Goal: Task Accomplishment & Management: Manage account settings

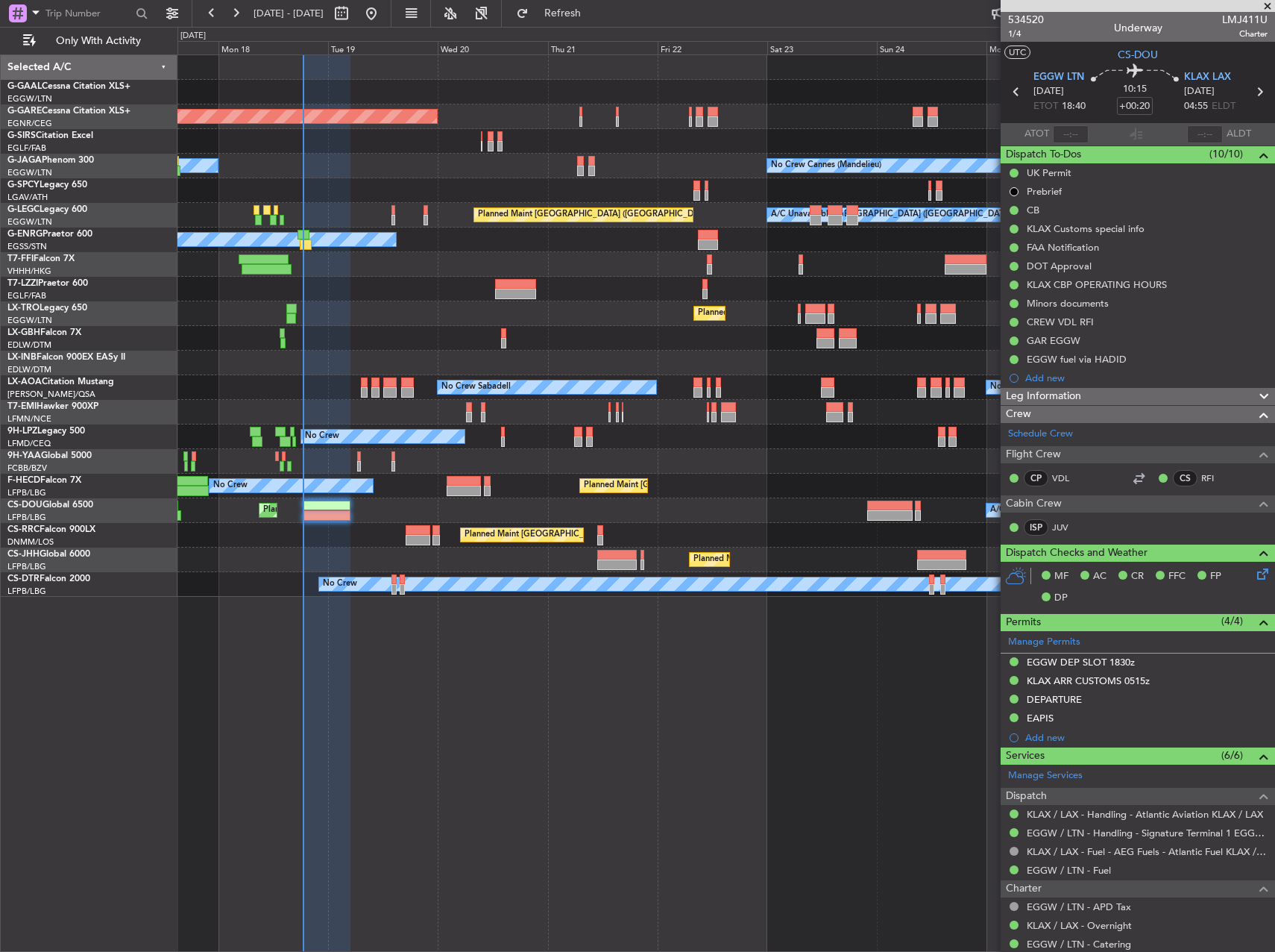
click at [347, 326] on div "Planned Maint Dusseldorf Unplanned Maint [PERSON_NAME] No Crew Cannes ([GEOGRAP…" at bounding box center [726, 326] width 1097 height 542
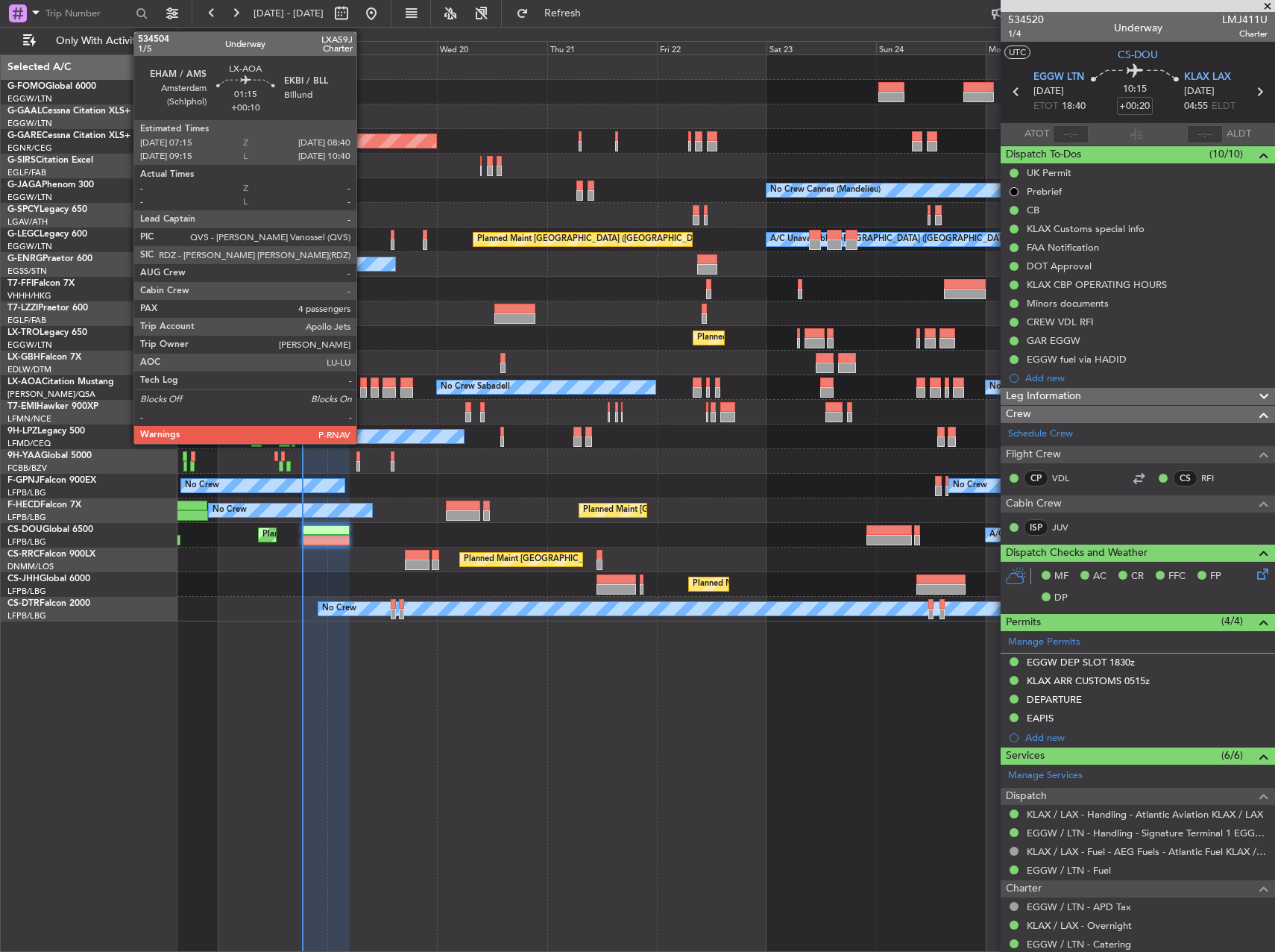
click at [363, 388] on div at bounding box center [364, 392] width 7 height 10
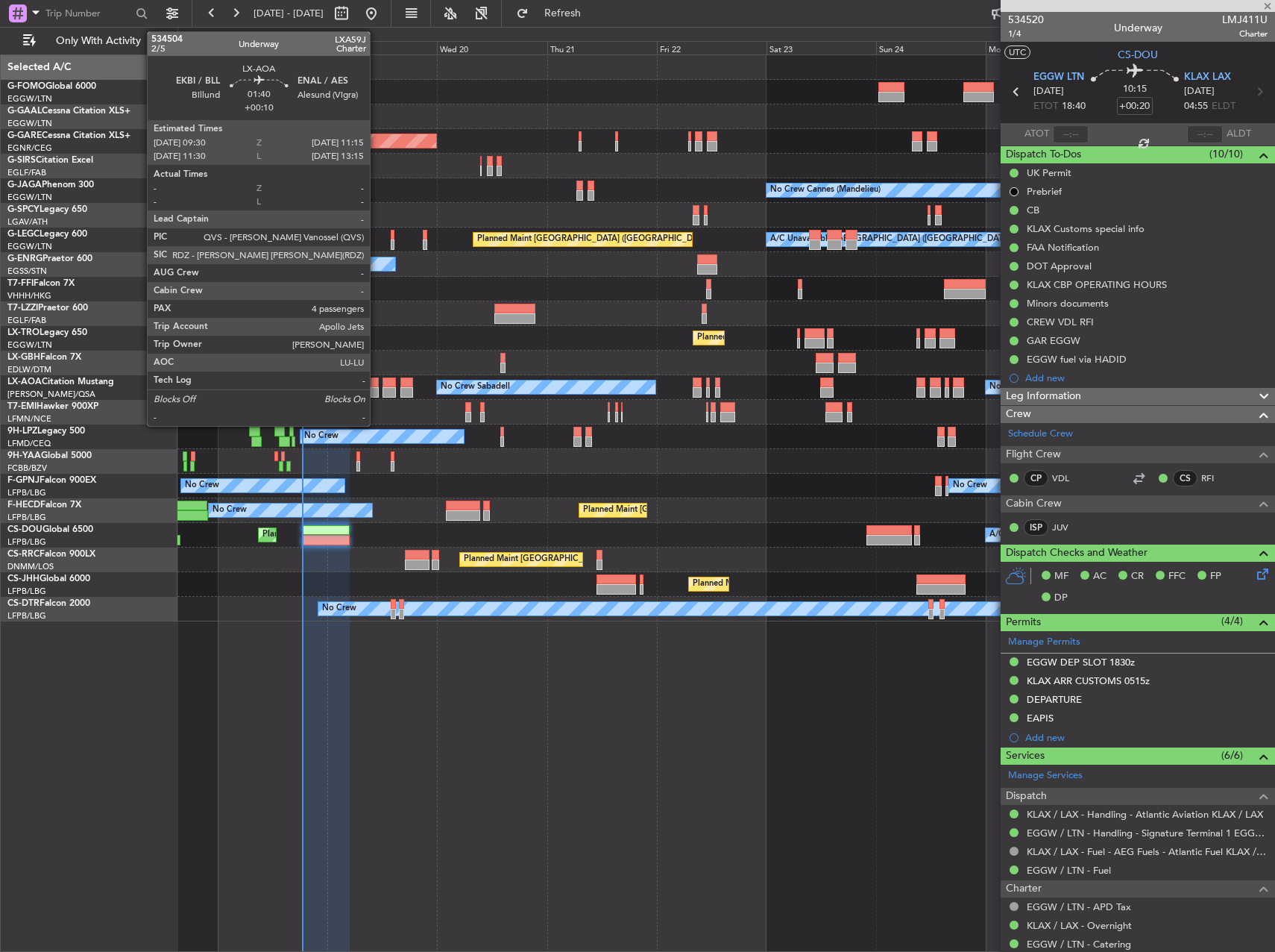
type input "+00:10"
type input "4"
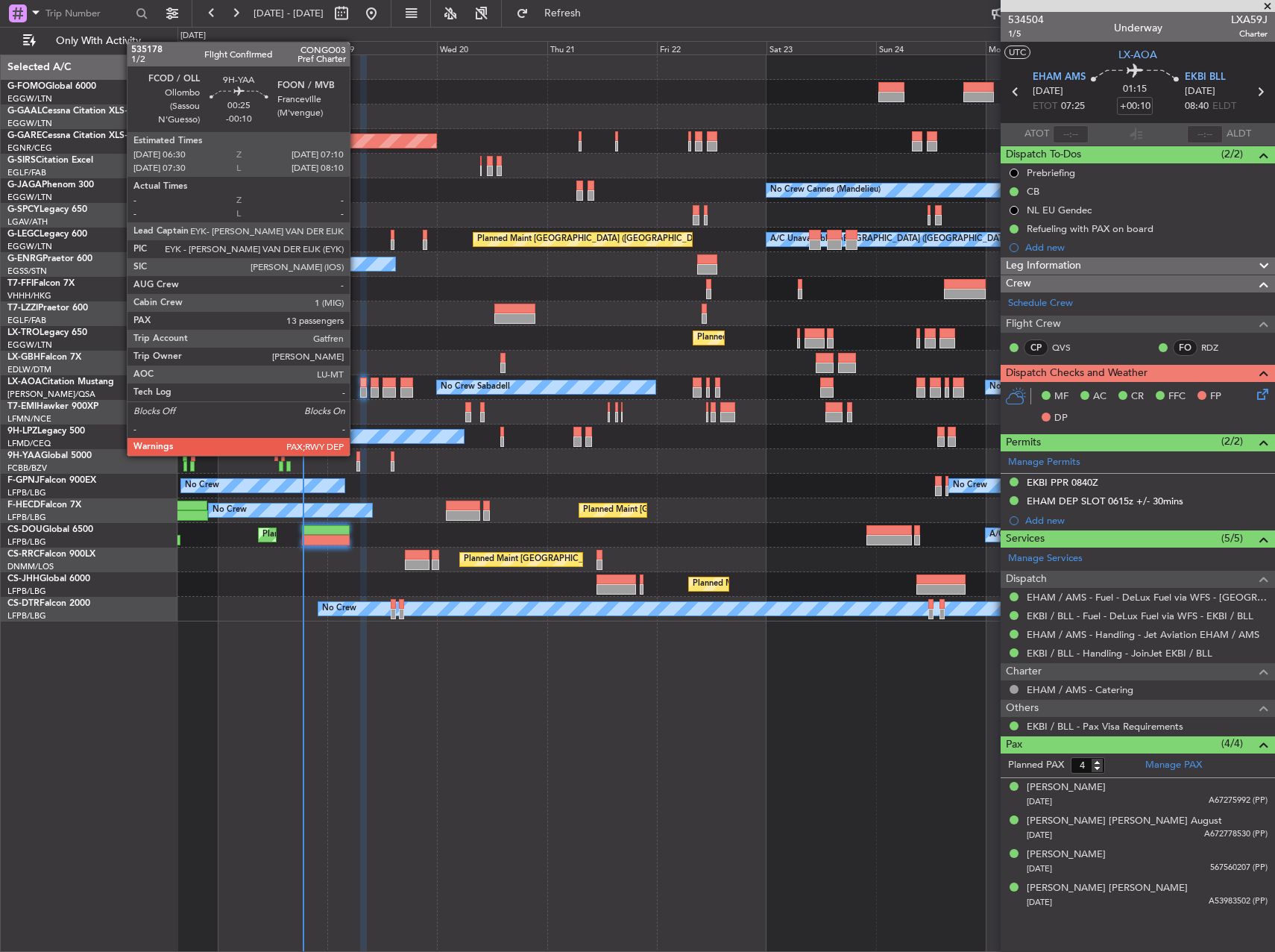
click at [356, 455] on div at bounding box center [358, 456] width 3 height 10
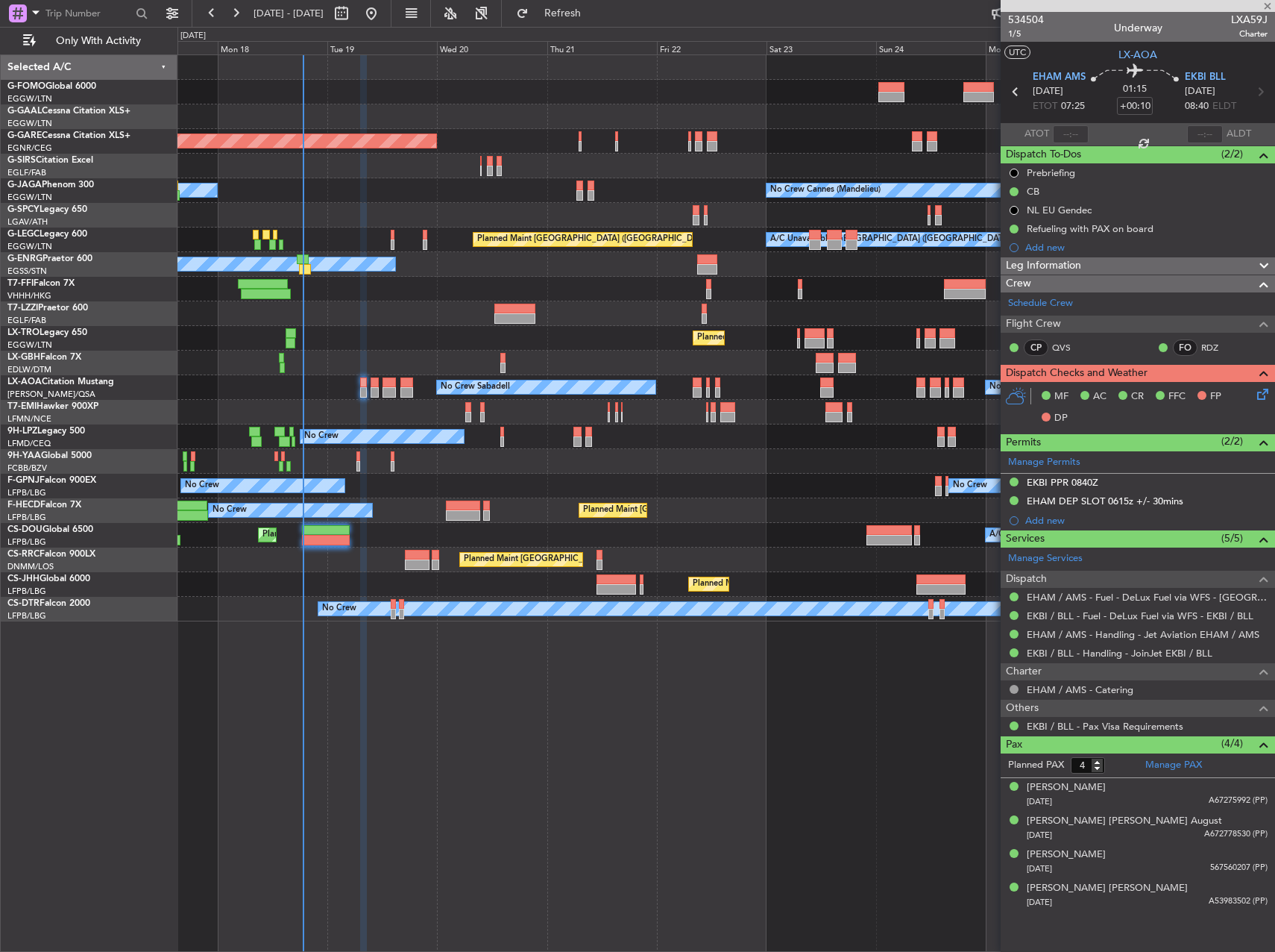
type input "-00:10"
type input "13"
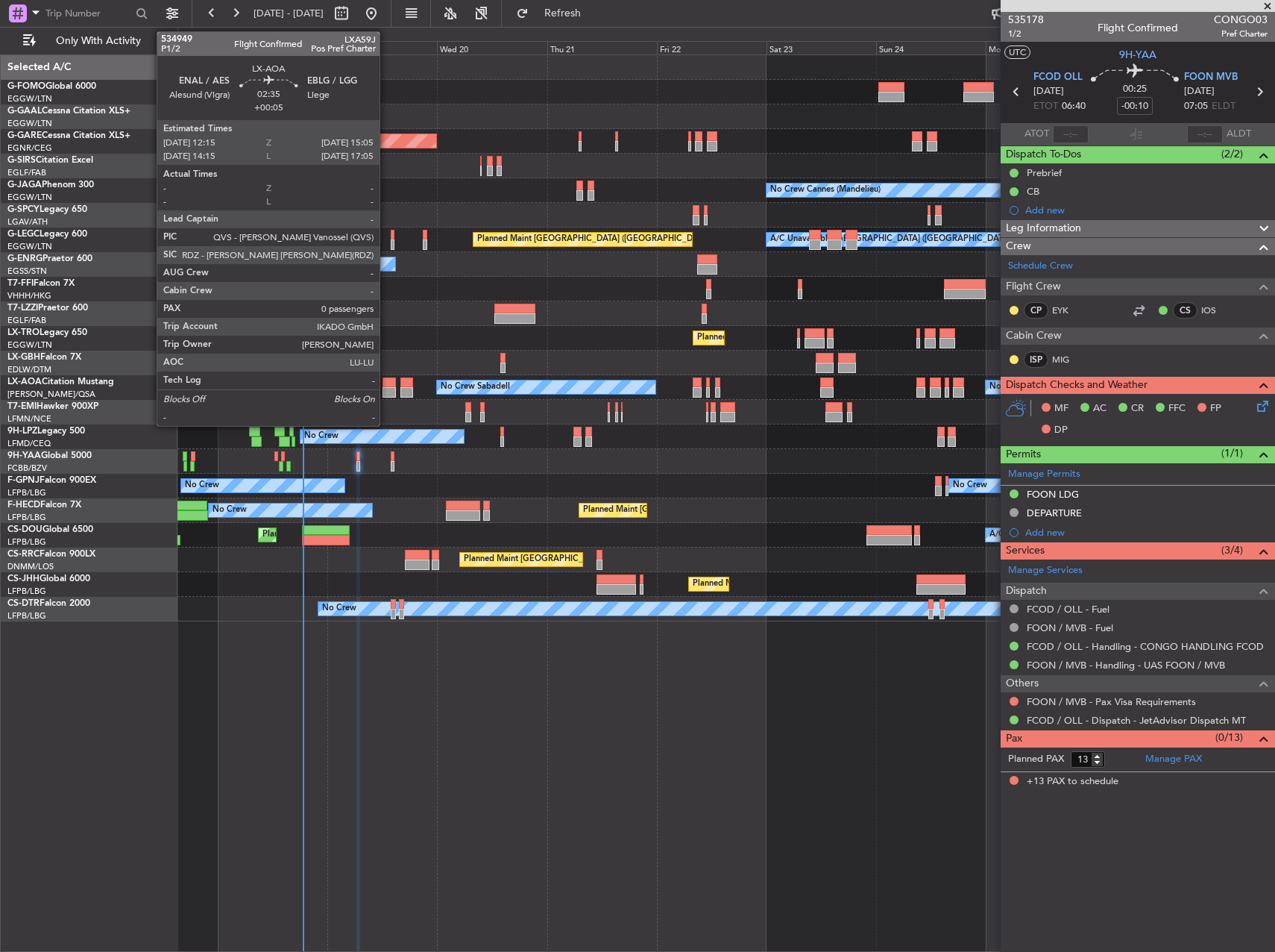
click at [386, 386] on div at bounding box center [390, 383] width 14 height 10
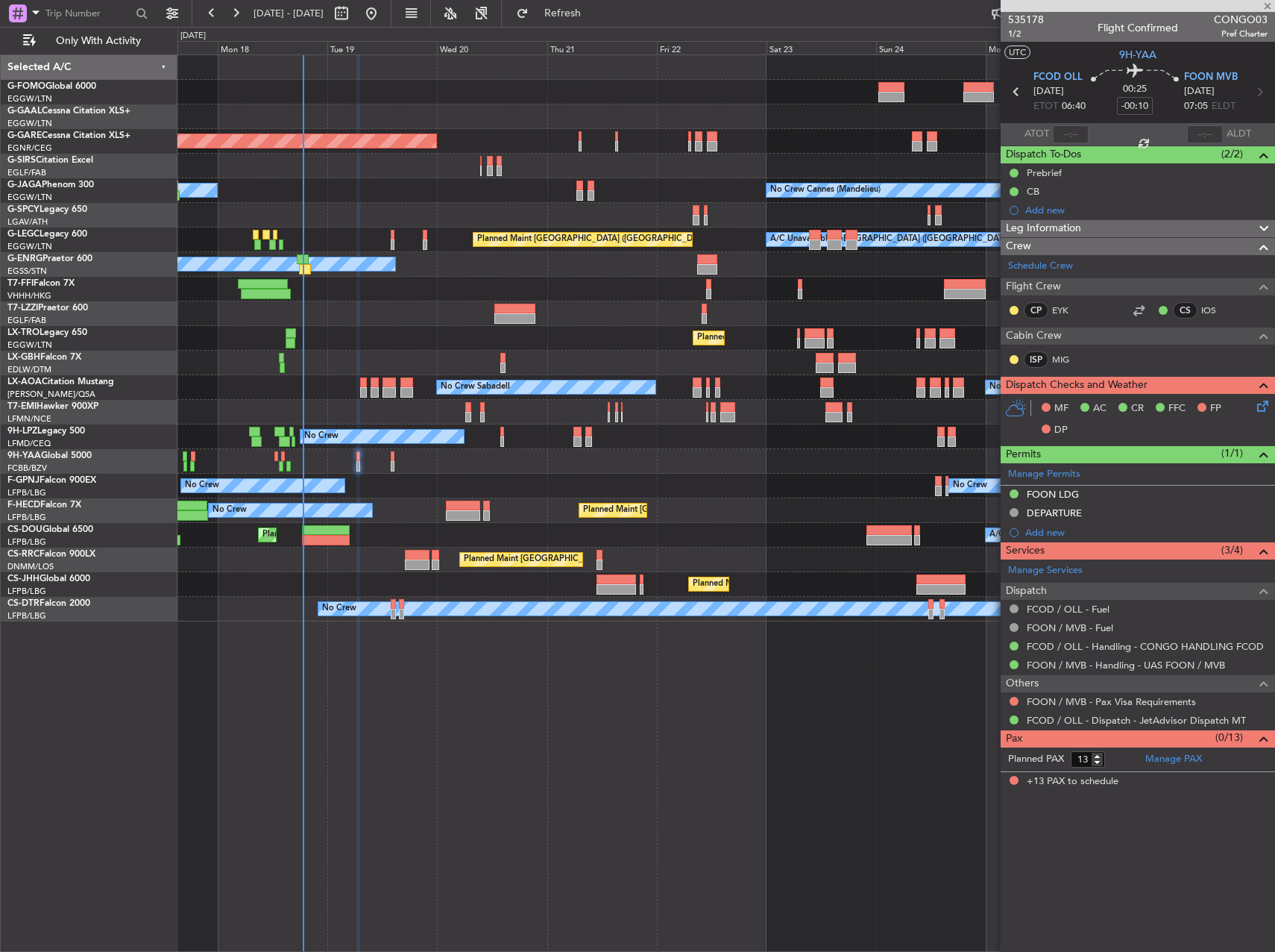
type input "+00:05"
type input "0"
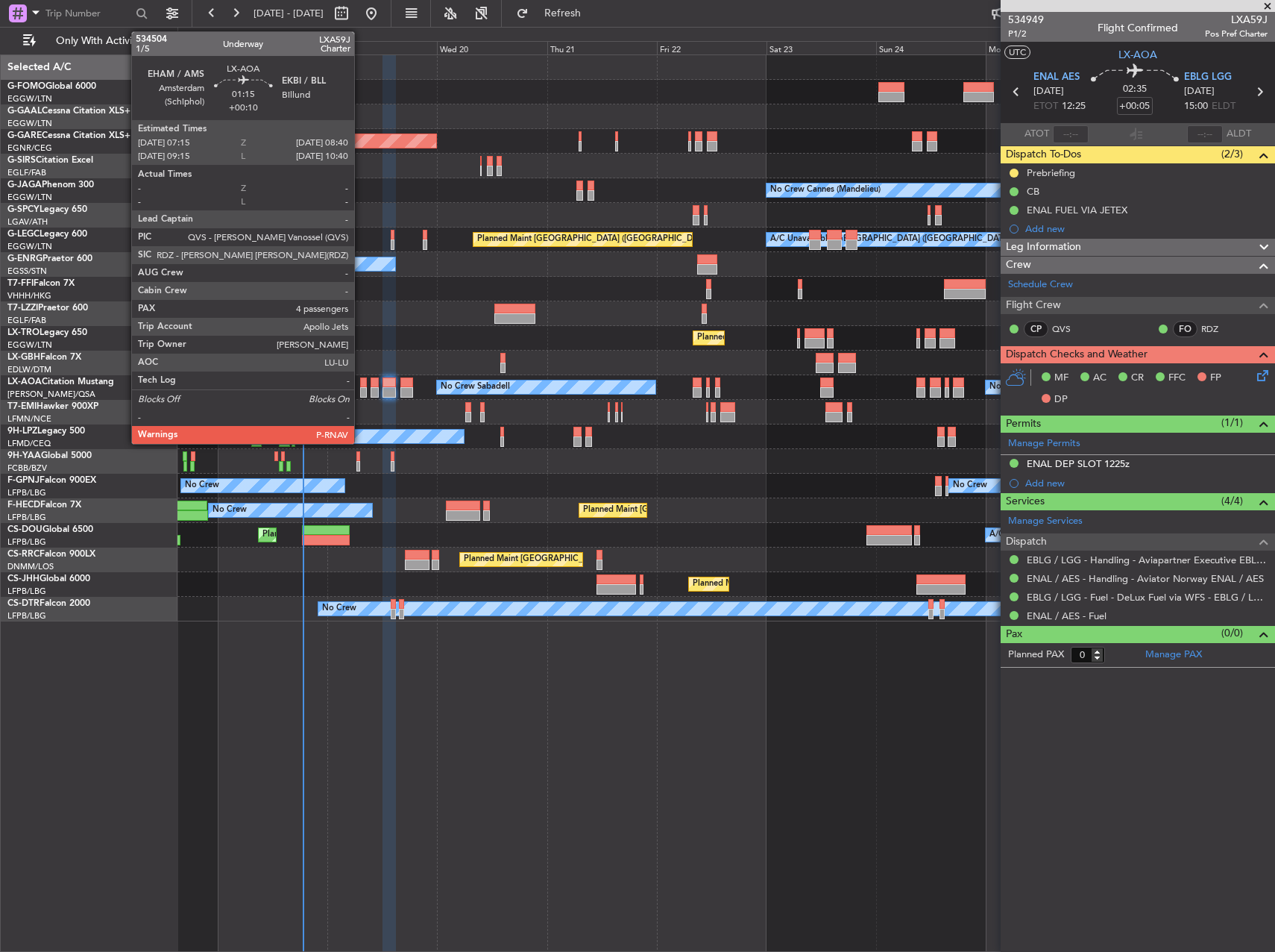
click at [361, 384] on div at bounding box center [364, 383] width 7 height 10
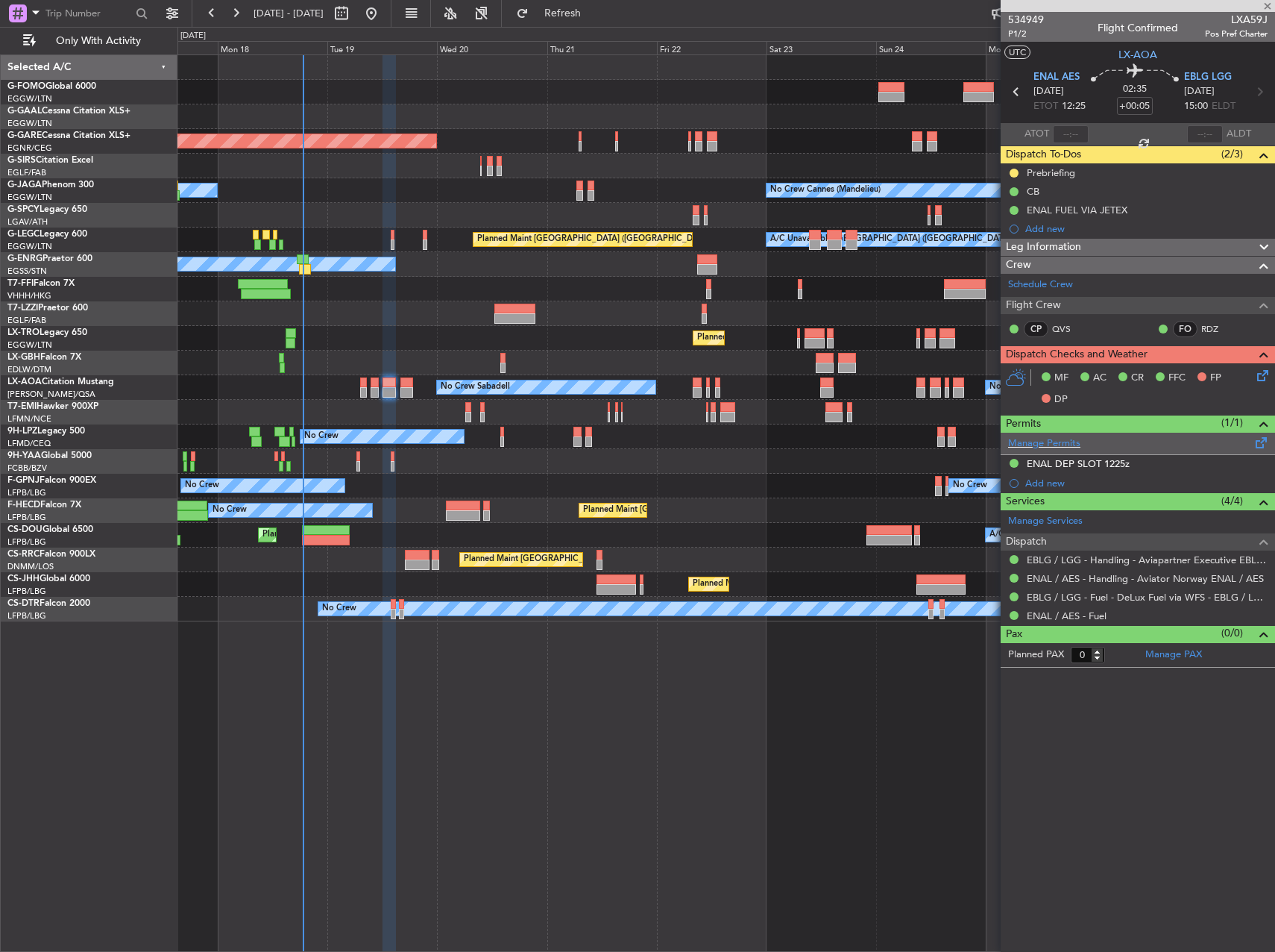
type input "+00:10"
type input "4"
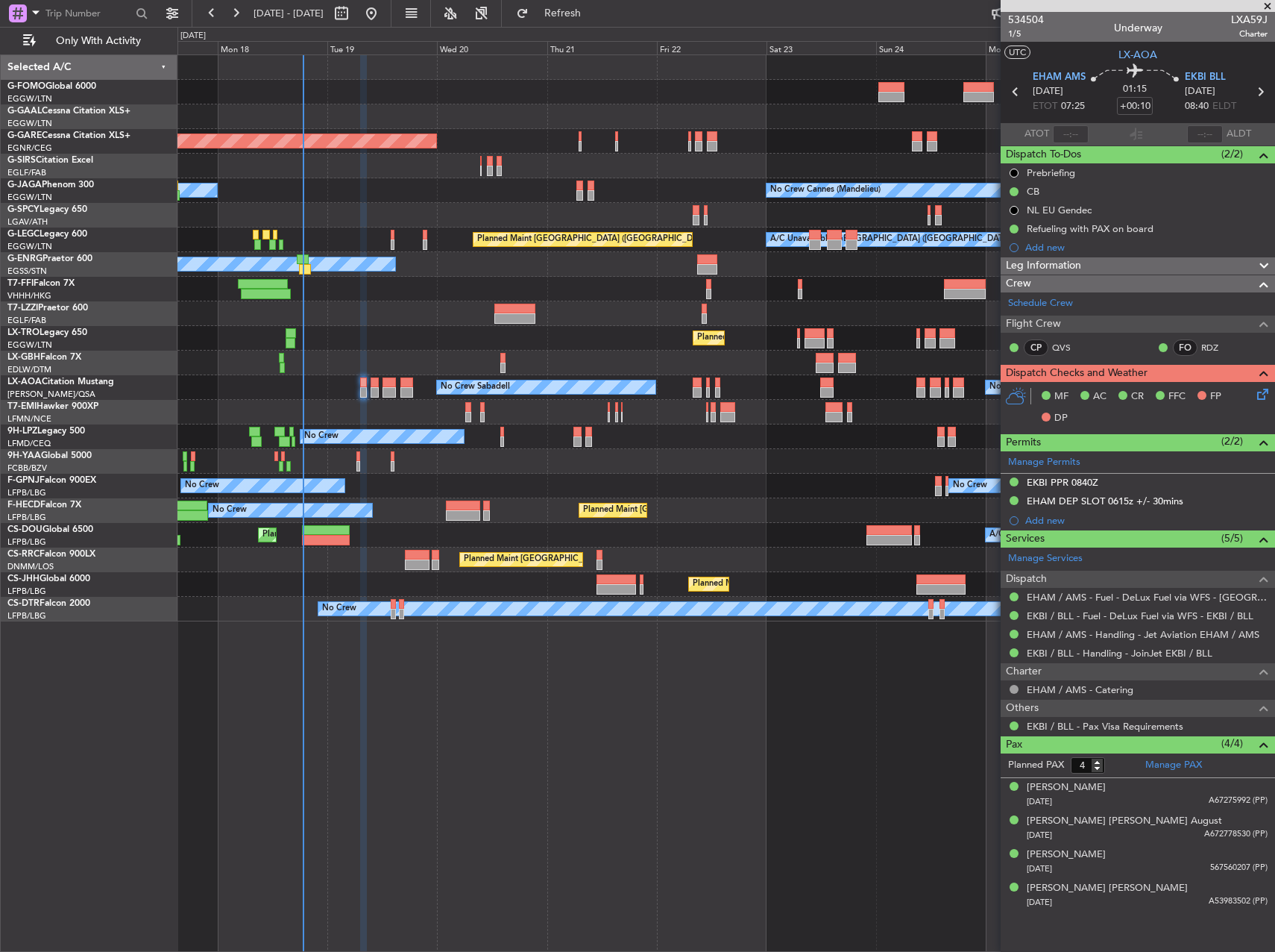
drag, startPoint x: 1107, startPoint y: 501, endPoint x: 1114, endPoint y: 522, distance: 22.1
click at [1107, 501] on div "EHAM DEP SLOT 0615z +/- 30mins" at bounding box center [1105, 501] width 156 height 13
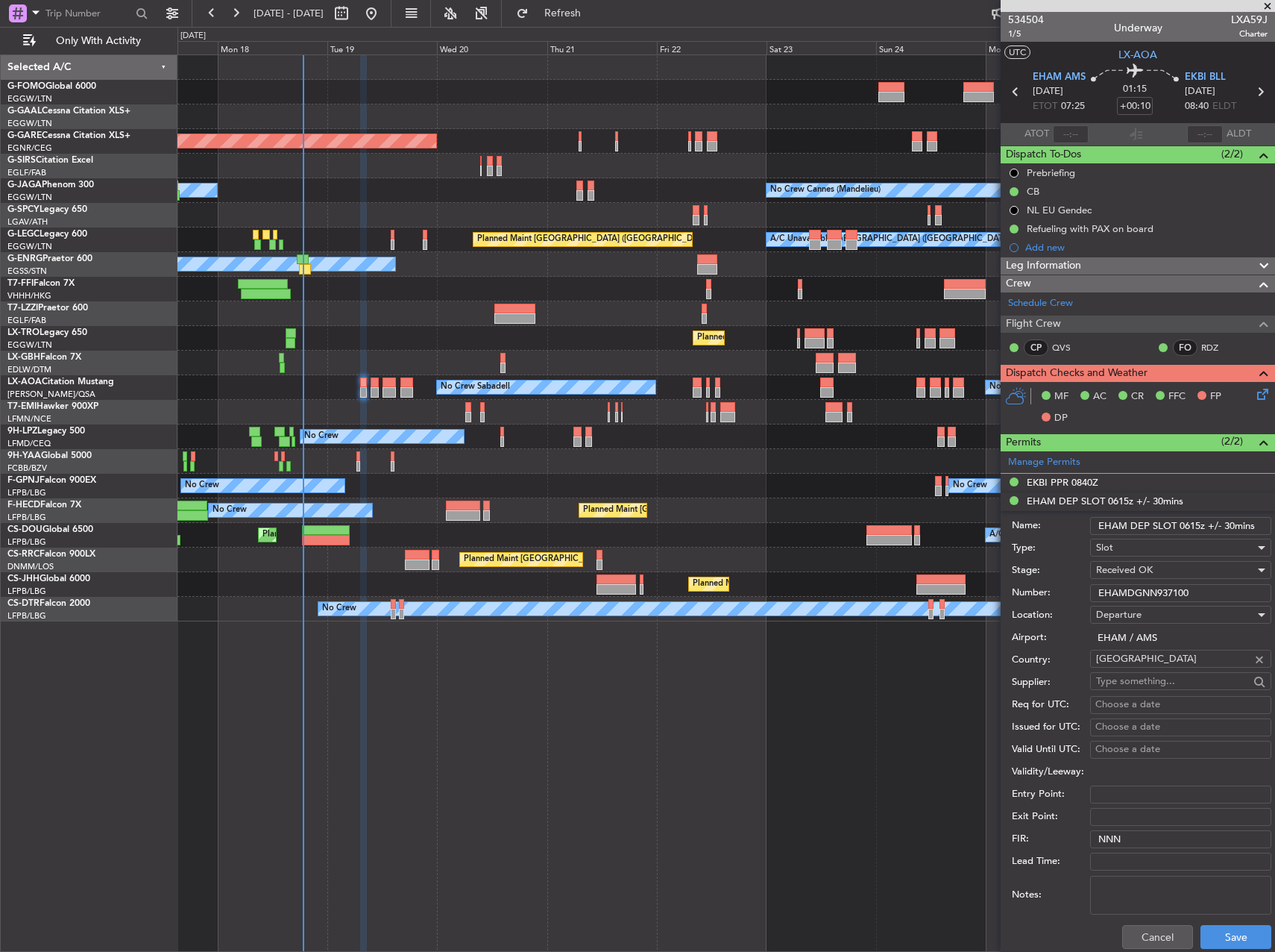
click at [1144, 584] on input "EHAMDGNN937100" at bounding box center [1181, 592] width 181 height 18
click at [1071, 482] on div "EKBI PPR 0840Z" at bounding box center [1063, 482] width 72 height 13
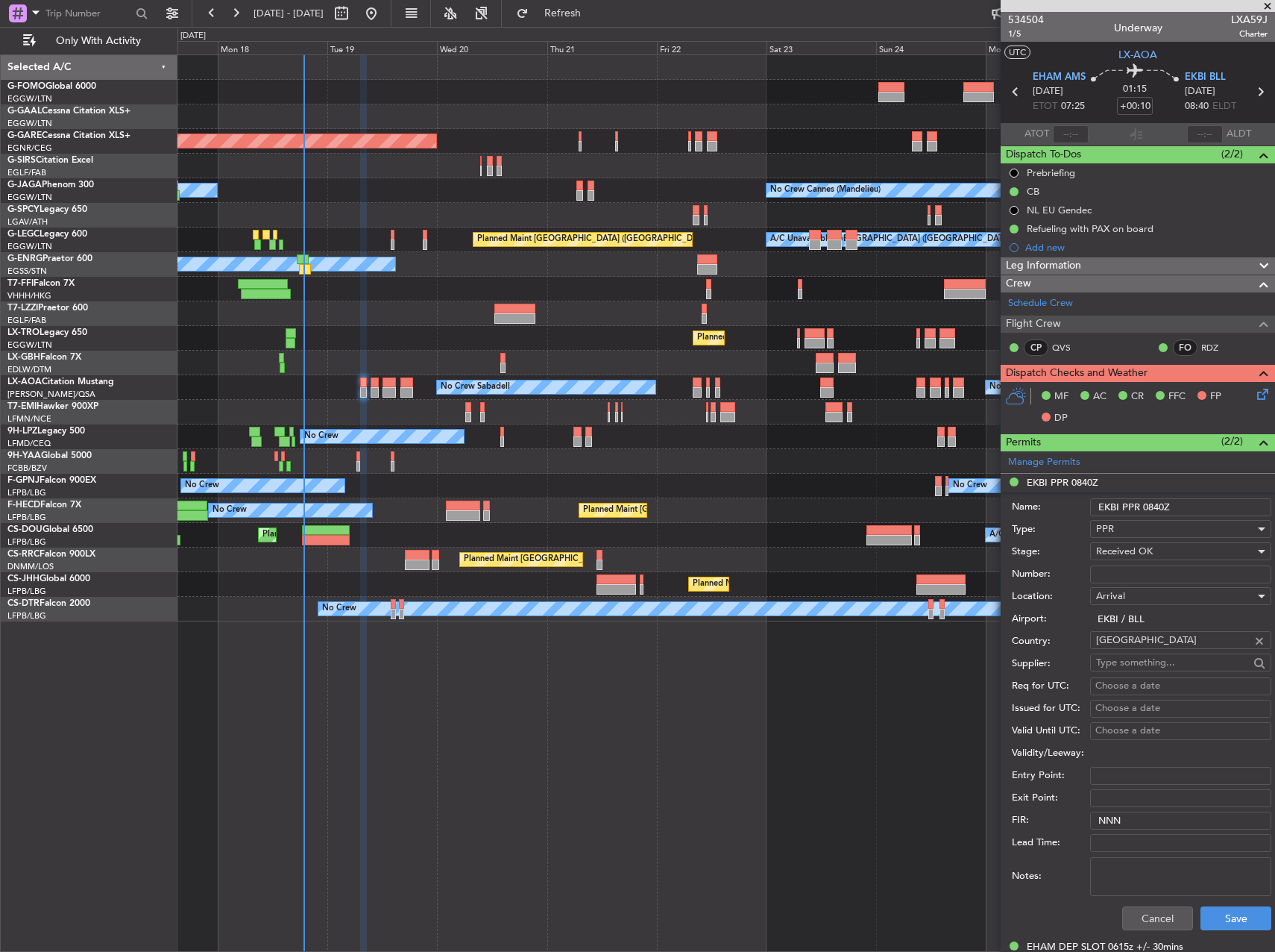
click at [1050, 262] on span "Leg Information" at bounding box center [1043, 266] width 75 height 17
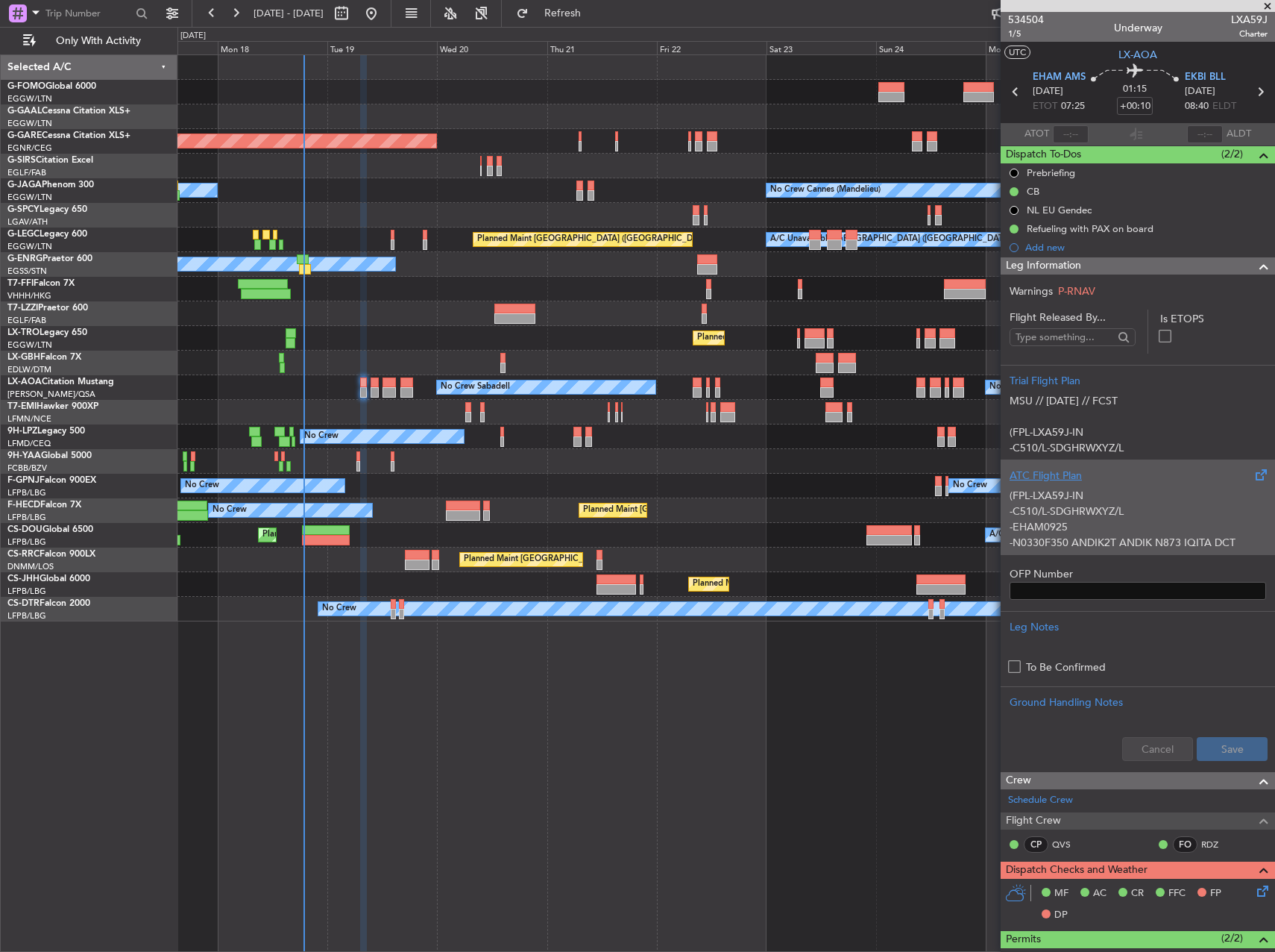
click at [1096, 505] on div "(FPL-LXA59J-IN -C510/L-SDGHRWXYZ/L -EHAM0925 -N0330F350 ANDIK2T ANDIK N873 IQIT…" at bounding box center [1138, 515] width 256 height 63
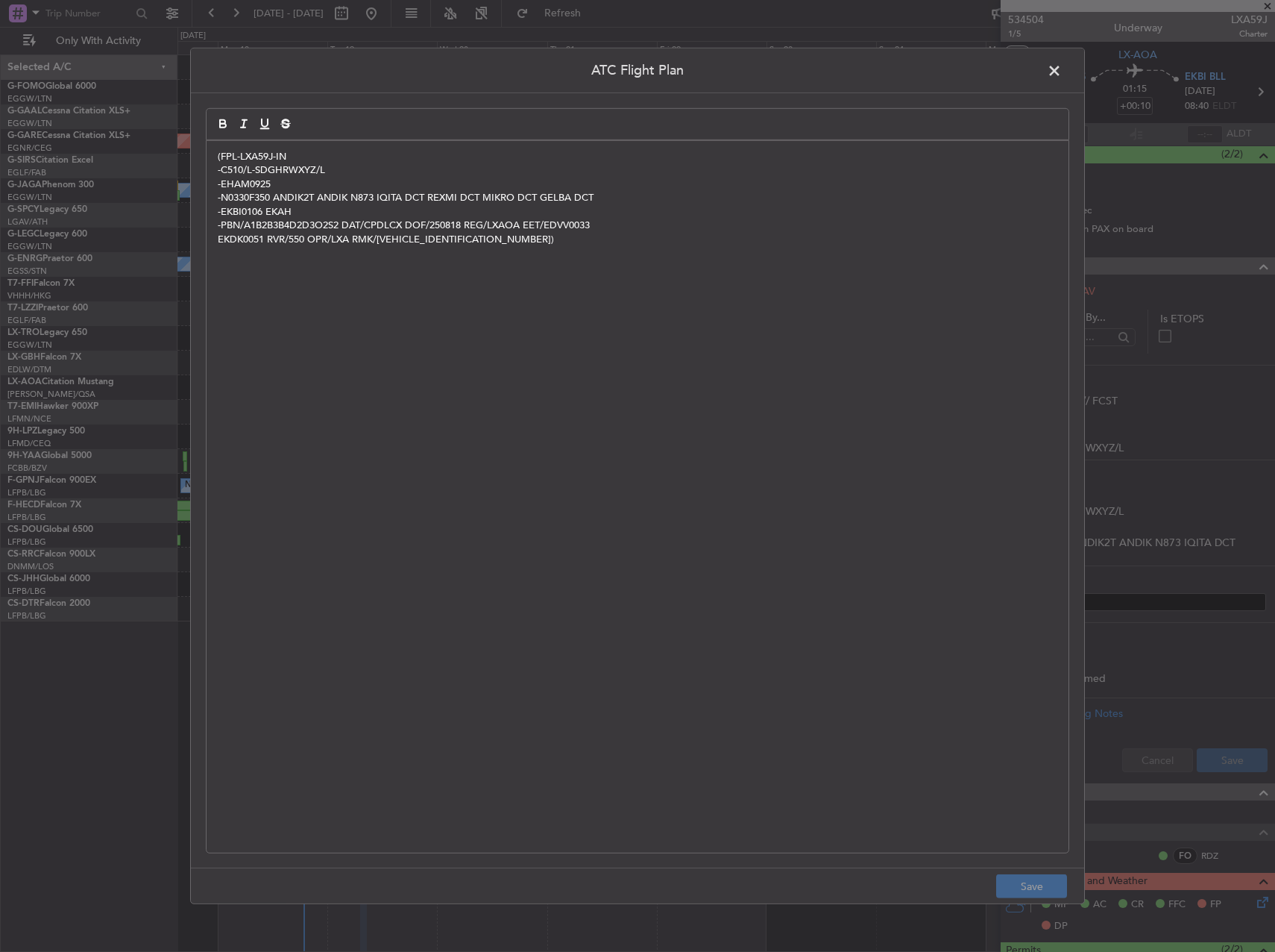
click at [724, 561] on div "(FPL-LXA59J-IN -C510/L-SDGHRWXYZ/L -EHAM0925 -N0330F350 ANDIK2T ANDIK N873 IQIT…" at bounding box center [638, 497] width 862 height 712
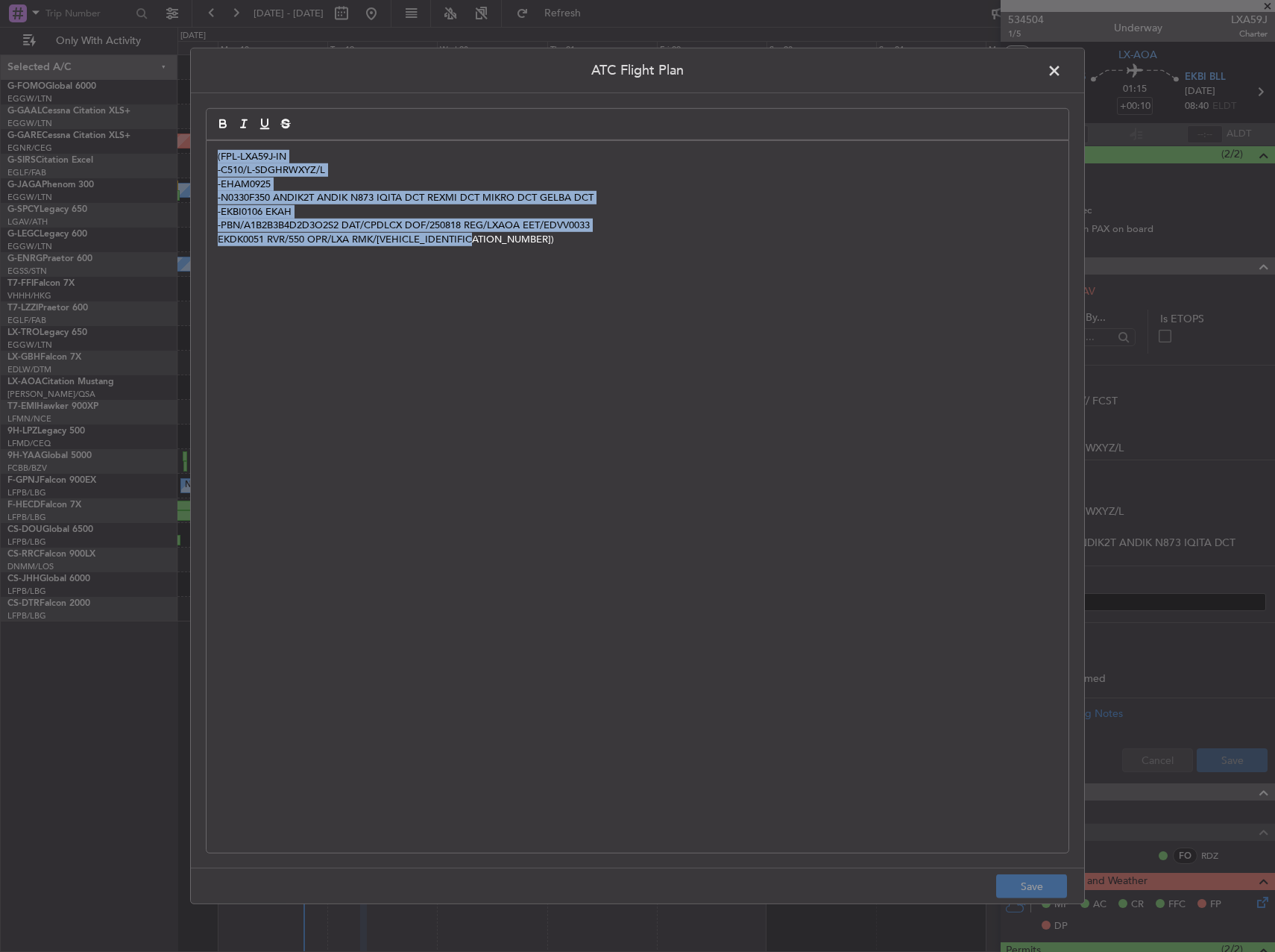
paste div
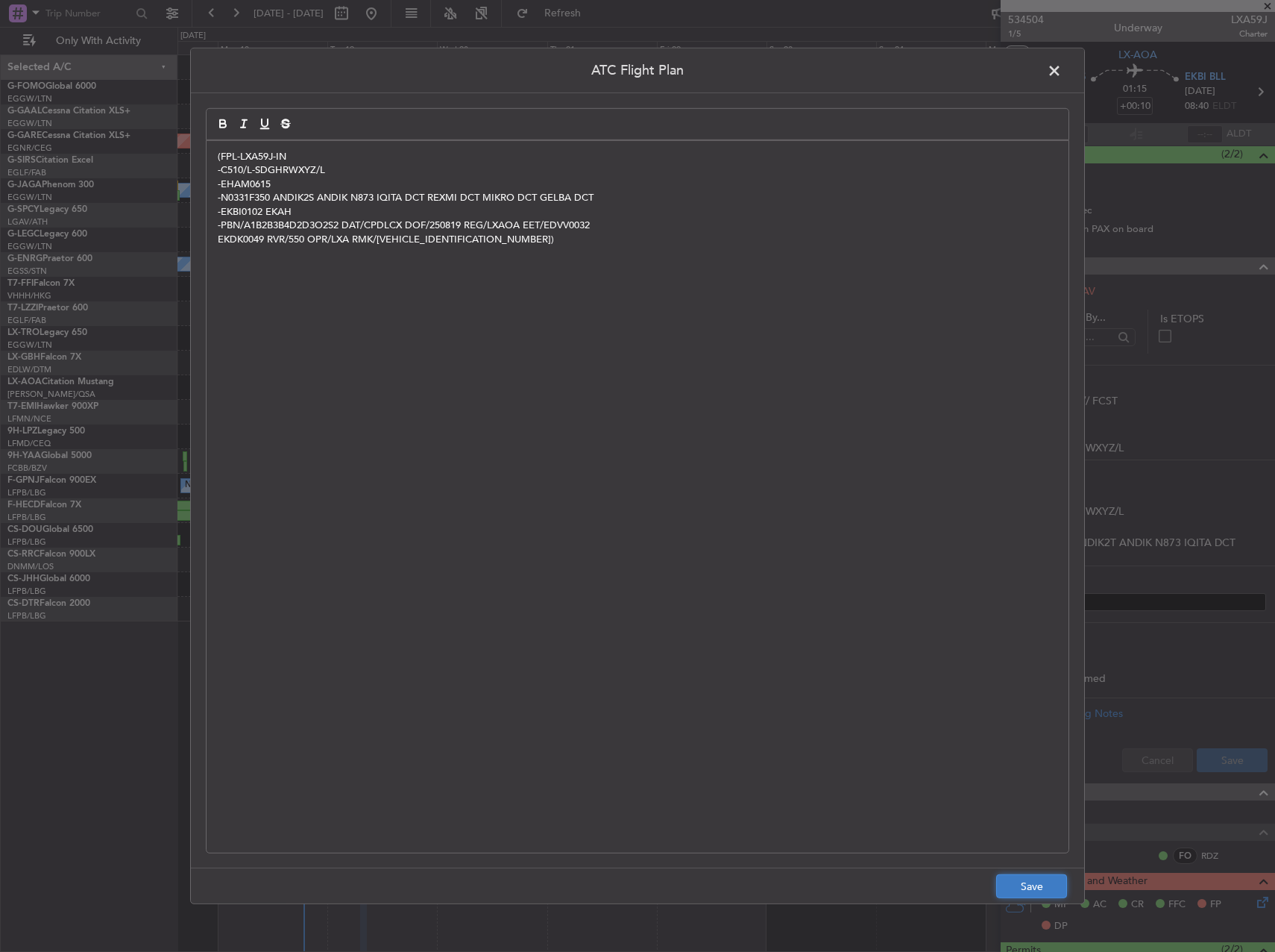
click at [1031, 888] on button "Save" at bounding box center [1031, 886] width 71 height 24
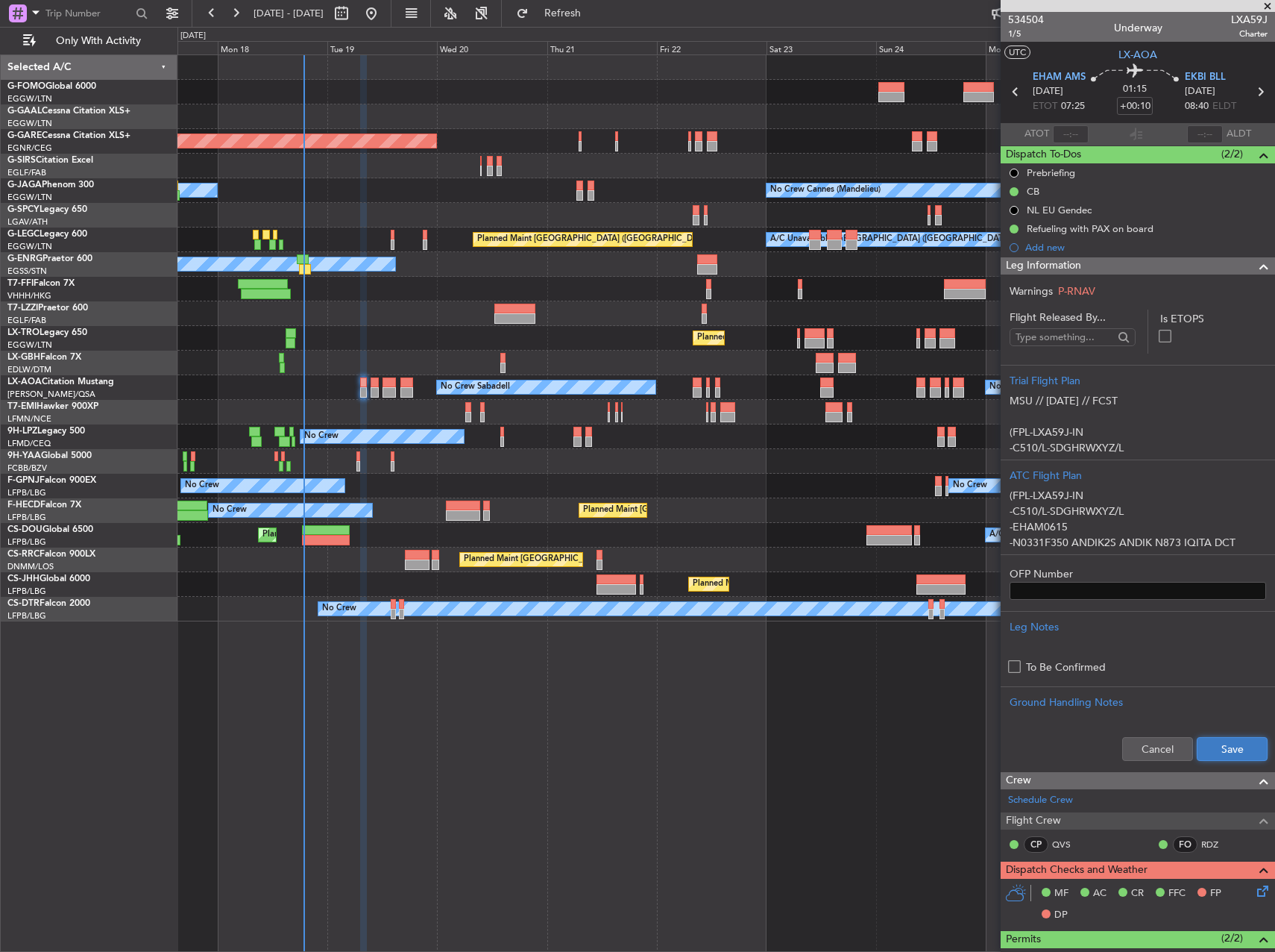
click at [1228, 753] on button "Save" at bounding box center [1232, 749] width 71 height 24
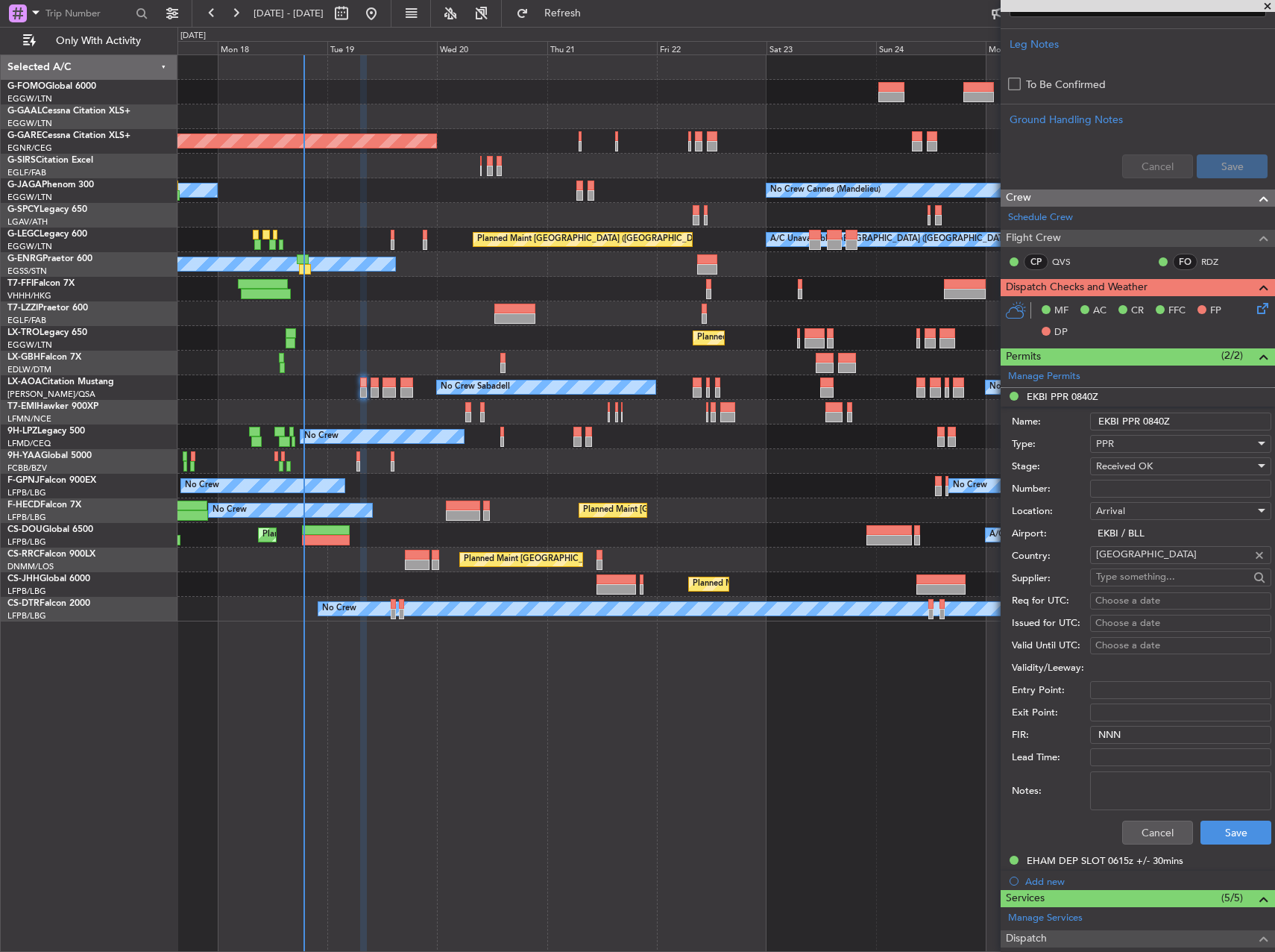
scroll to position [671, 0]
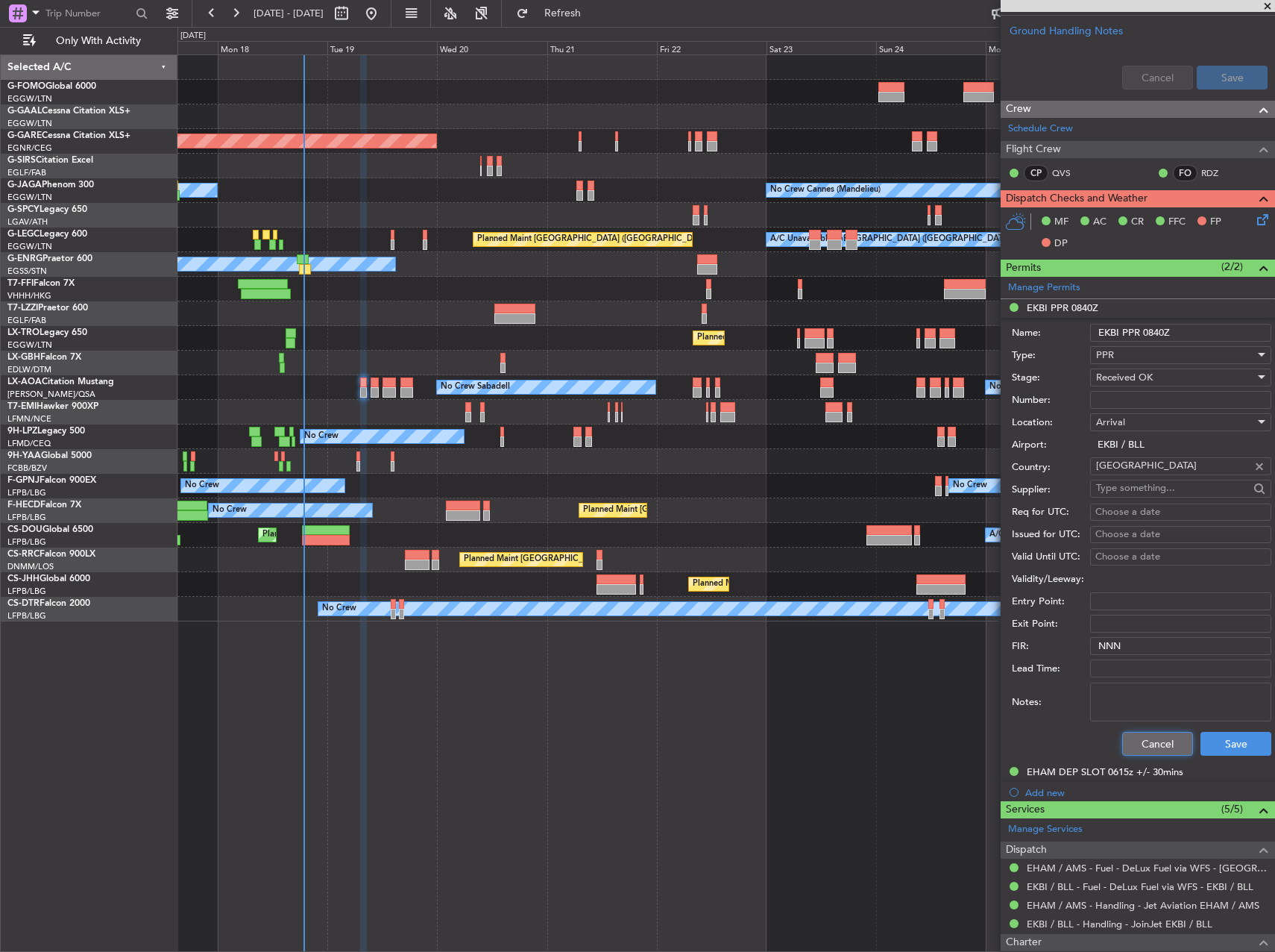
click at [1158, 737] on button "Cancel" at bounding box center [1158, 743] width 71 height 24
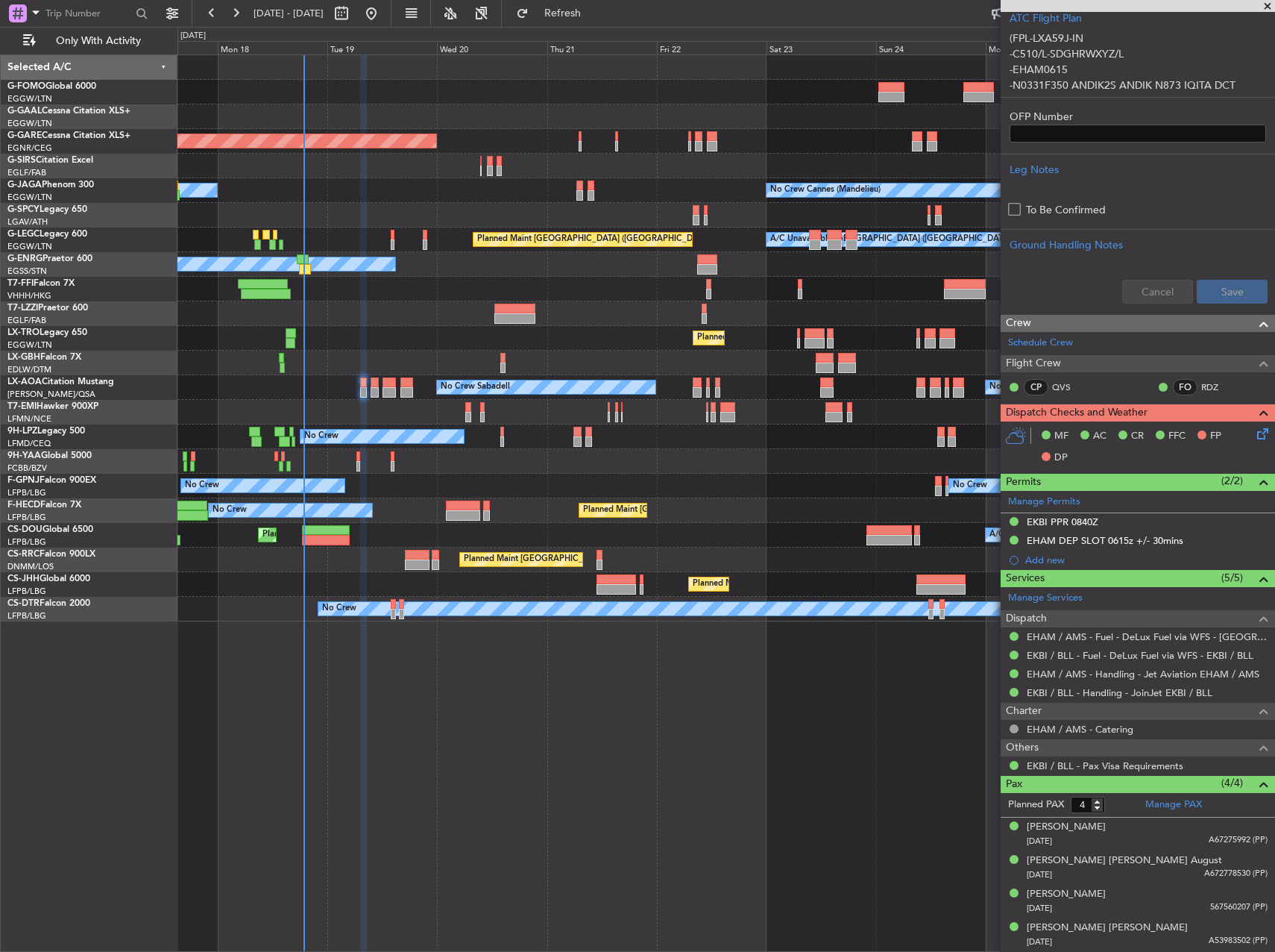
scroll to position [431, 0]
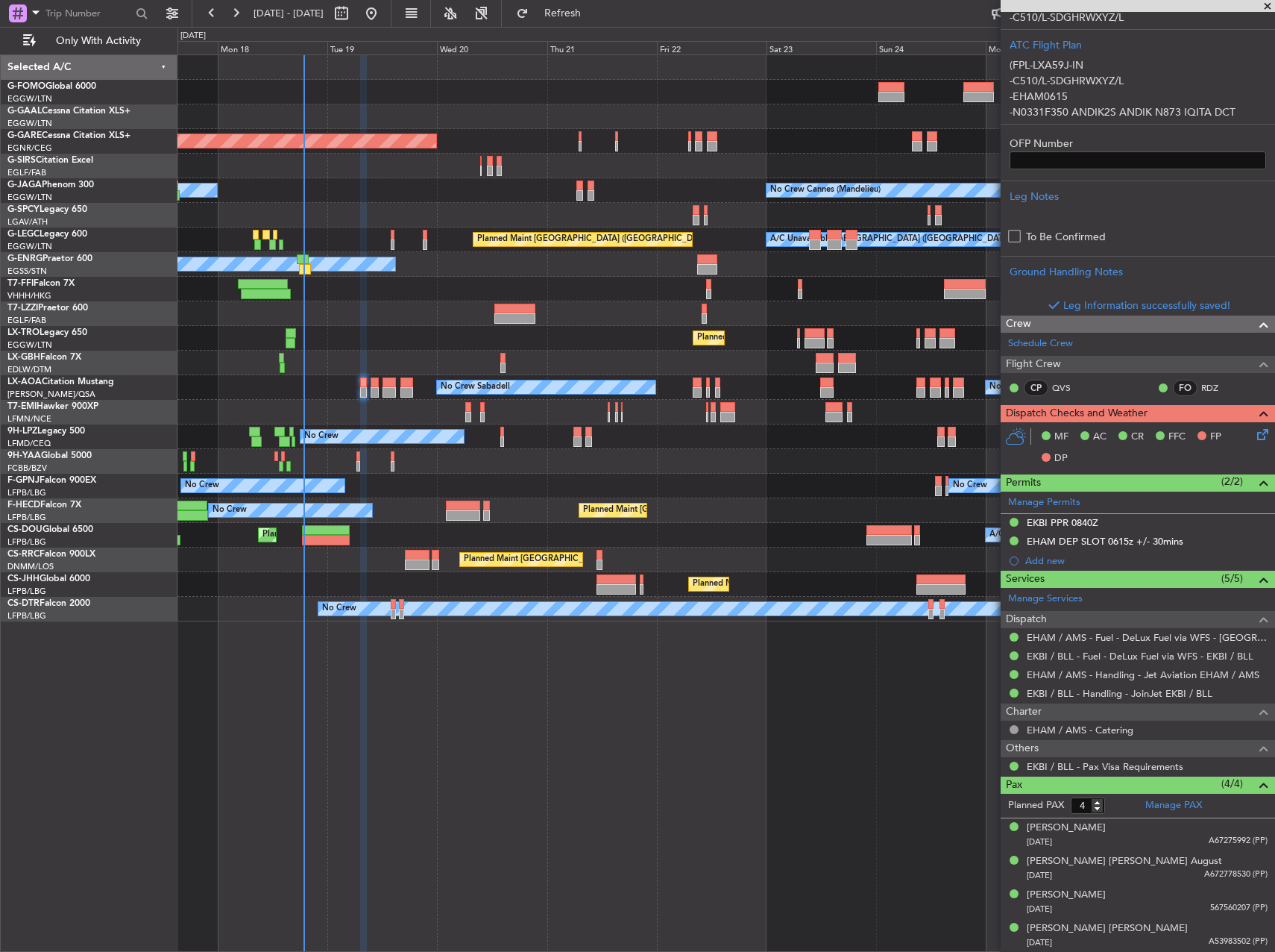
click at [1254, 434] on icon at bounding box center [1260, 432] width 12 height 12
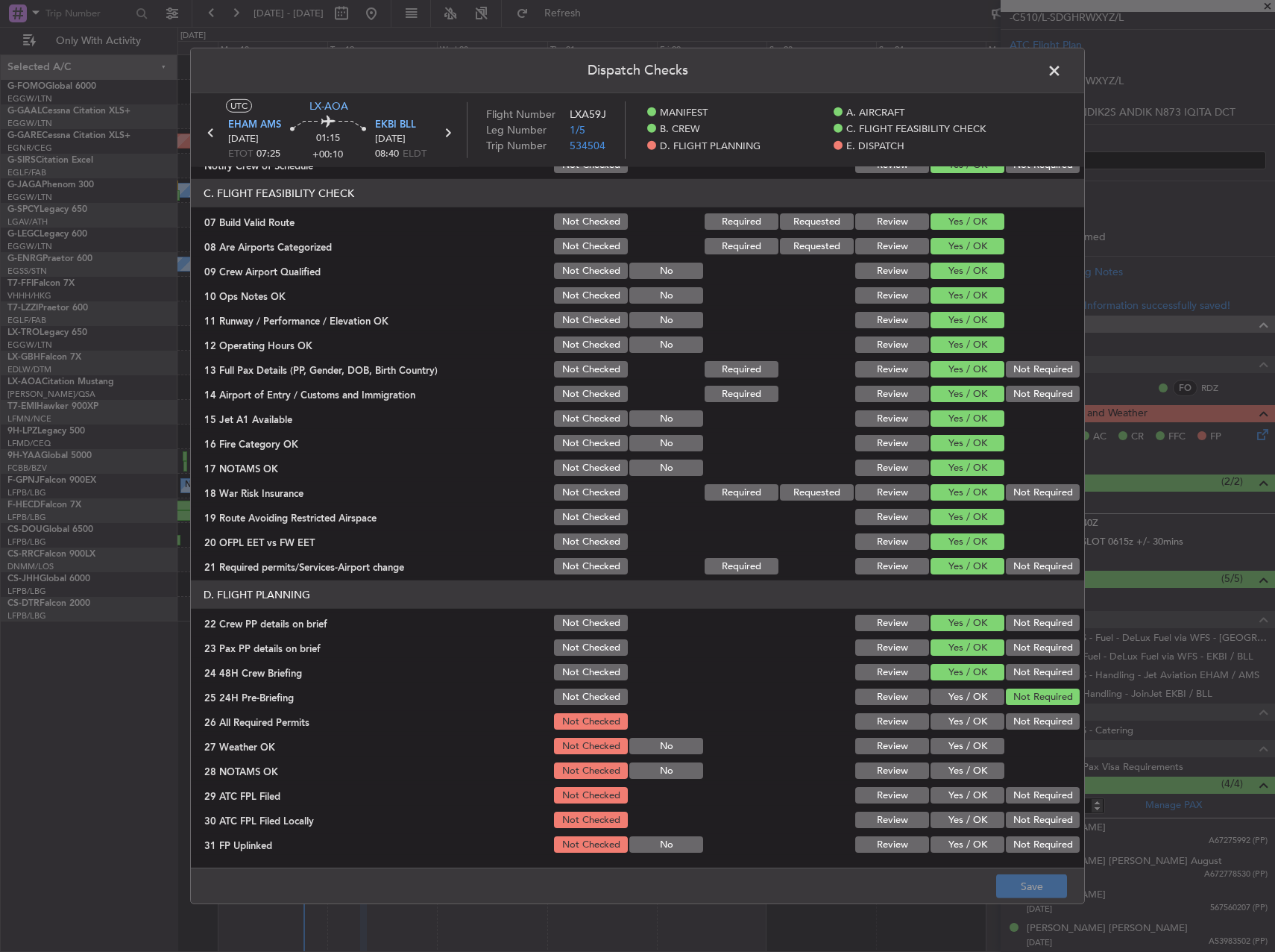
scroll to position [522, 0]
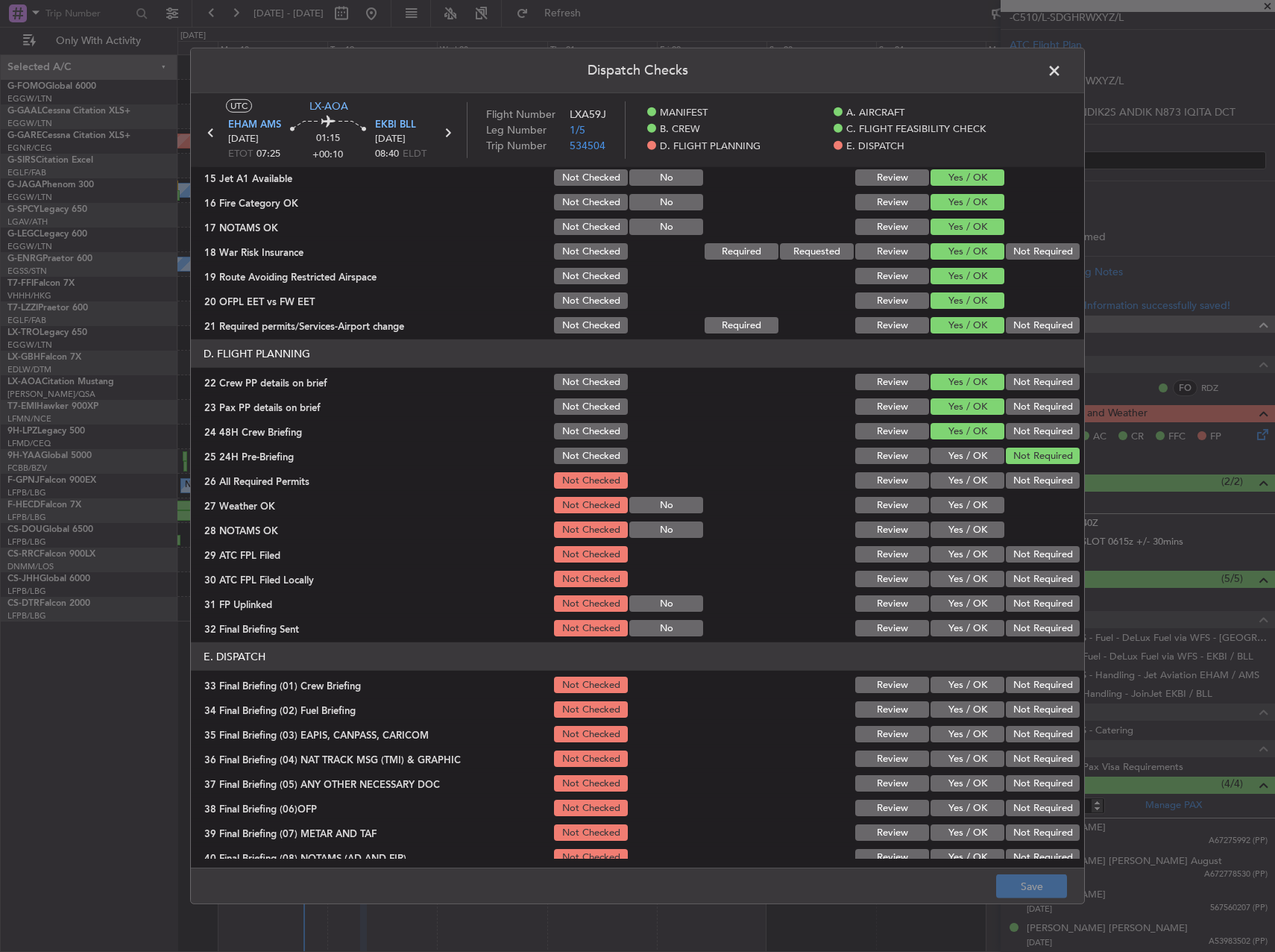
click at [959, 479] on button "Yes / OK" at bounding box center [967, 479] width 73 height 16
click at [957, 496] on div "Yes / OK" at bounding box center [967, 505] width 75 height 21
click at [958, 502] on button "Yes / OK" at bounding box center [967, 504] width 73 height 16
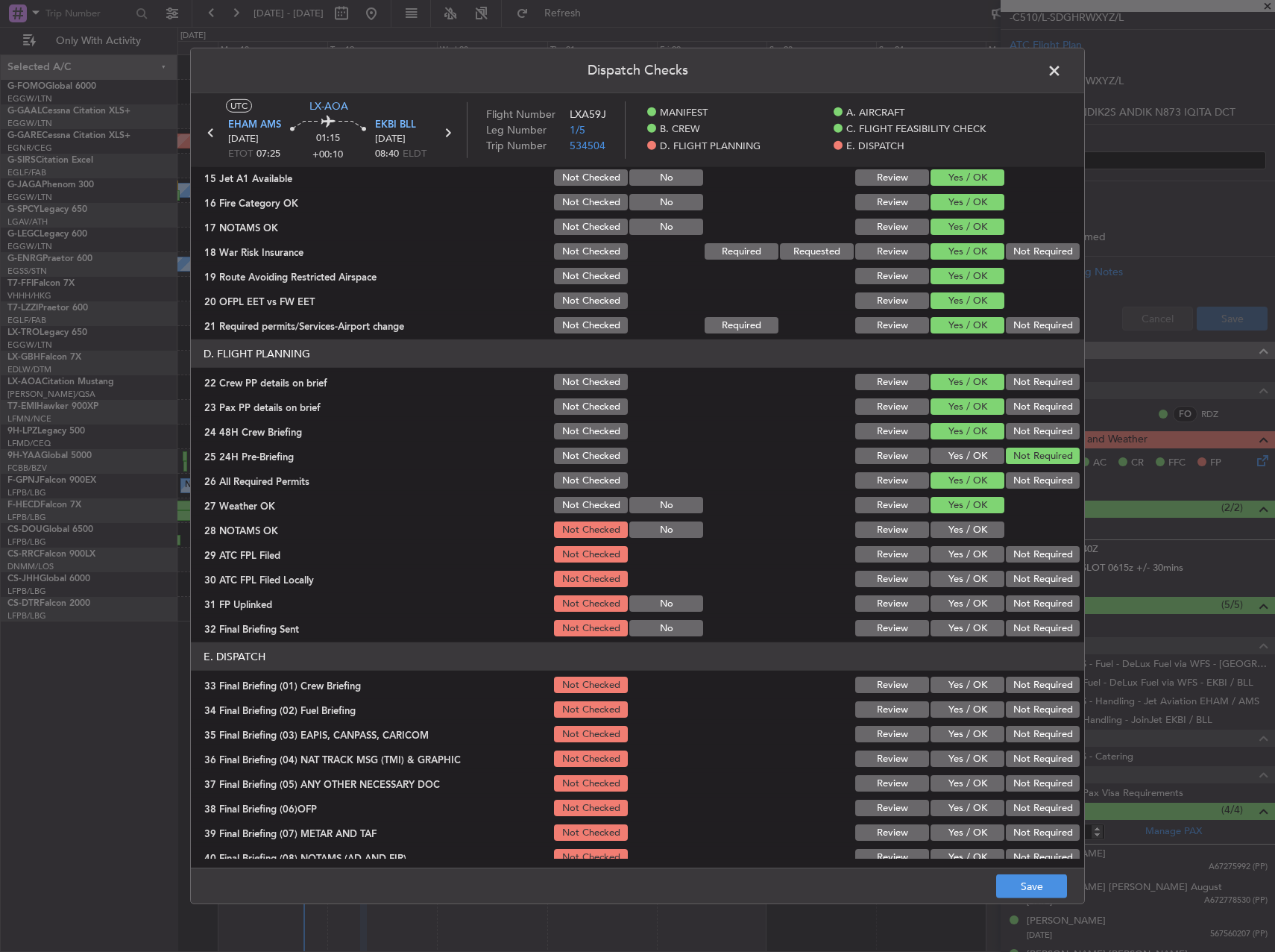
drag, startPoint x: 958, startPoint y: 529, endPoint x: 957, endPoint y: 554, distance: 25.0
click at [958, 533] on button "Yes / OK" at bounding box center [967, 529] width 73 height 16
click at [957, 555] on button "Yes / OK" at bounding box center [967, 554] width 73 height 16
click at [961, 577] on button "Yes / OK" at bounding box center [967, 579] width 73 height 16
click at [1042, 579] on button "Not Required" at bounding box center [1043, 579] width 73 height 16
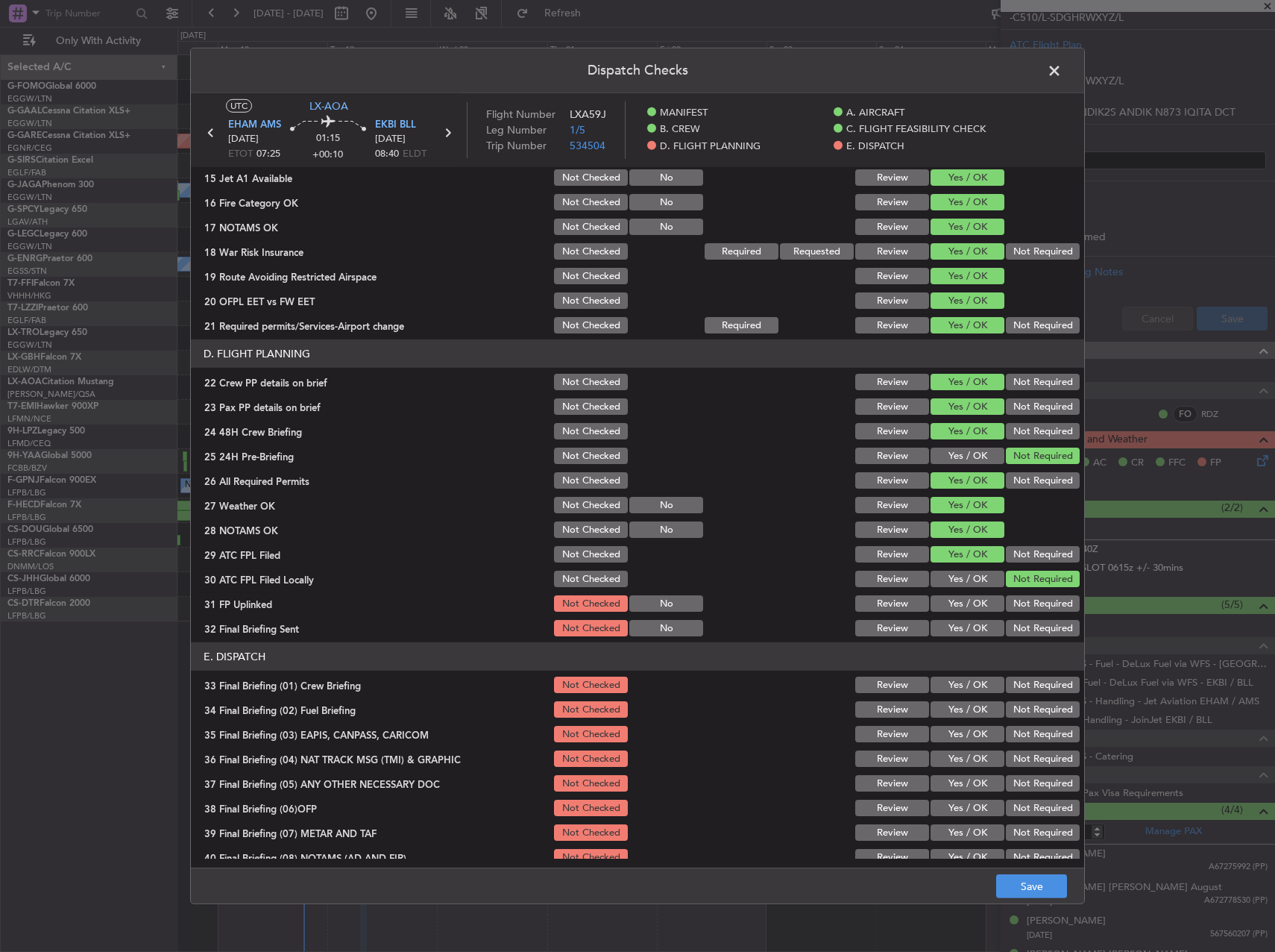
click at [975, 601] on button "Yes / OK" at bounding box center [967, 602] width 73 height 16
click at [1017, 619] on div "Not Required" at bounding box center [1042, 628] width 75 height 21
click at [1025, 628] on button "Not Required" at bounding box center [1043, 627] width 73 height 16
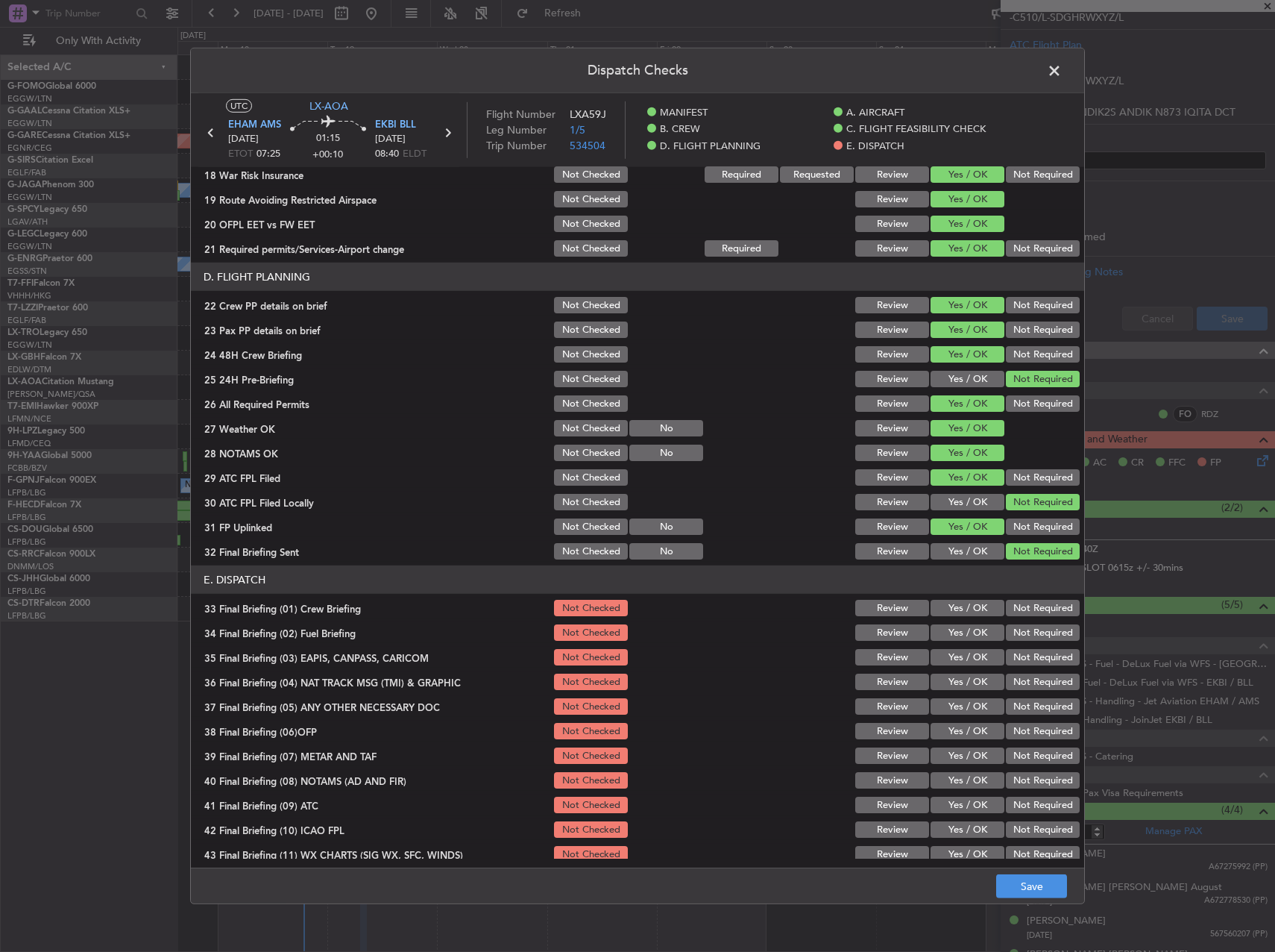
scroll to position [633, 0]
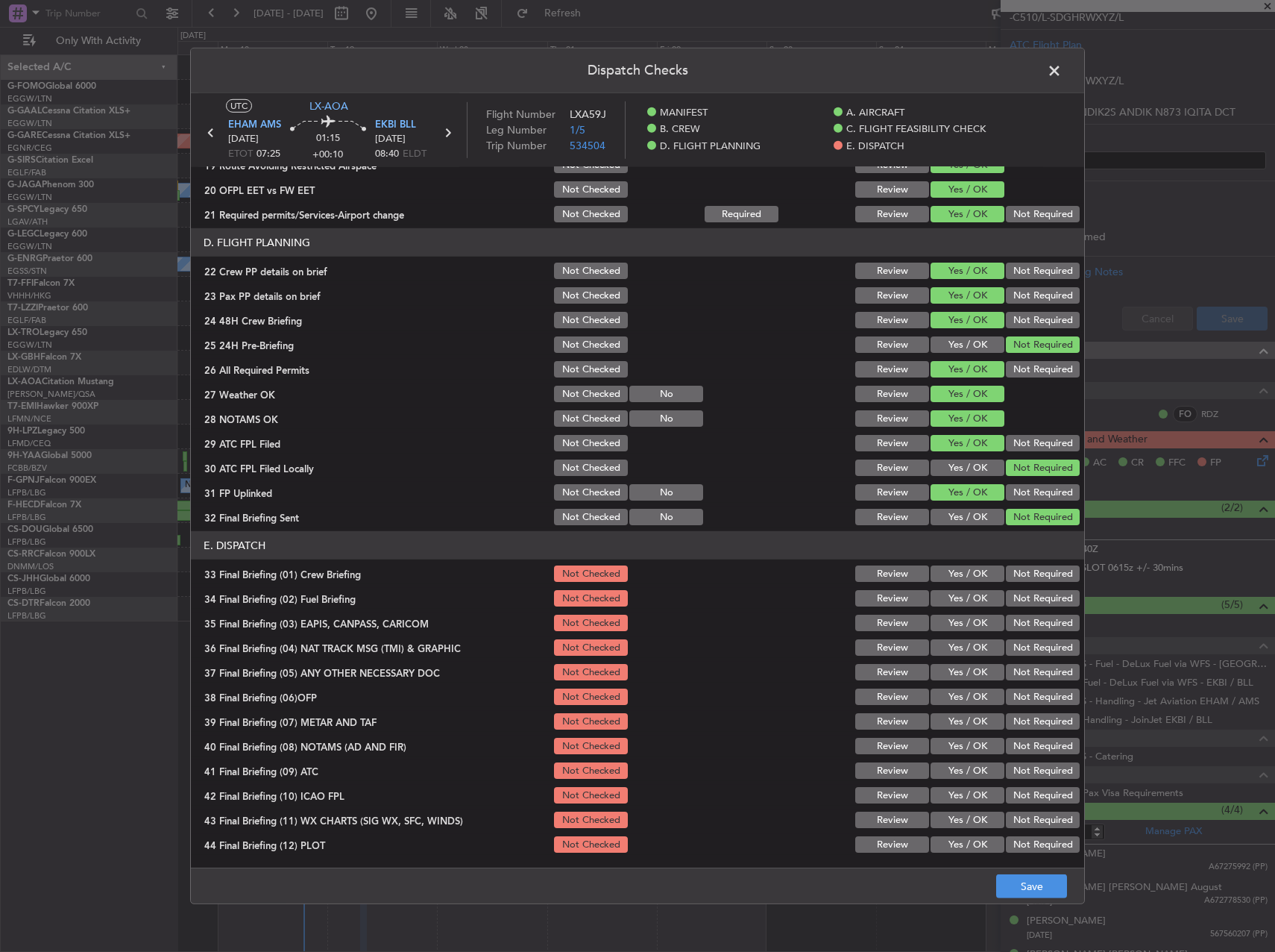
click at [962, 568] on button "Yes / OK" at bounding box center [967, 573] width 73 height 16
click at [959, 594] on button "Yes / OK" at bounding box center [967, 597] width 73 height 16
click at [1026, 625] on button "Not Required" at bounding box center [1043, 622] width 73 height 16
drag, startPoint x: 1025, startPoint y: 642, endPoint x: 1025, endPoint y: 655, distance: 13.0
click at [1025, 642] on button "Not Required" at bounding box center [1043, 647] width 73 height 16
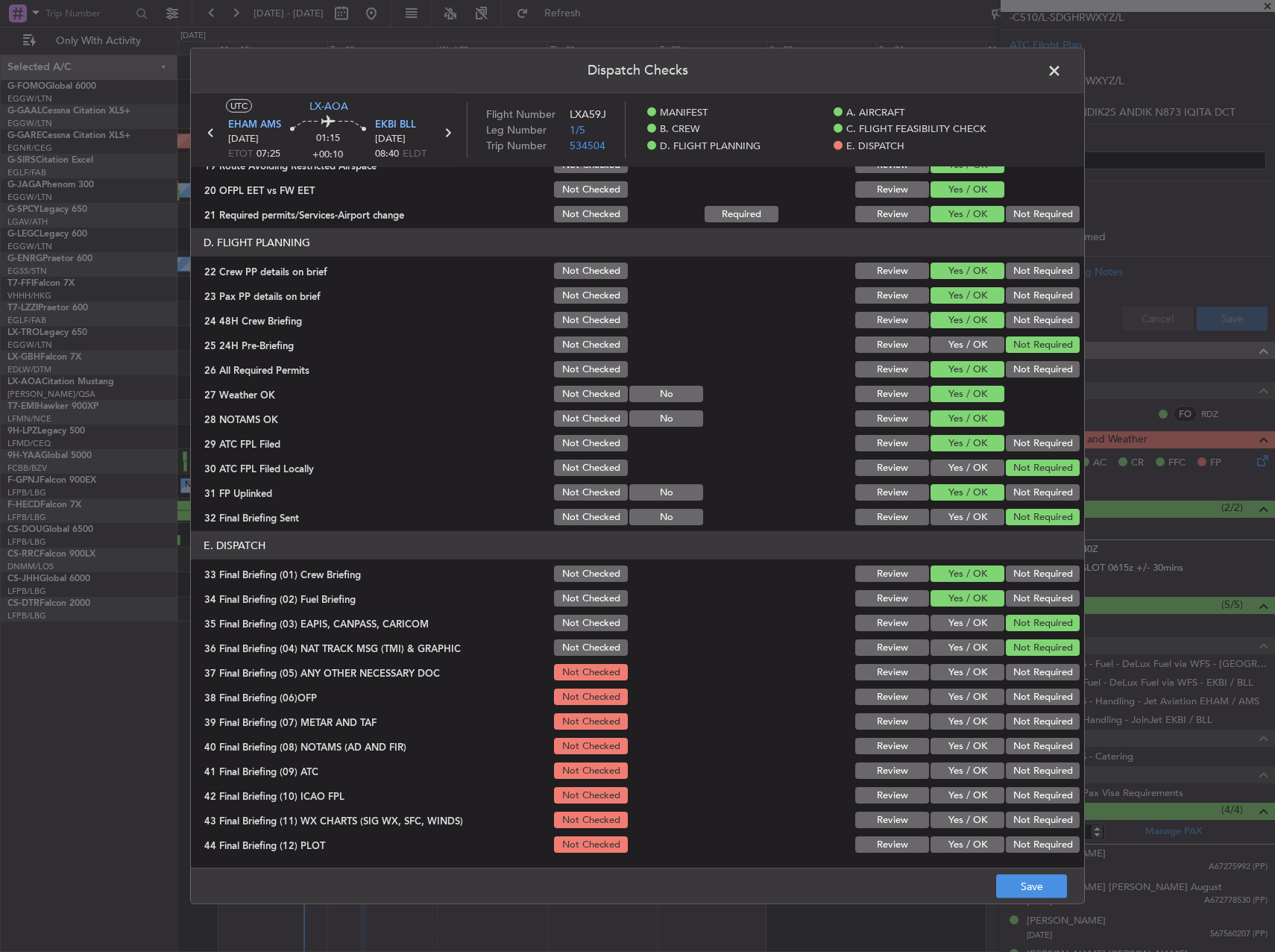
click at [1026, 673] on button "Not Required" at bounding box center [1043, 672] width 73 height 16
click at [980, 695] on button "Yes / OK" at bounding box center [967, 696] width 73 height 16
click at [954, 717] on button "Yes / OK" at bounding box center [967, 720] width 73 height 16
drag, startPoint x: 949, startPoint y: 736, endPoint x: 952, endPoint y: 764, distance: 28.2
click at [949, 738] on div "Yes / OK" at bounding box center [967, 746] width 75 height 21
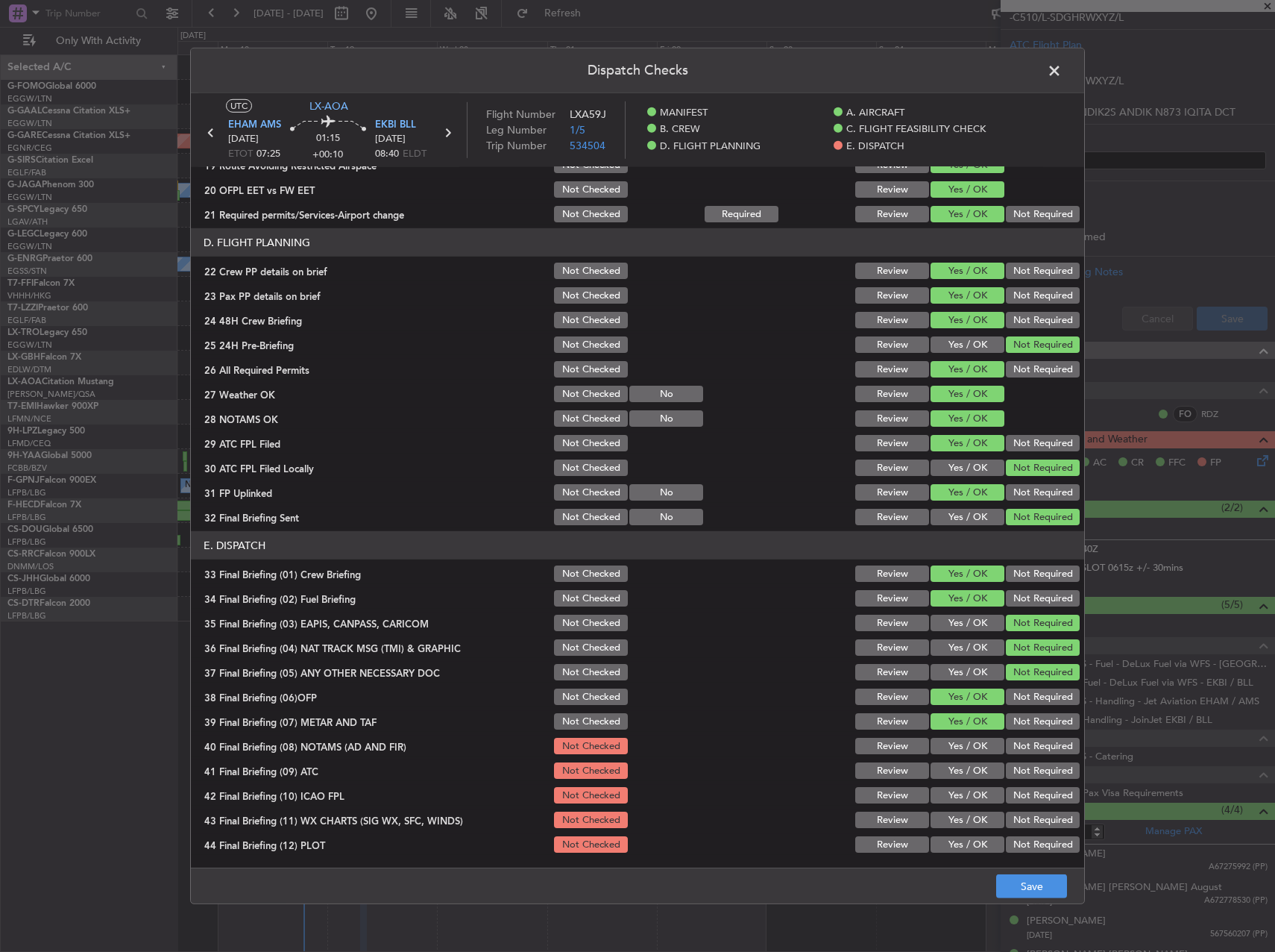
click at [953, 764] on button "Yes / OK" at bounding box center [967, 770] width 73 height 16
click at [950, 743] on button "Yes / OK" at bounding box center [967, 745] width 73 height 16
click at [954, 787] on button "Yes / OK" at bounding box center [967, 795] width 73 height 16
click at [954, 820] on button "Yes / OK" at bounding box center [967, 820] width 73 height 16
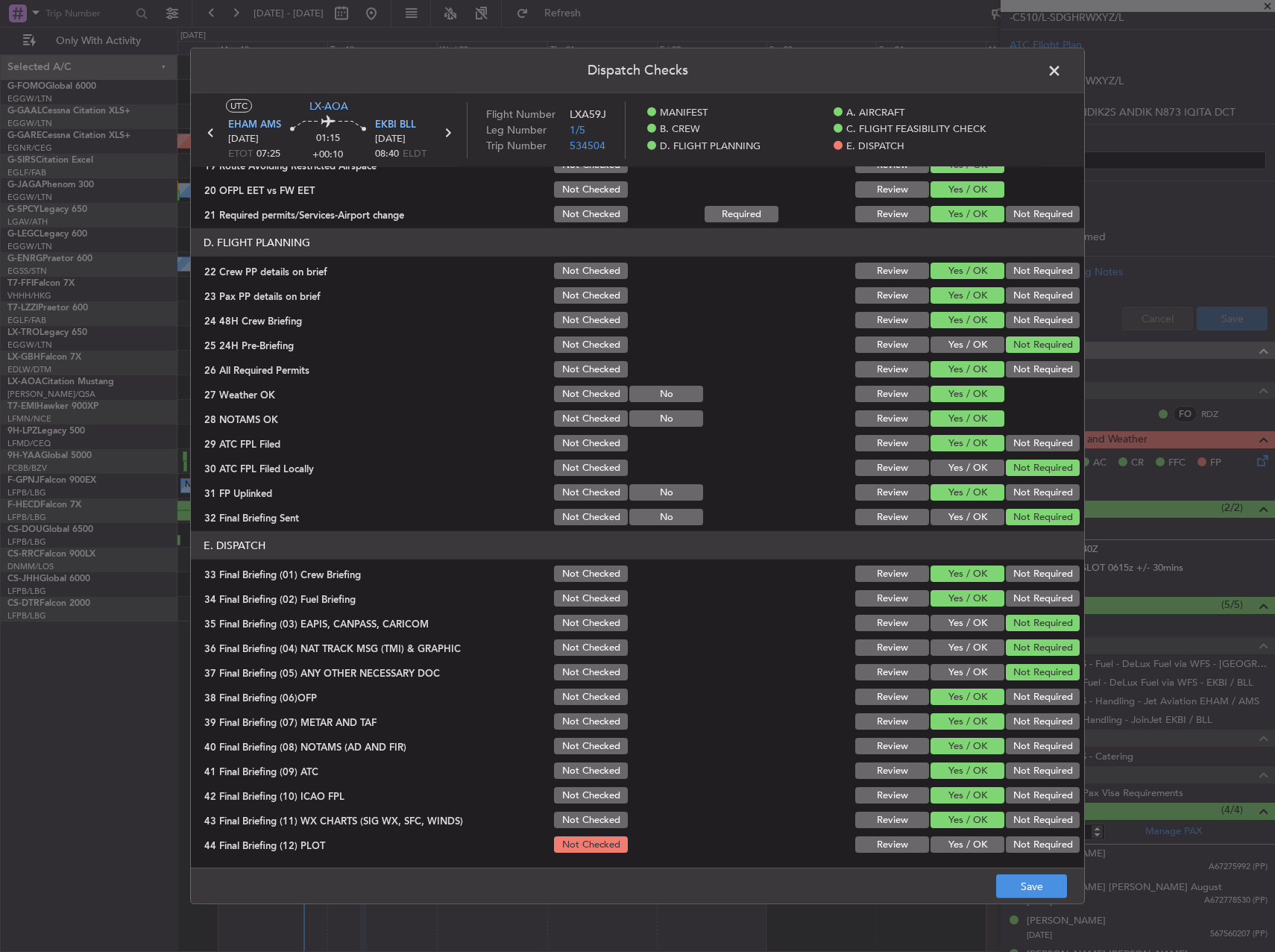
click at [954, 839] on button "Yes / OK" at bounding box center [967, 843] width 73 height 16
click at [1014, 878] on button "Save" at bounding box center [1031, 886] width 71 height 24
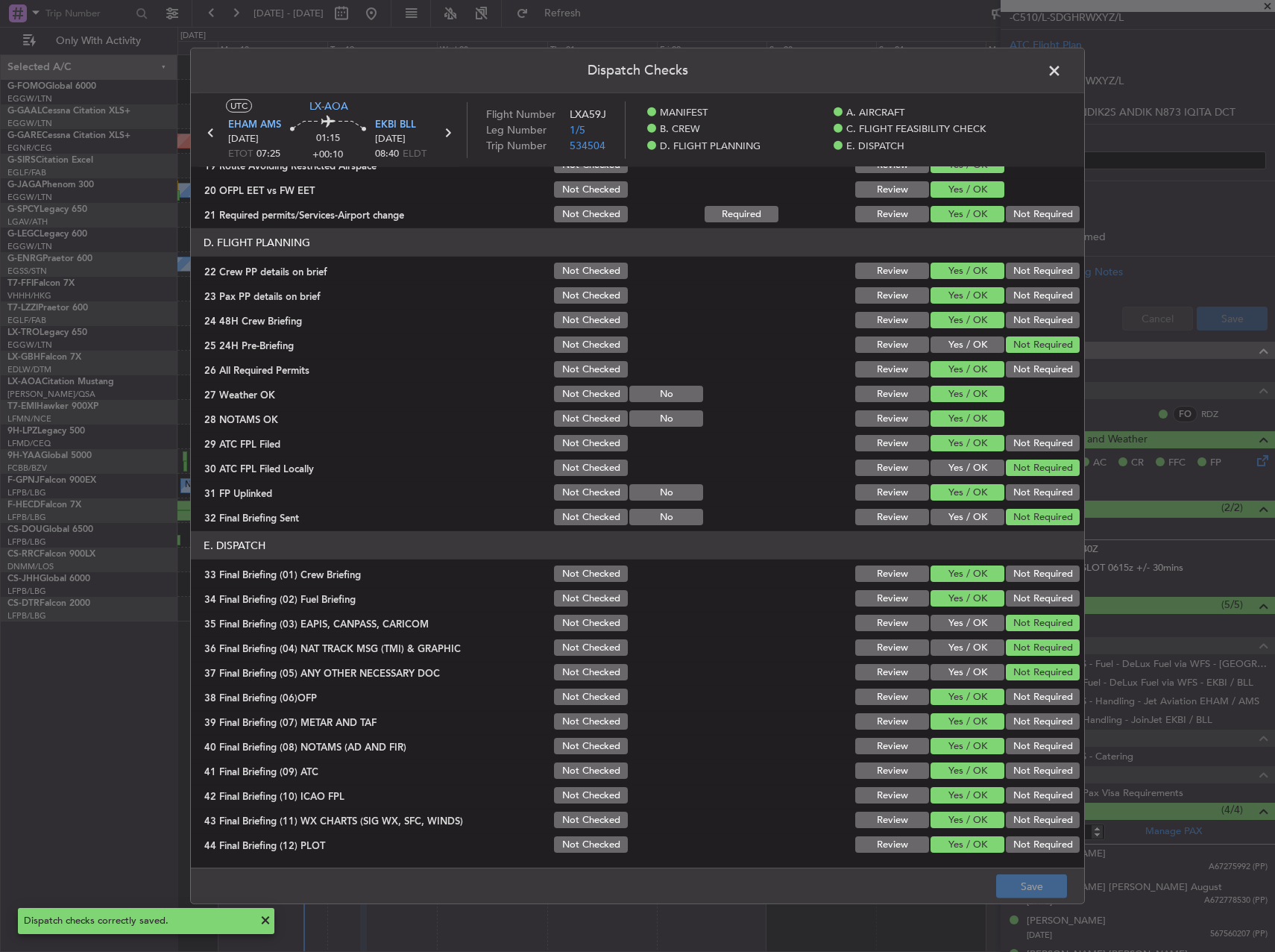
click at [1062, 65] on span at bounding box center [1062, 74] width 0 height 30
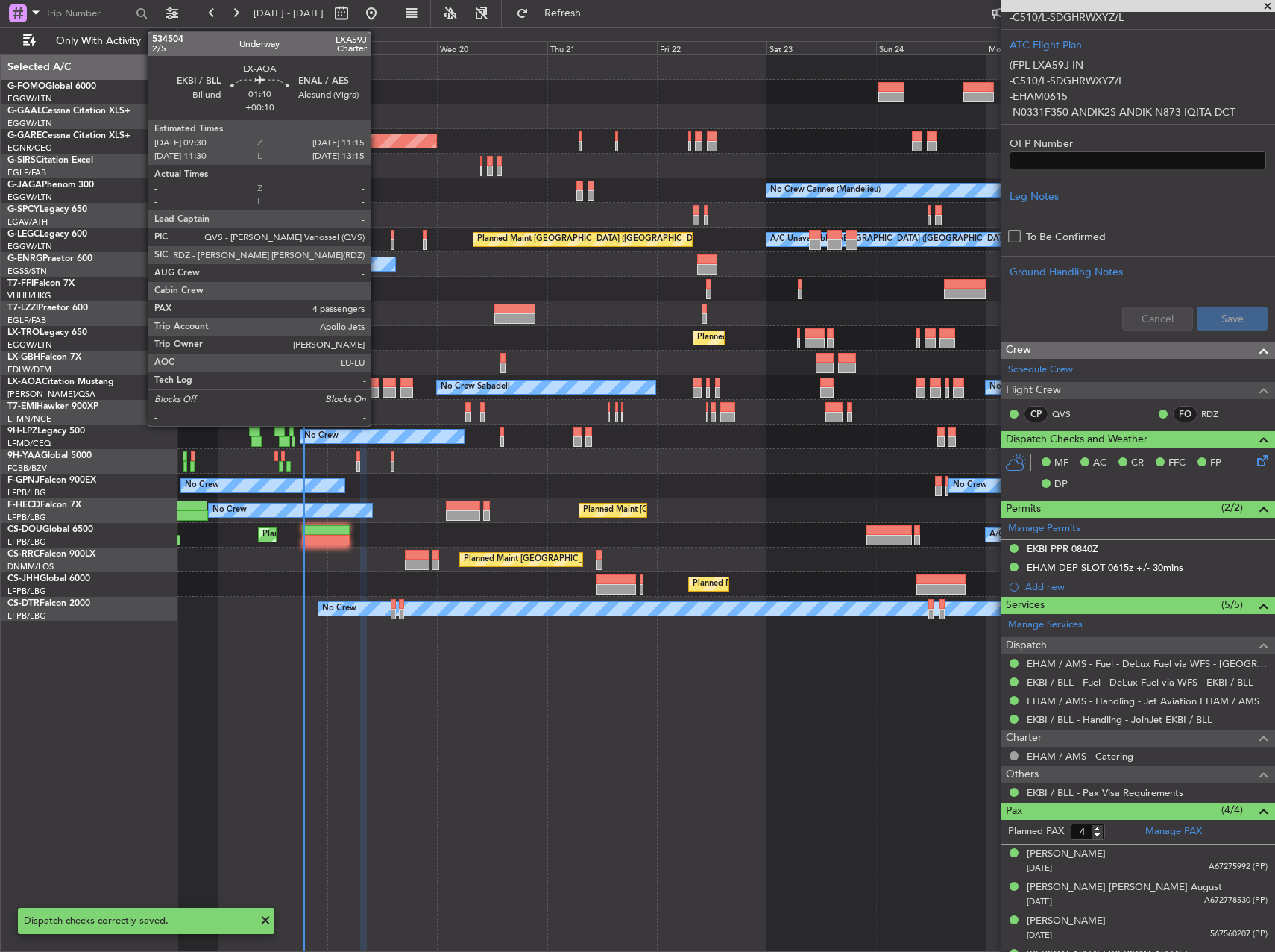
click at [378, 387] on div at bounding box center [375, 392] width 9 height 10
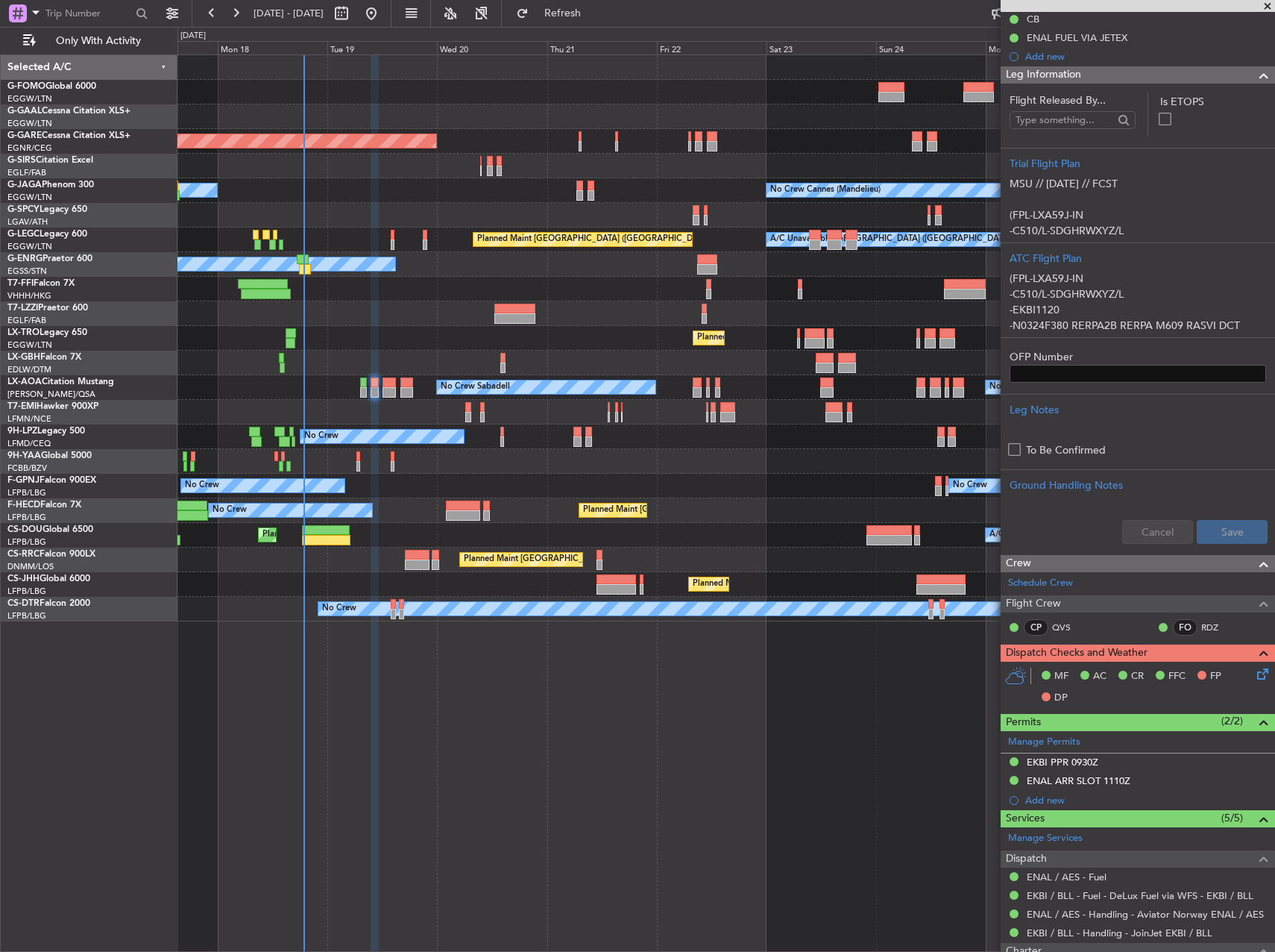
scroll to position [373, 0]
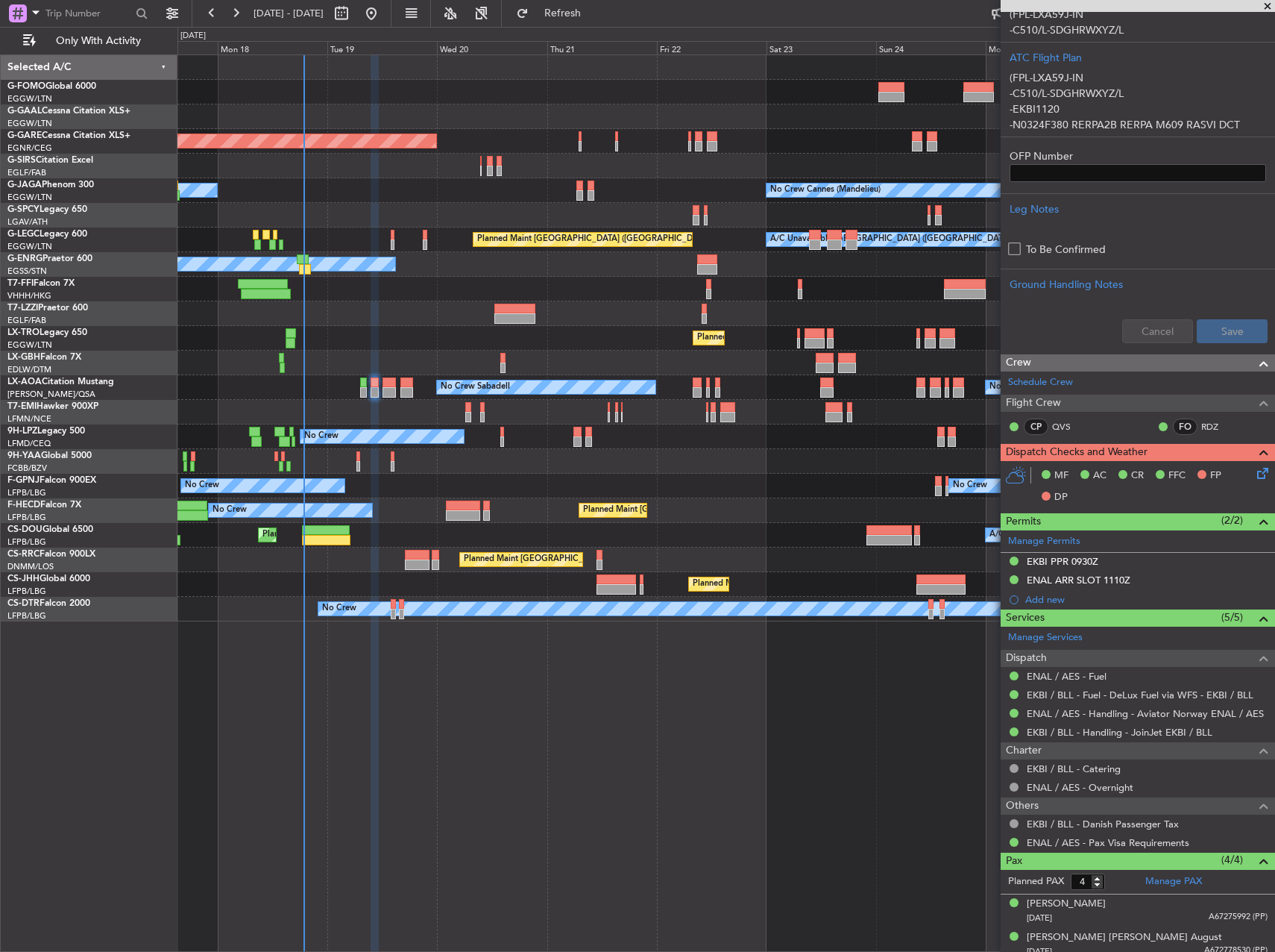
click at [1254, 474] on icon at bounding box center [1260, 471] width 12 height 12
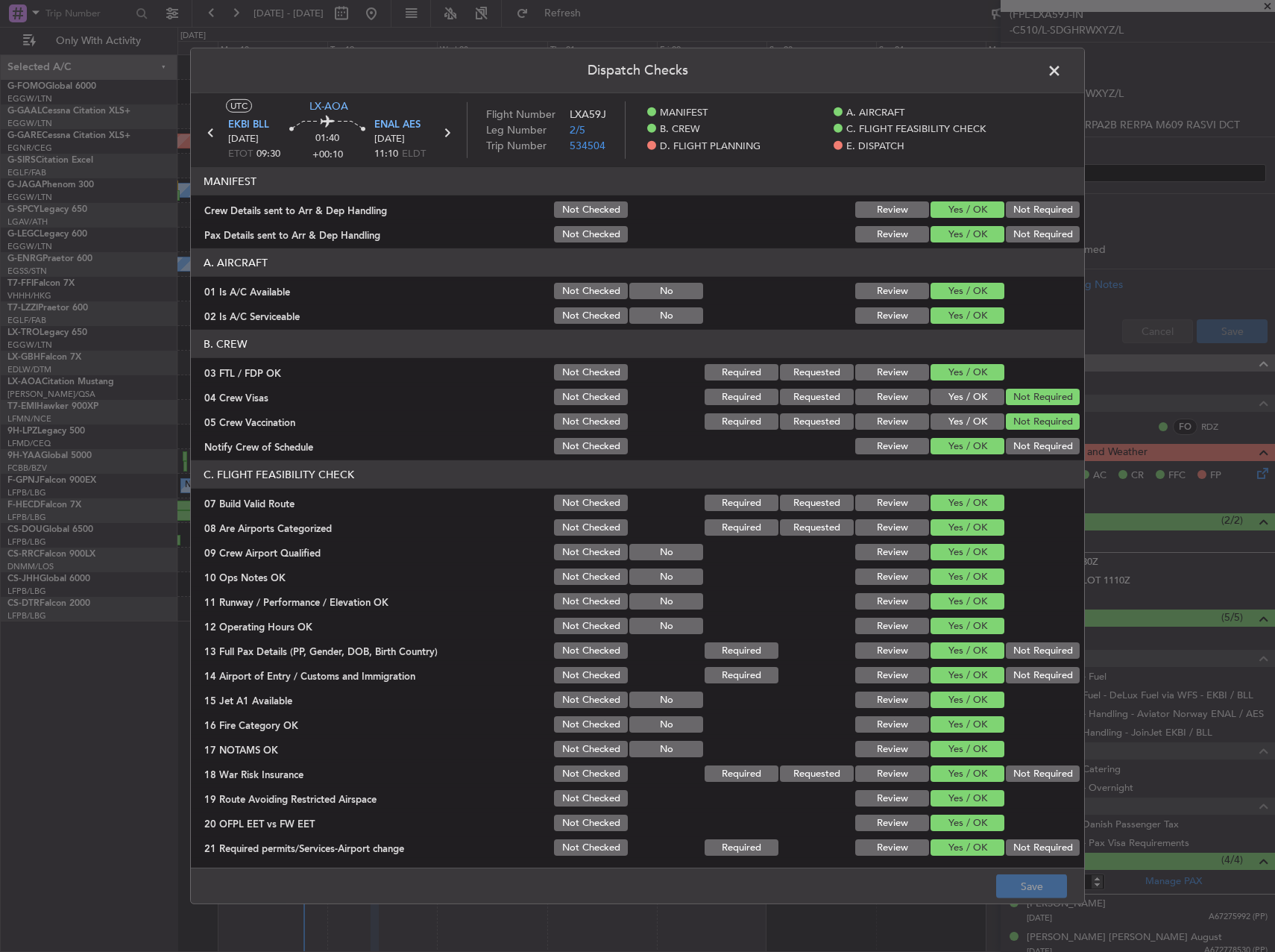
click at [1062, 73] on span at bounding box center [1062, 74] width 0 height 30
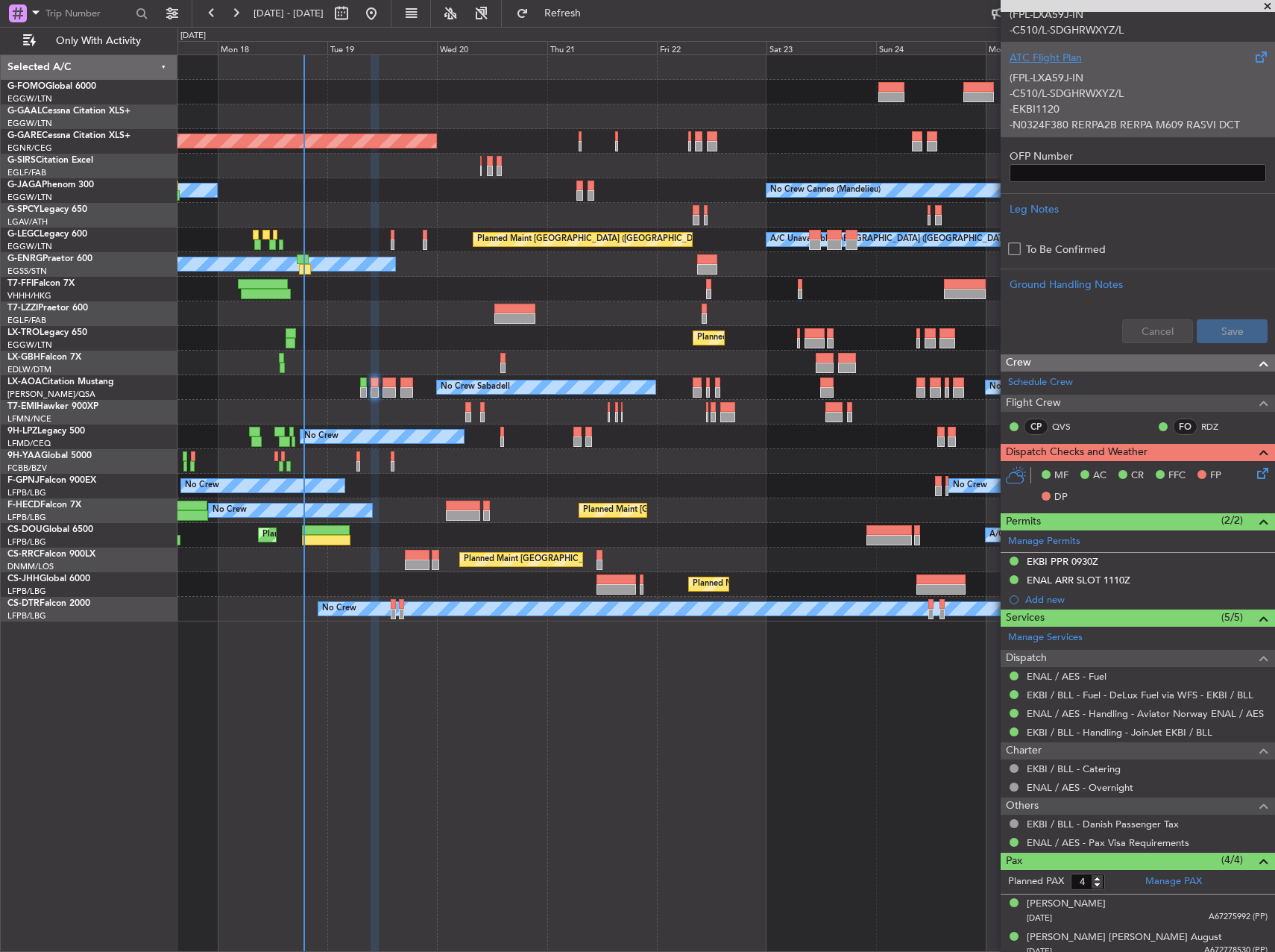
click at [1102, 112] on div "(FPL-LXA59J-IN -C510/L-SDGHRWXYZ/L -EKBI1120 -N0324F380 RERPA2B RERPA M609 RASV…" at bounding box center [1138, 97] width 256 height 63
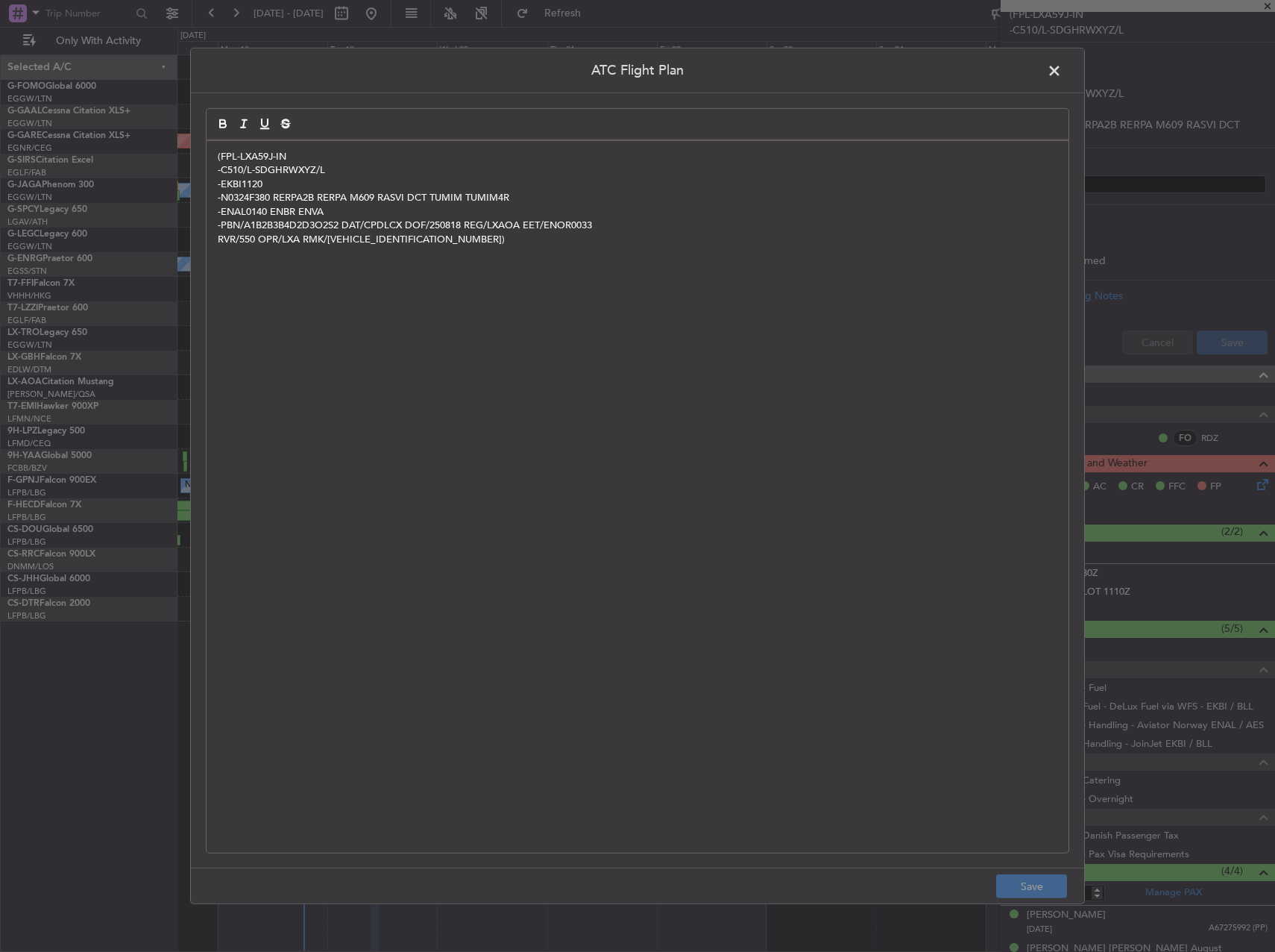
click at [971, 304] on div "(FPL-LXA59J-IN -C510/L-SDGHRWXYZ/L -EKBI1120 -N0324F380 RERPA2B RERPA M609 RASV…" at bounding box center [638, 497] width 862 height 712
click at [1049, 896] on button "Save" at bounding box center [1031, 886] width 71 height 24
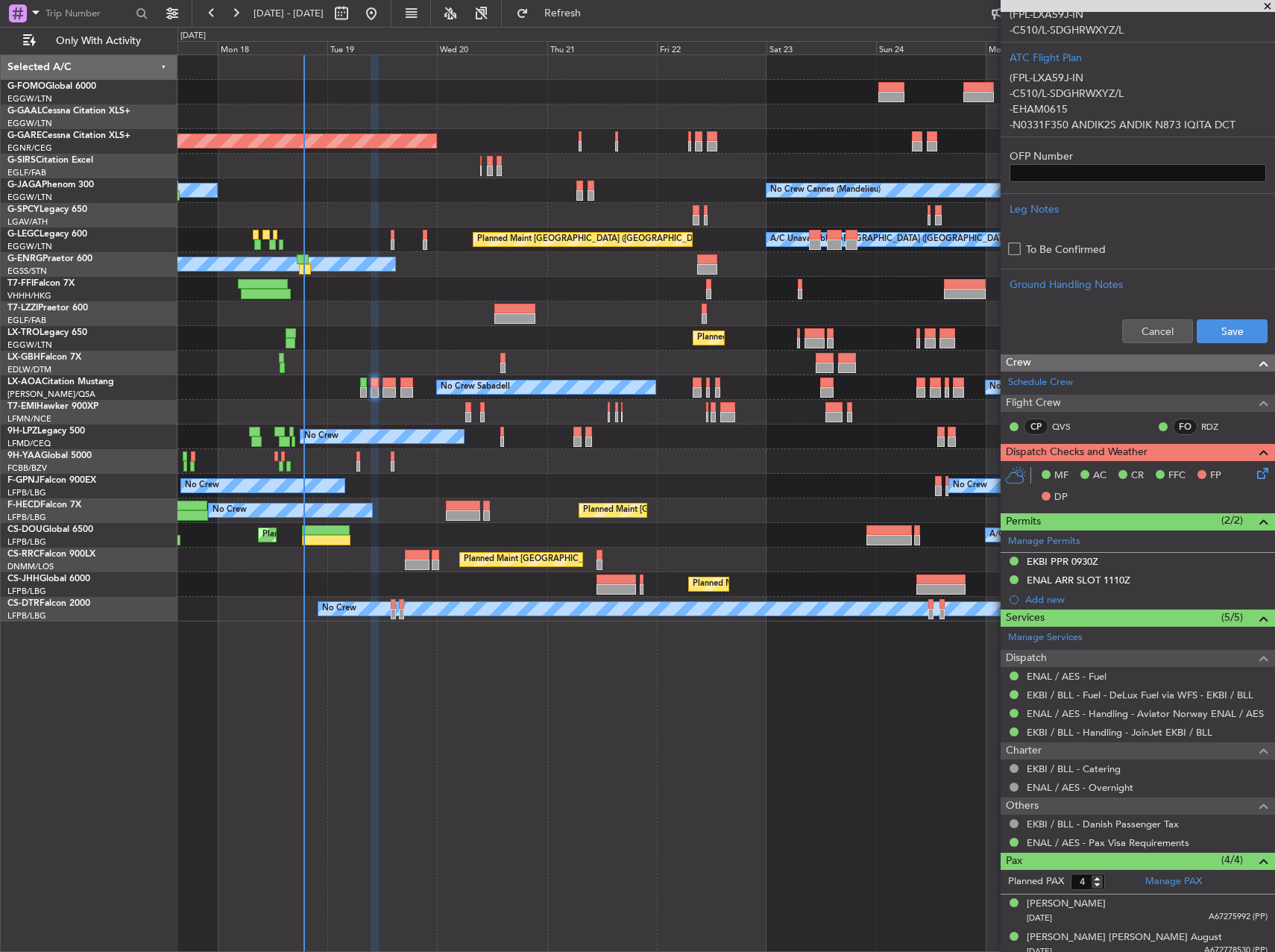
click at [1217, 346] on div "Cancel Save" at bounding box center [1137, 331] width 274 height 44
click at [1217, 342] on button "Save" at bounding box center [1232, 332] width 71 height 24
click at [1257, 472] on div "MF AC CR FFC FP DP" at bounding box center [1137, 486] width 274 height 51
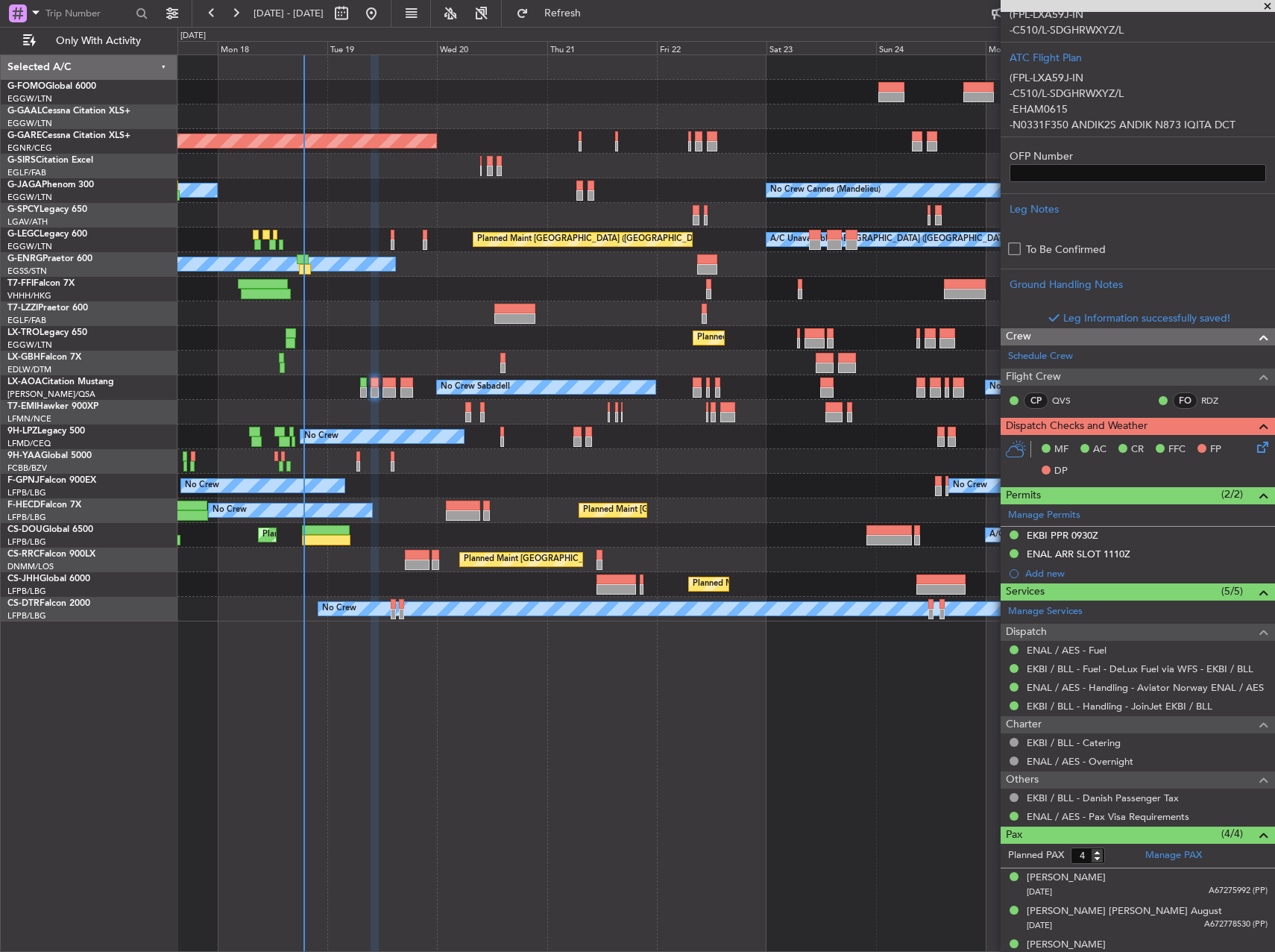
click at [1263, 449] on div "MF AC CR FFC FP DP" at bounding box center [1137, 461] width 274 height 51
click at [1260, 449] on icon at bounding box center [1260, 444] width 12 height 12
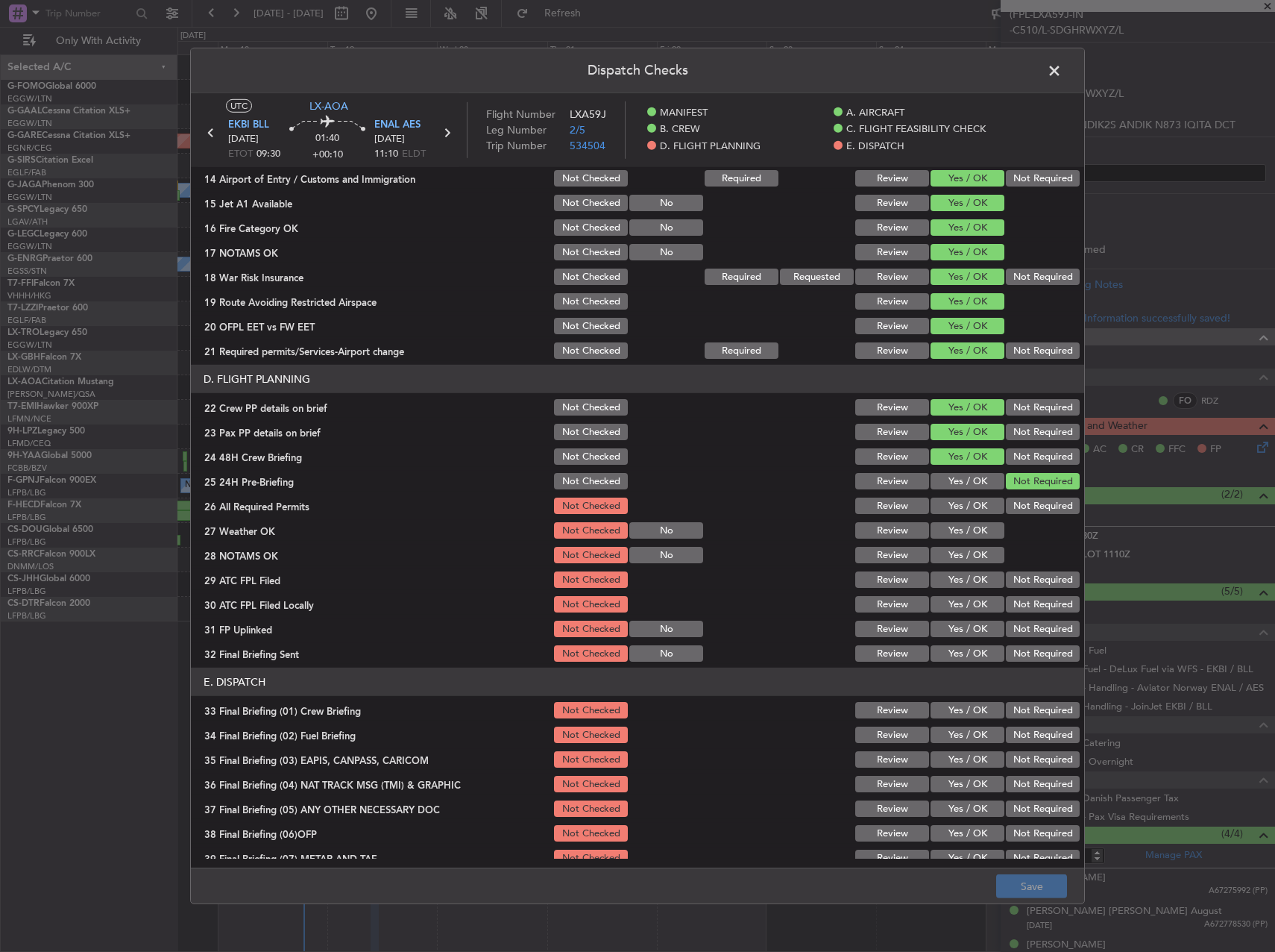
scroll to position [522, 0]
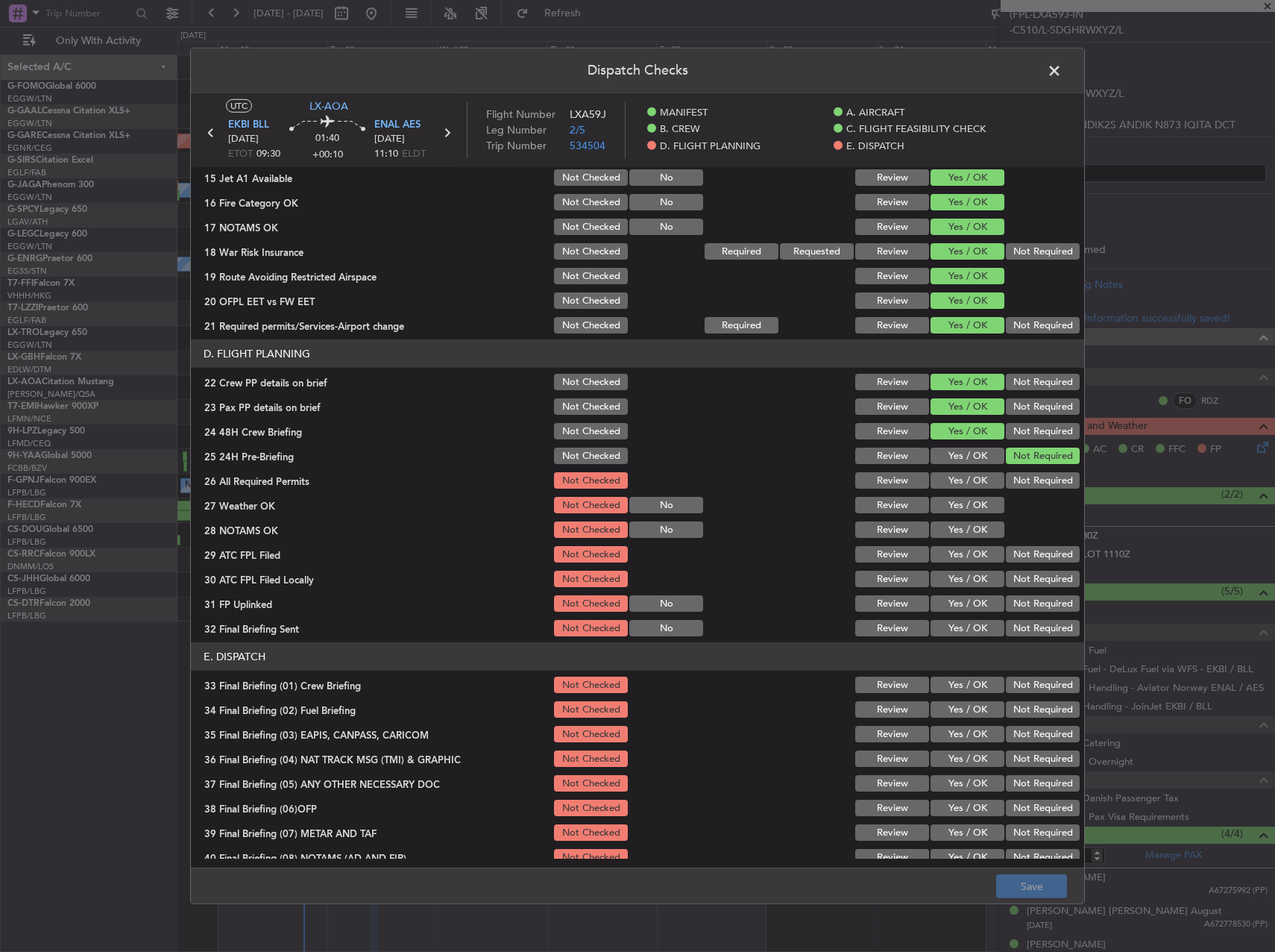
click at [948, 479] on button "Yes / OK" at bounding box center [967, 479] width 73 height 16
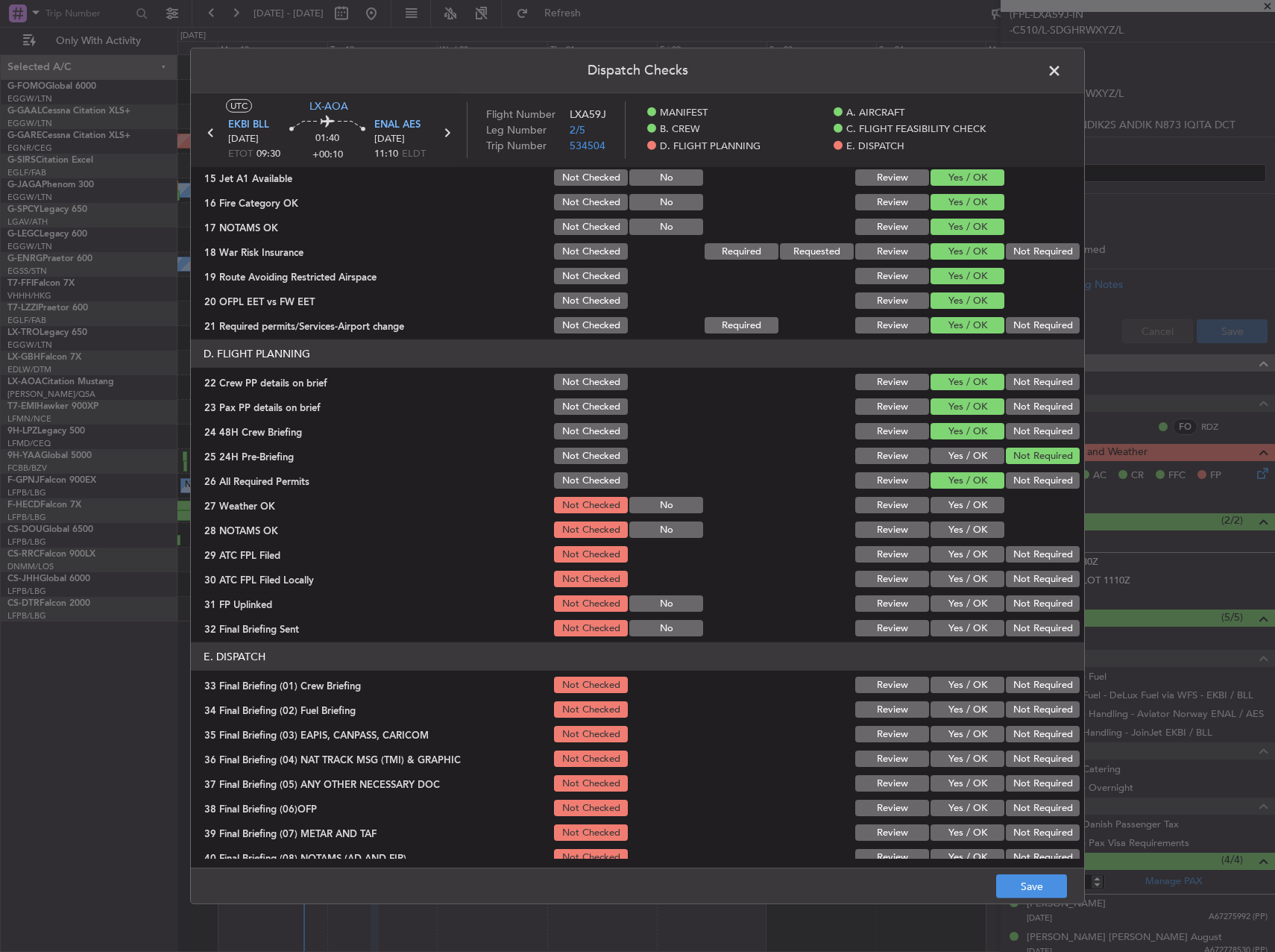
drag, startPoint x: 950, startPoint y: 503, endPoint x: 950, endPoint y: 522, distance: 19.0
click at [950, 506] on button "Yes / OK" at bounding box center [967, 504] width 73 height 16
drag, startPoint x: 949, startPoint y: 532, endPoint x: 947, endPoint y: 548, distance: 16.1
click at [948, 534] on button "Yes / OK" at bounding box center [967, 529] width 73 height 16
click at [946, 551] on button "Yes / OK" at bounding box center [967, 554] width 73 height 16
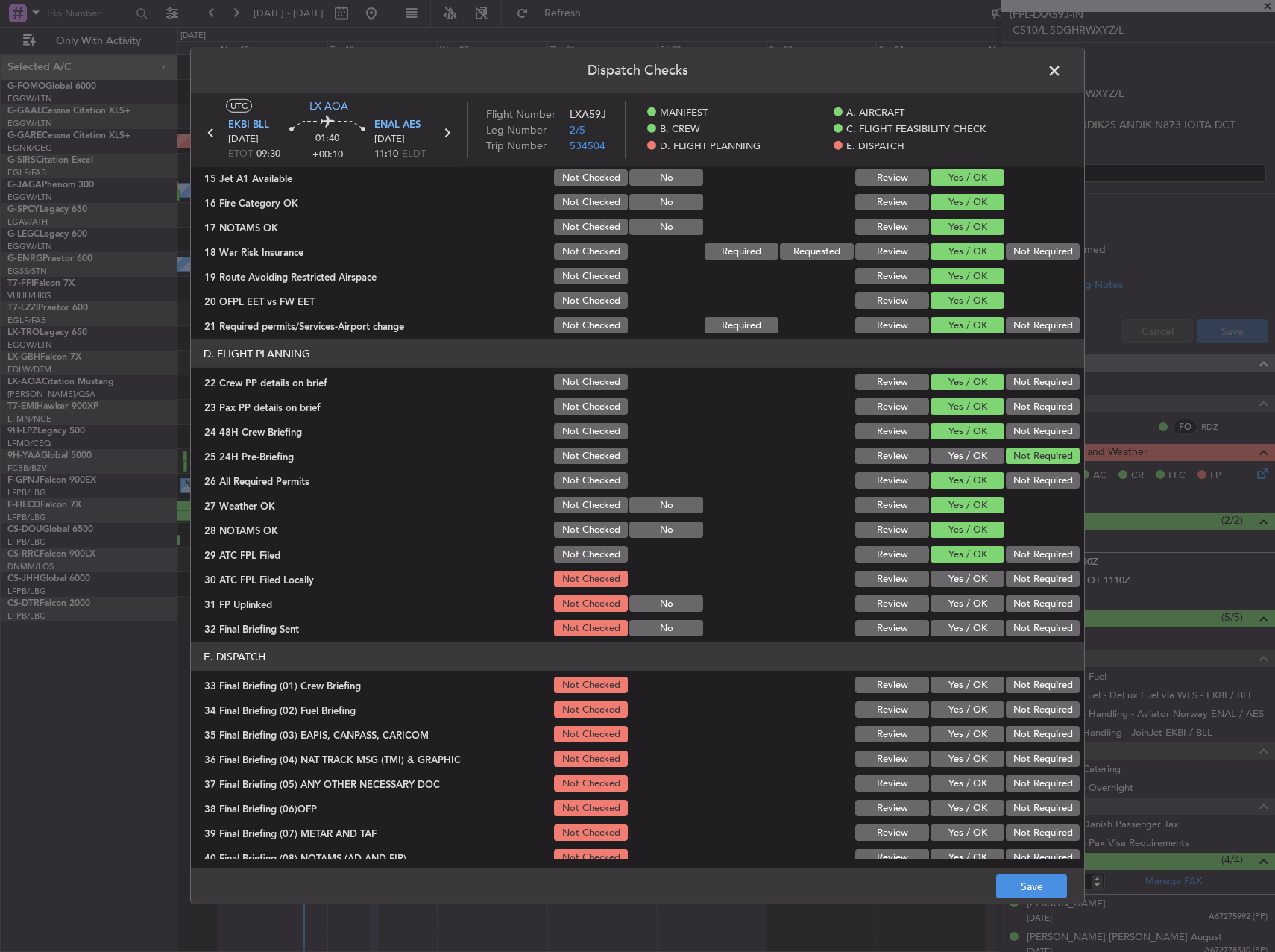
drag, startPoint x: 1013, startPoint y: 579, endPoint x: 1002, endPoint y: 584, distance: 12.1
click at [1006, 582] on button "Not Required" at bounding box center [1043, 579] width 73 height 16
click at [968, 607] on button "Yes / OK" at bounding box center [967, 602] width 73 height 16
click at [1008, 628] on button "Not Required" at bounding box center [1043, 627] width 73 height 16
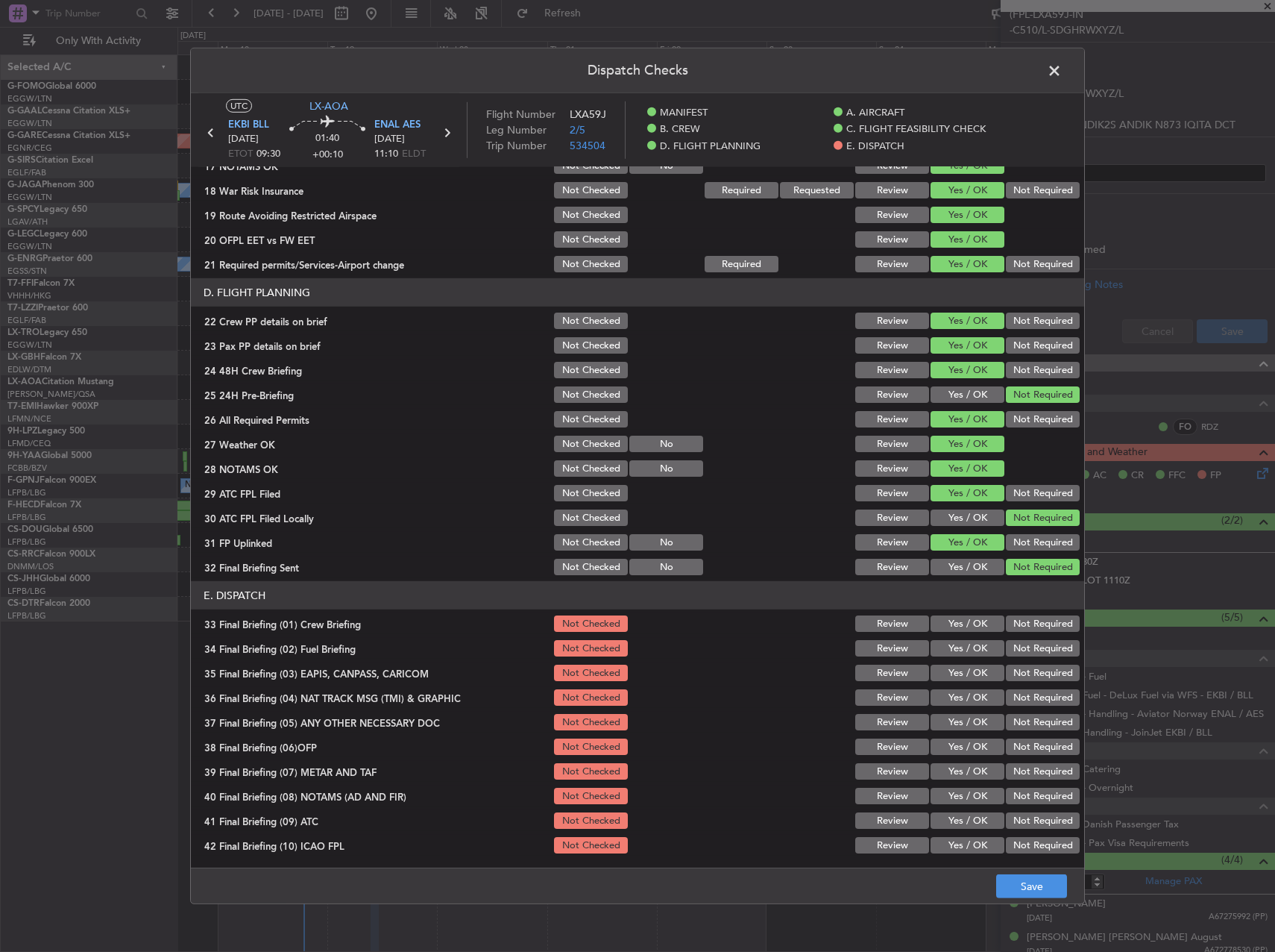
scroll to position [633, 0]
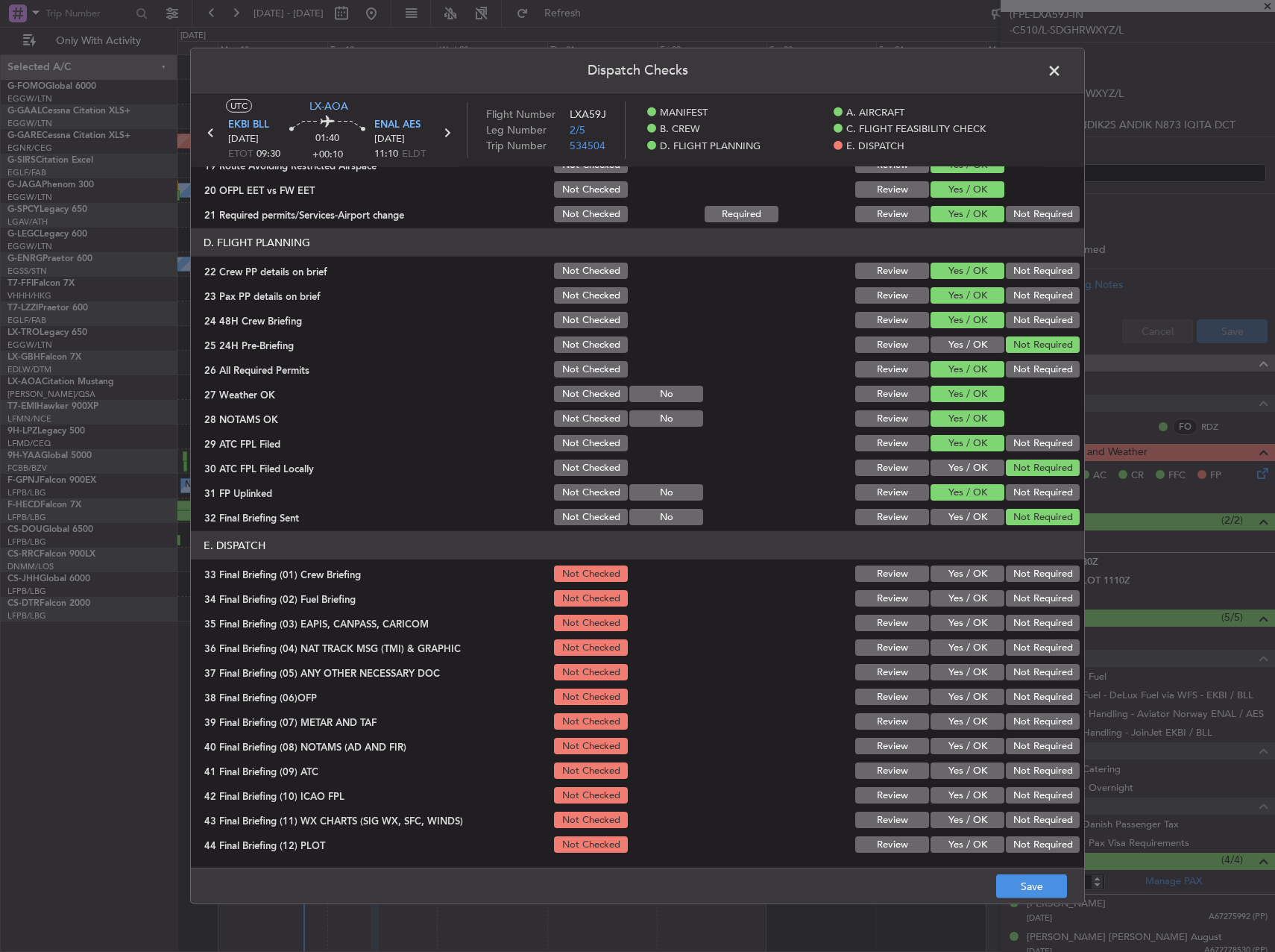
click at [961, 572] on button "Yes / OK" at bounding box center [967, 573] width 73 height 16
click at [956, 596] on button "Yes / OK" at bounding box center [967, 597] width 73 height 16
click at [1035, 626] on button "Not Required" at bounding box center [1043, 622] width 73 height 16
click at [1034, 659] on section "E. DISPATCH 33 Final Briefing (01) Crew Briefing Not Checked Review Yes / OK No…" at bounding box center [638, 692] width 894 height 324
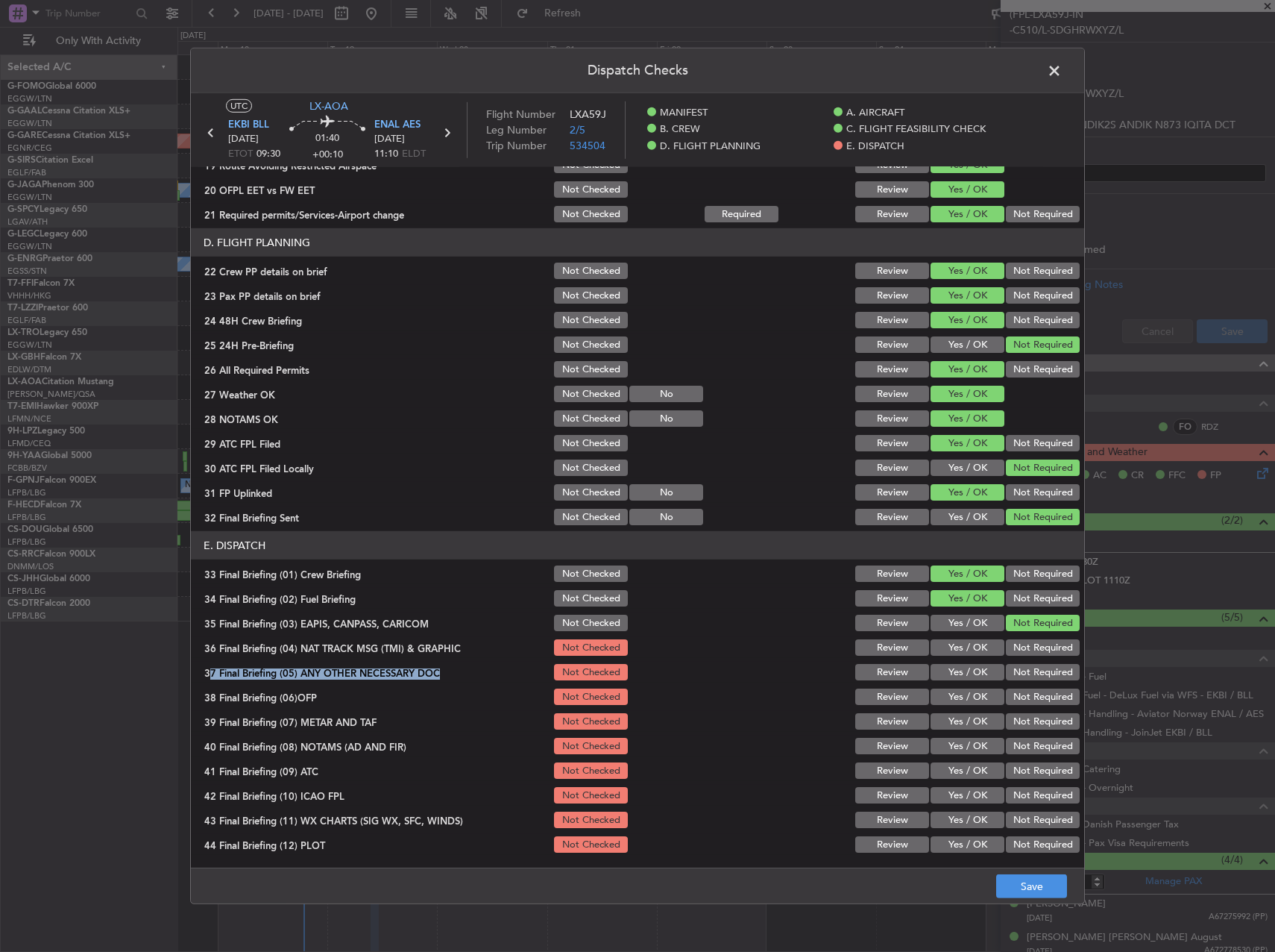
click at [1030, 667] on button "Not Required" at bounding box center [1043, 672] width 73 height 16
click at [1029, 649] on button "Not Required" at bounding box center [1043, 647] width 73 height 16
drag, startPoint x: 968, startPoint y: 696, endPoint x: 963, endPoint y: 714, distance: 18.7
click at [964, 700] on button "Yes / OK" at bounding box center [967, 696] width 73 height 16
drag, startPoint x: 963, startPoint y: 714, endPoint x: 959, endPoint y: 725, distance: 11.7
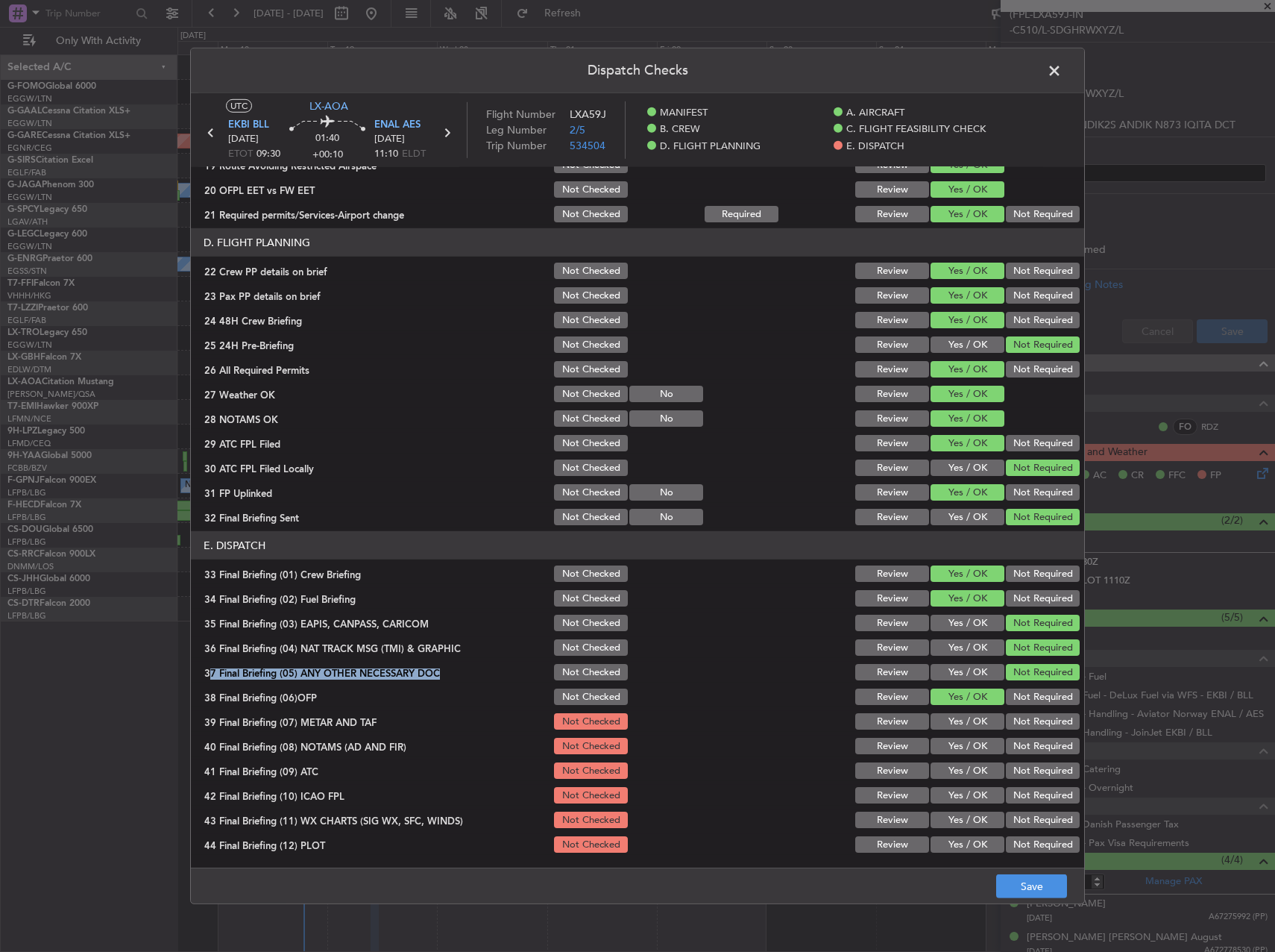
click at [961, 719] on button "Yes / OK" at bounding box center [967, 720] width 73 height 16
drag, startPoint x: 959, startPoint y: 725, endPoint x: 957, endPoint y: 743, distance: 18.1
click at [958, 729] on button "Yes / OK" at bounding box center [967, 720] width 73 height 16
click at [957, 743] on button "Yes / OK" at bounding box center [967, 745] width 73 height 16
click at [958, 764] on button "Yes / OK" at bounding box center [967, 770] width 73 height 16
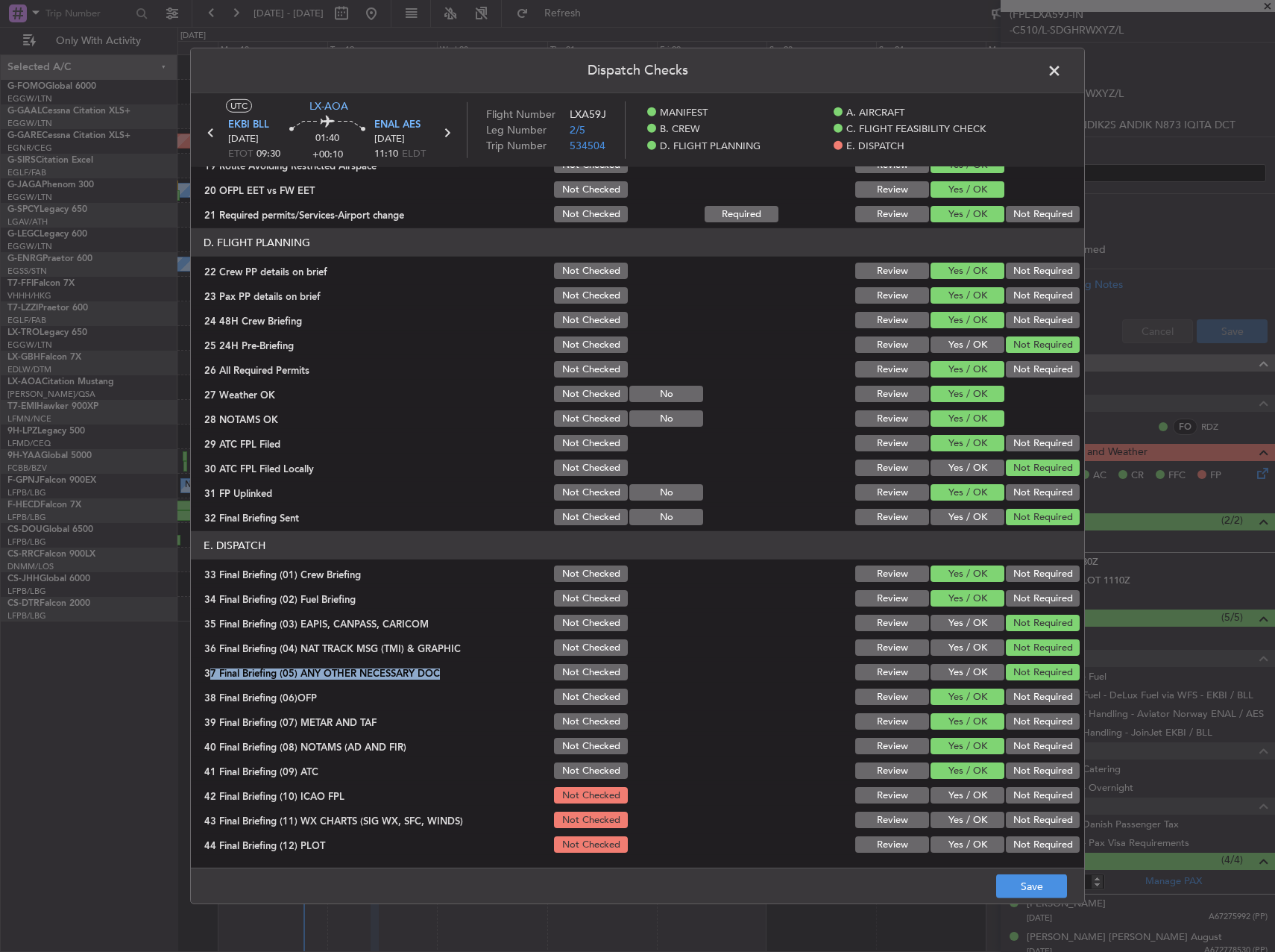
click at [959, 791] on button "Yes / OK" at bounding box center [967, 795] width 73 height 16
click at [960, 818] on button "Yes / OK" at bounding box center [967, 820] width 73 height 16
click at [961, 836] on button "Yes / OK" at bounding box center [967, 843] width 73 height 16
click at [1020, 893] on button "Save" at bounding box center [1031, 886] width 71 height 24
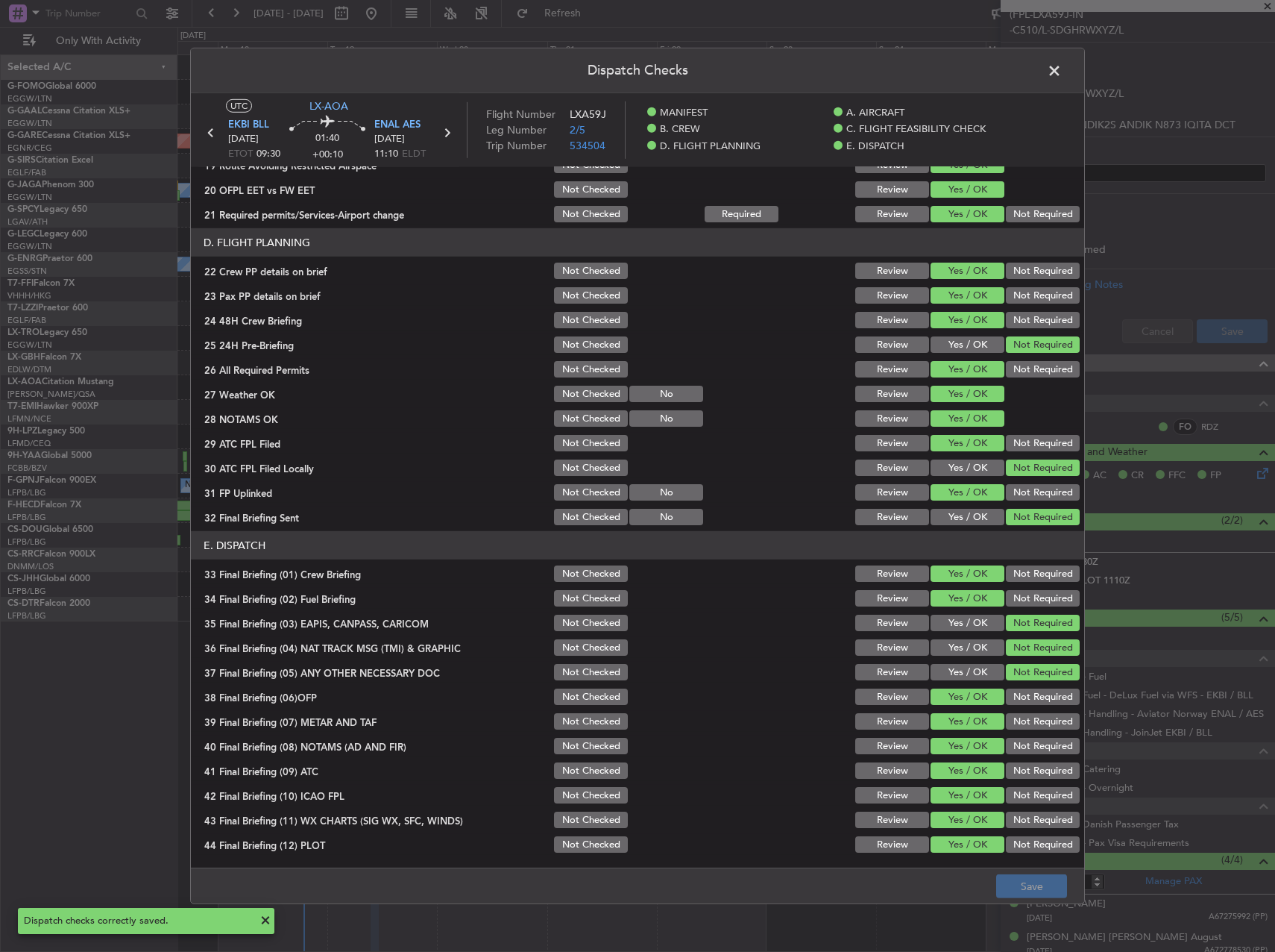
click at [1062, 68] on span at bounding box center [1062, 74] width 0 height 30
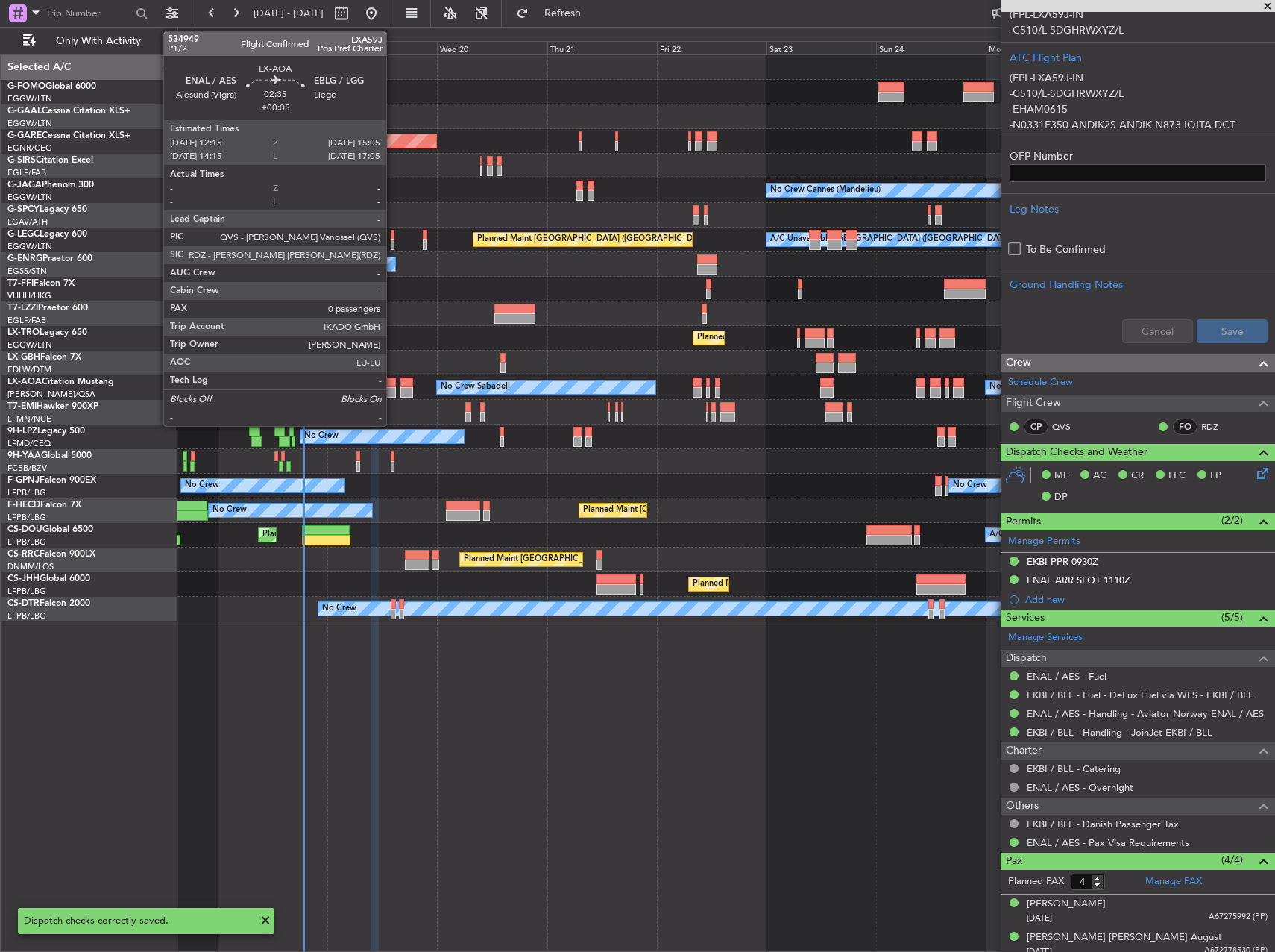
click at [393, 387] on div at bounding box center [390, 392] width 14 height 10
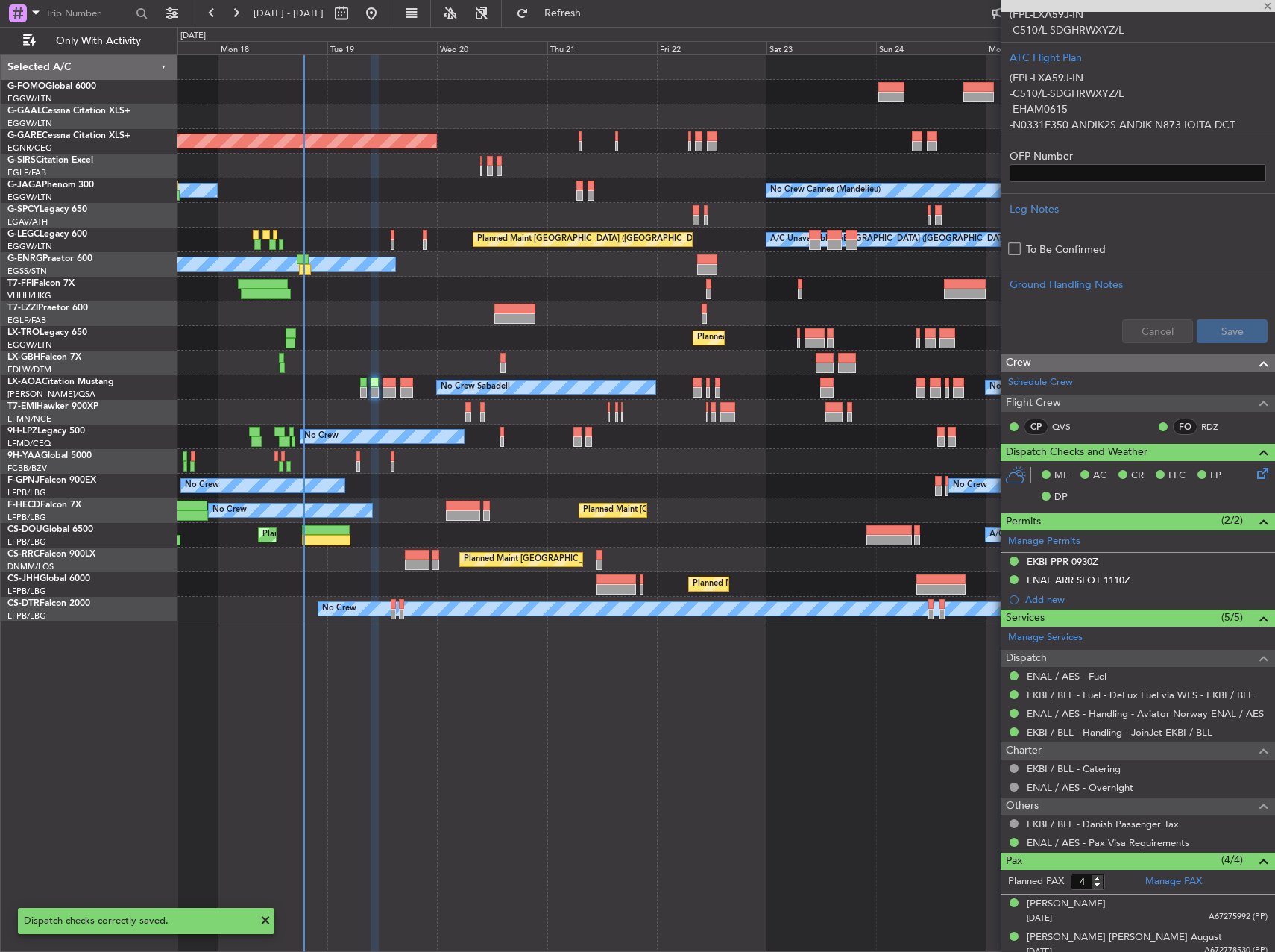
type input "+00:05"
type input "0"
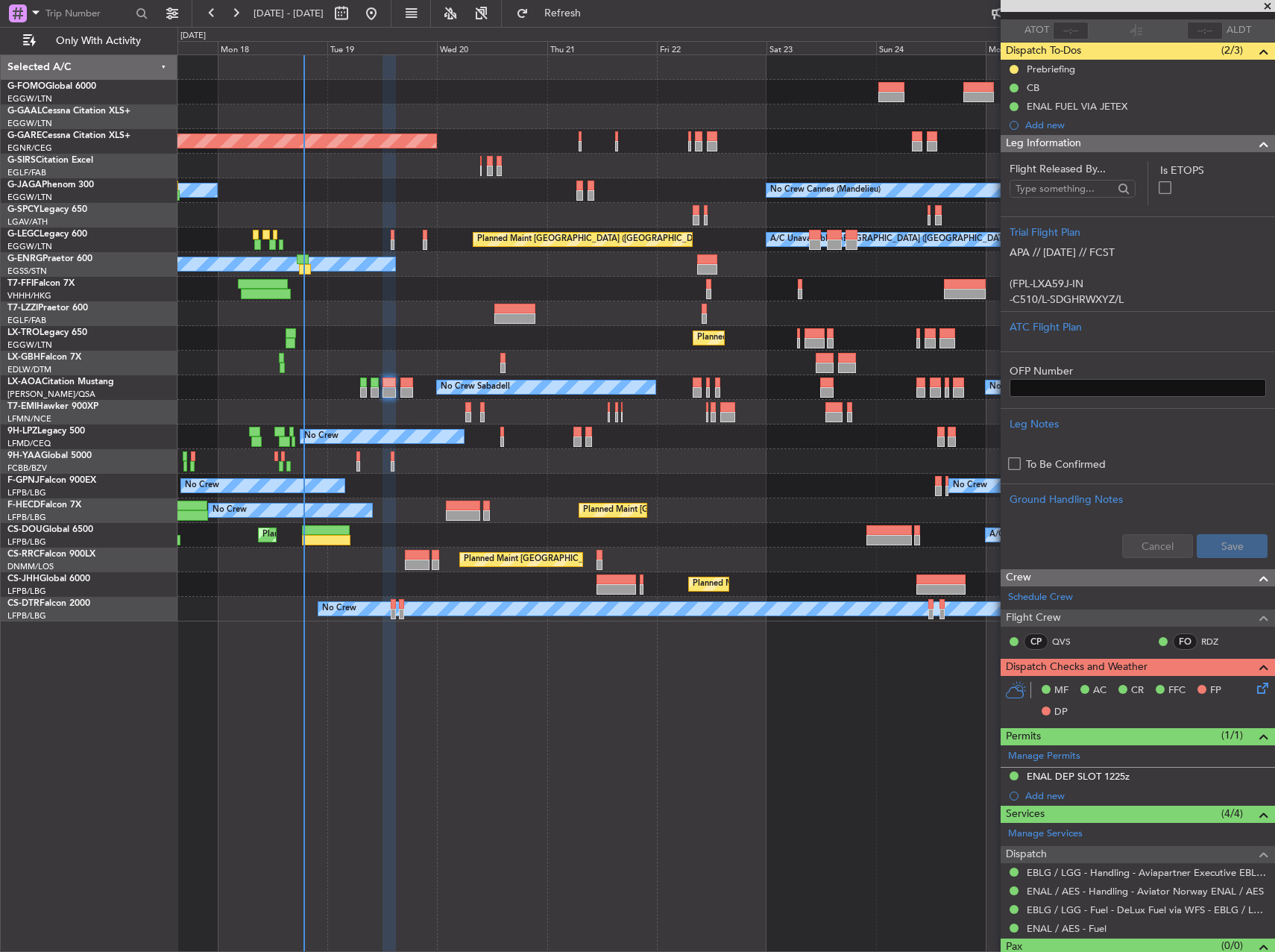
scroll to position [132, 0]
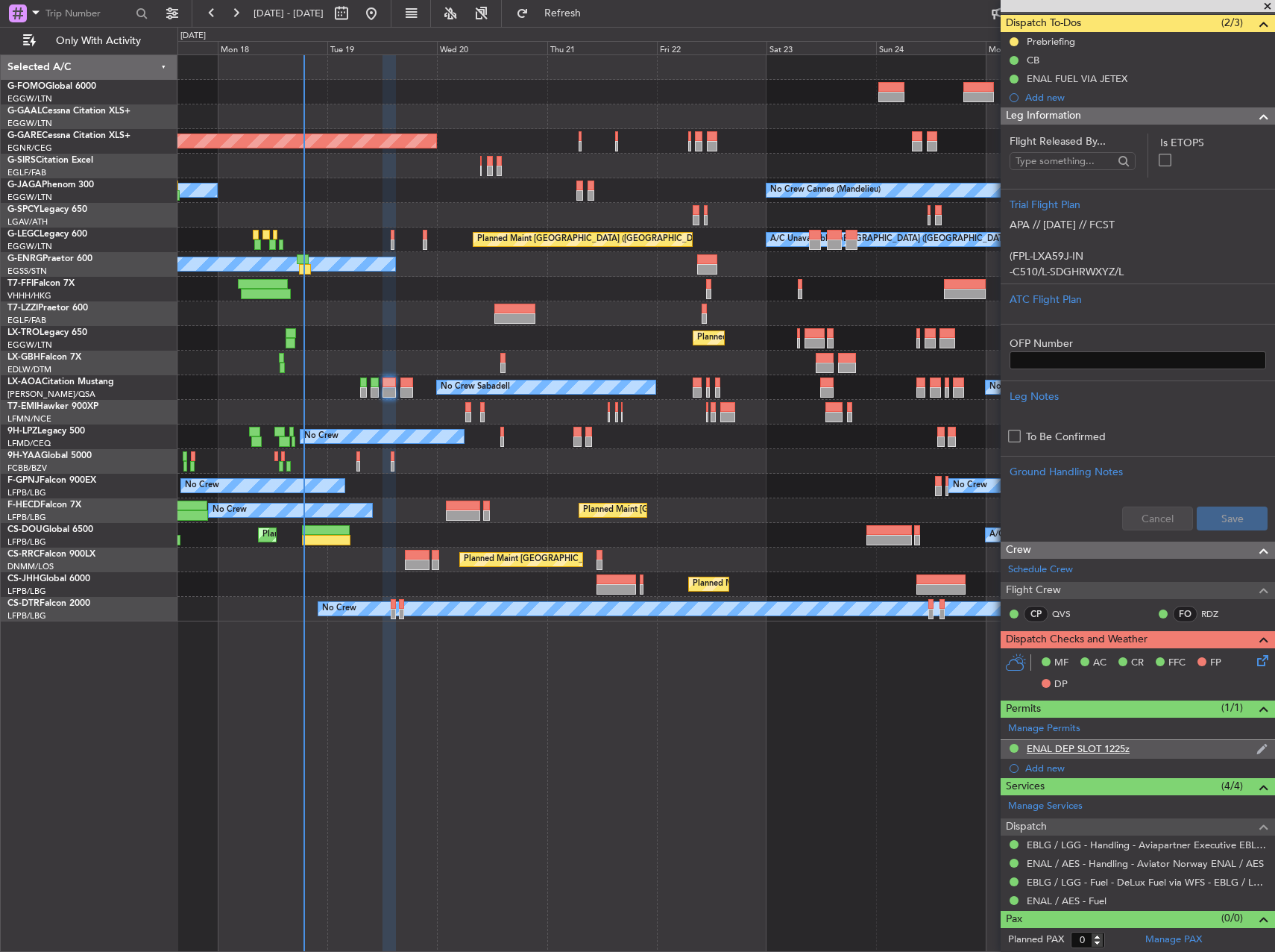
click at [1125, 744] on div "ENAL DEP SLOT 1225z" at bounding box center [1078, 748] width 103 height 13
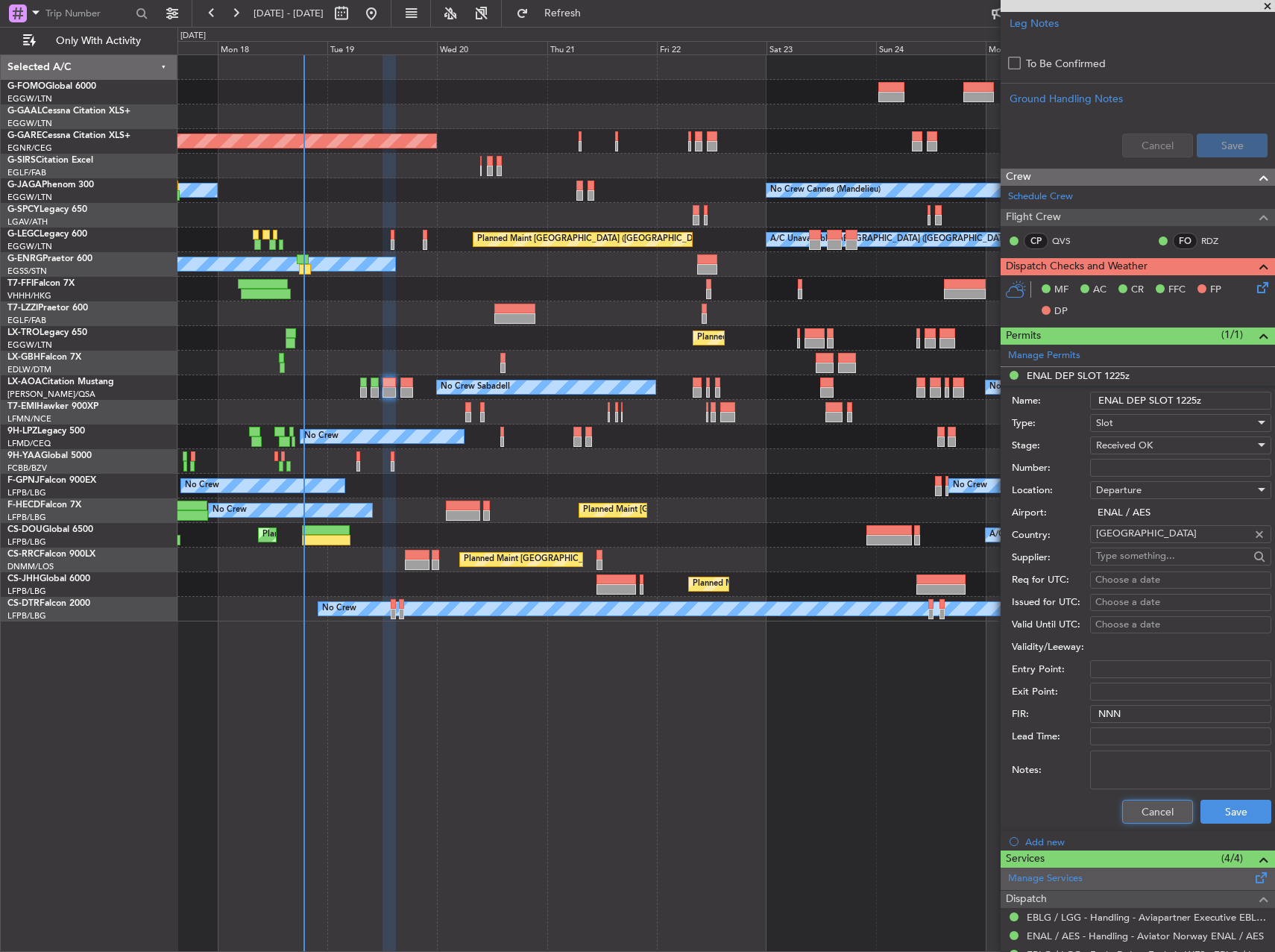
click at [1143, 814] on button "Cancel" at bounding box center [1158, 812] width 71 height 24
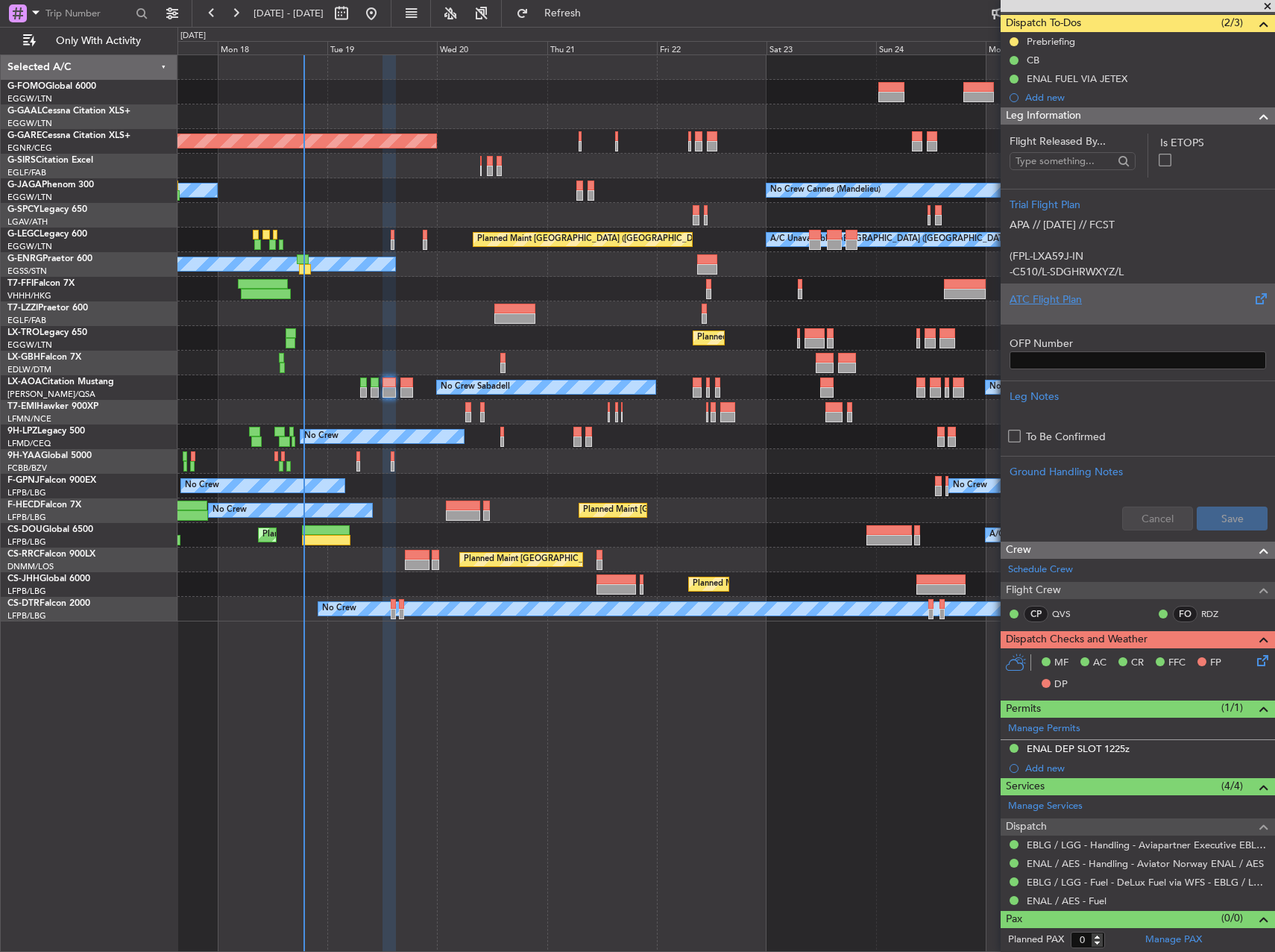
click at [1013, 314] on div at bounding box center [1138, 312] width 256 height 9
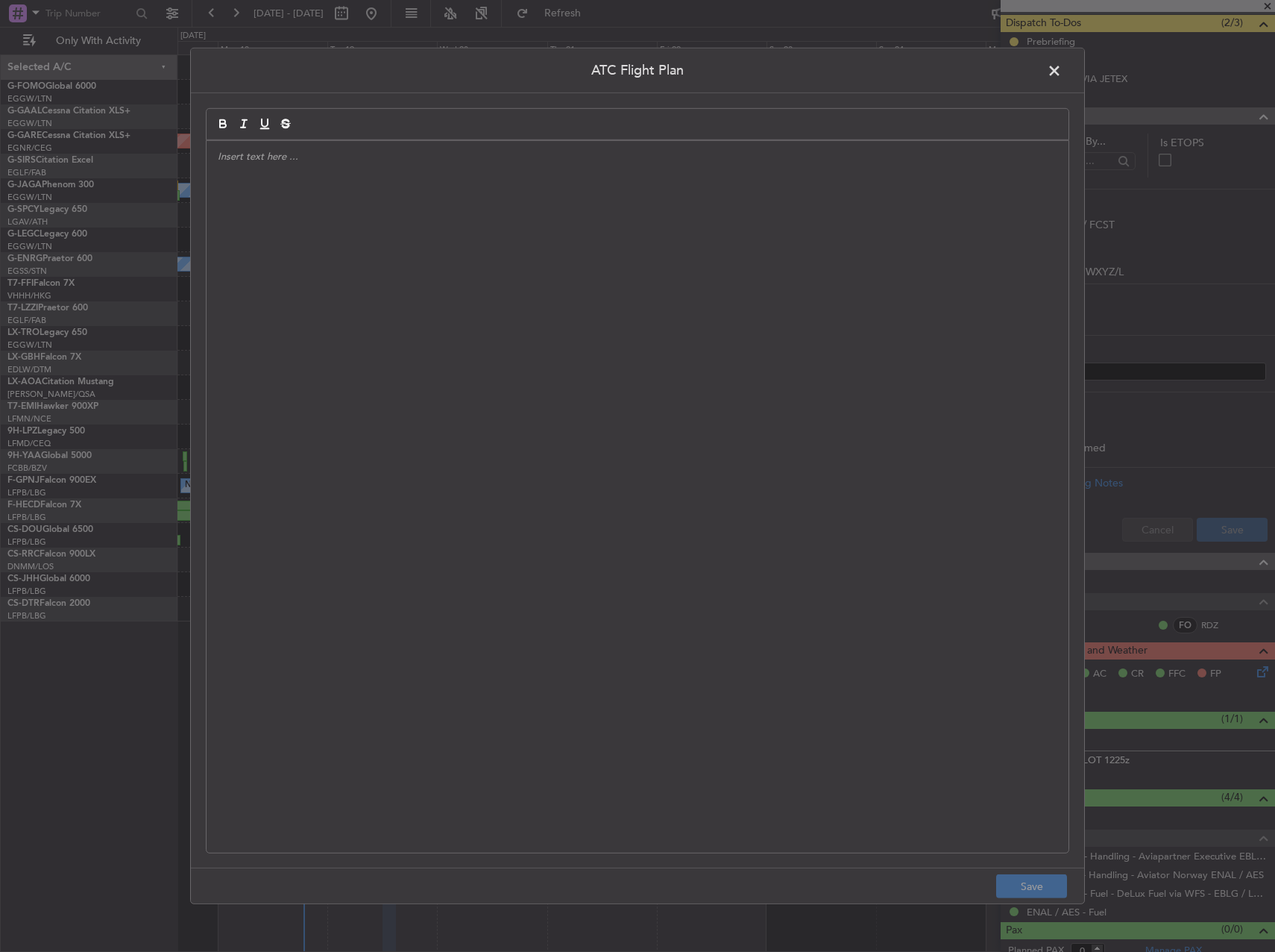
scroll to position [143, 0]
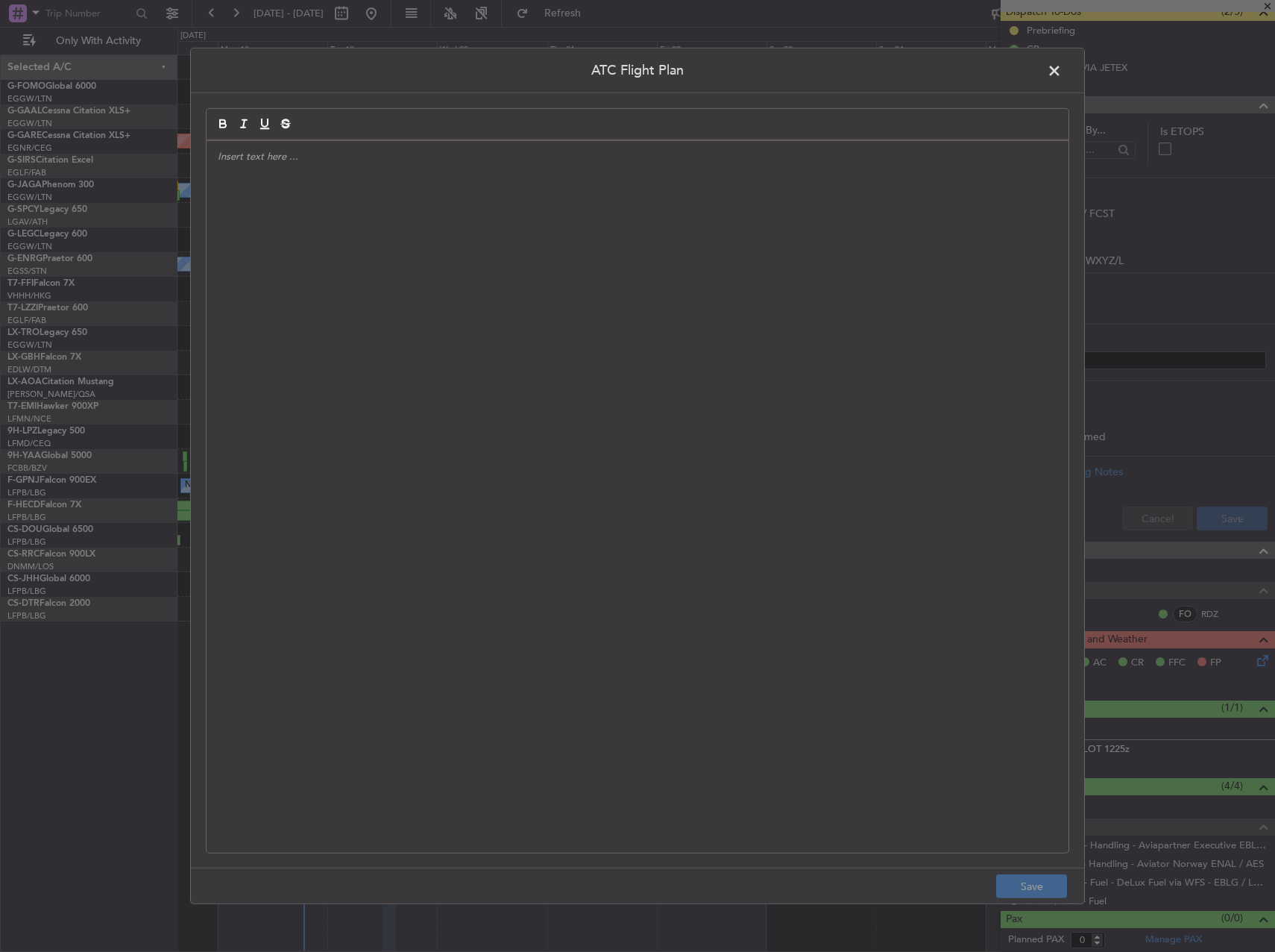
click at [779, 320] on div at bounding box center [638, 497] width 862 height 712
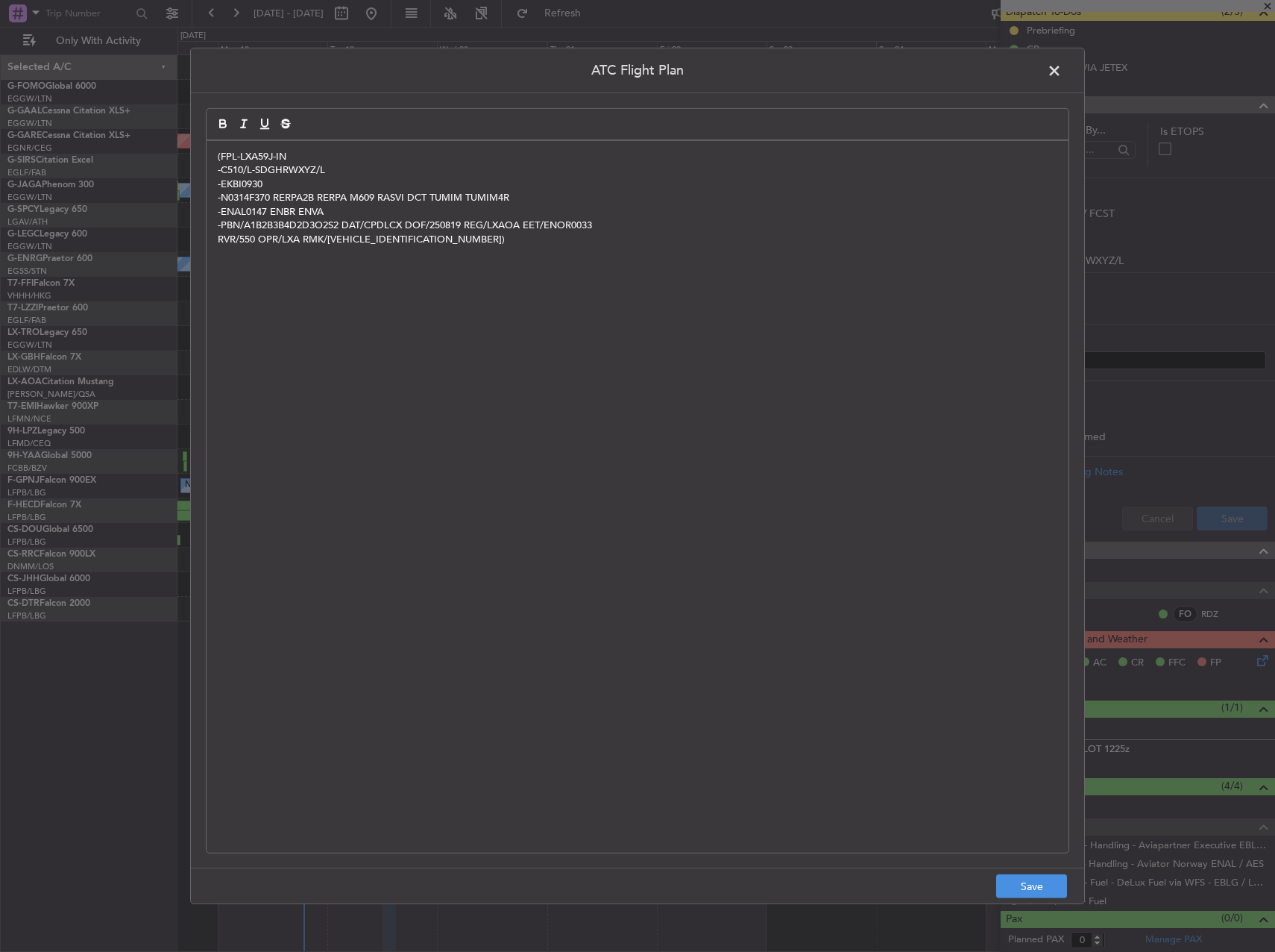
scroll to position [0, 0]
click at [1028, 881] on button "Save" at bounding box center [1031, 886] width 71 height 24
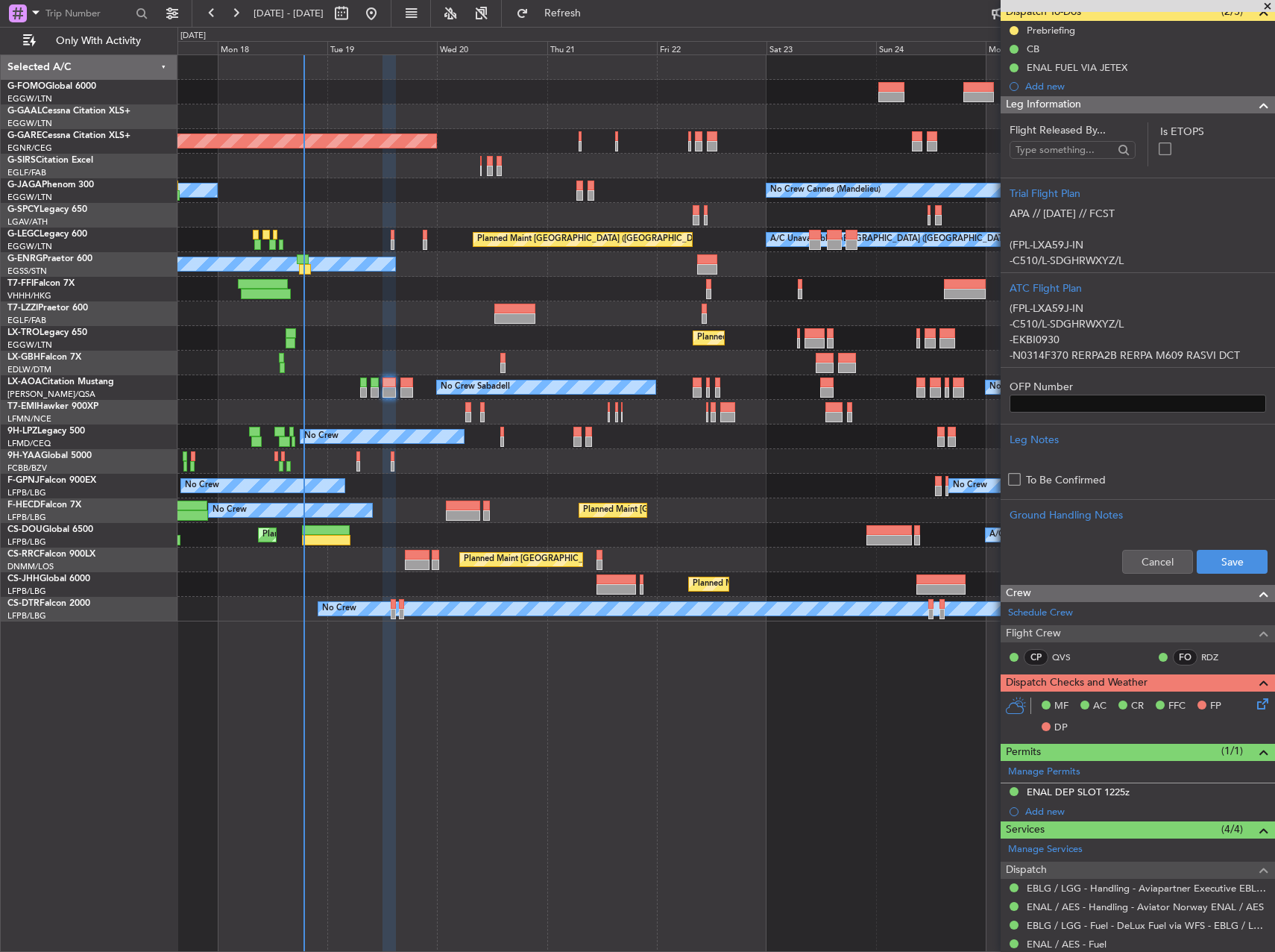
click at [1224, 547] on div "Cancel Save" at bounding box center [1137, 561] width 274 height 44
click at [1222, 558] on button "Save" at bounding box center [1232, 561] width 71 height 24
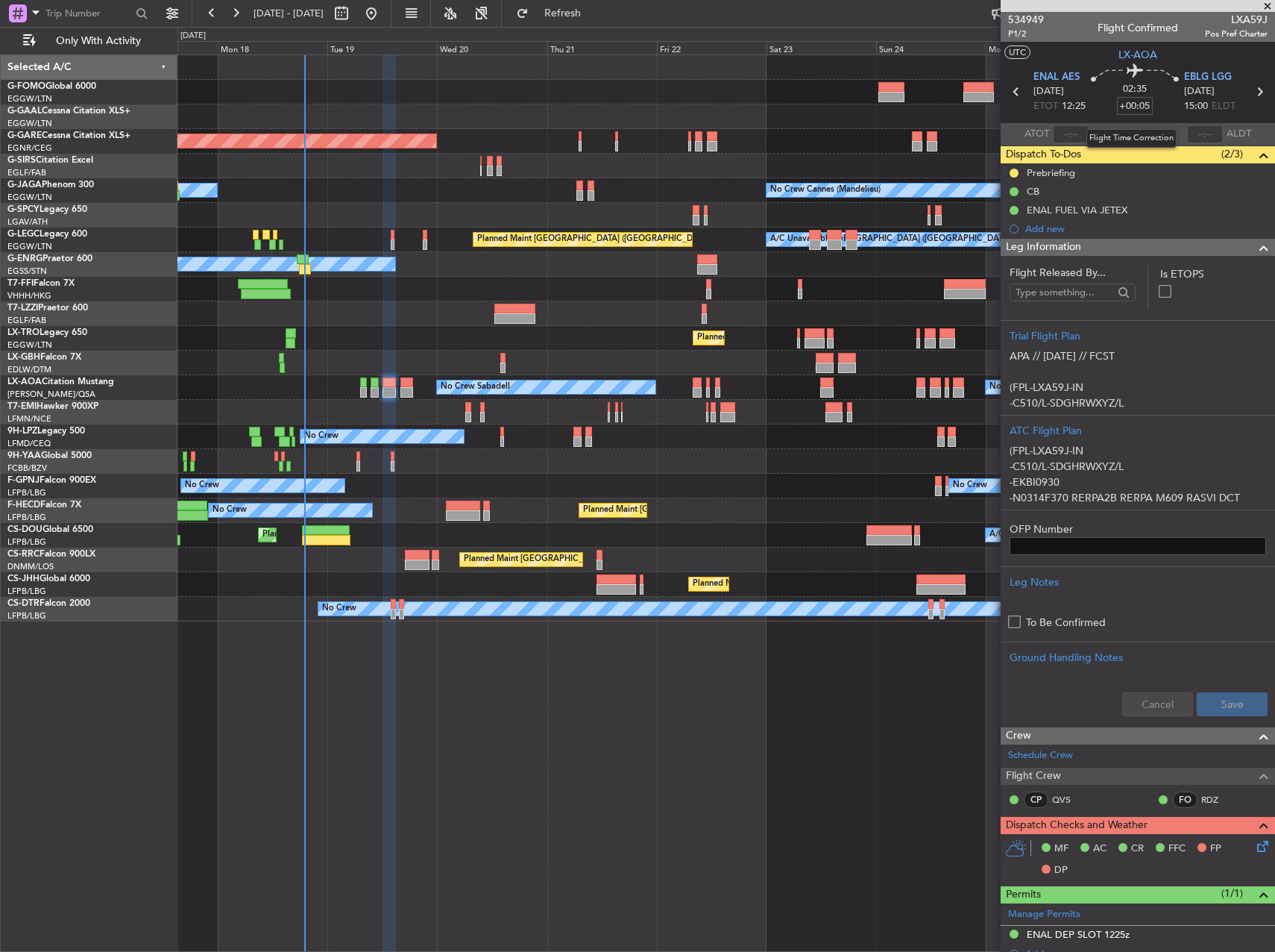
click at [1146, 109] on input "+00:05" at bounding box center [1135, 105] width 36 height 18
click at [1166, 130] on section "ATOT ALDT" at bounding box center [1137, 134] width 274 height 22
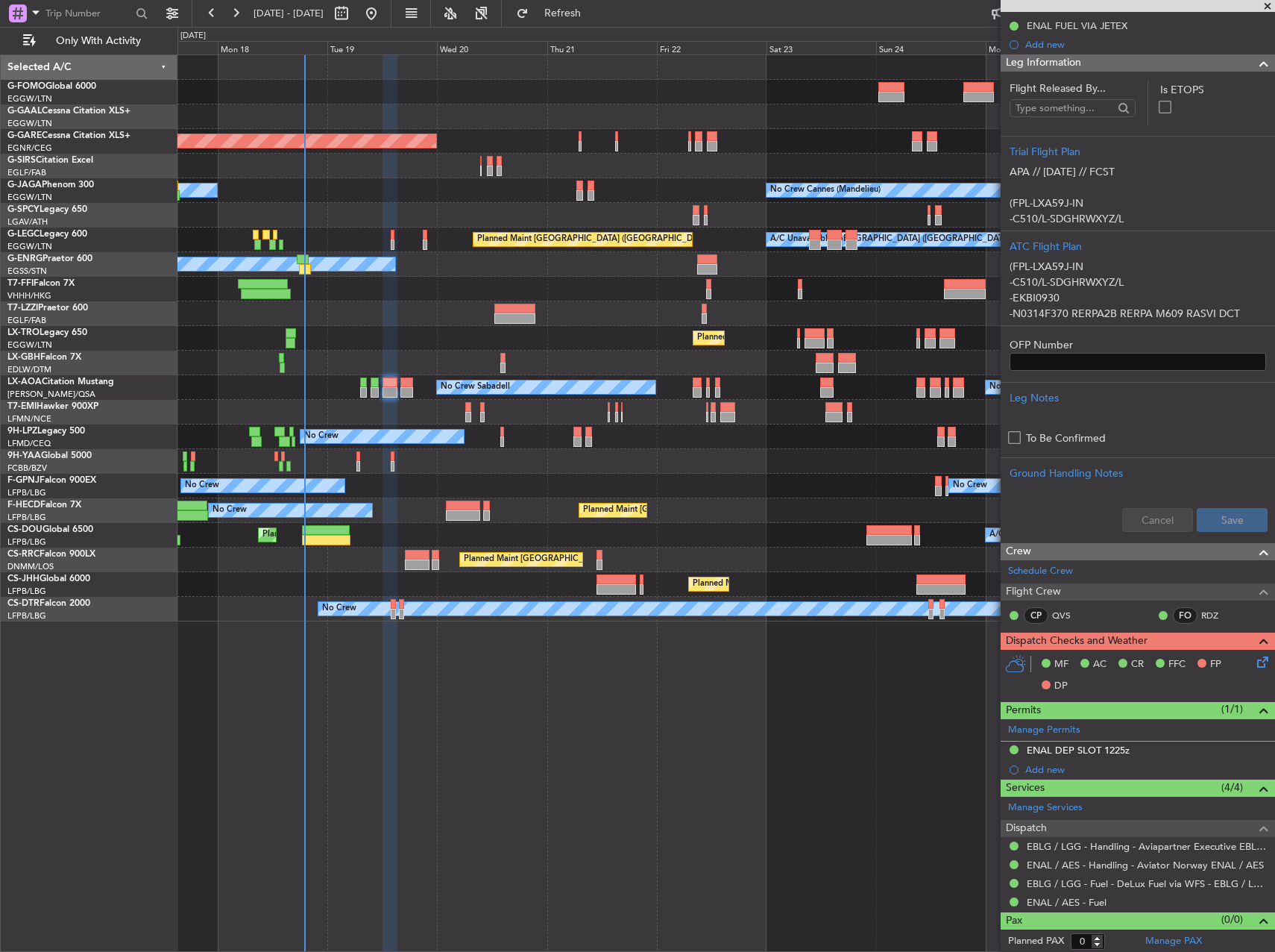
scroll to position [185, 0]
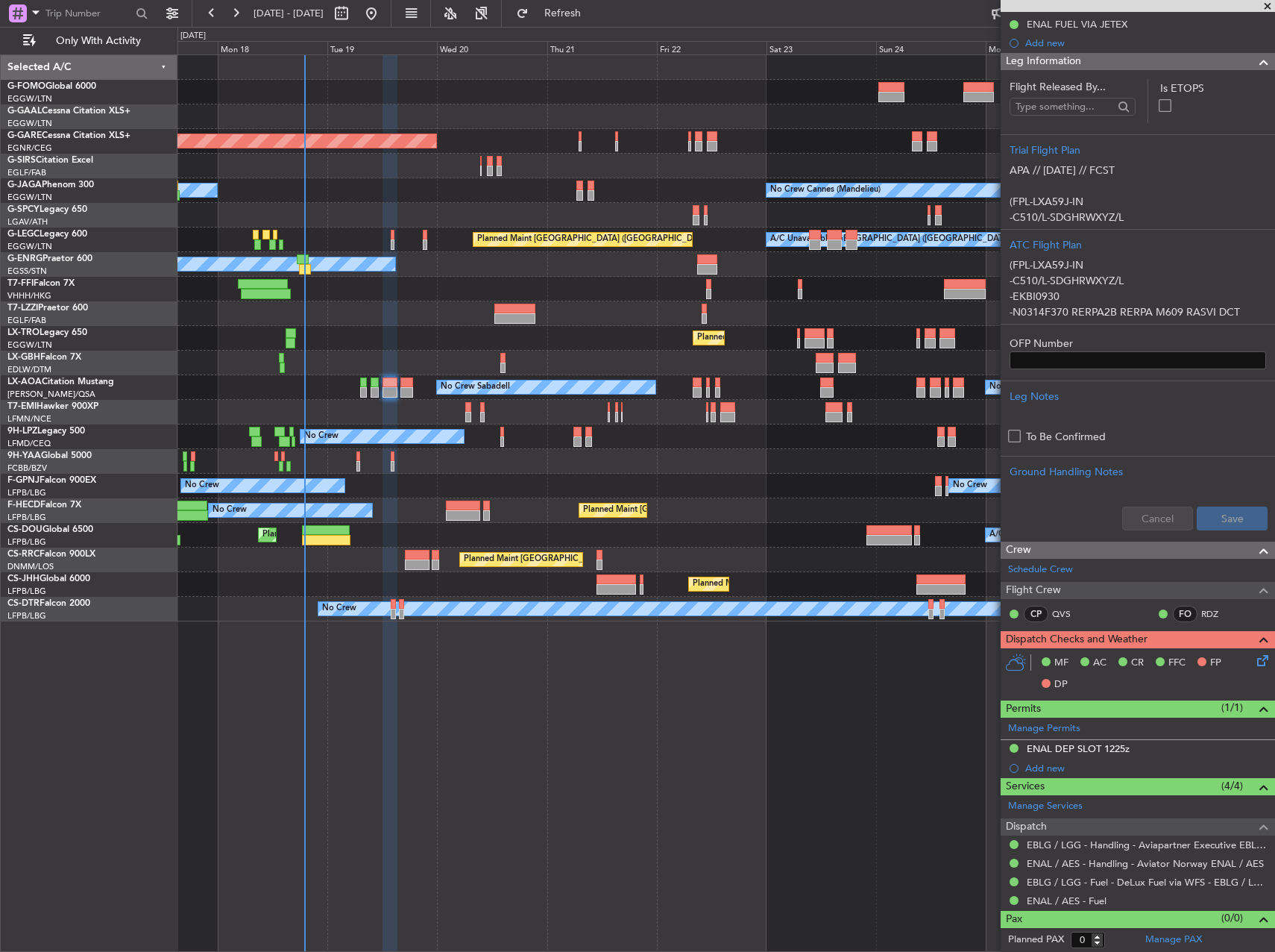
click at [1254, 662] on icon at bounding box center [1260, 658] width 12 height 12
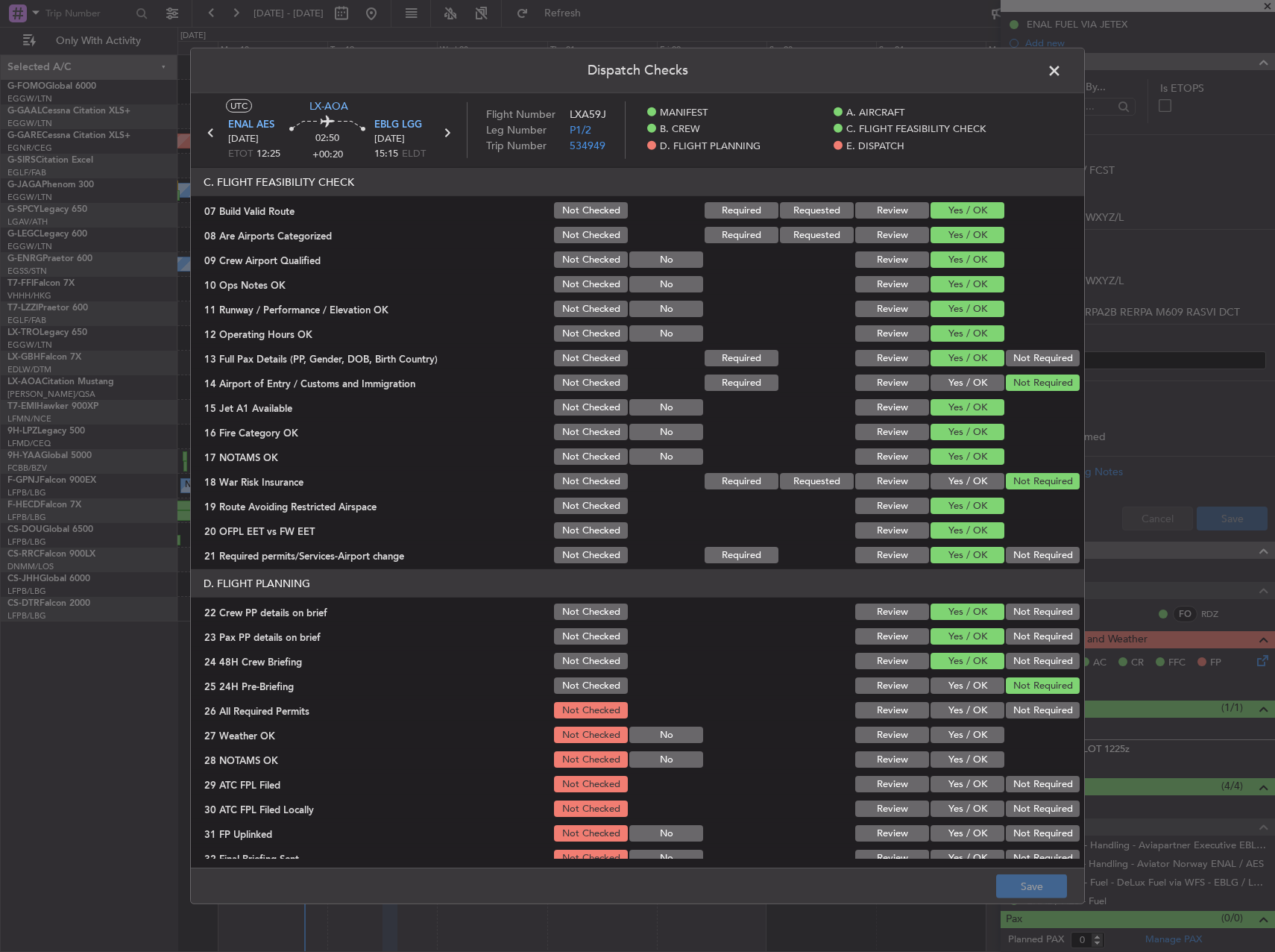
scroll to position [522, 0]
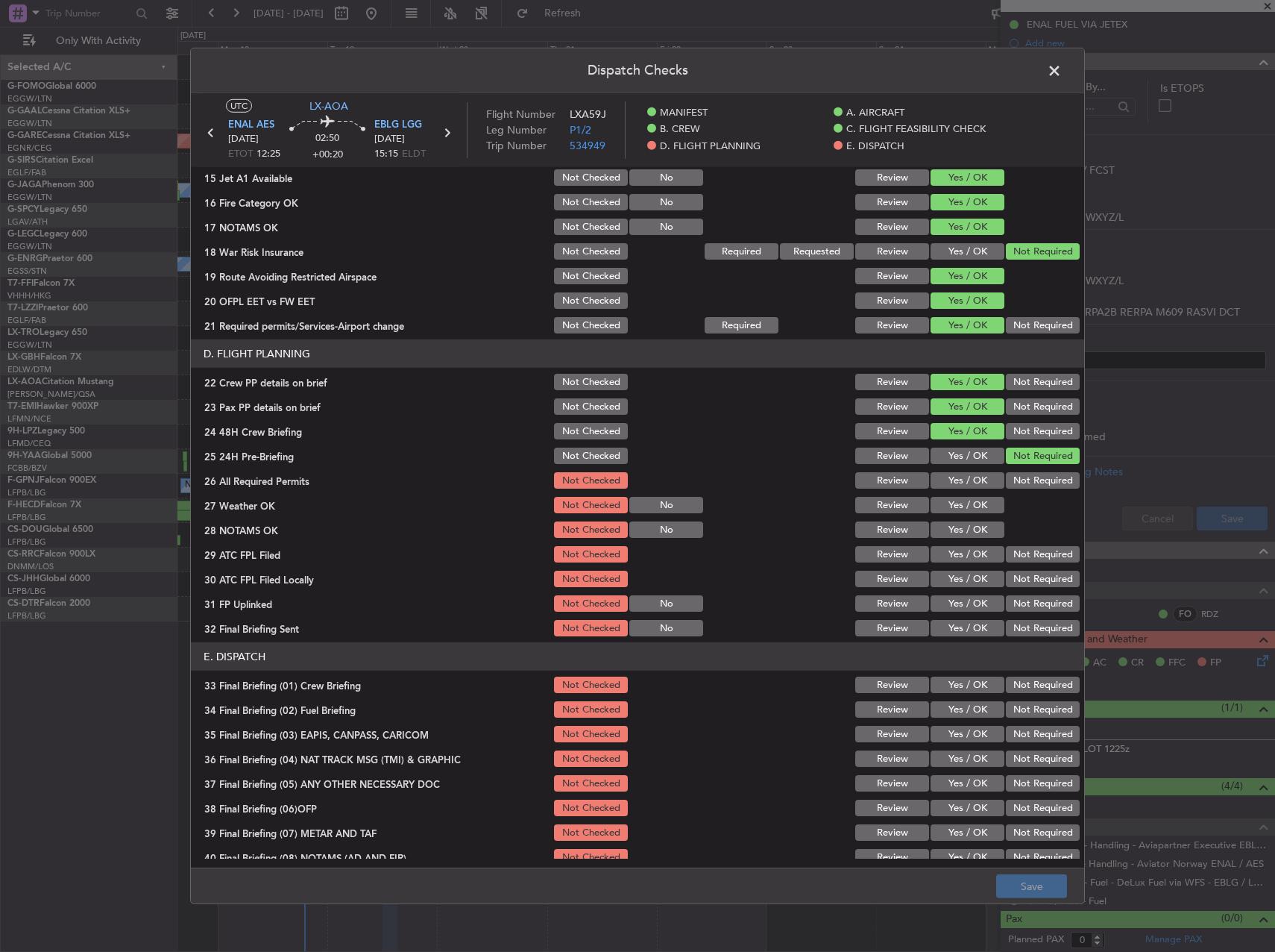
click at [963, 482] on button "Yes / OK" at bounding box center [967, 479] width 73 height 16
click at [954, 511] on button "Yes / OK" at bounding box center [967, 504] width 73 height 16
drag, startPoint x: 950, startPoint y: 528, endPoint x: 955, endPoint y: 543, distance: 15.8
click at [949, 529] on button "Yes / OK" at bounding box center [967, 529] width 73 height 16
drag, startPoint x: 961, startPoint y: 550, endPoint x: 1005, endPoint y: 565, distance: 46.5
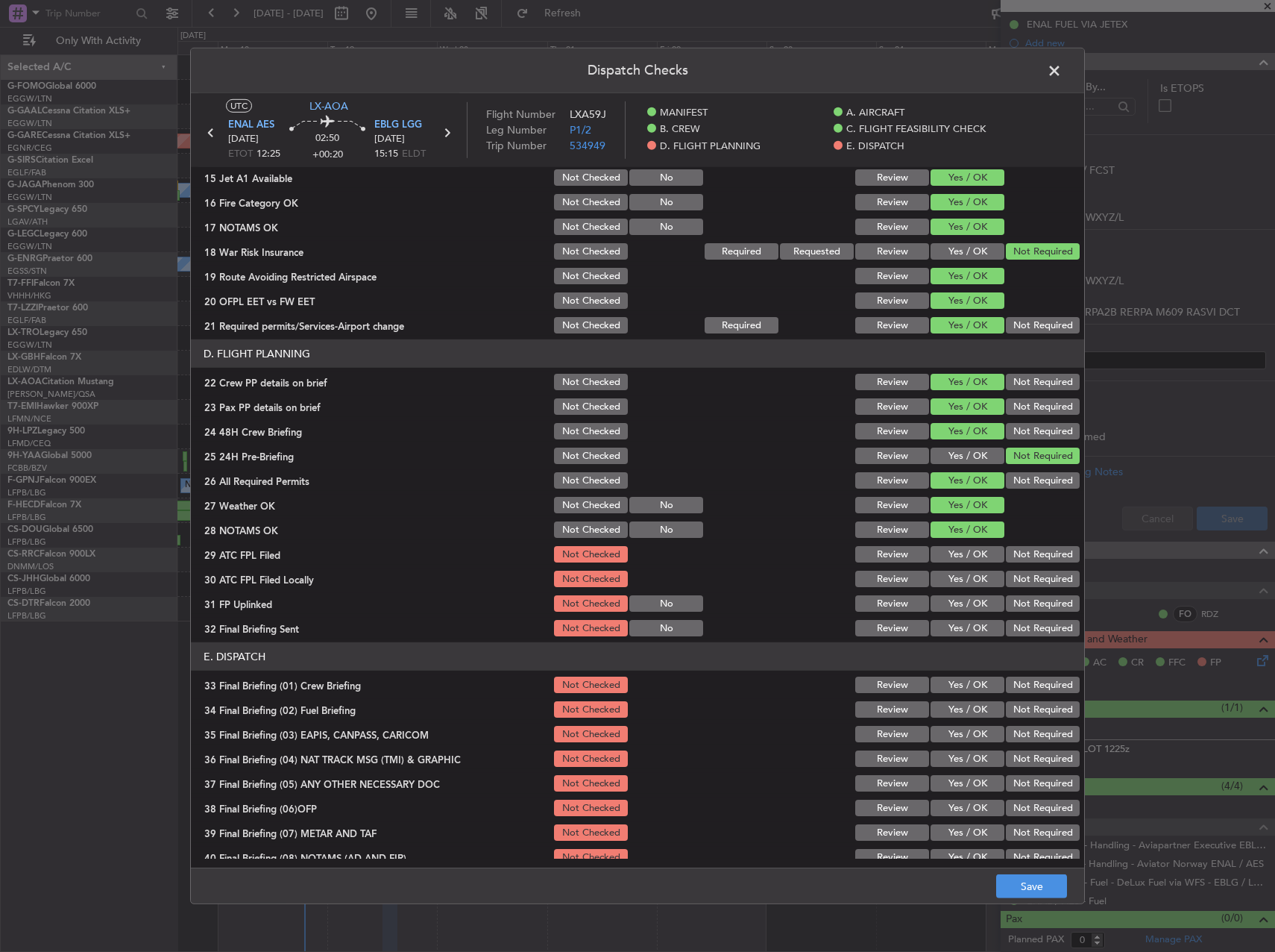
click at [972, 554] on button "Yes / OK" at bounding box center [967, 554] width 73 height 16
click at [1027, 572] on button "Not Required" at bounding box center [1043, 579] width 73 height 16
drag, startPoint x: 967, startPoint y: 602, endPoint x: 975, endPoint y: 605, distance: 8.5
click at [967, 602] on button "Yes / OK" at bounding box center [967, 602] width 73 height 16
click at [1009, 623] on button "Not Required" at bounding box center [1043, 627] width 73 height 16
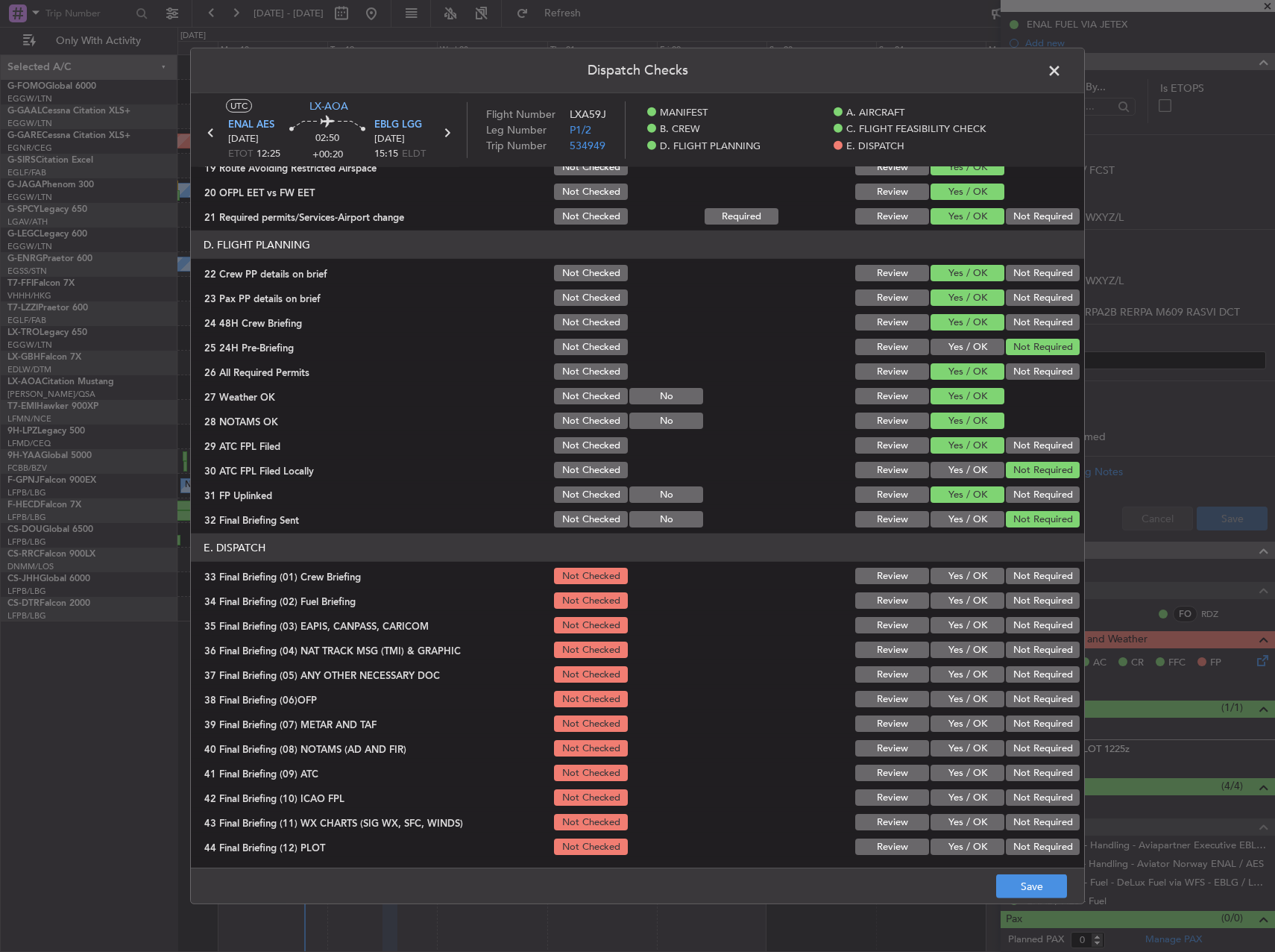
scroll to position [633, 0]
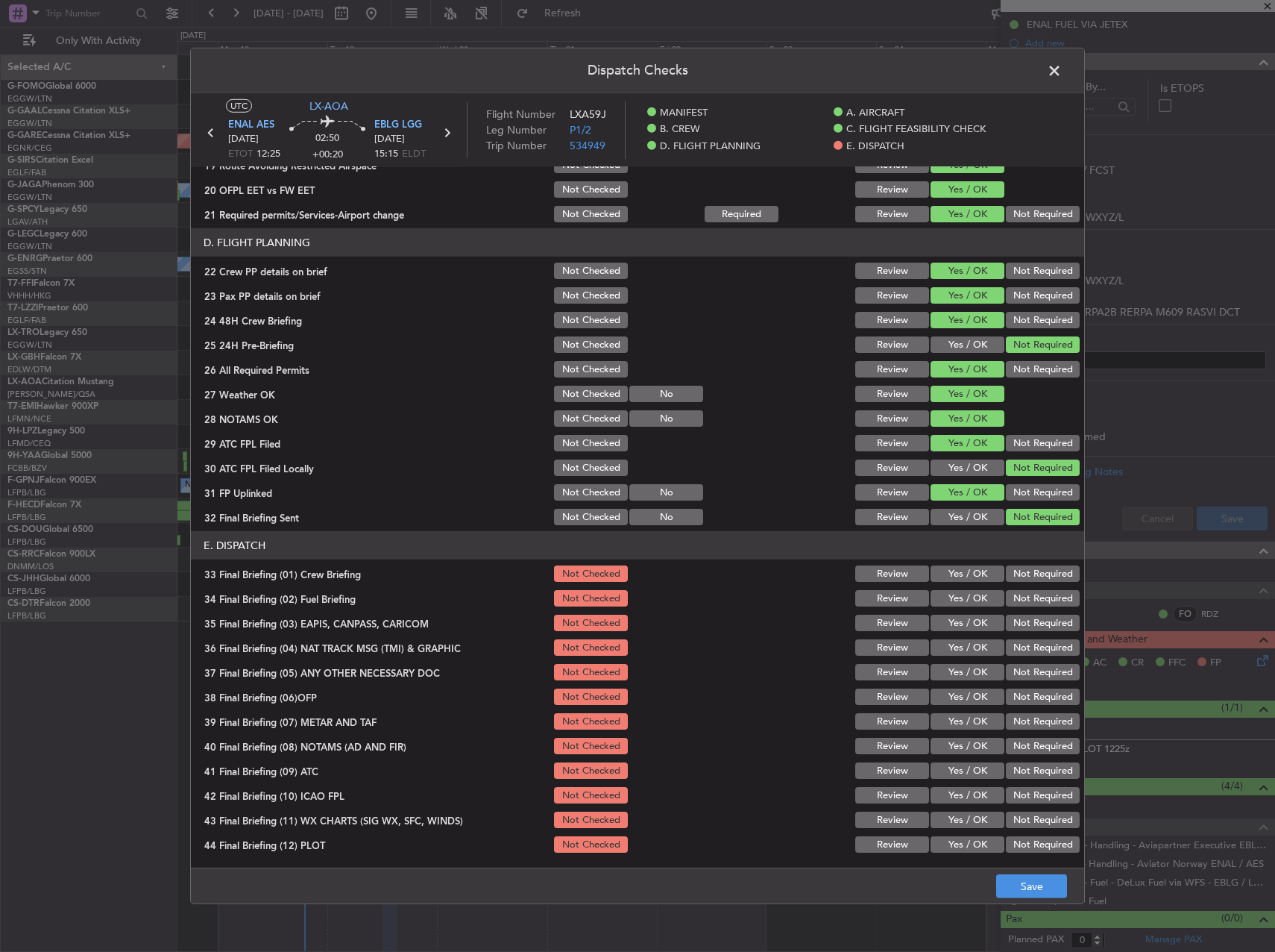
click at [965, 576] on button "Yes / OK" at bounding box center [967, 573] width 73 height 16
click at [959, 607] on div "Yes / OK" at bounding box center [967, 598] width 75 height 21
drag, startPoint x: 970, startPoint y: 596, endPoint x: 1015, endPoint y: 623, distance: 52.5
click at [972, 596] on button "Yes / OK" at bounding box center [967, 597] width 73 height 16
click at [1017, 623] on button "Not Required" at bounding box center [1043, 622] width 73 height 16
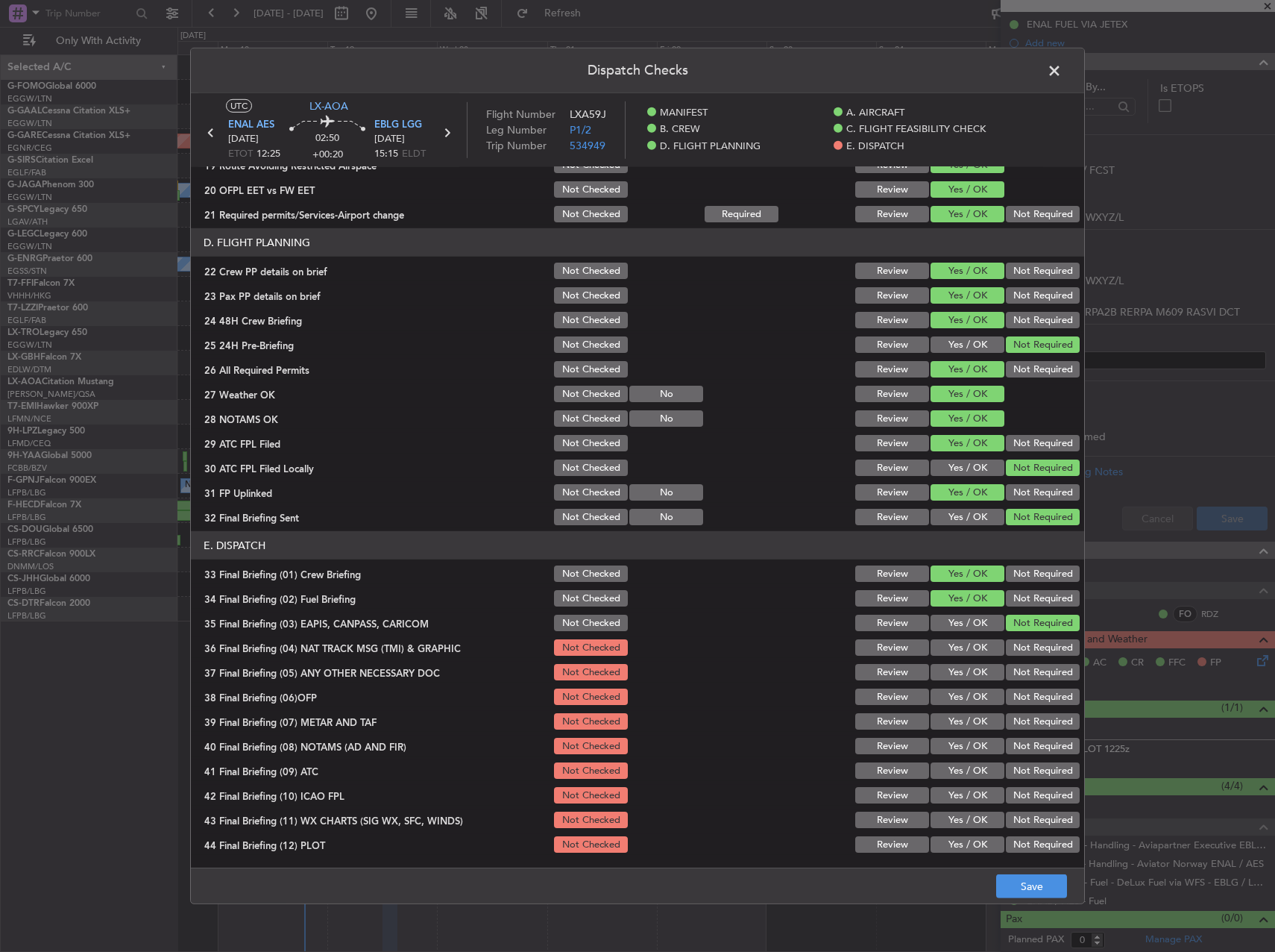
drag, startPoint x: 1023, startPoint y: 648, endPoint x: 1020, endPoint y: 667, distance: 19.2
click at [1019, 649] on button "Not Required" at bounding box center [1043, 647] width 73 height 16
click at [1019, 667] on button "Not Required" at bounding box center [1043, 672] width 73 height 16
drag, startPoint x: 976, startPoint y: 705, endPoint x: 961, endPoint y: 720, distance: 21.2
click at [972, 706] on div "Yes / OK" at bounding box center [967, 696] width 75 height 21
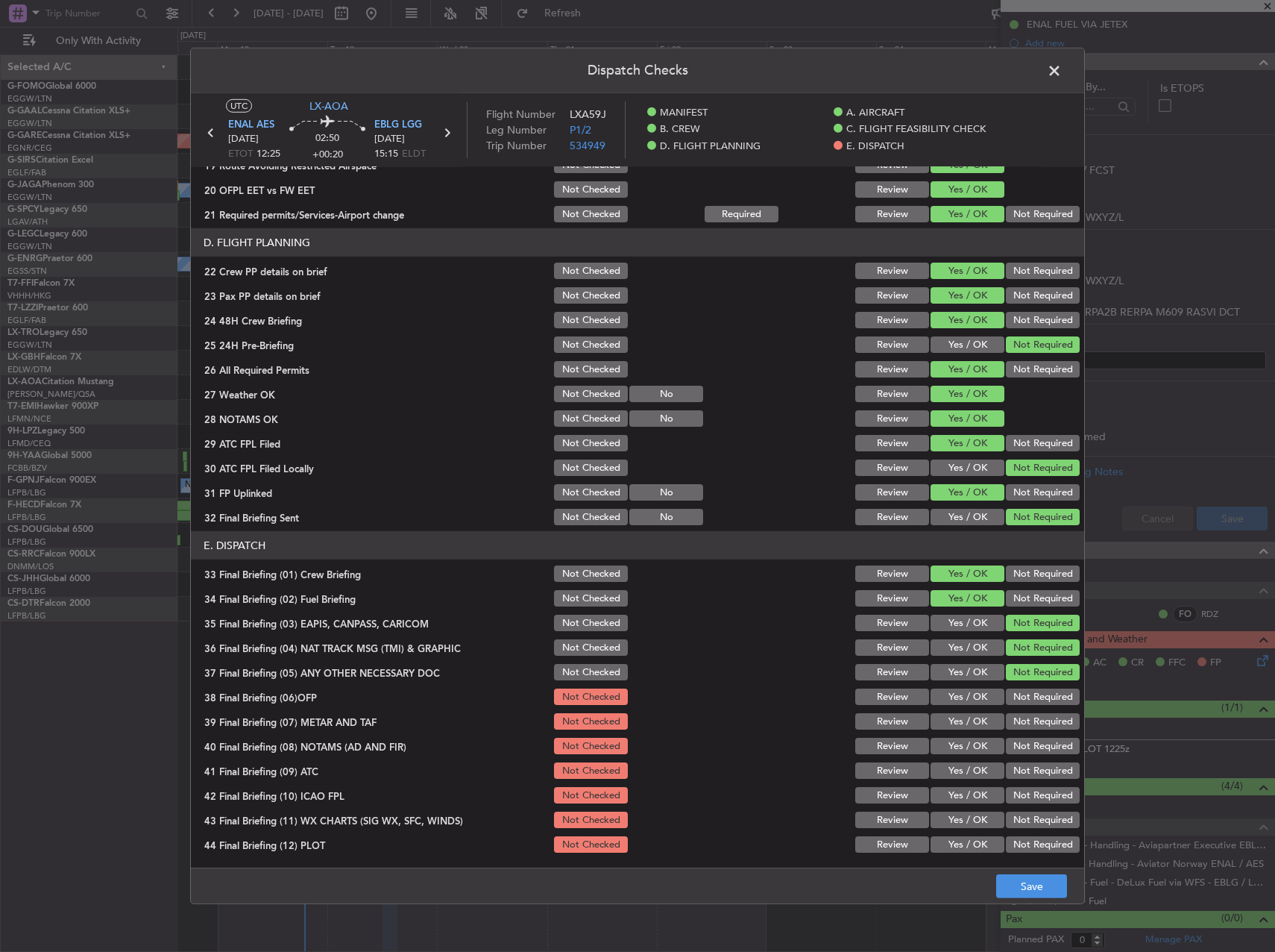
click at [961, 703] on button "Yes / OK" at bounding box center [967, 696] width 73 height 16
click at [959, 719] on button "Yes / OK" at bounding box center [967, 720] width 73 height 16
click at [959, 742] on button "Yes / OK" at bounding box center [967, 745] width 73 height 16
click at [958, 772] on button "Yes / OK" at bounding box center [967, 770] width 73 height 16
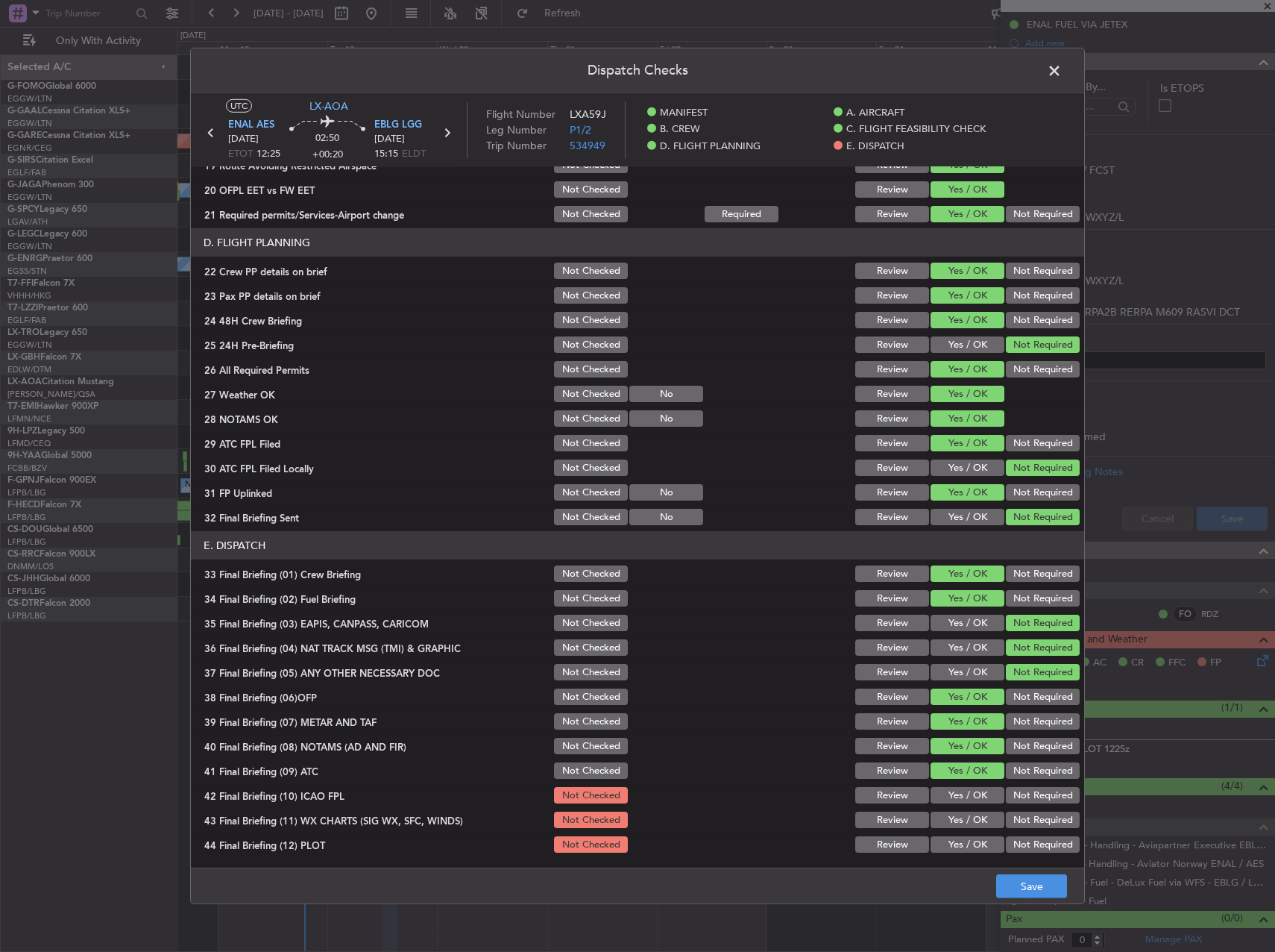
click at [956, 790] on button "Yes / OK" at bounding box center [967, 795] width 73 height 16
click at [950, 814] on button "Yes / OK" at bounding box center [967, 820] width 73 height 16
click at [955, 837] on button "Yes / OK" at bounding box center [967, 843] width 73 height 16
click at [1002, 871] on footer "Save" at bounding box center [638, 885] width 894 height 36
drag, startPoint x: 1044, startPoint y: 886, endPoint x: 1036, endPoint y: 879, distance: 10.6
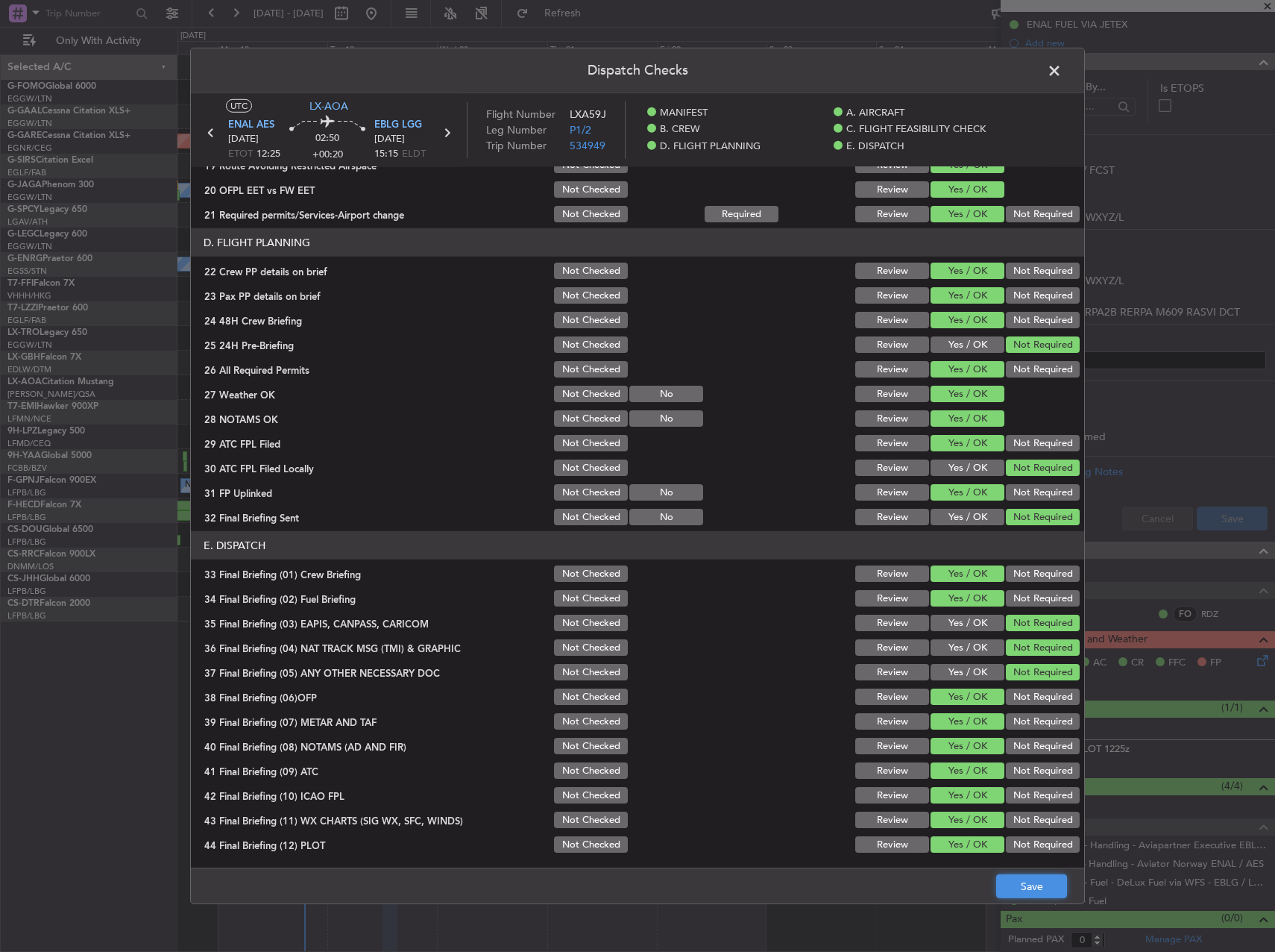
click at [1042, 884] on button "Save" at bounding box center [1031, 886] width 71 height 24
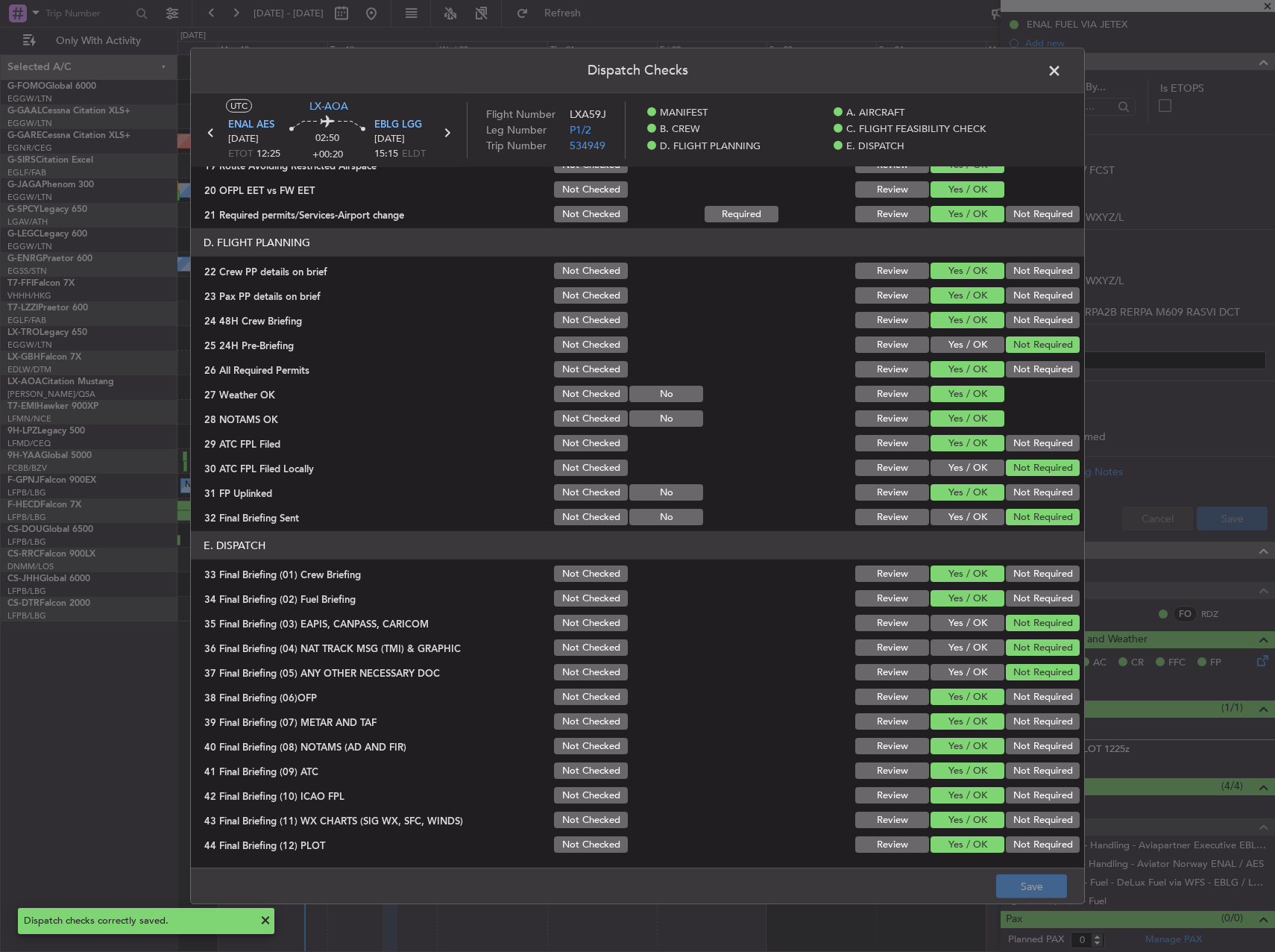
click at [1062, 72] on span at bounding box center [1062, 74] width 0 height 30
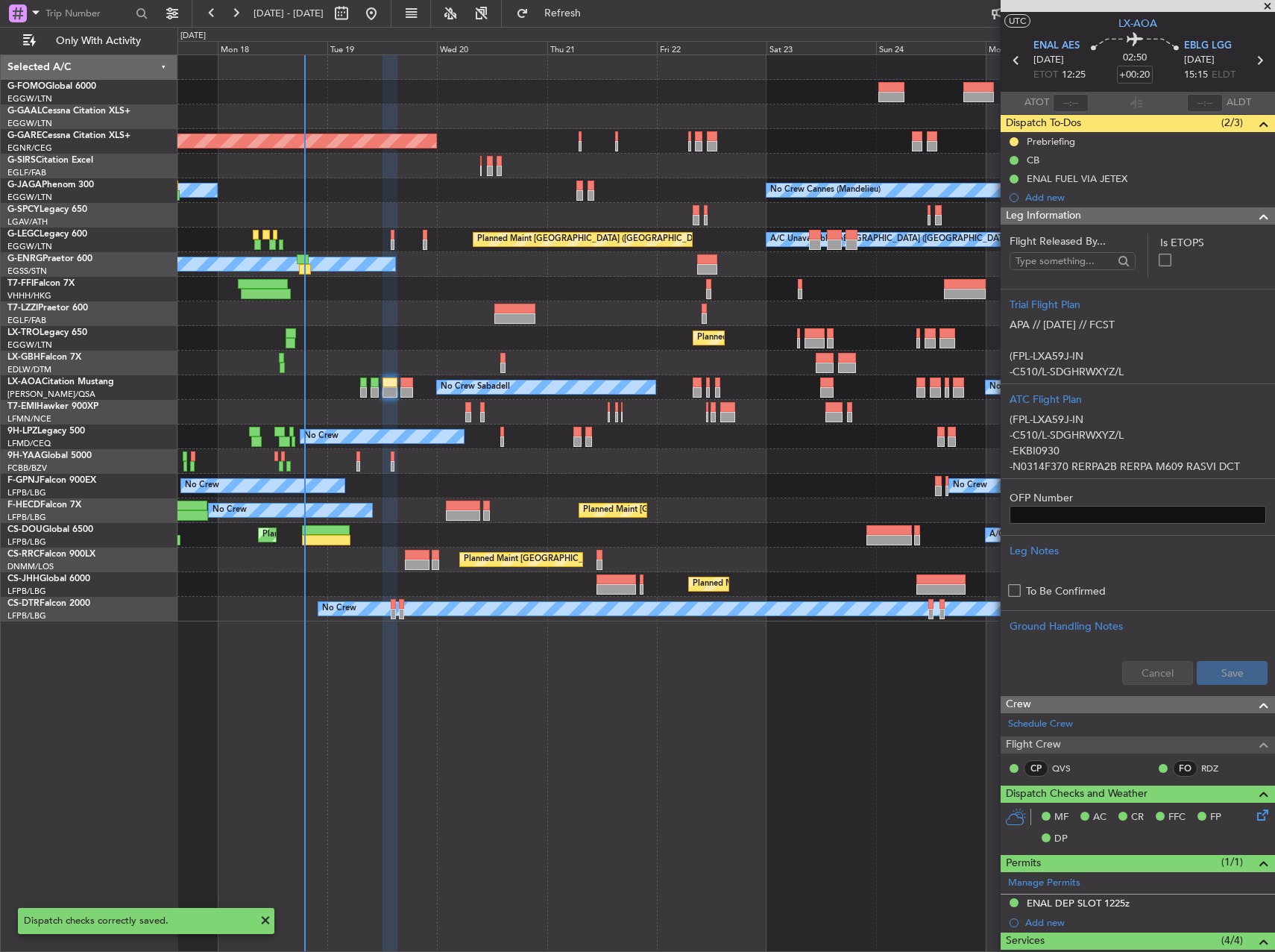
scroll to position [0, 0]
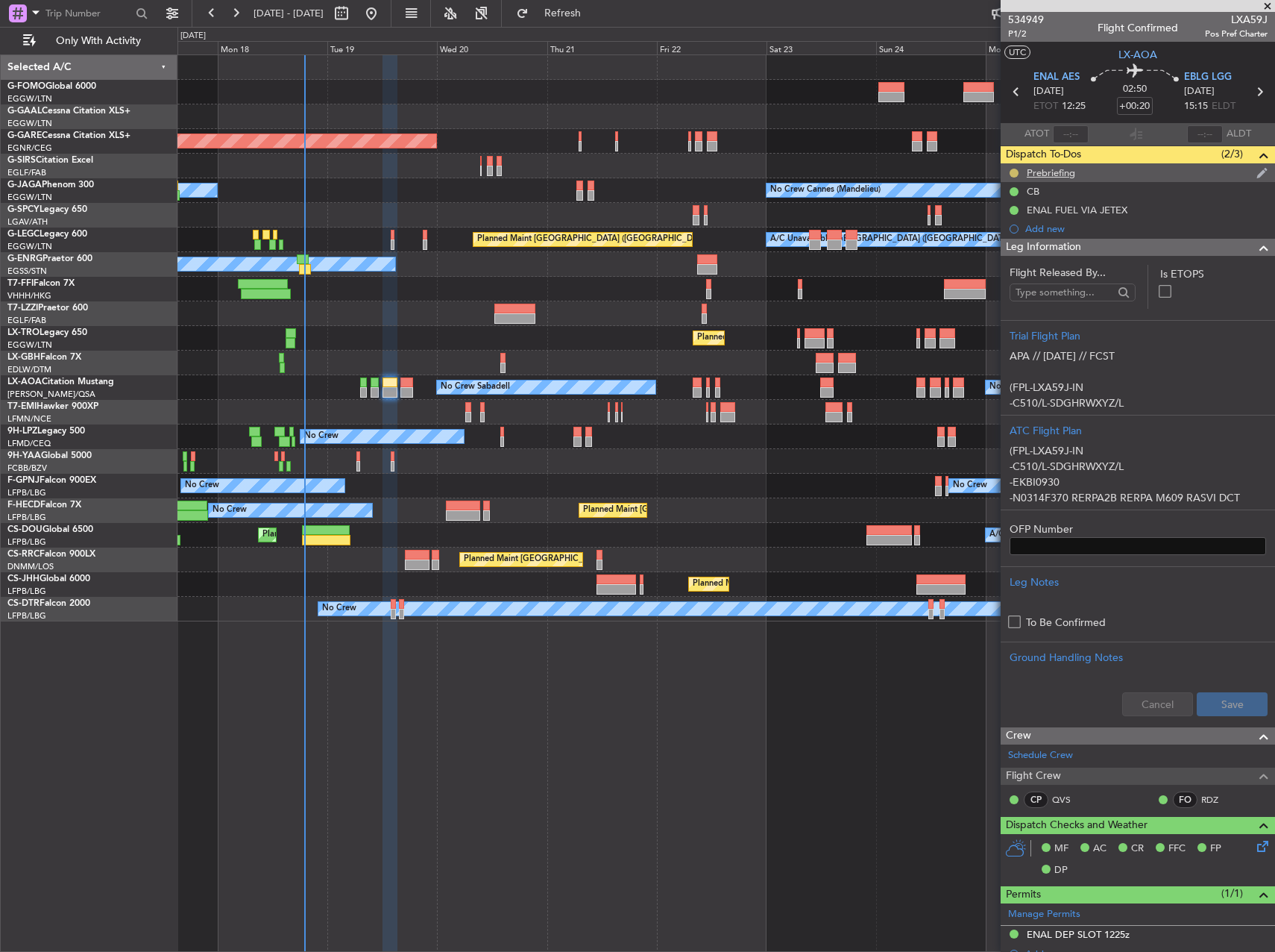
click at [1014, 168] on button at bounding box center [1014, 173] width 9 height 9
click at [993, 264] on li "Cancelled" at bounding box center [1014, 261] width 79 height 22
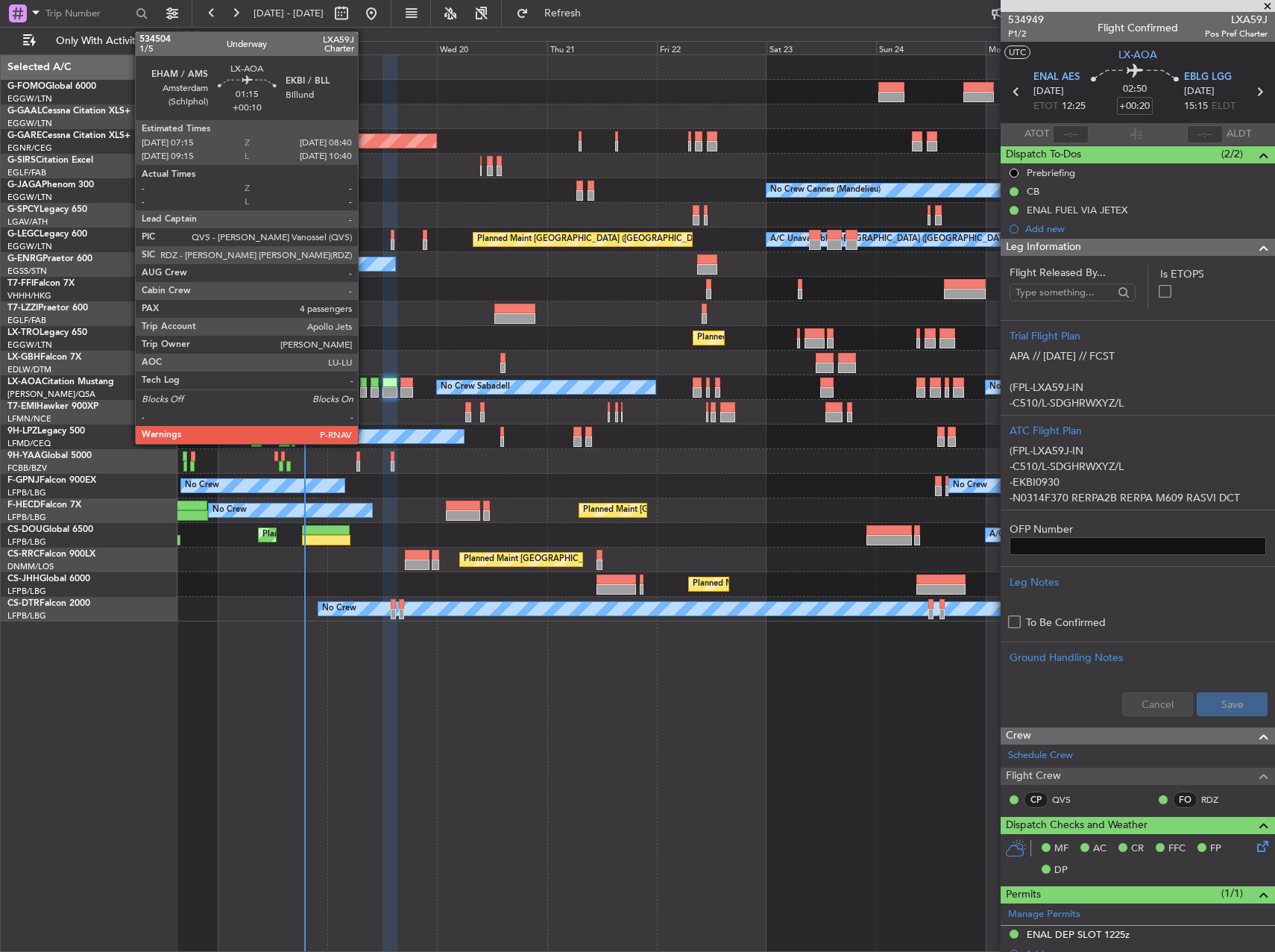
click at [365, 390] on div at bounding box center [364, 392] width 7 height 10
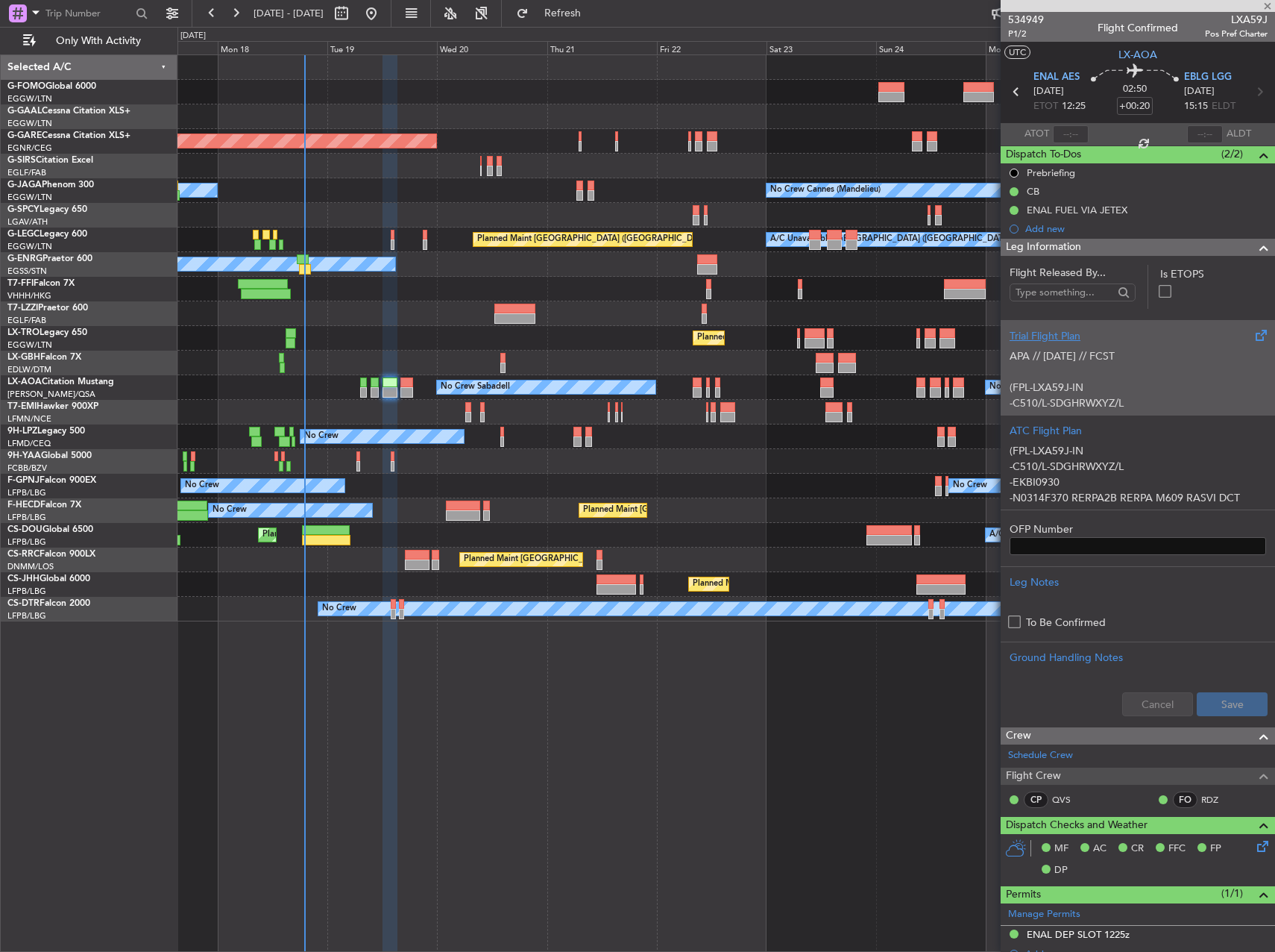
type input "+00:10"
type input "4"
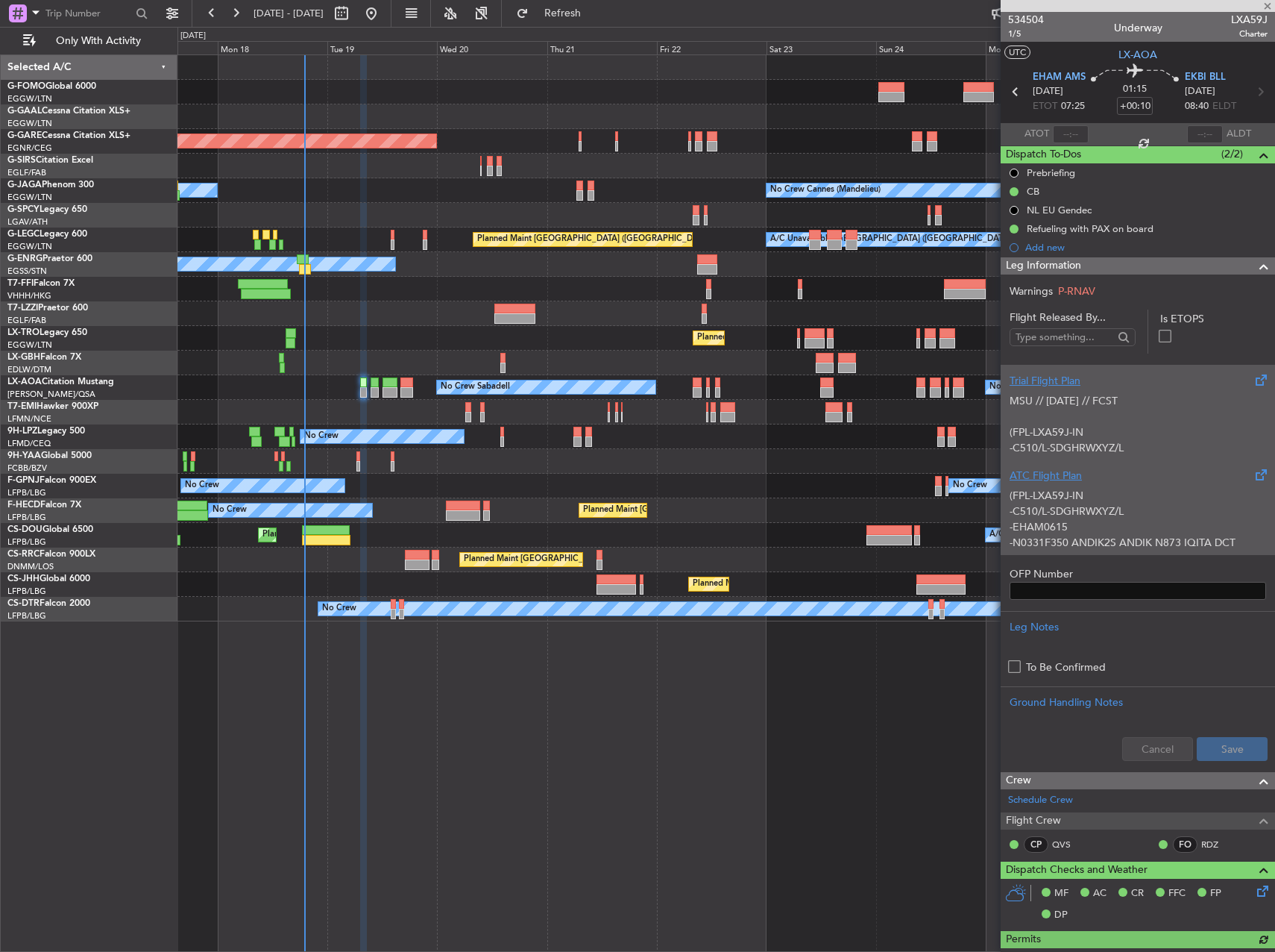
click at [1087, 485] on div "(FPL-LXA59J-IN -C510/L-SDGHRWXYZ/L -EHAM0615 -N0331F350 ANDIK2S ANDIK N873 IQIT…" at bounding box center [1138, 515] width 256 height 63
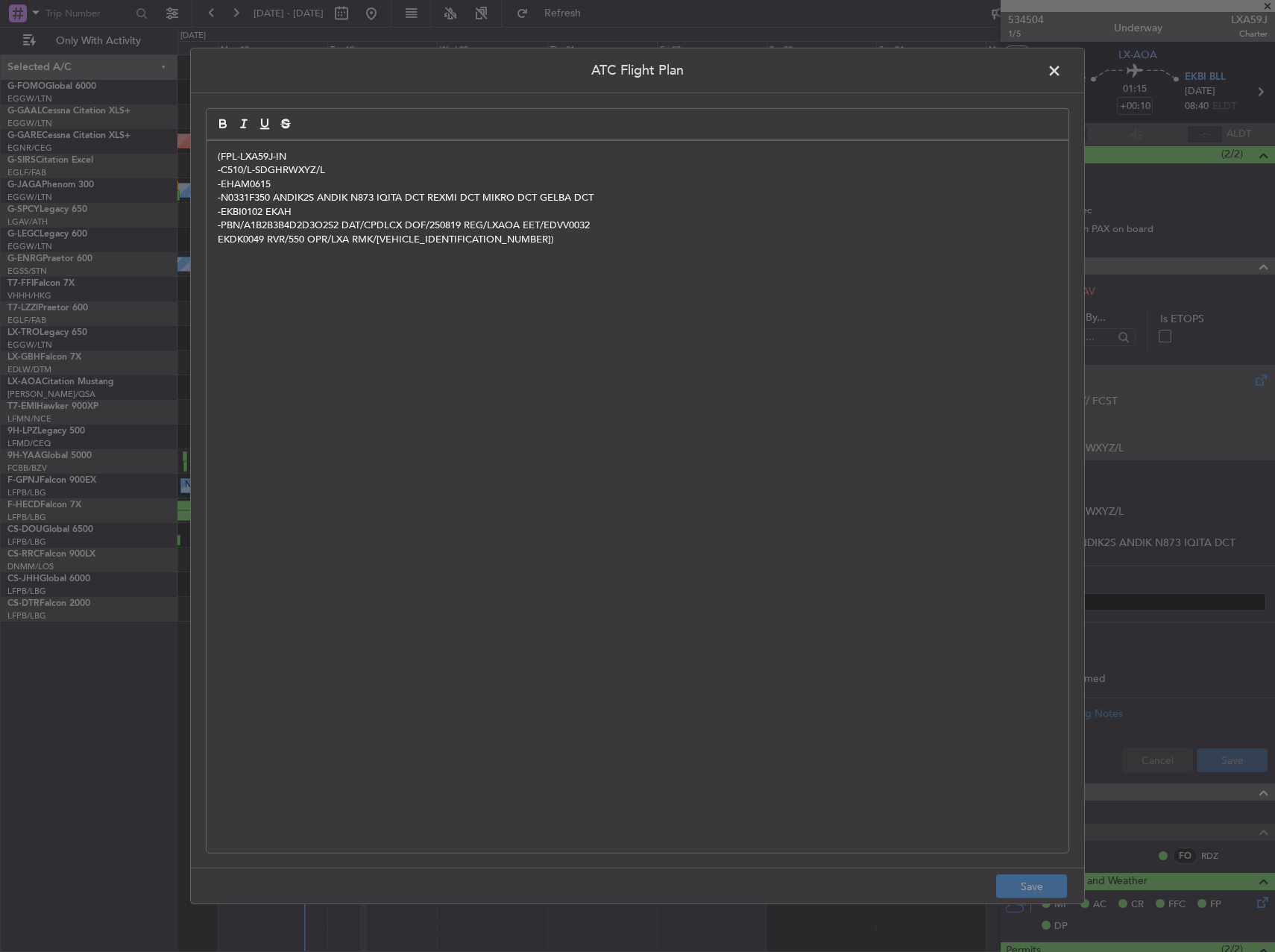
drag, startPoint x: 1061, startPoint y: 66, endPoint x: 1037, endPoint y: 80, distance: 27.8
click at [1062, 68] on span at bounding box center [1062, 74] width 0 height 30
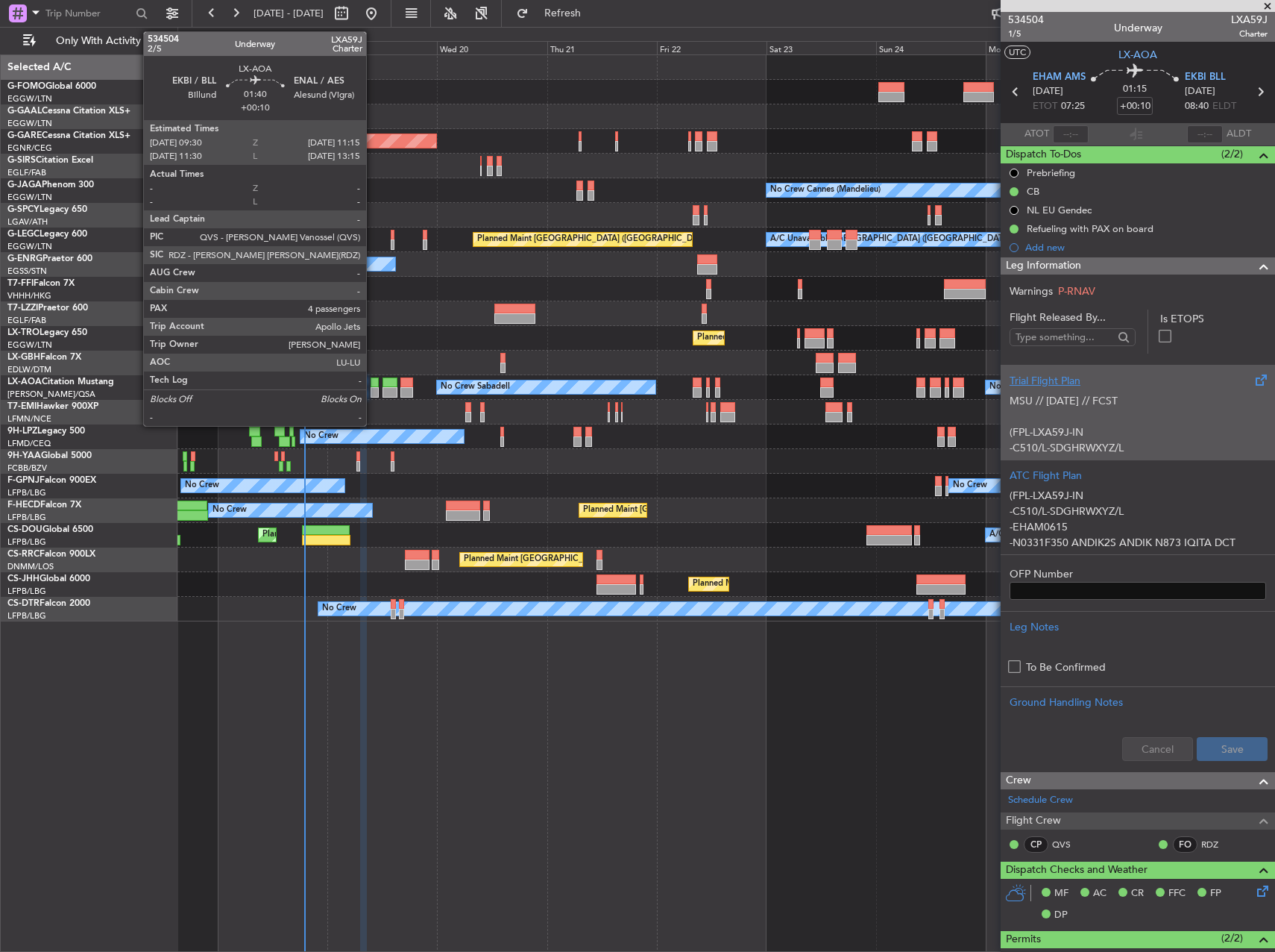
click at [373, 385] on div at bounding box center [375, 383] width 9 height 10
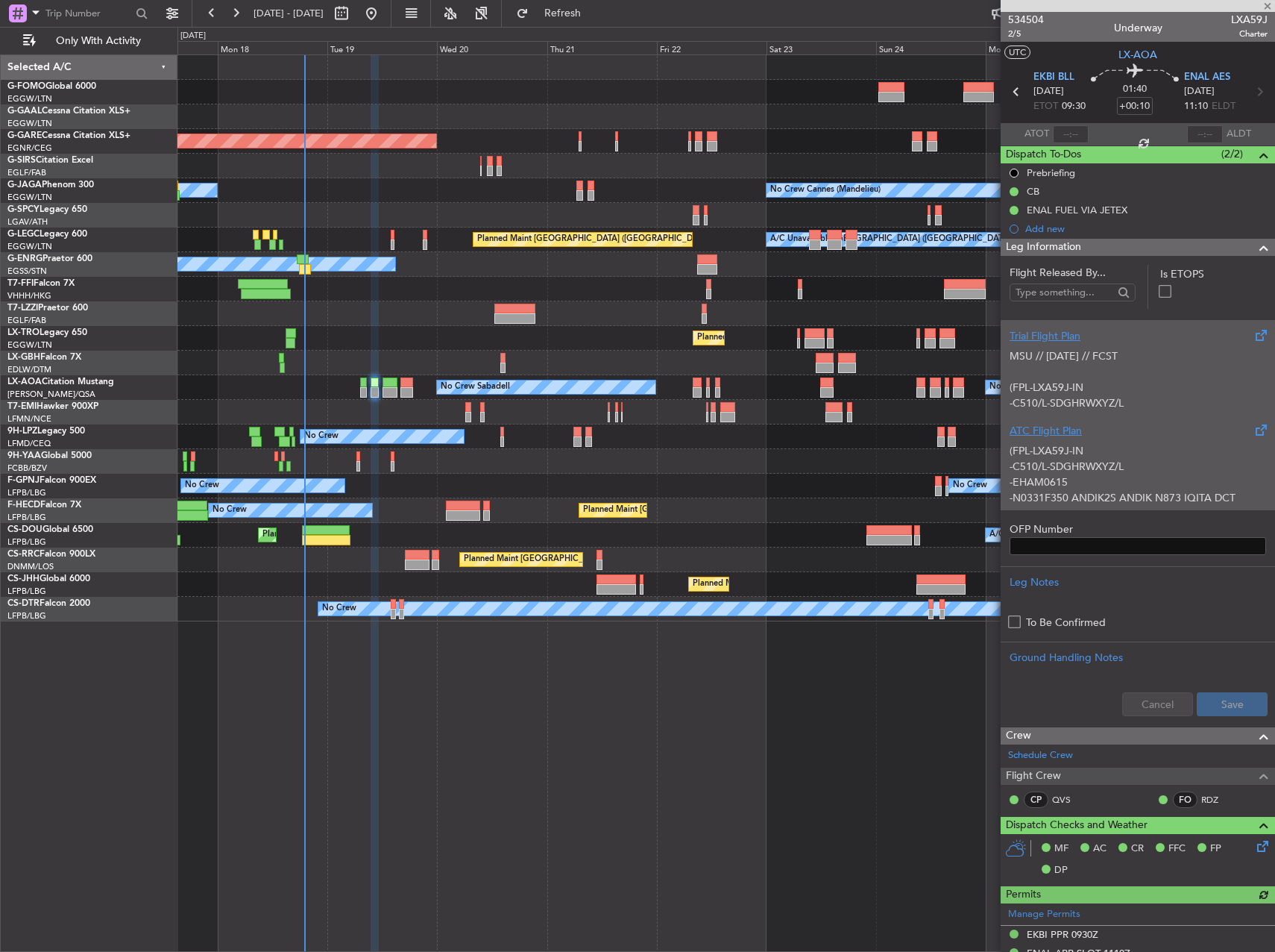
click at [1037, 436] on div "ATC Flight Plan" at bounding box center [1138, 431] width 256 height 15
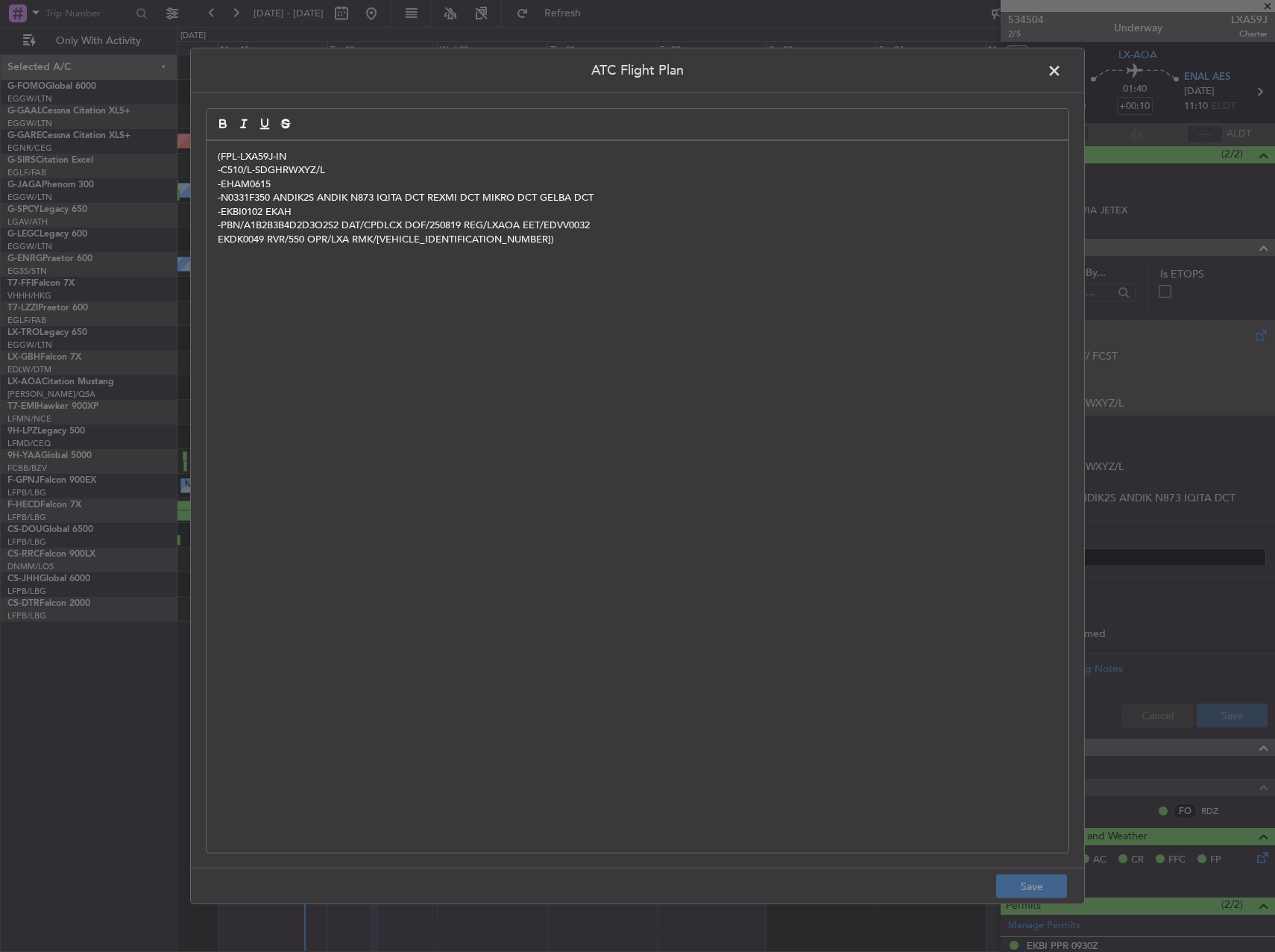
click at [548, 172] on quill-editor "(FPL-LXA59J-IN -C510/L-SDGHRWXYZ/L -EHAM0615 -N0331F350 ANDIK2S ANDIK N873 IQIT…" at bounding box center [638, 465] width 864 height 713
click at [566, 288] on div "(FPL-LXA59J-IN -C510/L-SDGHRWXYZ/L -EHAM0615 -N0331F350 ANDIK2S ANDIK N873 IQIT…" at bounding box center [638, 497] width 862 height 712
click at [1011, 873] on footer "Save" at bounding box center [638, 885] width 894 height 36
drag, startPoint x: 958, startPoint y: 322, endPoint x: 940, endPoint y: 307, distance: 23.4
click at [956, 321] on div "(FPL-LXA59J-IN -C510/L-SDGHRWXYZ/L -EHAM0615 -N0331F350 ANDIK2S ANDIK N873 IQIT…" at bounding box center [638, 497] width 862 height 712
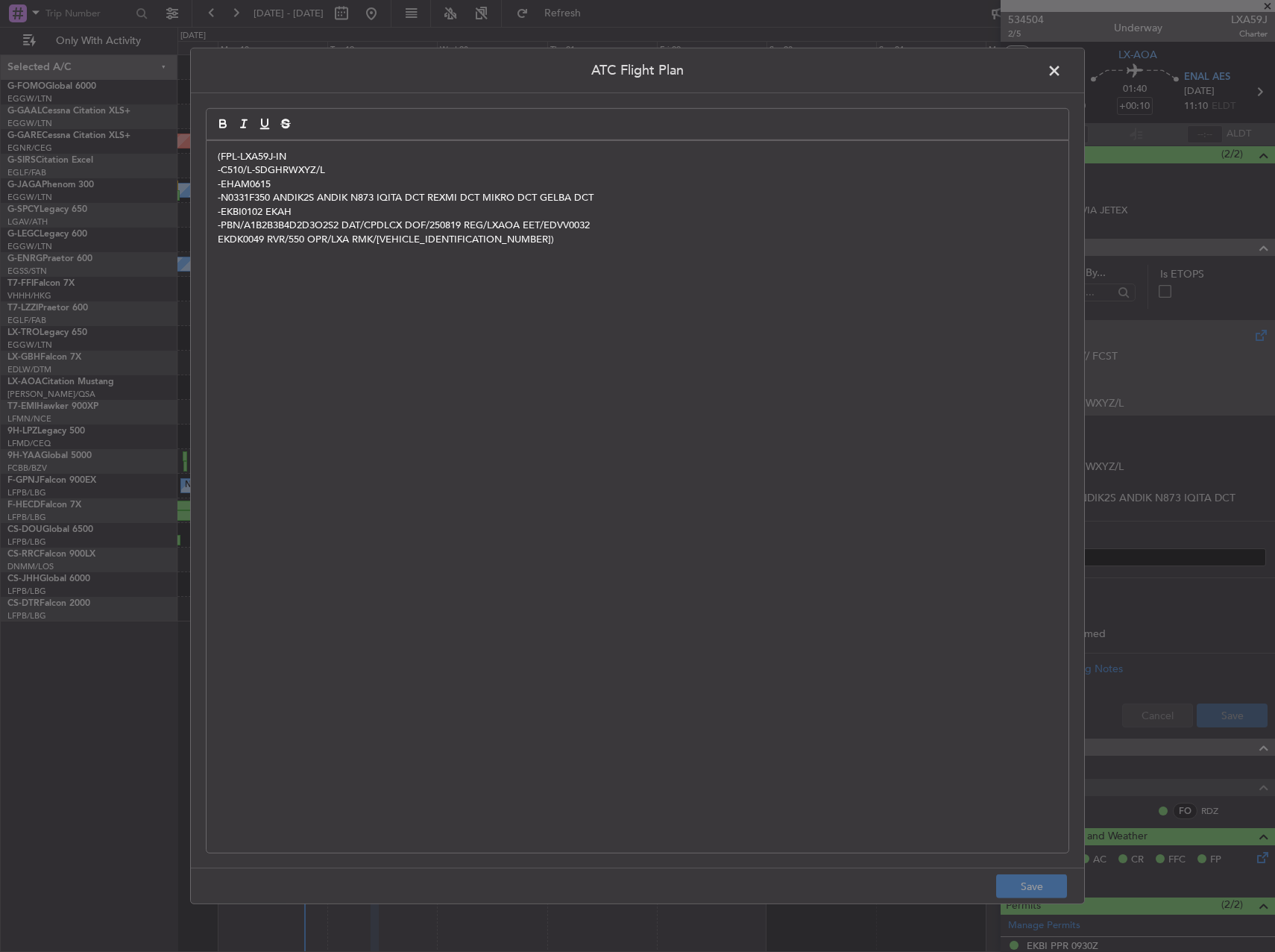
click at [1053, 86] on header "ATC Flight Plan" at bounding box center [638, 71] width 894 height 44
click at [1062, 79] on span at bounding box center [1062, 74] width 0 height 30
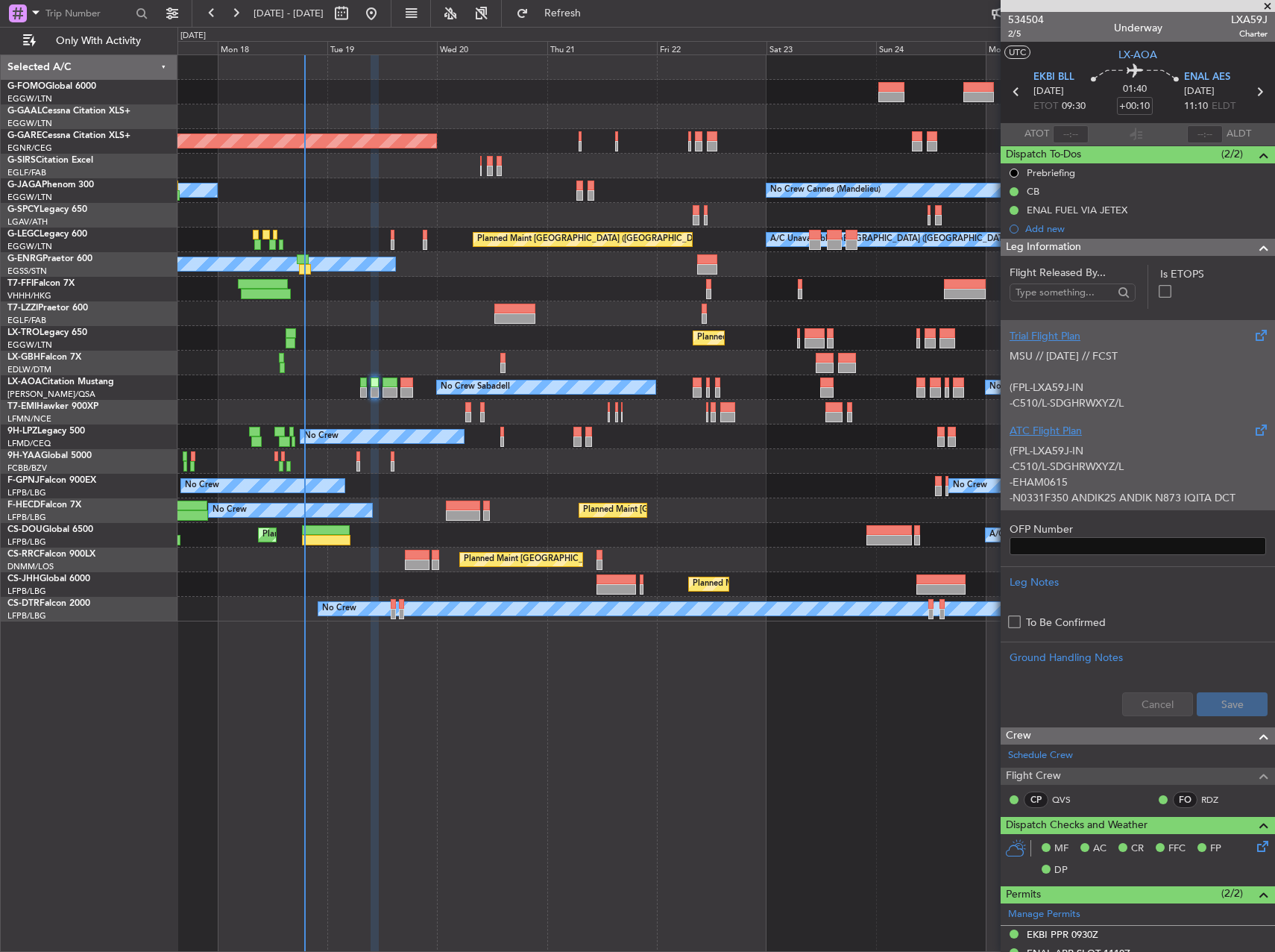
click at [1069, 473] on p "-C510/L-SDGHRWXYZ/L" at bounding box center [1138, 467] width 256 height 15
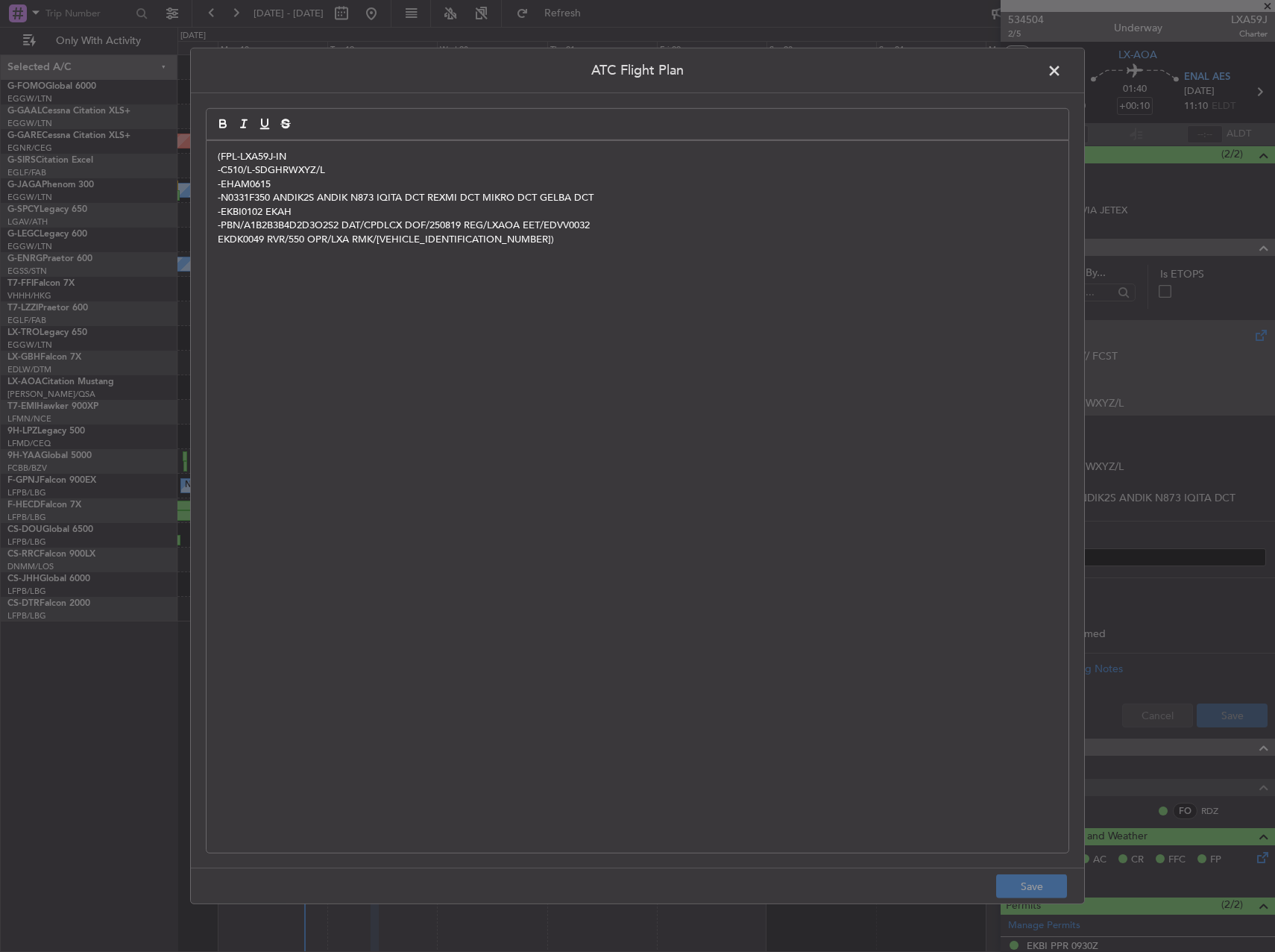
click at [649, 468] on div "(FPL-LXA59J-IN -C510/L-SDGHRWXYZ/L -EHAM0615 -N0331F350 ANDIK2S ANDIK N873 IQIT…" at bounding box center [638, 497] width 862 height 712
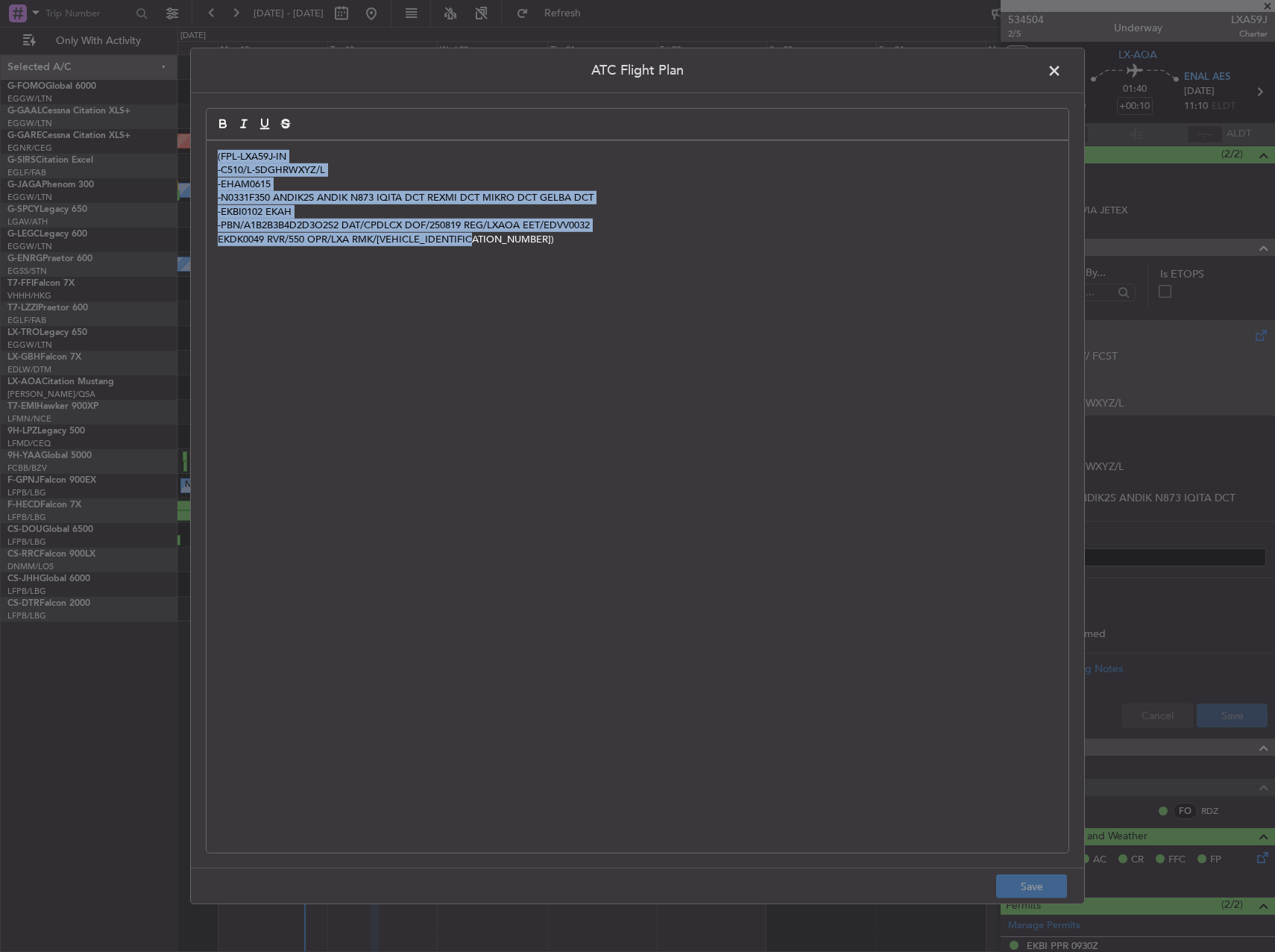
paste div
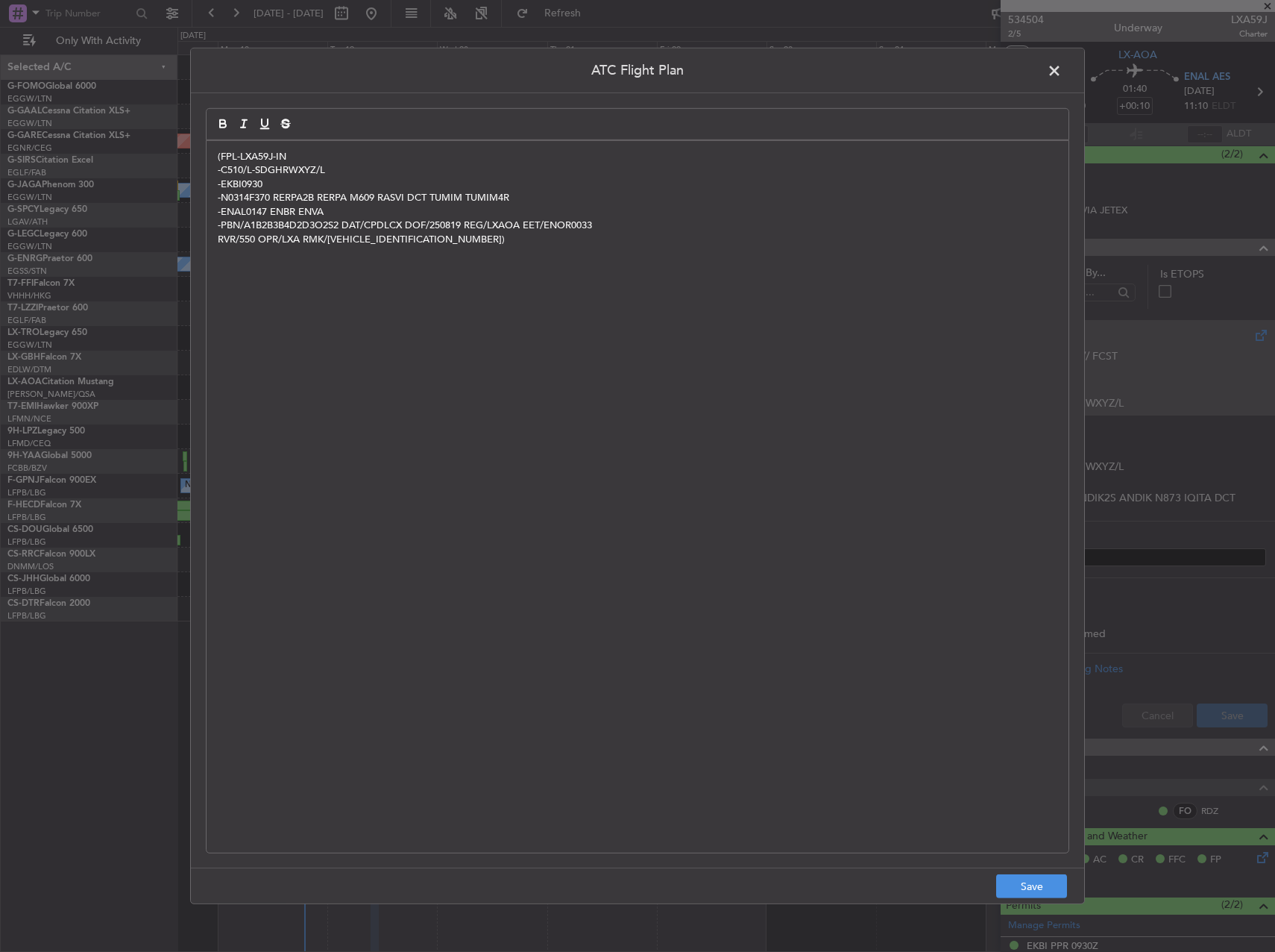
click at [1035, 900] on footer "Save" at bounding box center [638, 885] width 894 height 36
click at [1050, 879] on button "Save" at bounding box center [1031, 886] width 71 height 24
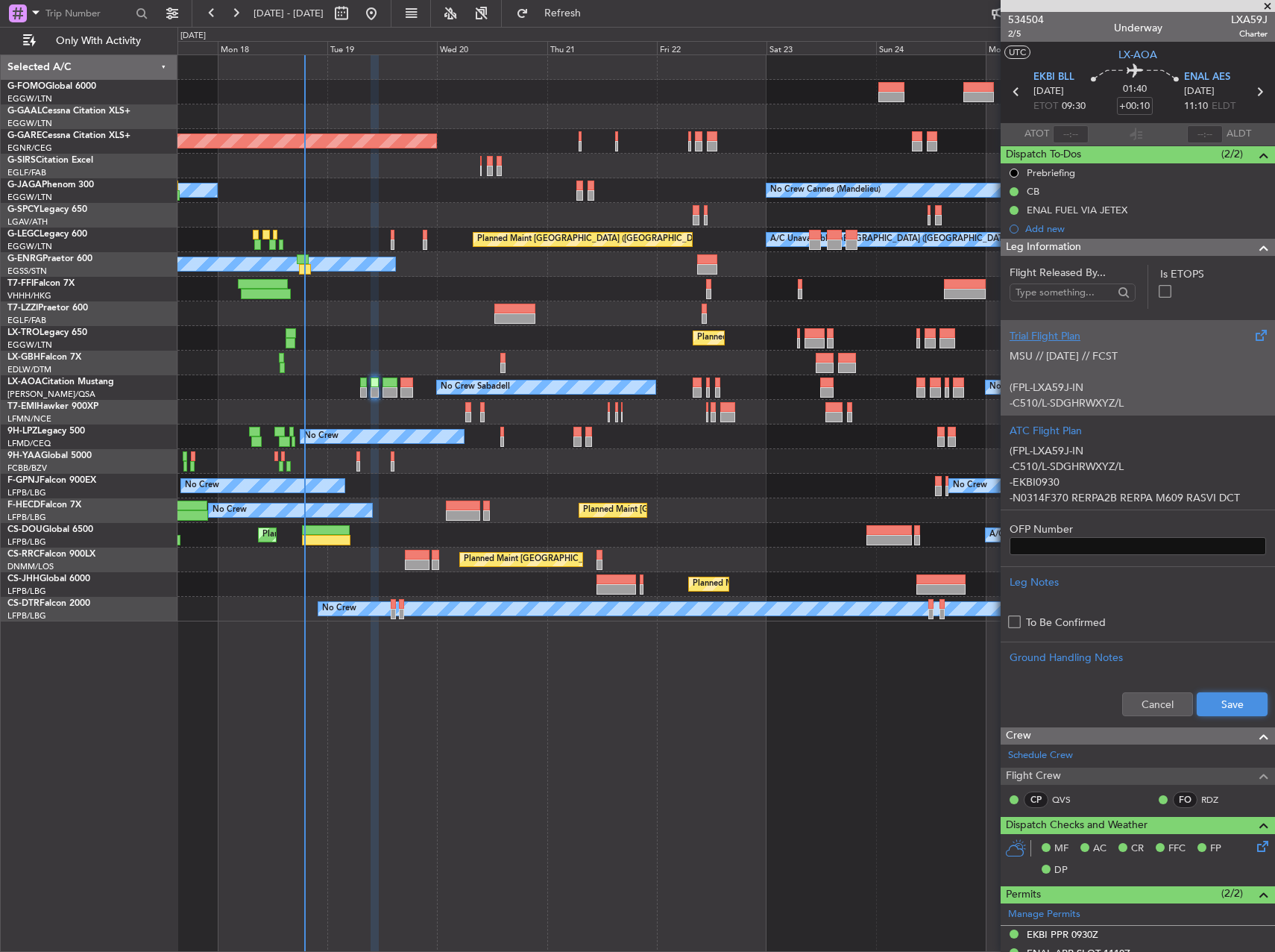
click at [1236, 708] on button "Save" at bounding box center [1232, 704] width 71 height 24
click at [1142, 103] on mat-tooltip-component "Flight Time" at bounding box center [1131, 116] width 68 height 39
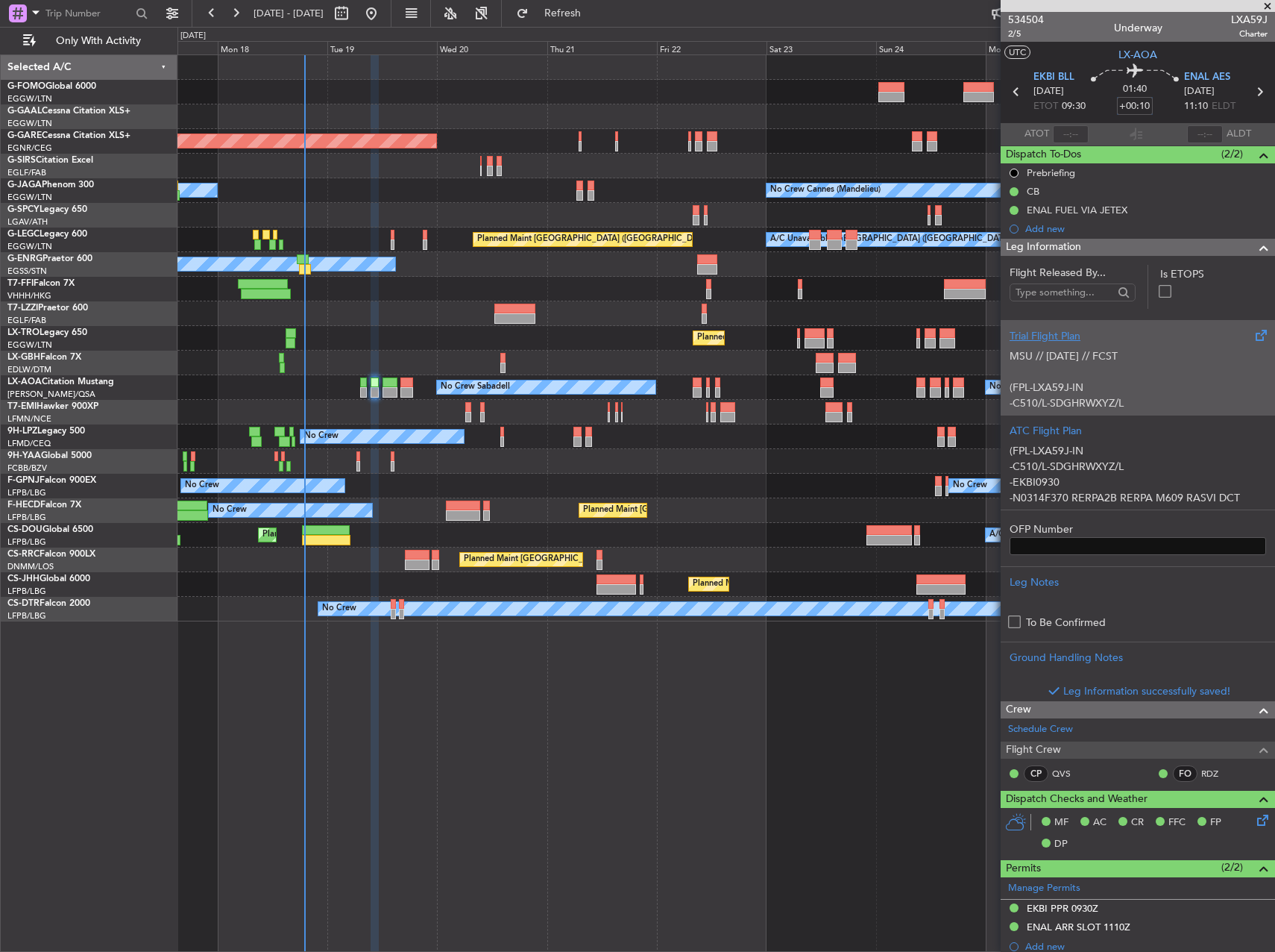
click at [1145, 109] on input "+00:10" at bounding box center [1135, 105] width 36 height 18
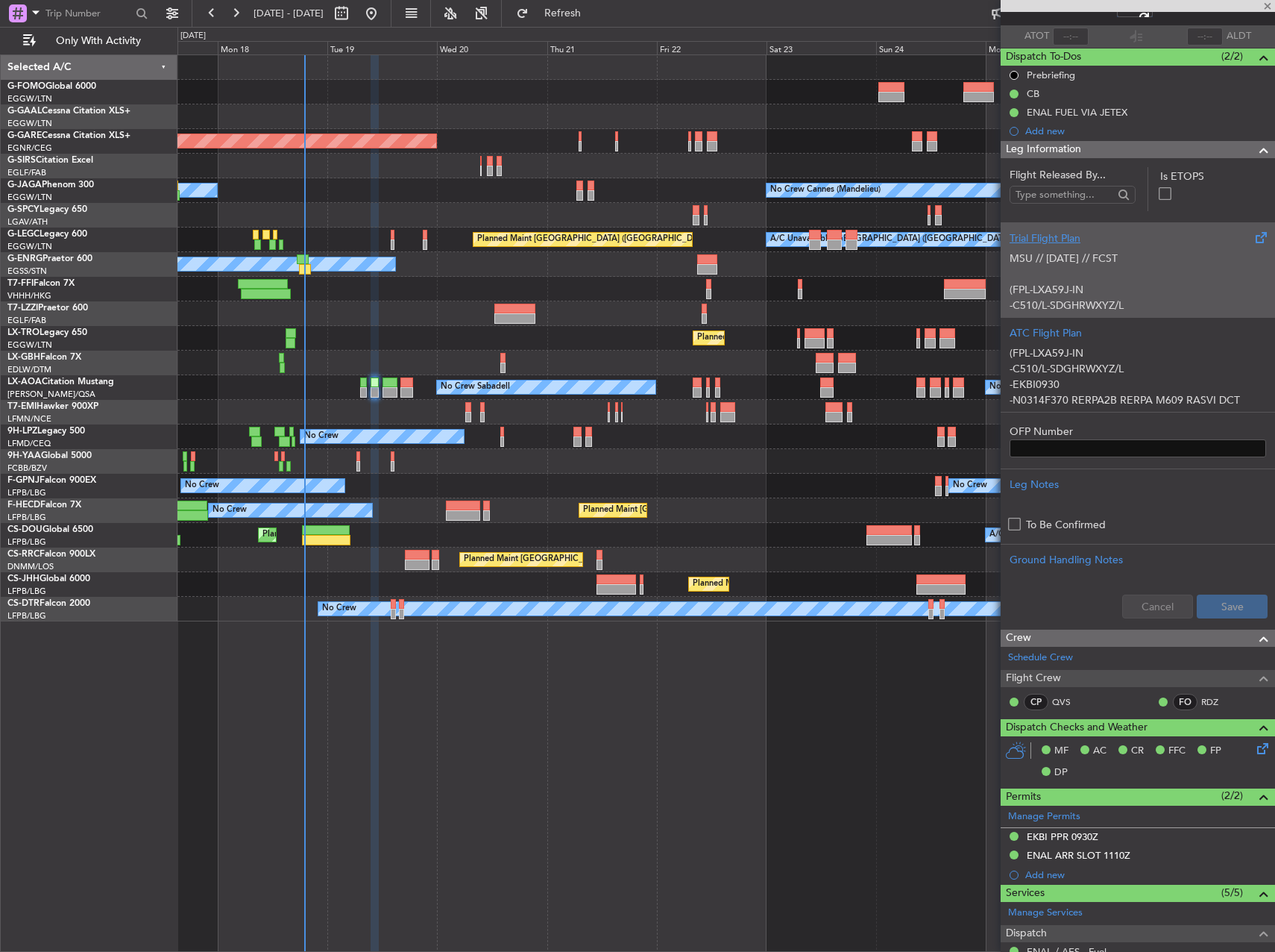
scroll to position [224, 0]
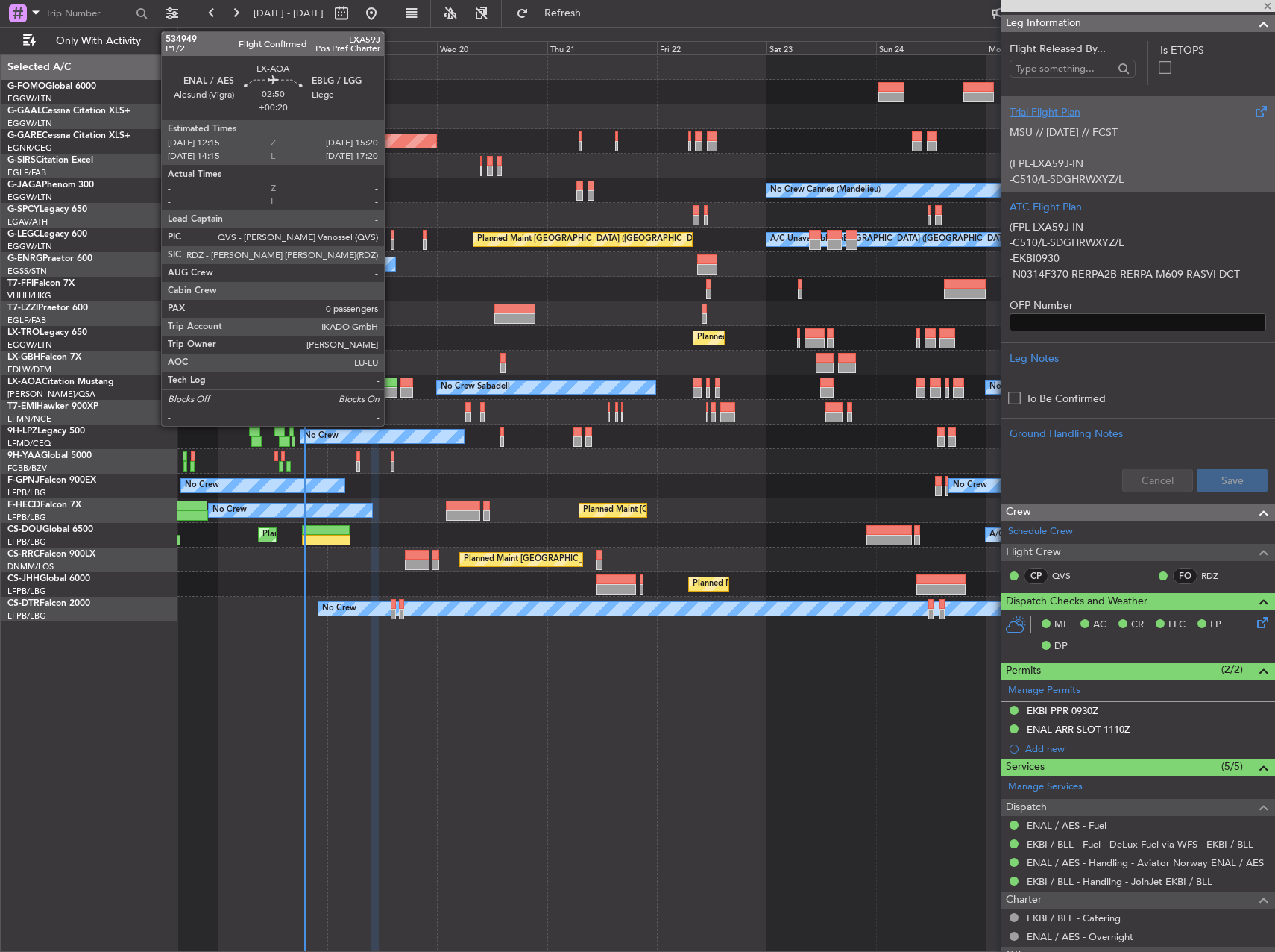
click at [391, 379] on div at bounding box center [390, 383] width 15 height 10
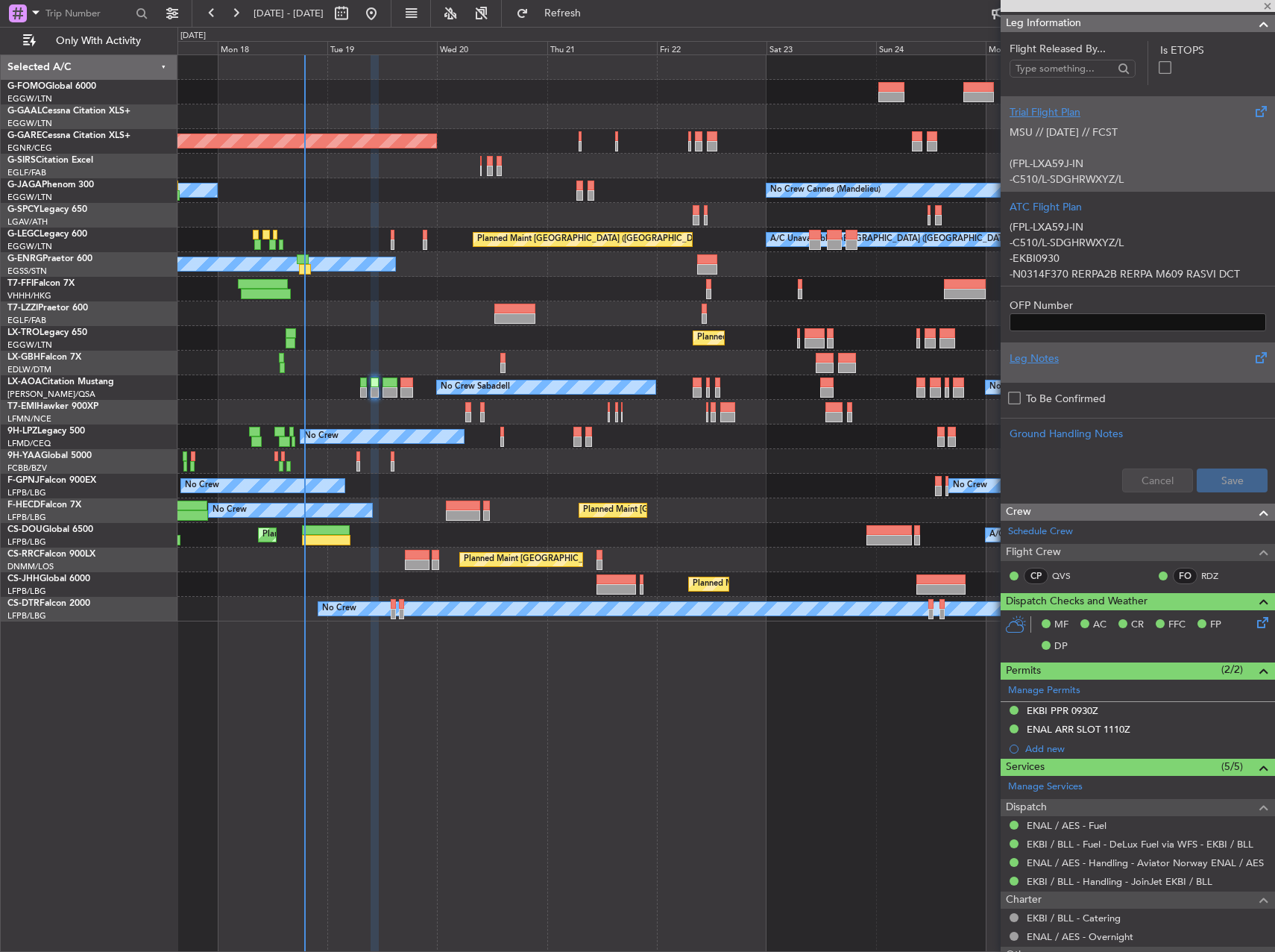
type input "+00:20"
type input "0"
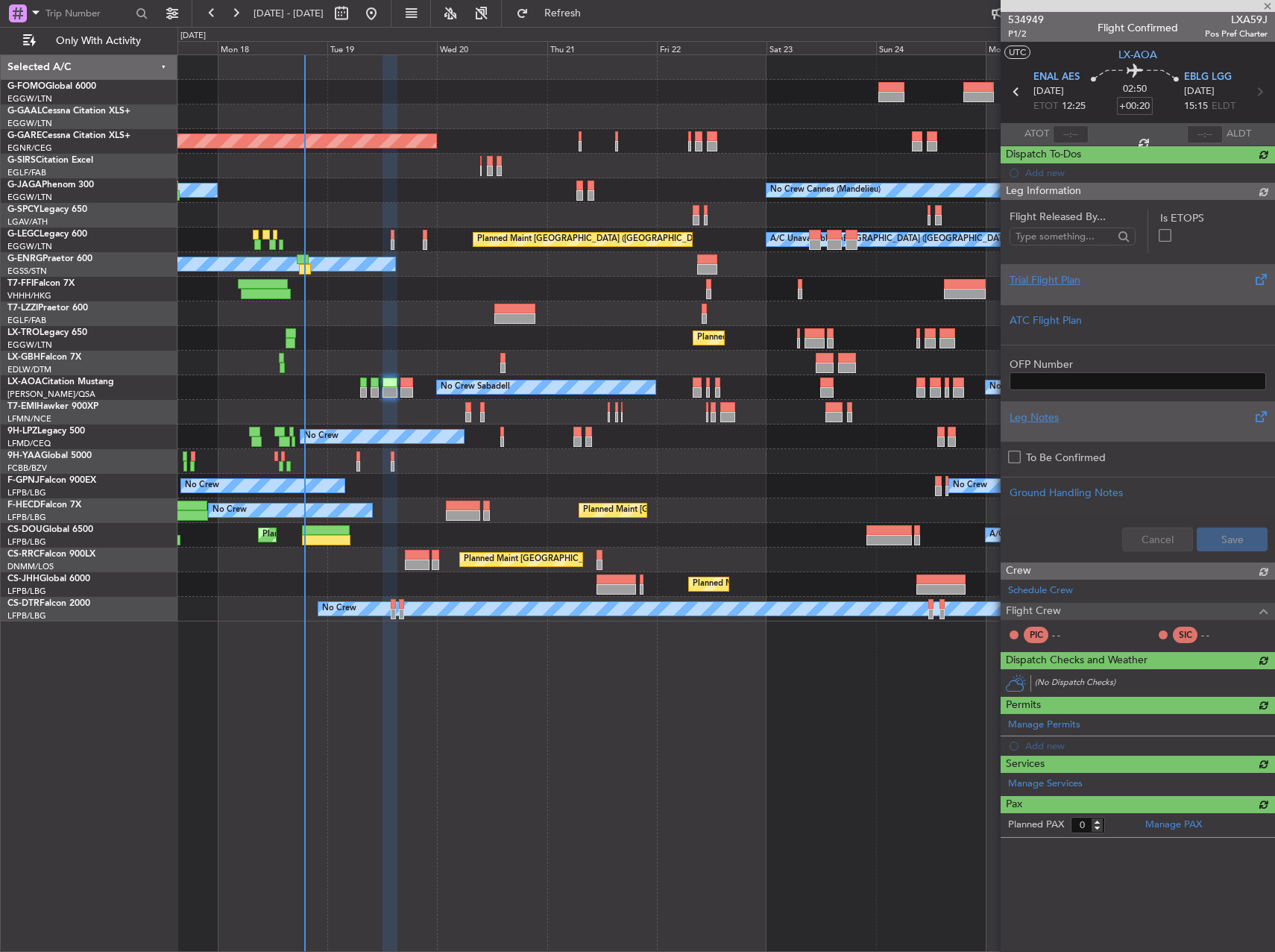
scroll to position [0, 0]
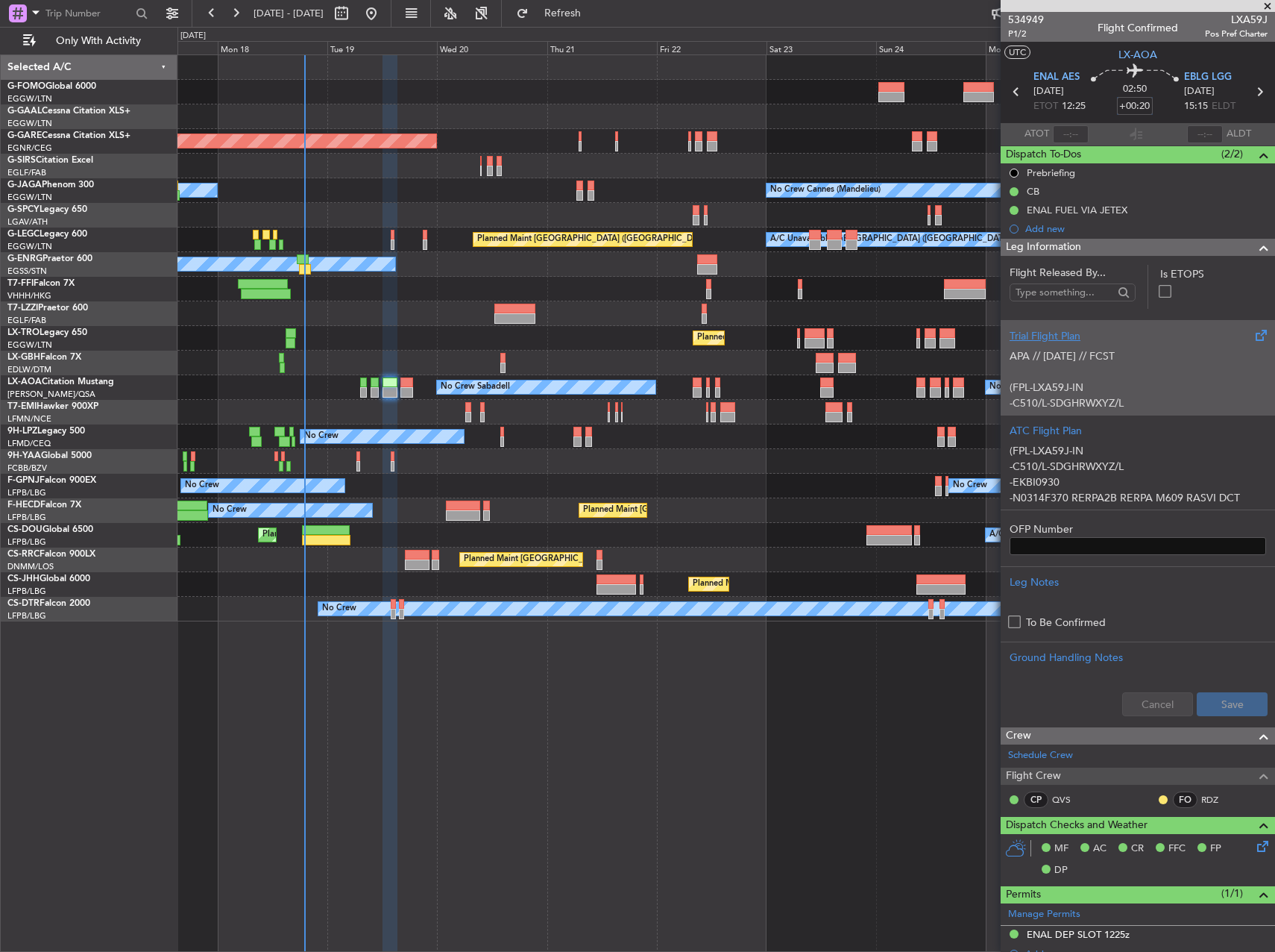
click at [1140, 109] on input "+00:20" at bounding box center [1135, 105] width 36 height 18
click at [1143, 106] on input "+00:20" at bounding box center [1135, 105] width 36 height 18
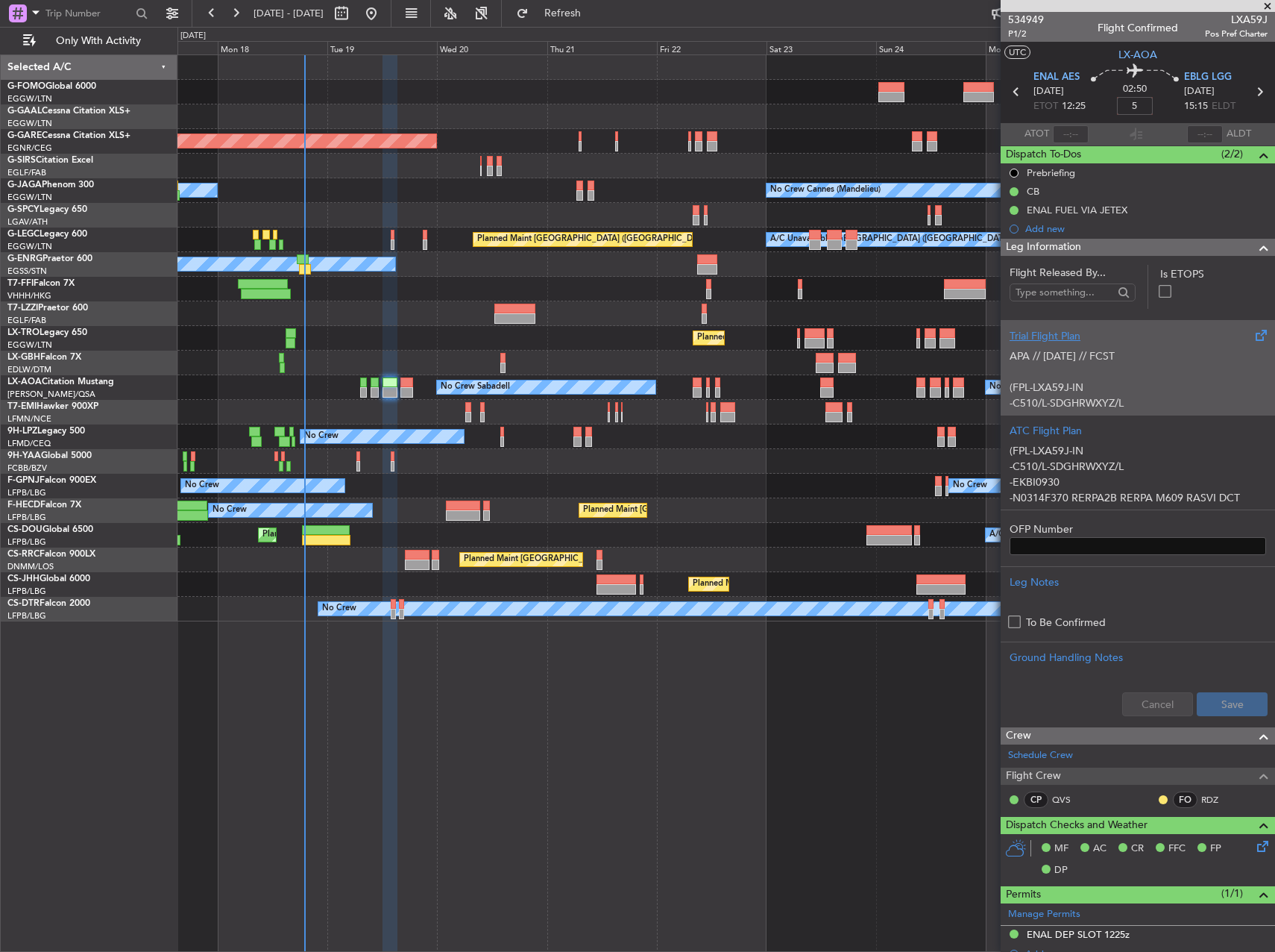
click at [1175, 125] on section "ATOT ALDT" at bounding box center [1137, 134] width 274 height 22
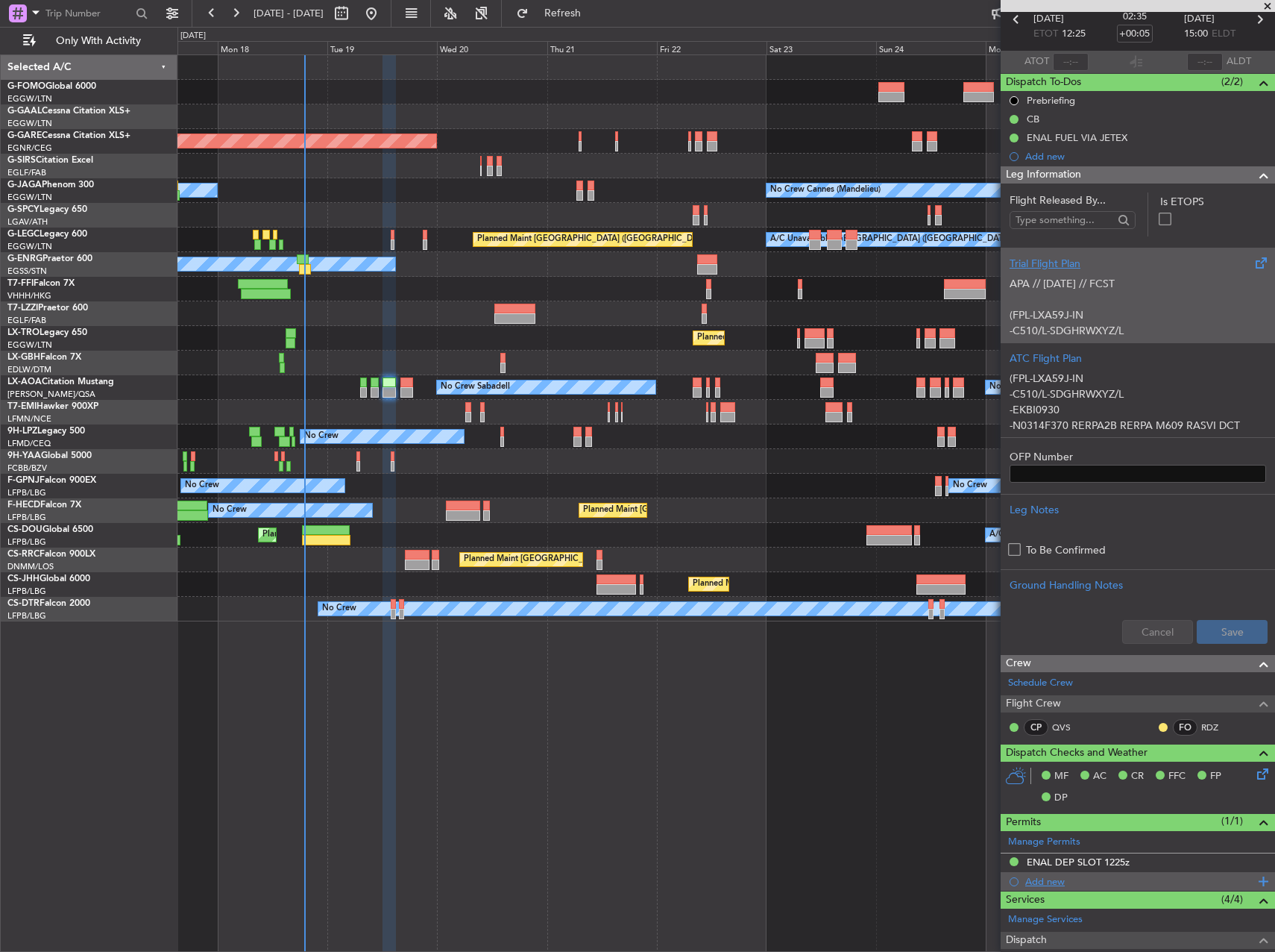
scroll to position [150, 0]
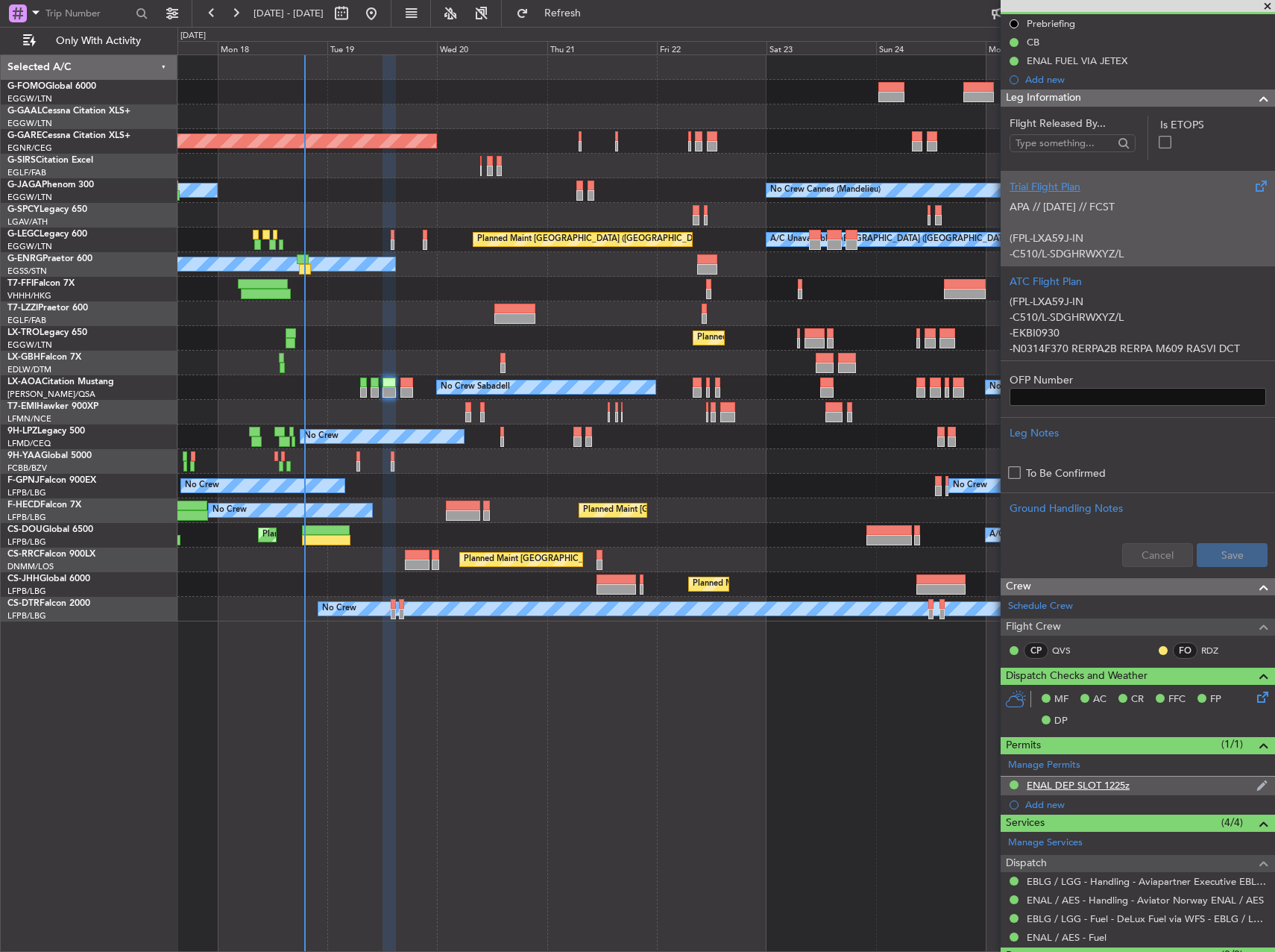
click at [1094, 783] on div "ENAL DEP SLOT 1225z" at bounding box center [1078, 785] width 103 height 13
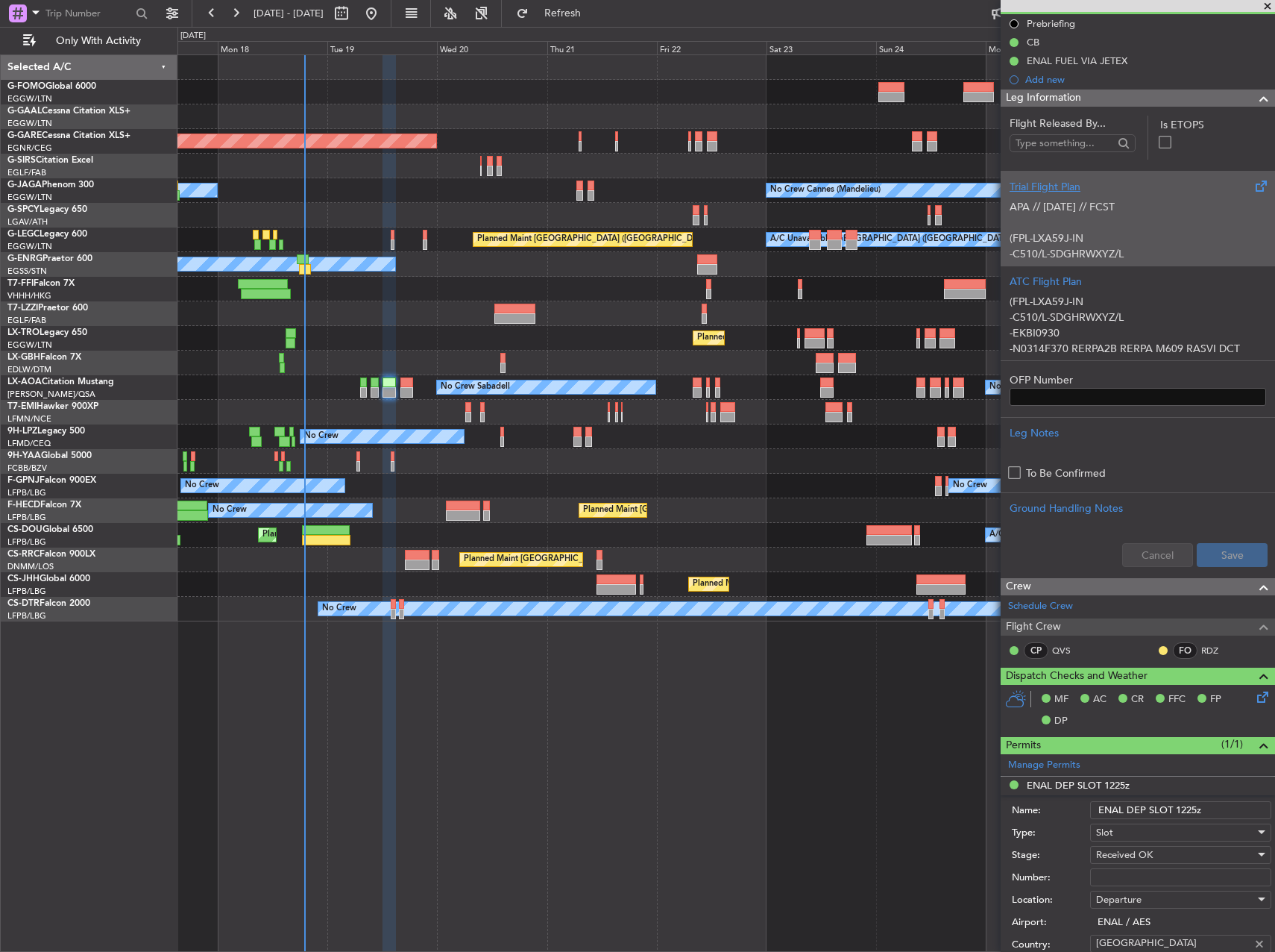
scroll to position [448, 0]
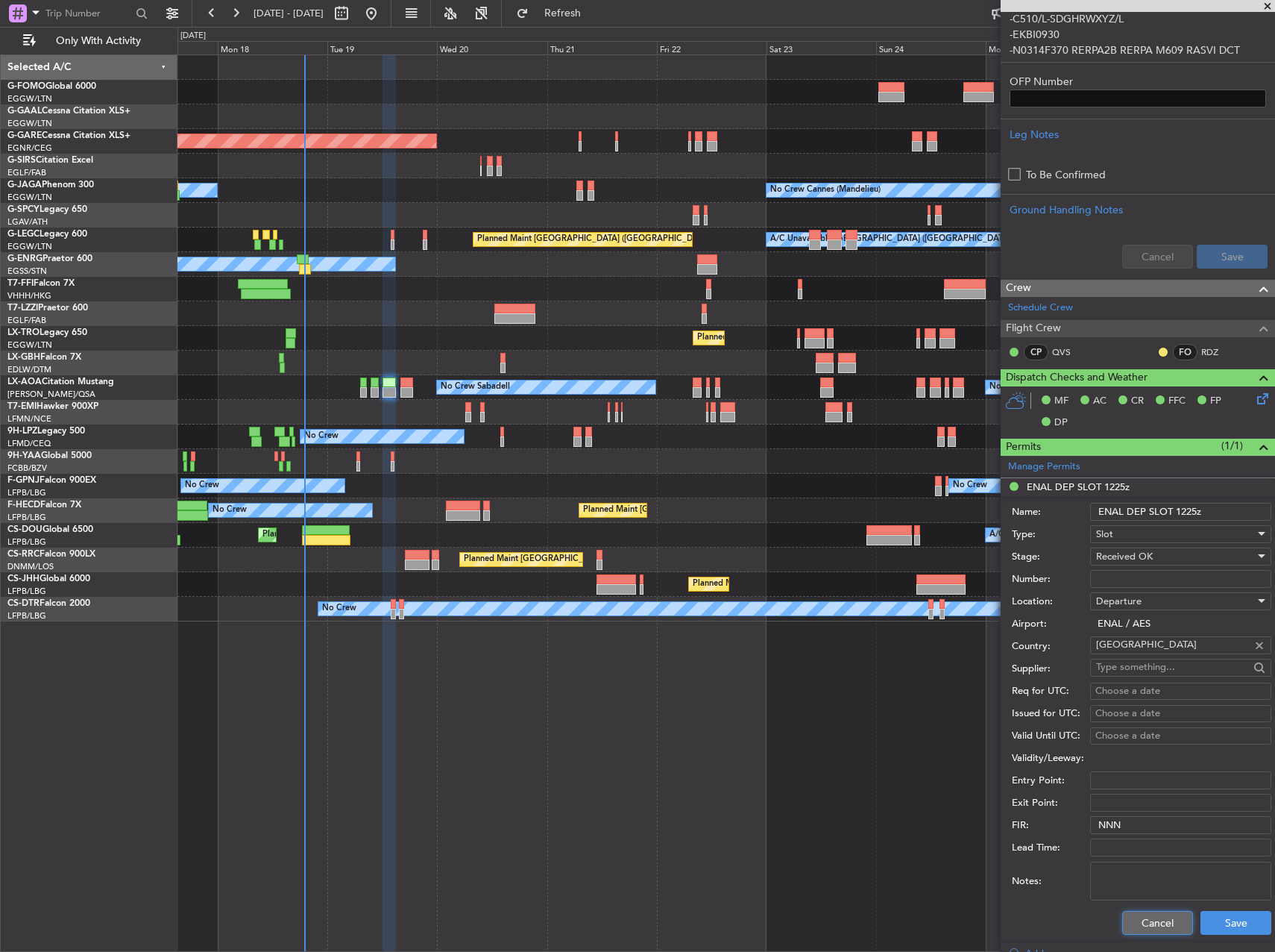
click at [1126, 920] on button "Cancel" at bounding box center [1158, 923] width 71 height 24
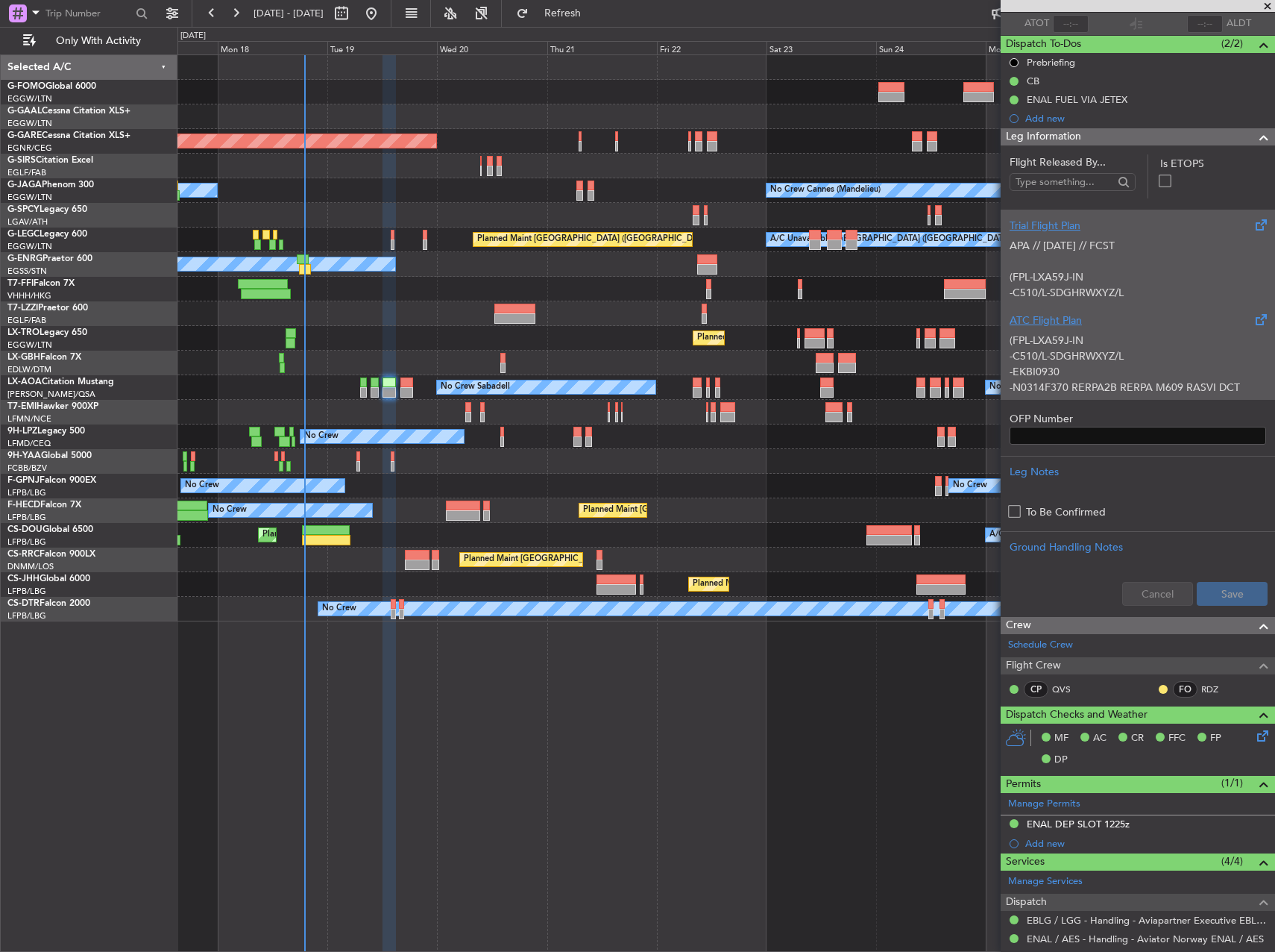
scroll to position [0, 0]
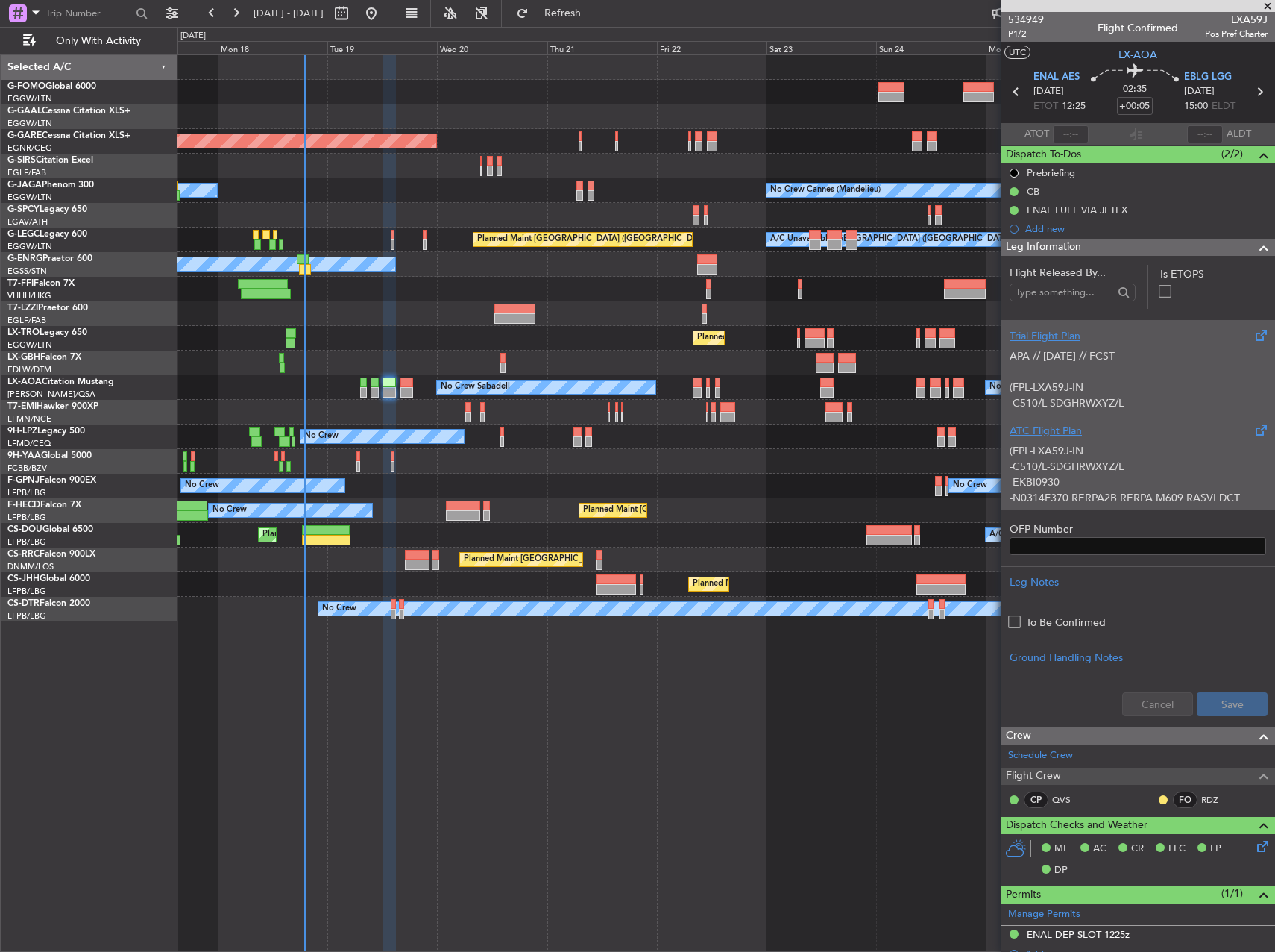
click at [1134, 455] on p "(FPL-LXA59J-IN" at bounding box center [1138, 450] width 256 height 15
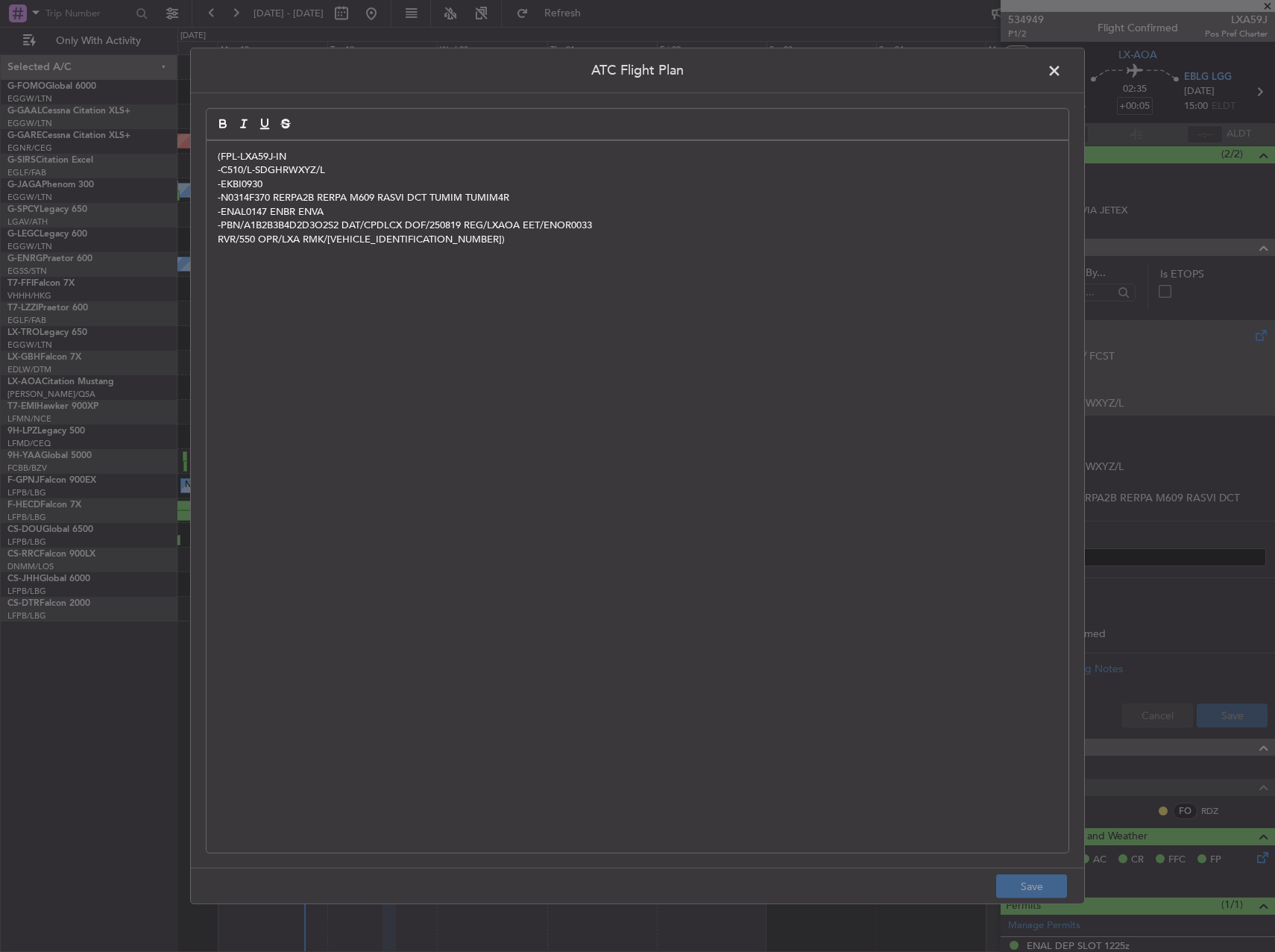
click at [685, 395] on div "(FPL-LXA59J-IN -C510/L-SDGHRWXYZ/L -EKBI0930 -N0314F370 RERPA2B RERPA M609 RASV…" at bounding box center [638, 497] width 862 height 712
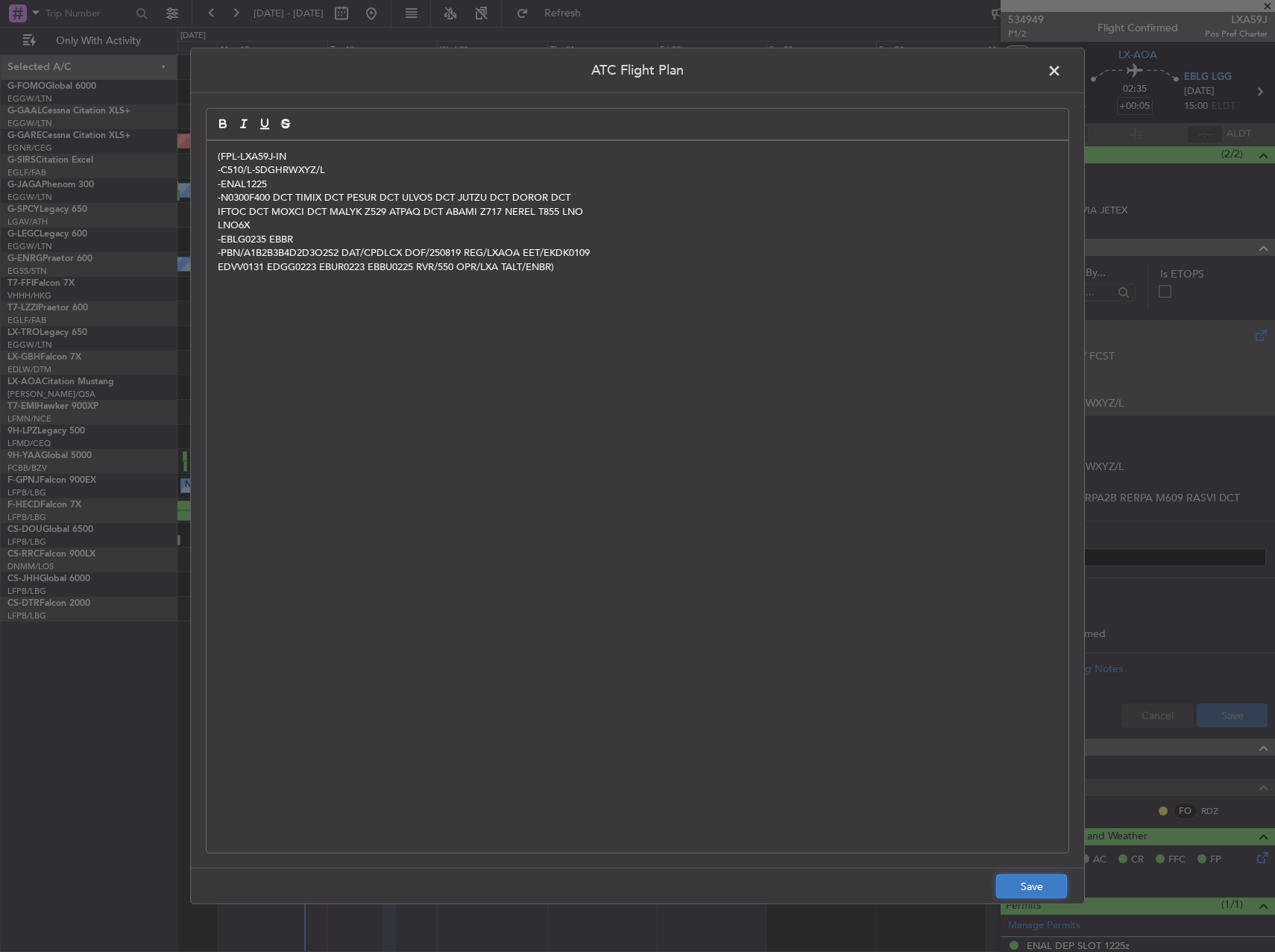
click at [1012, 882] on button "Save" at bounding box center [1031, 886] width 71 height 24
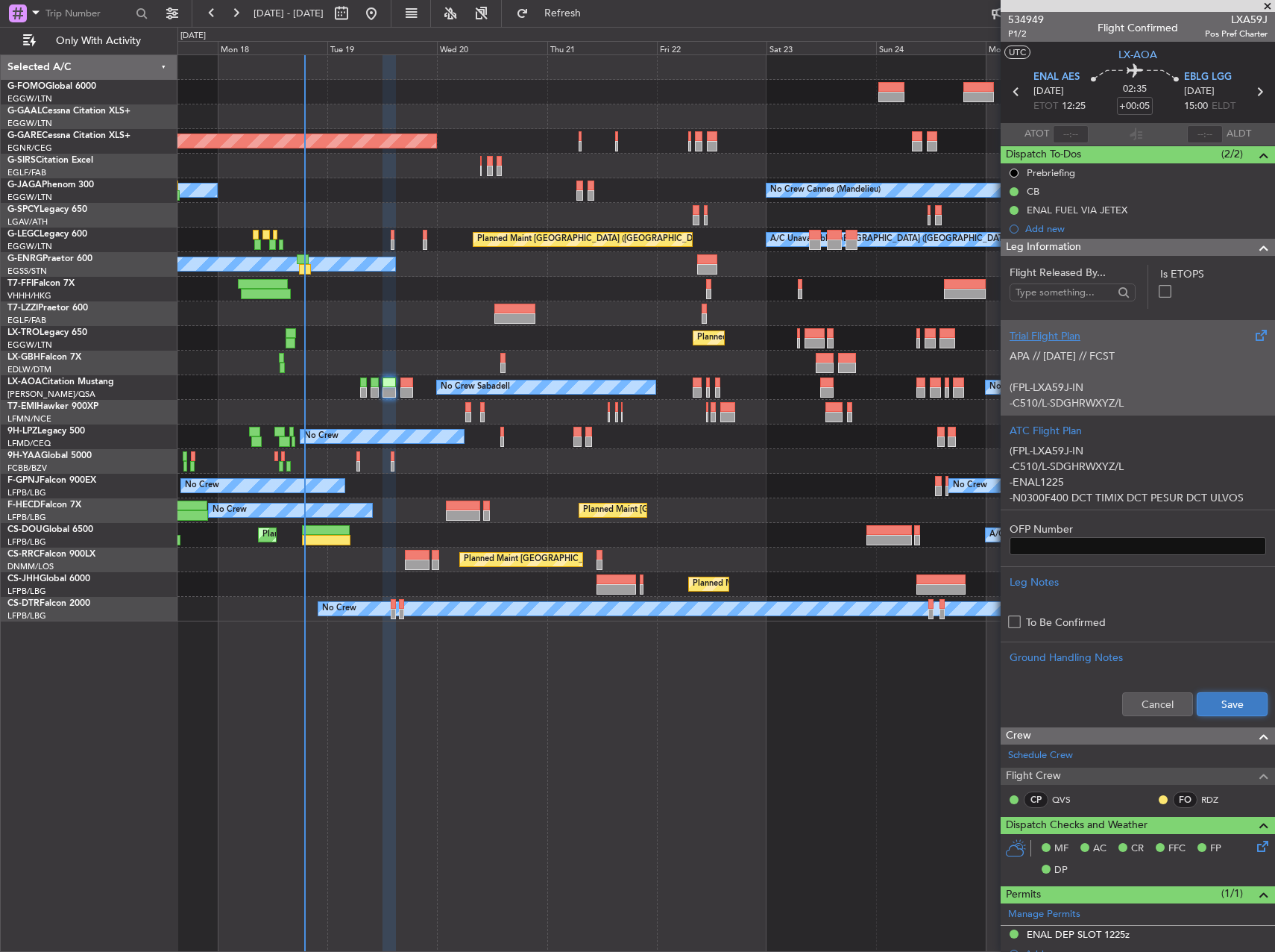
click at [1237, 702] on button "Save" at bounding box center [1232, 704] width 71 height 24
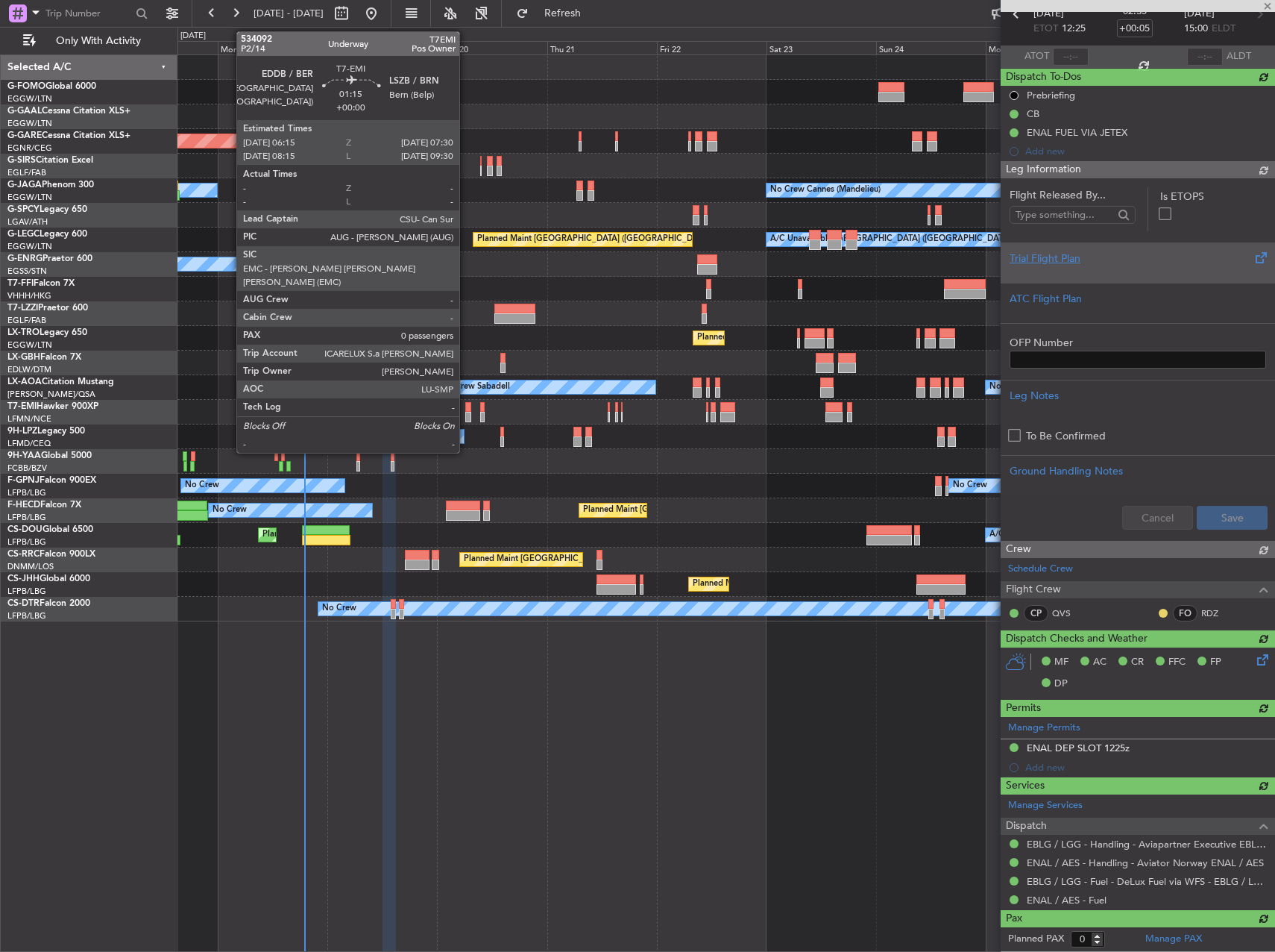
scroll to position [77, 0]
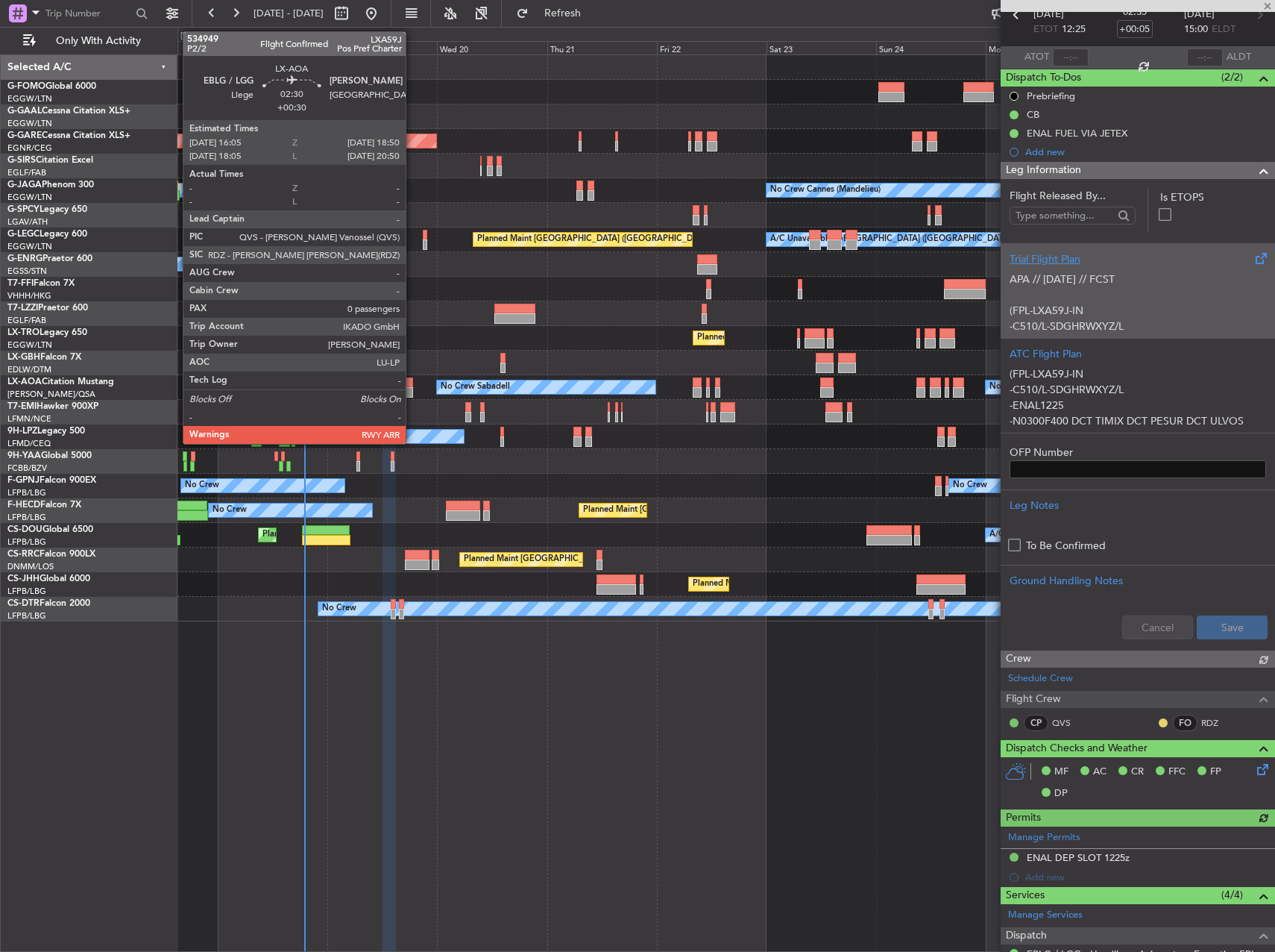
click at [413, 384] on div at bounding box center [407, 383] width 13 height 10
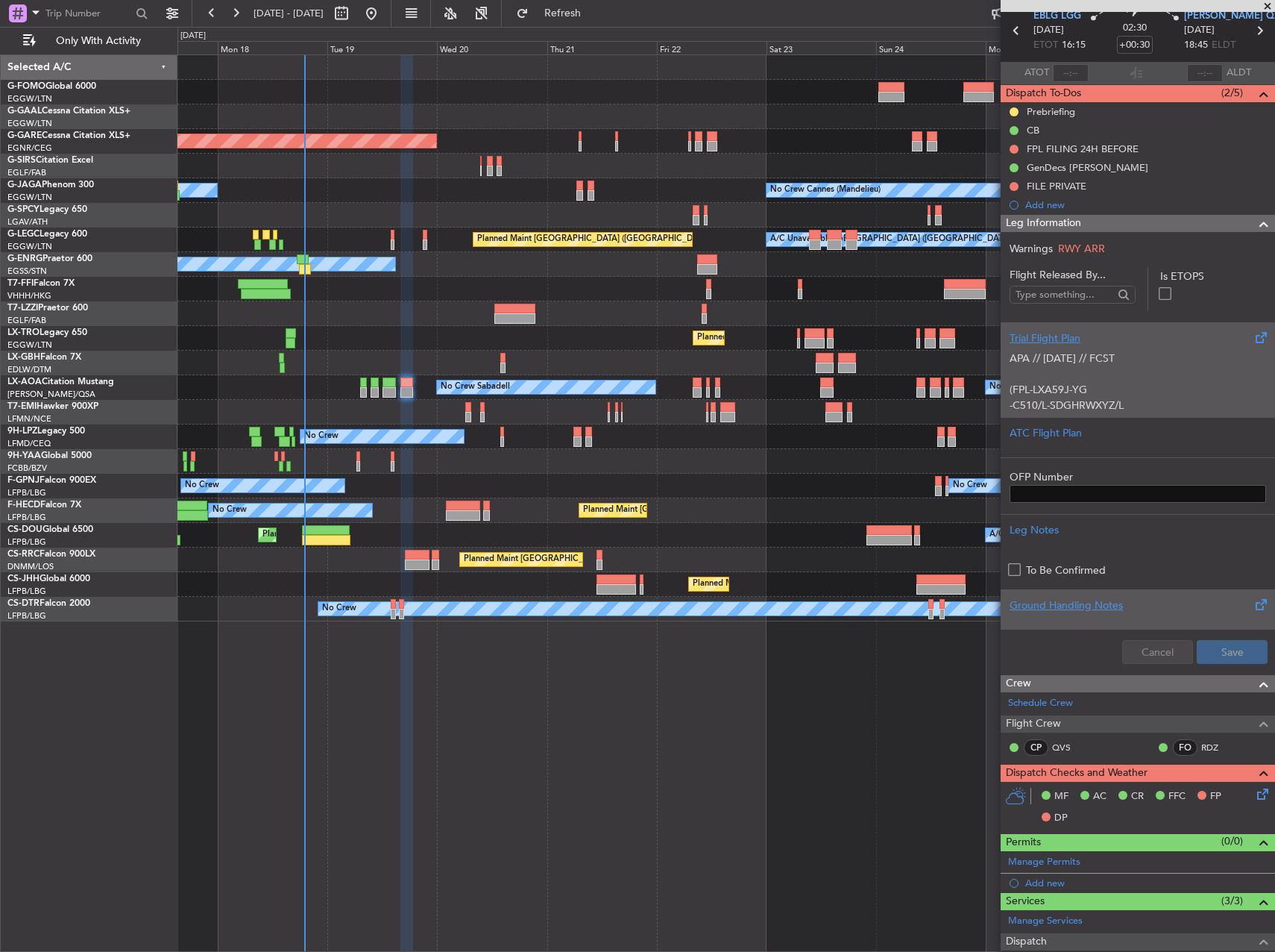
scroll to position [0, 0]
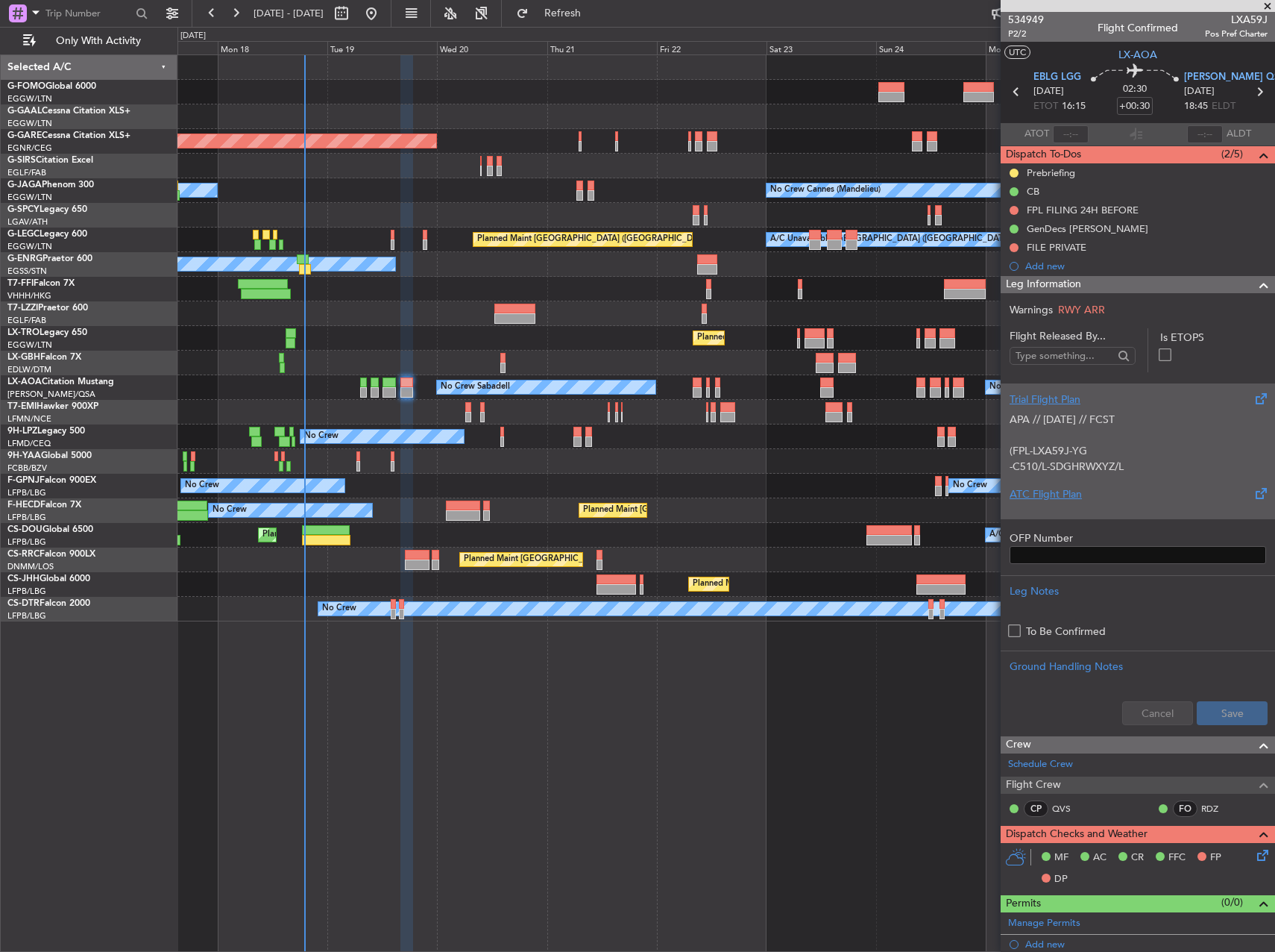
click at [1108, 494] on div "ATC Flight Plan" at bounding box center [1138, 494] width 256 height 15
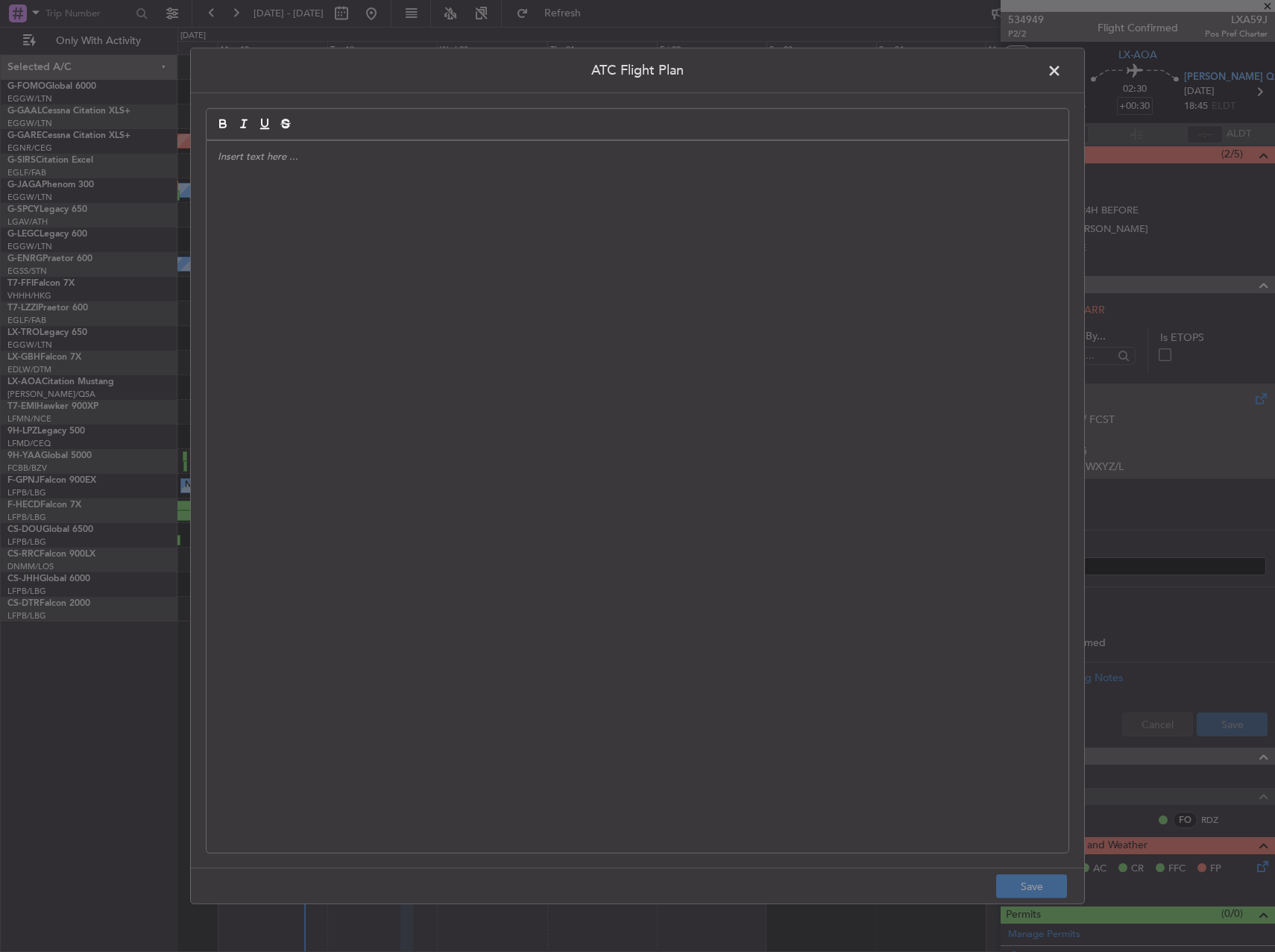
click at [805, 472] on div at bounding box center [638, 497] width 862 height 712
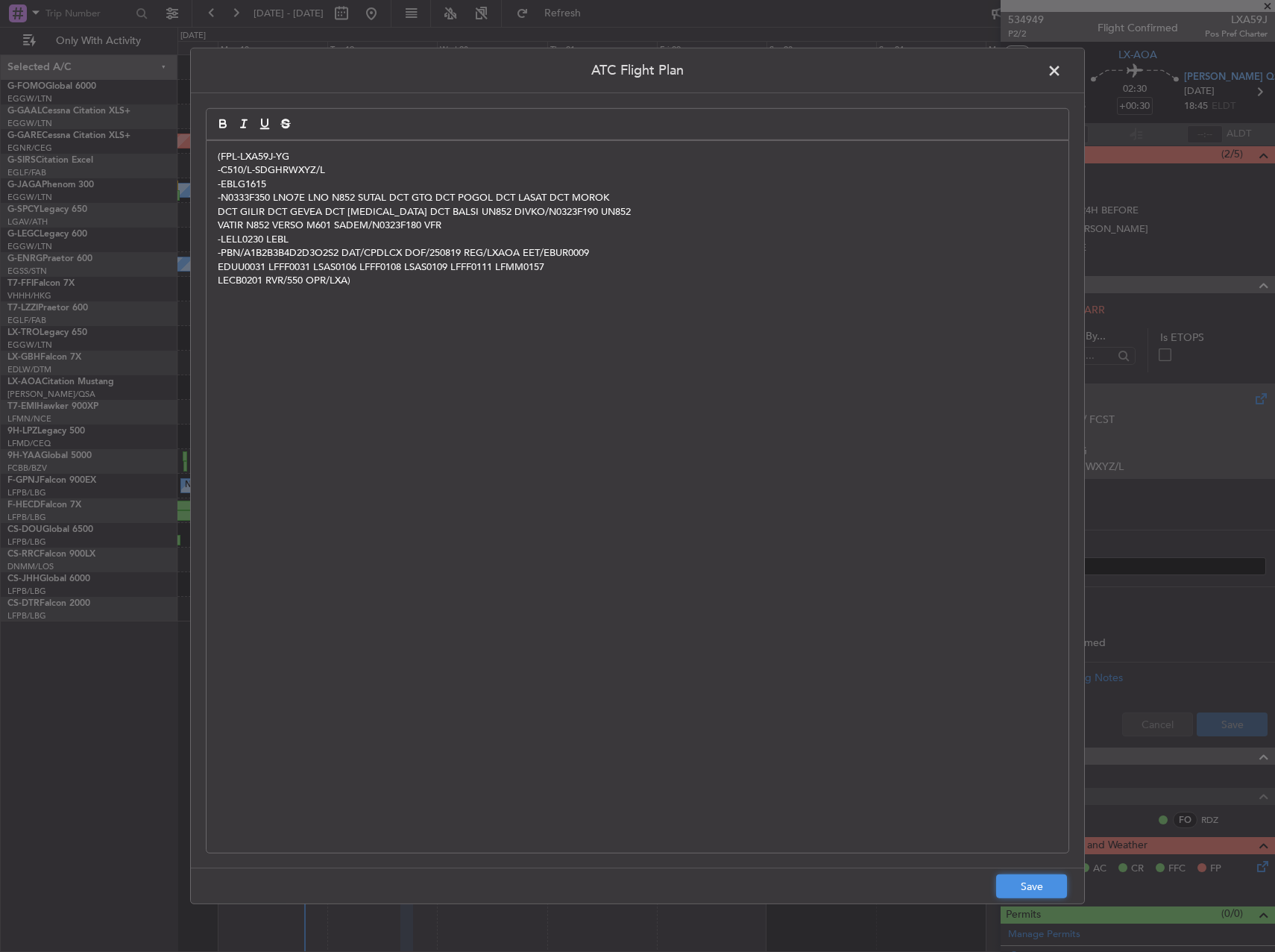
click at [1037, 884] on button "Save" at bounding box center [1031, 886] width 71 height 24
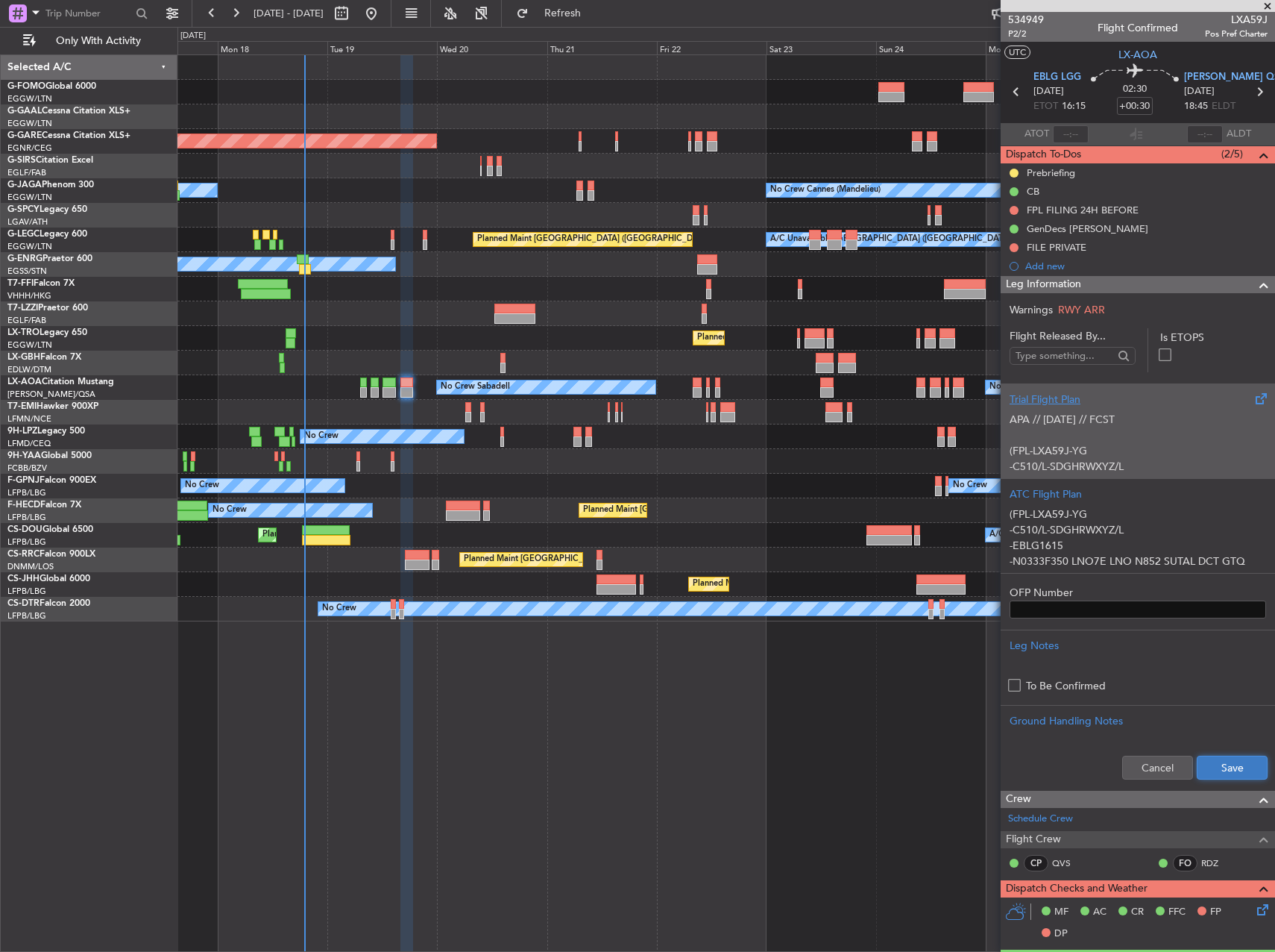
click at [1237, 759] on button "Save" at bounding box center [1232, 767] width 71 height 24
click at [1014, 170] on button at bounding box center [1014, 173] width 9 height 9
click at [1000, 267] on span "Cancelled" at bounding box center [1017, 261] width 43 height 15
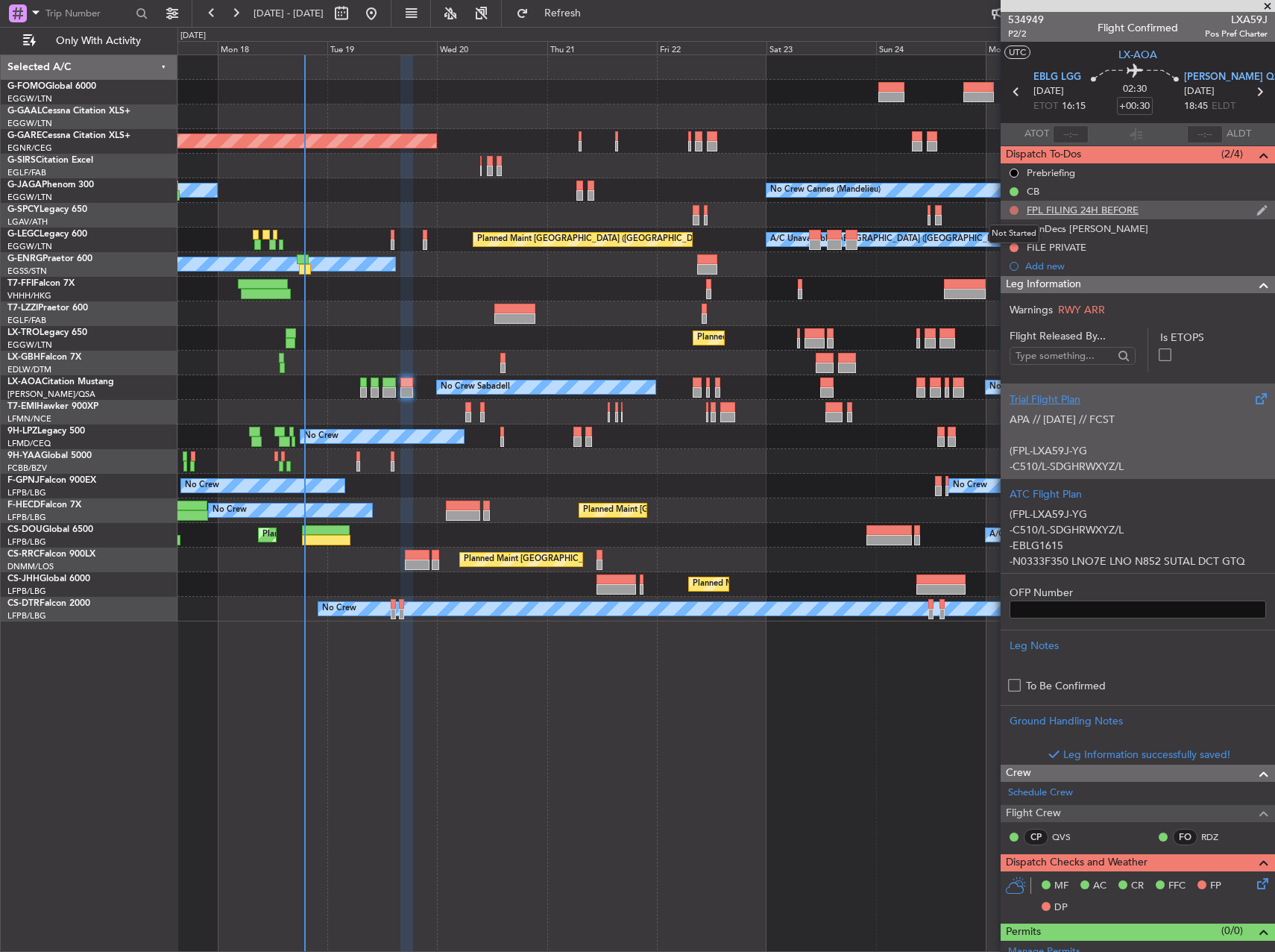
click at [1014, 209] on button at bounding box center [1014, 210] width 9 height 9
click at [1010, 276] on span "Completed" at bounding box center [1021, 275] width 50 height 15
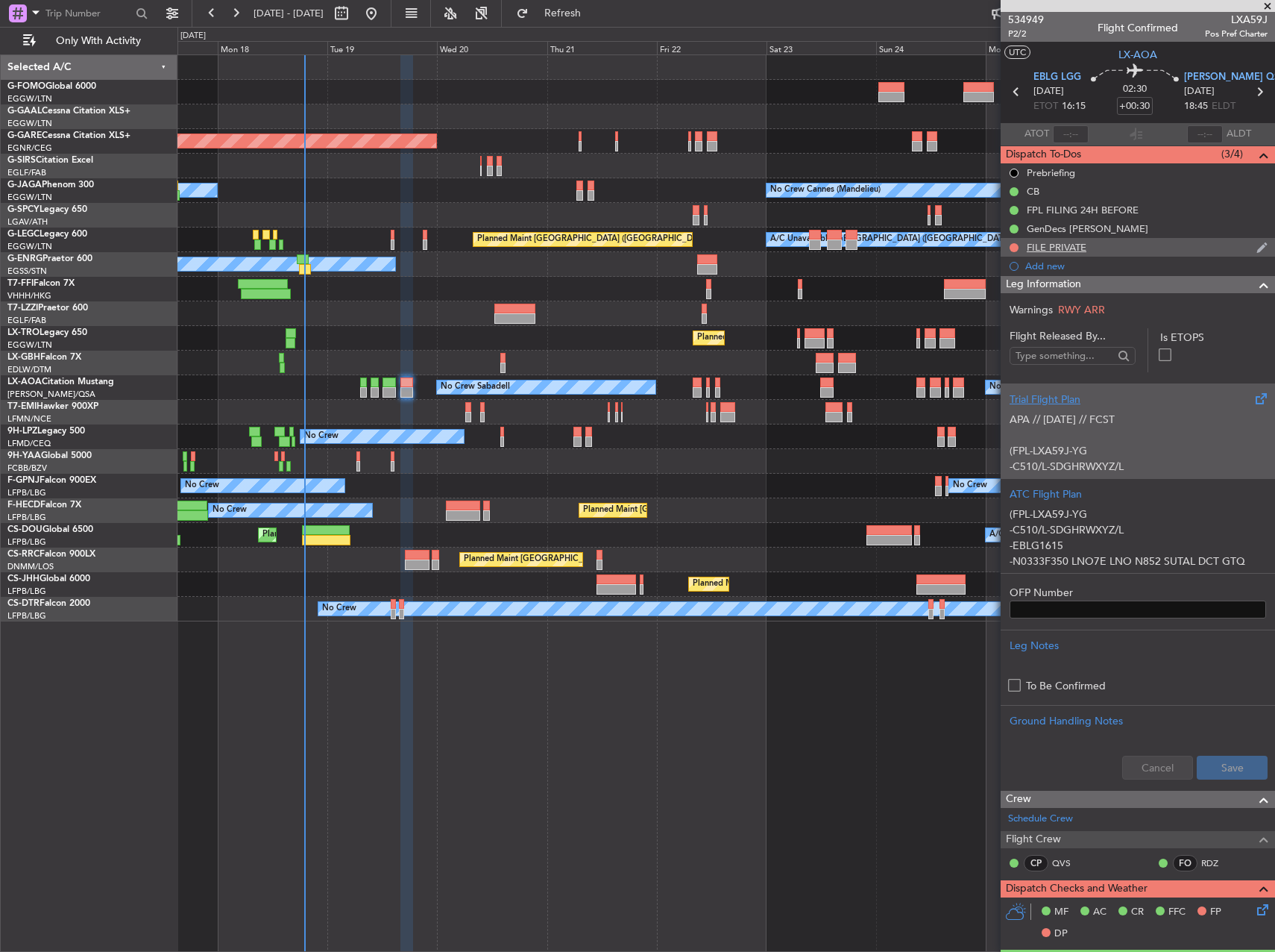
click at [1056, 244] on div "FILE PRIVATE" at bounding box center [1057, 247] width 60 height 13
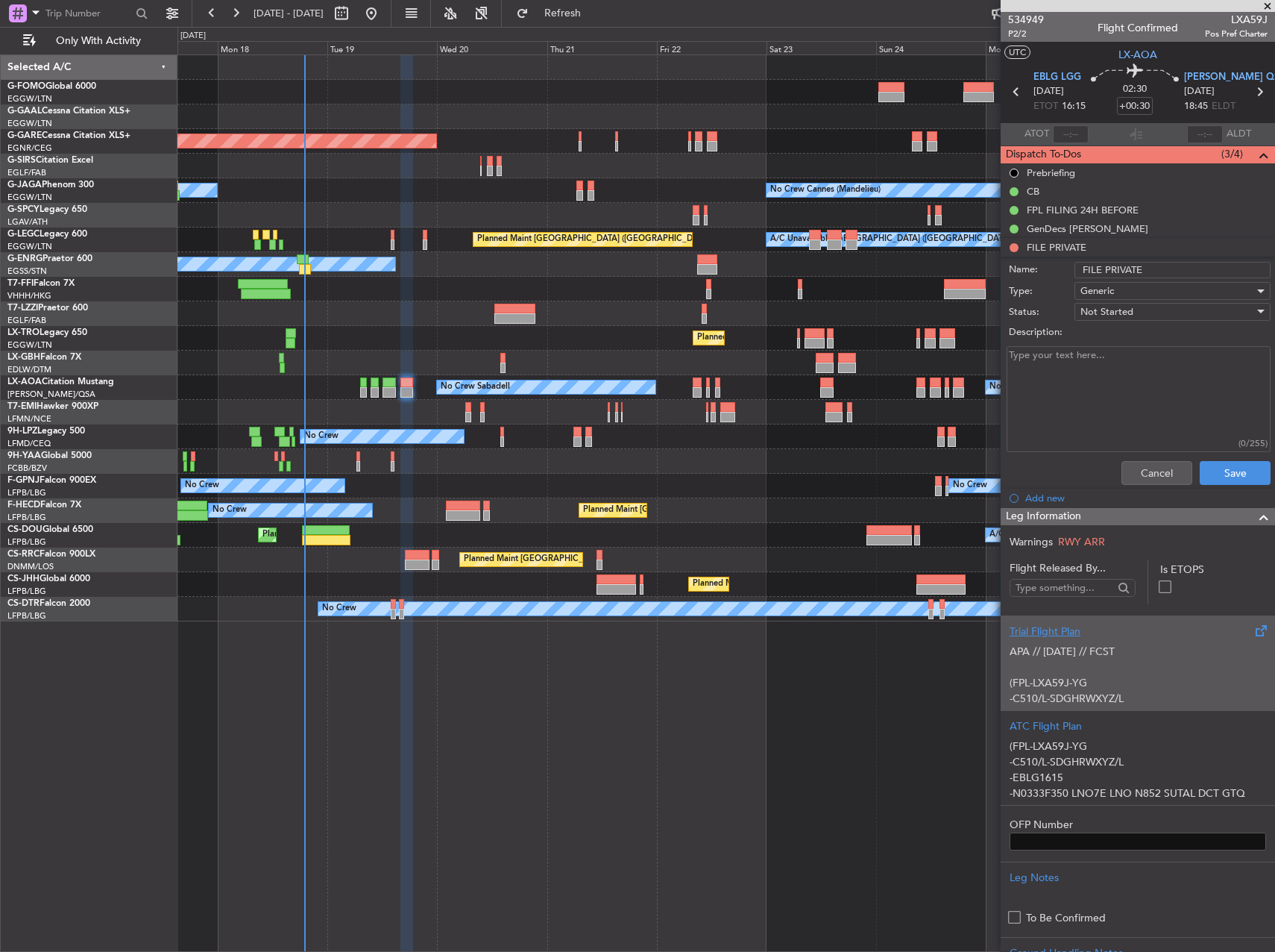
click at [1110, 293] on span "Generic" at bounding box center [1097, 291] width 33 height 14
click at [1110, 293] on div at bounding box center [638, 476] width 1275 height 952
click at [1117, 309] on span "Not Started" at bounding box center [1108, 312] width 53 height 14
click at [1117, 390] on span "Completed" at bounding box center [1166, 386] width 174 height 22
click at [1226, 477] on button "Save" at bounding box center [1235, 473] width 71 height 24
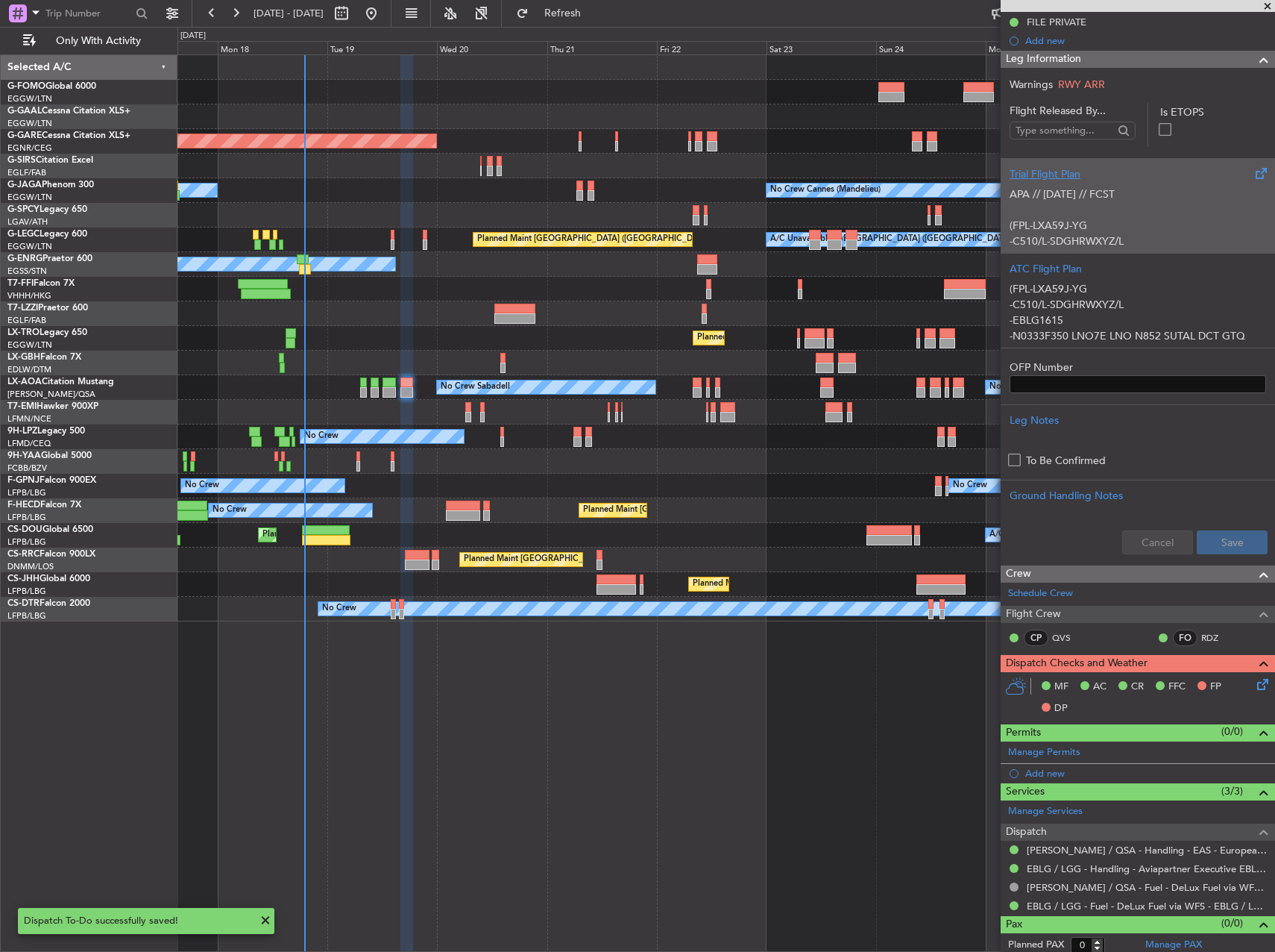
scroll to position [231, 0]
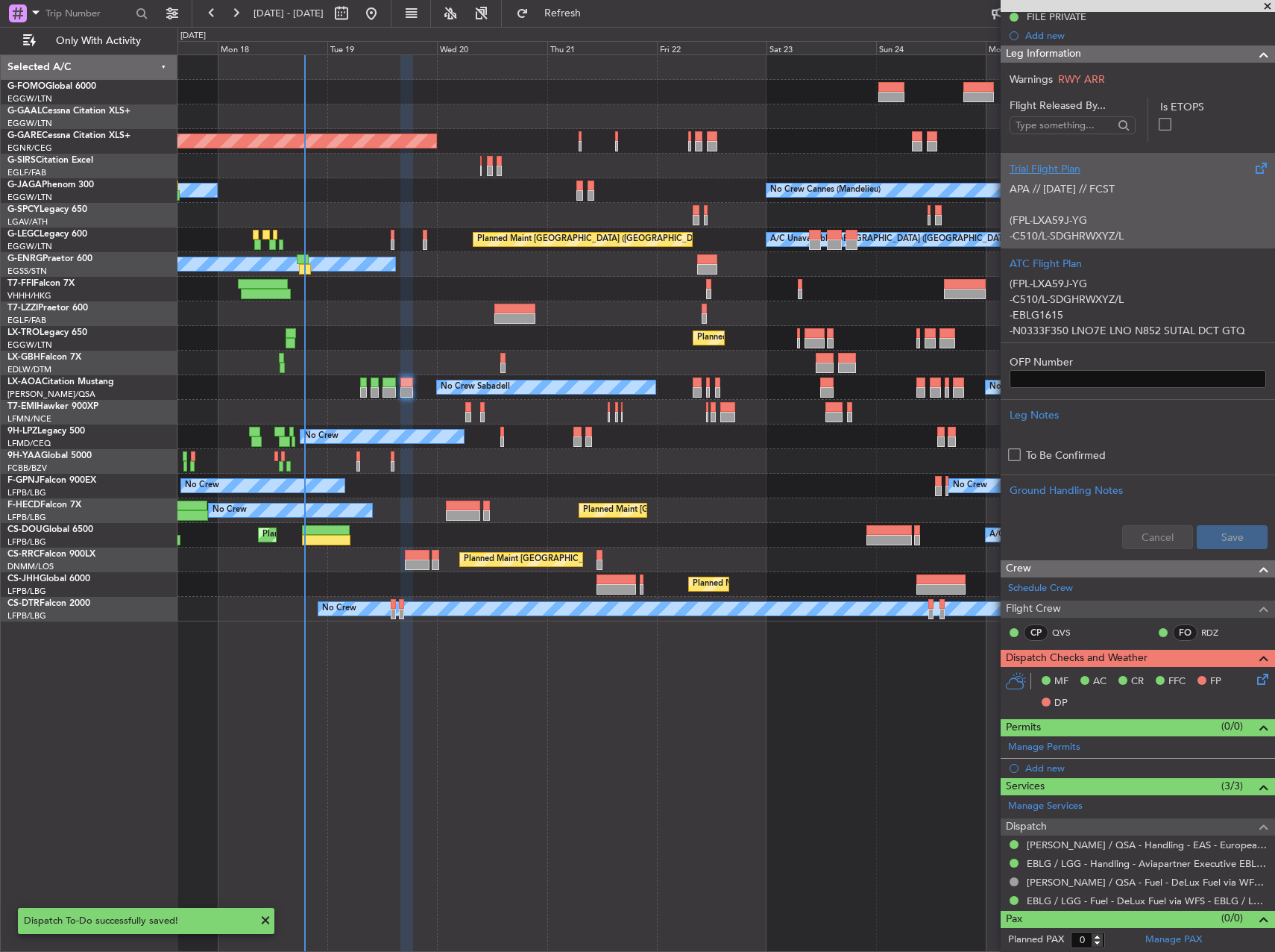
click at [1259, 679] on icon at bounding box center [1260, 677] width 12 height 12
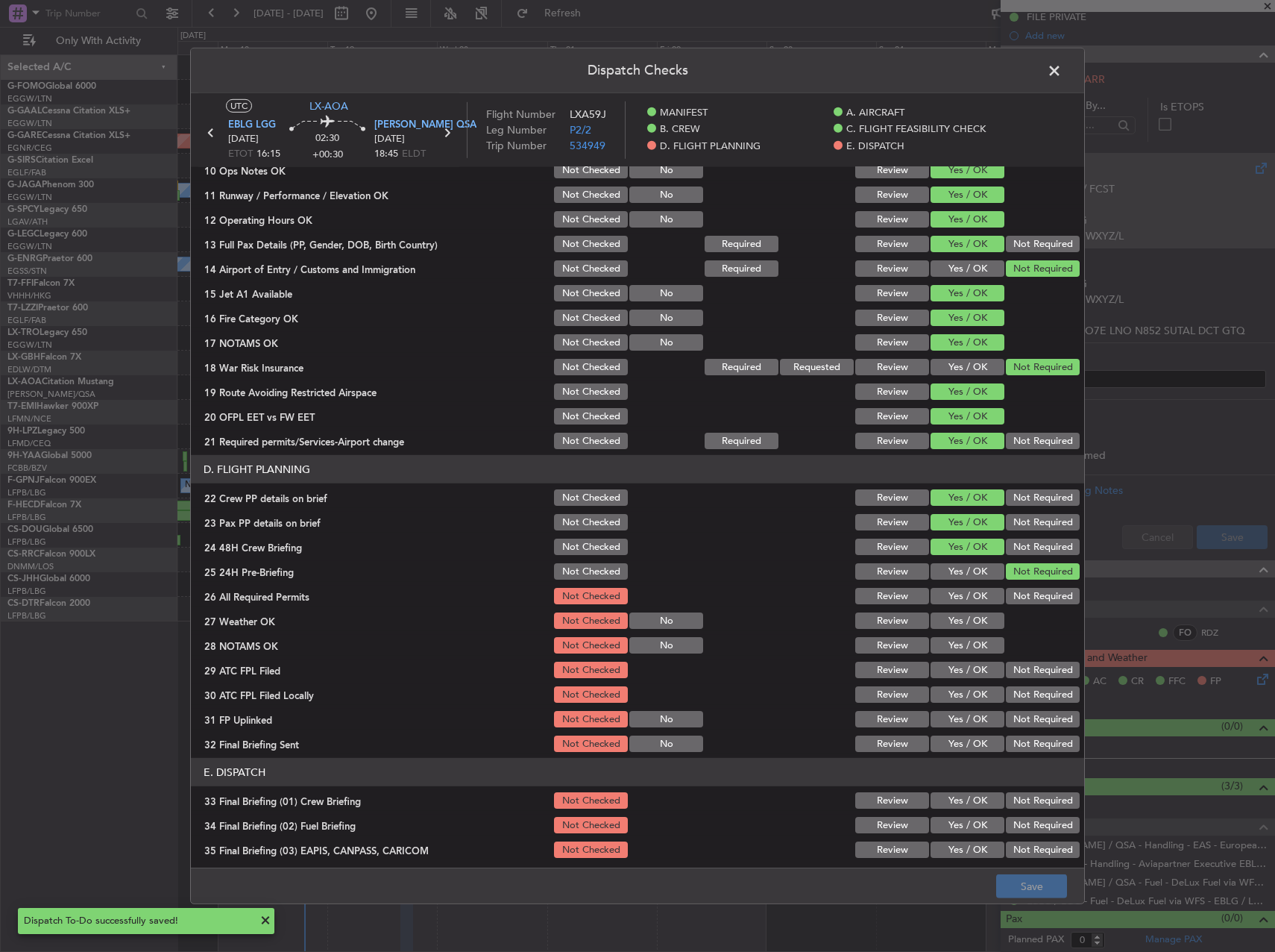
scroll to position [633, 0]
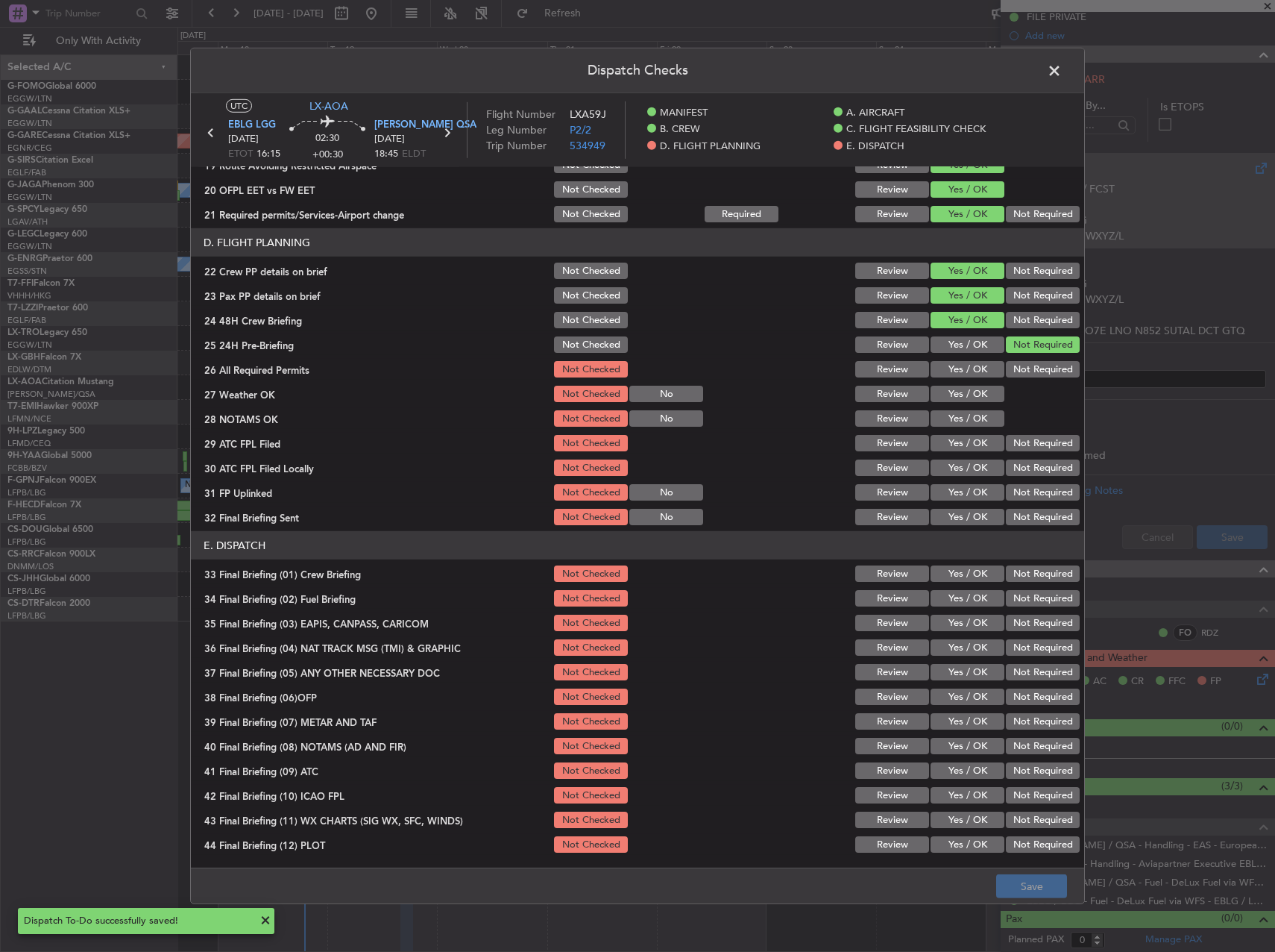
click at [965, 366] on button "Yes / OK" at bounding box center [967, 368] width 73 height 16
click at [962, 390] on button "Yes / OK" at bounding box center [967, 393] width 73 height 16
click at [962, 416] on button "Yes / OK" at bounding box center [967, 418] width 73 height 16
click at [954, 443] on button "Yes / OK" at bounding box center [967, 443] width 73 height 16
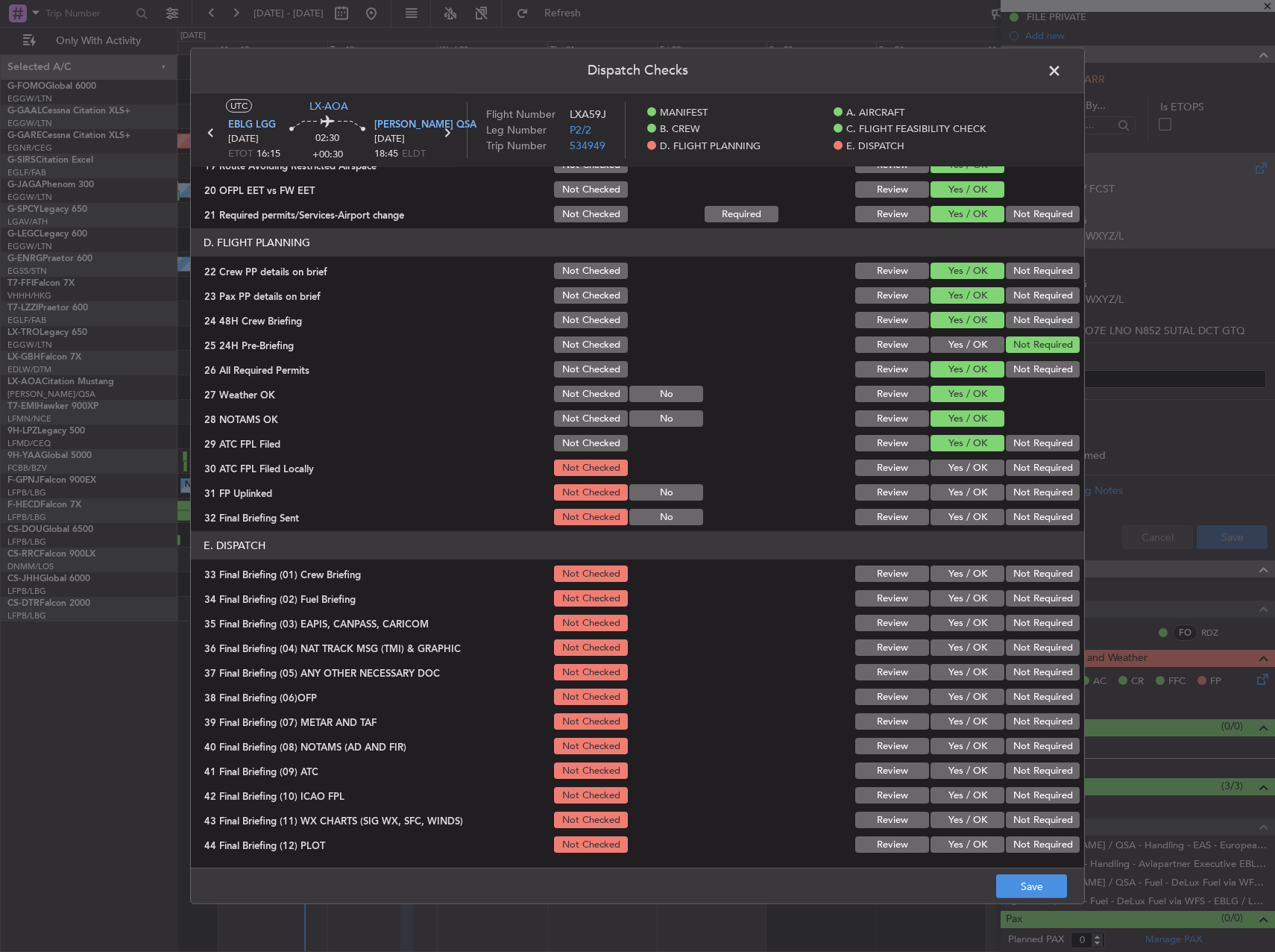
drag, startPoint x: 1026, startPoint y: 455, endPoint x: 1015, endPoint y: 465, distance: 14.9
click at [1024, 456] on section "D. FLIGHT PLANNING 22 Crew PP details on brief Not Checked Review Yes / OK Not …" at bounding box center [638, 378] width 894 height 299
drag, startPoint x: 994, startPoint y: 476, endPoint x: 1002, endPoint y: 472, distance: 8.9
click at [1004, 473] on div "Not Required" at bounding box center [1042, 467] width 75 height 21
drag, startPoint x: 1017, startPoint y: 466, endPoint x: 980, endPoint y: 485, distance: 41.6
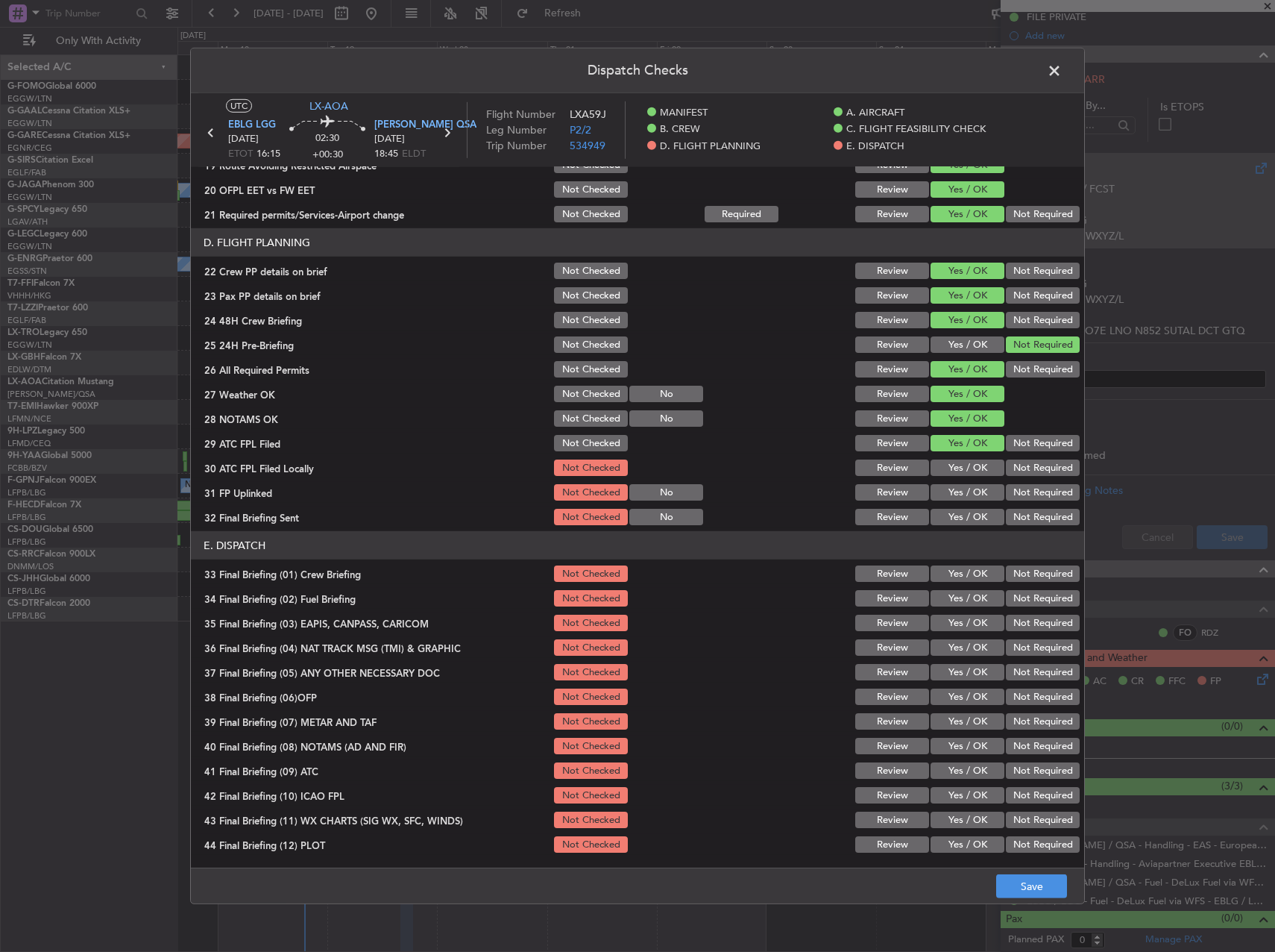
click at [1011, 467] on button "Not Required" at bounding box center [1043, 467] width 73 height 16
drag, startPoint x: 979, startPoint y: 486, endPoint x: 984, endPoint y: 493, distance: 8.6
click at [978, 486] on button "Yes / OK" at bounding box center [967, 491] width 73 height 16
click at [1025, 521] on button "Not Required" at bounding box center [1043, 516] width 73 height 16
click at [960, 579] on button "Yes / OK" at bounding box center [967, 573] width 73 height 16
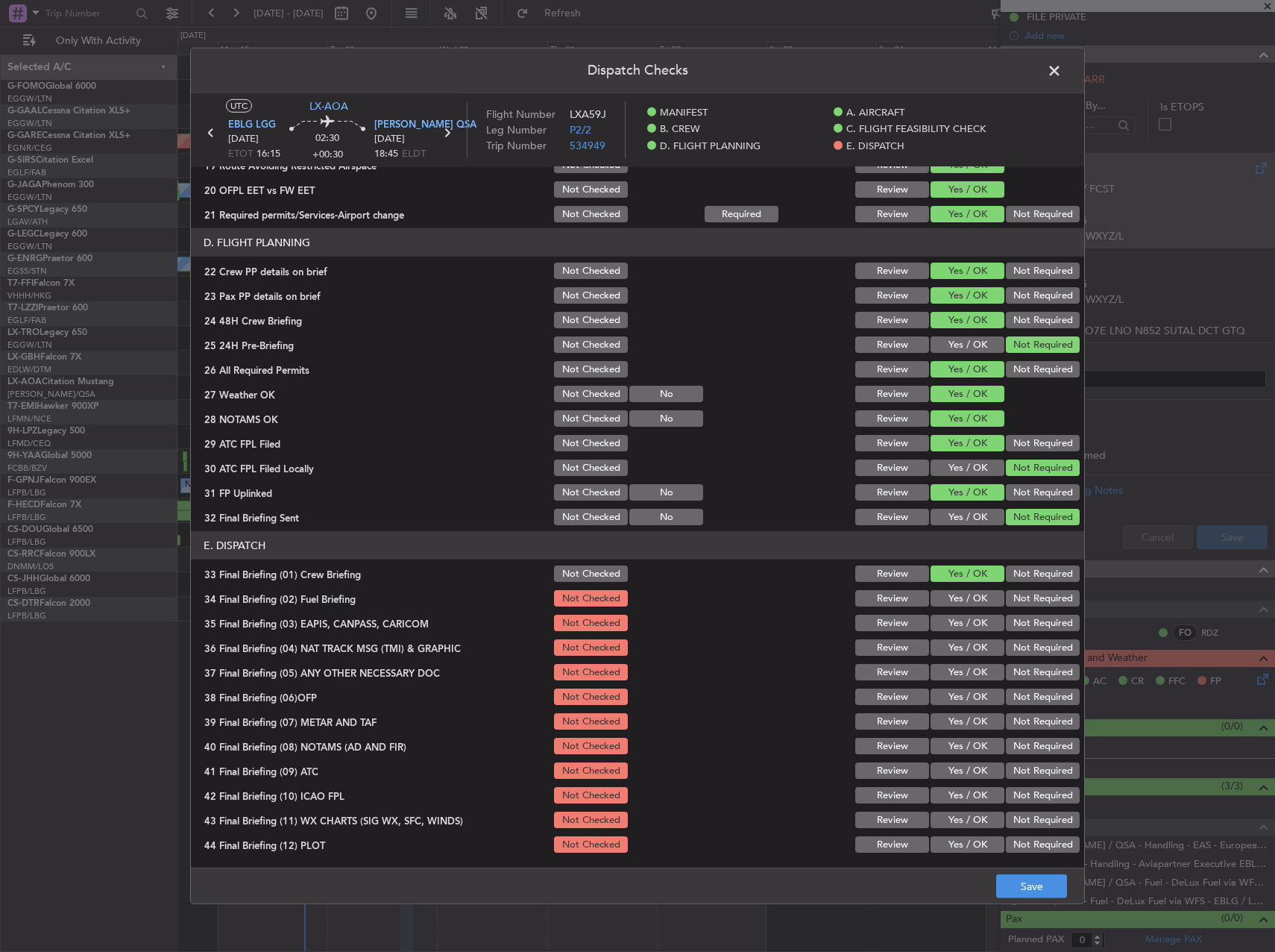
drag, startPoint x: 955, startPoint y: 596, endPoint x: 984, endPoint y: 615, distance: 34.7
click at [958, 602] on button "Yes / OK" at bounding box center [967, 597] width 73 height 16
click at [1006, 625] on button "Not Required" at bounding box center [1043, 622] width 73 height 16
drag, startPoint x: 1013, startPoint y: 650, endPoint x: 1013, endPoint y: 672, distance: 22.0
click at [1013, 654] on button "Not Required" at bounding box center [1043, 647] width 73 height 16
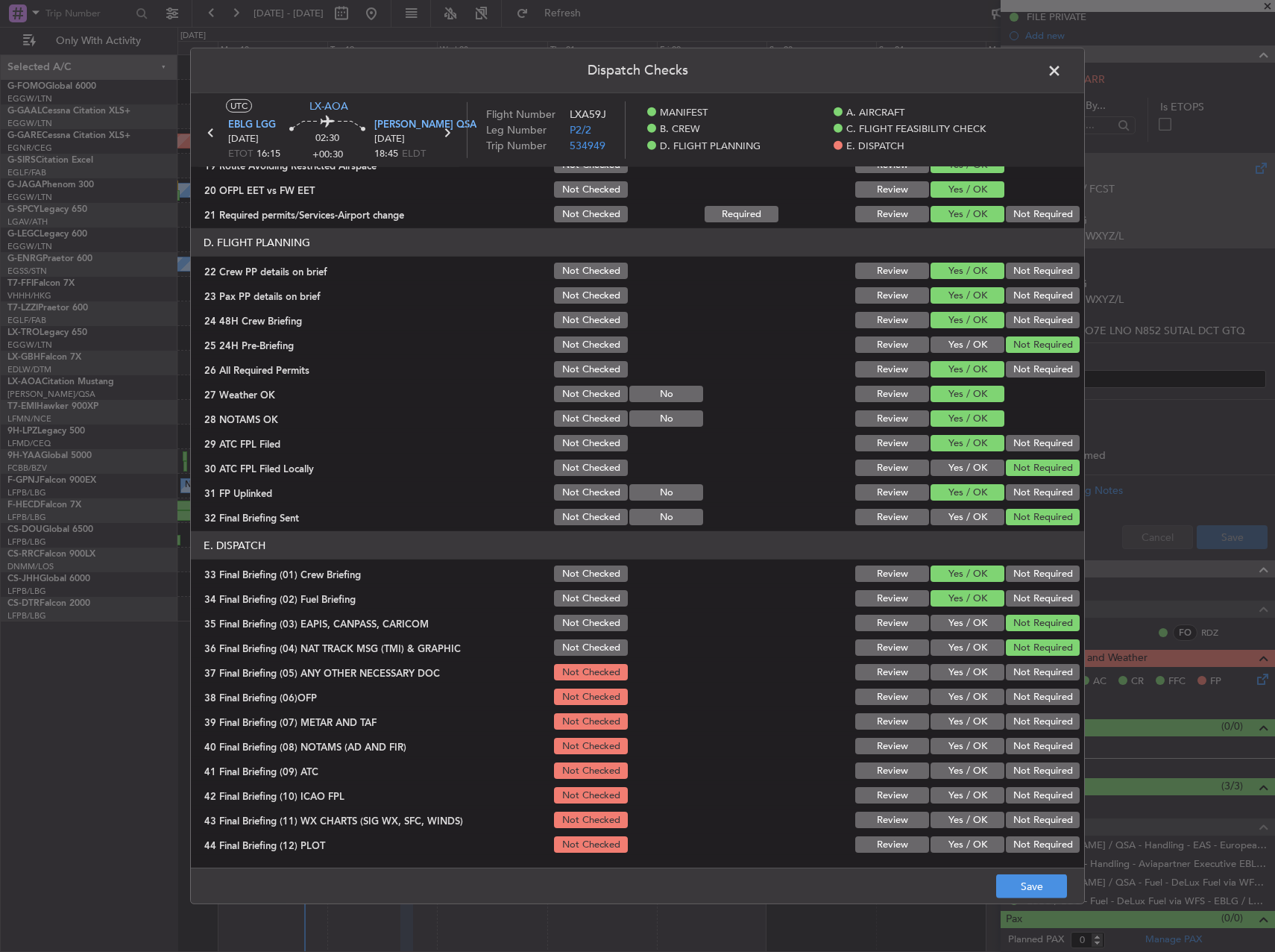
click at [1011, 675] on button "Not Required" at bounding box center [1043, 672] width 73 height 16
click at [958, 688] on div "Yes / OK" at bounding box center [967, 696] width 75 height 21
click at [943, 704] on button "Yes / OK" at bounding box center [967, 696] width 73 height 16
click at [942, 732] on div "Yes / OK" at bounding box center [967, 721] width 75 height 21
drag, startPoint x: 942, startPoint y: 741, endPoint x: 949, endPoint y: 712, distance: 29.8
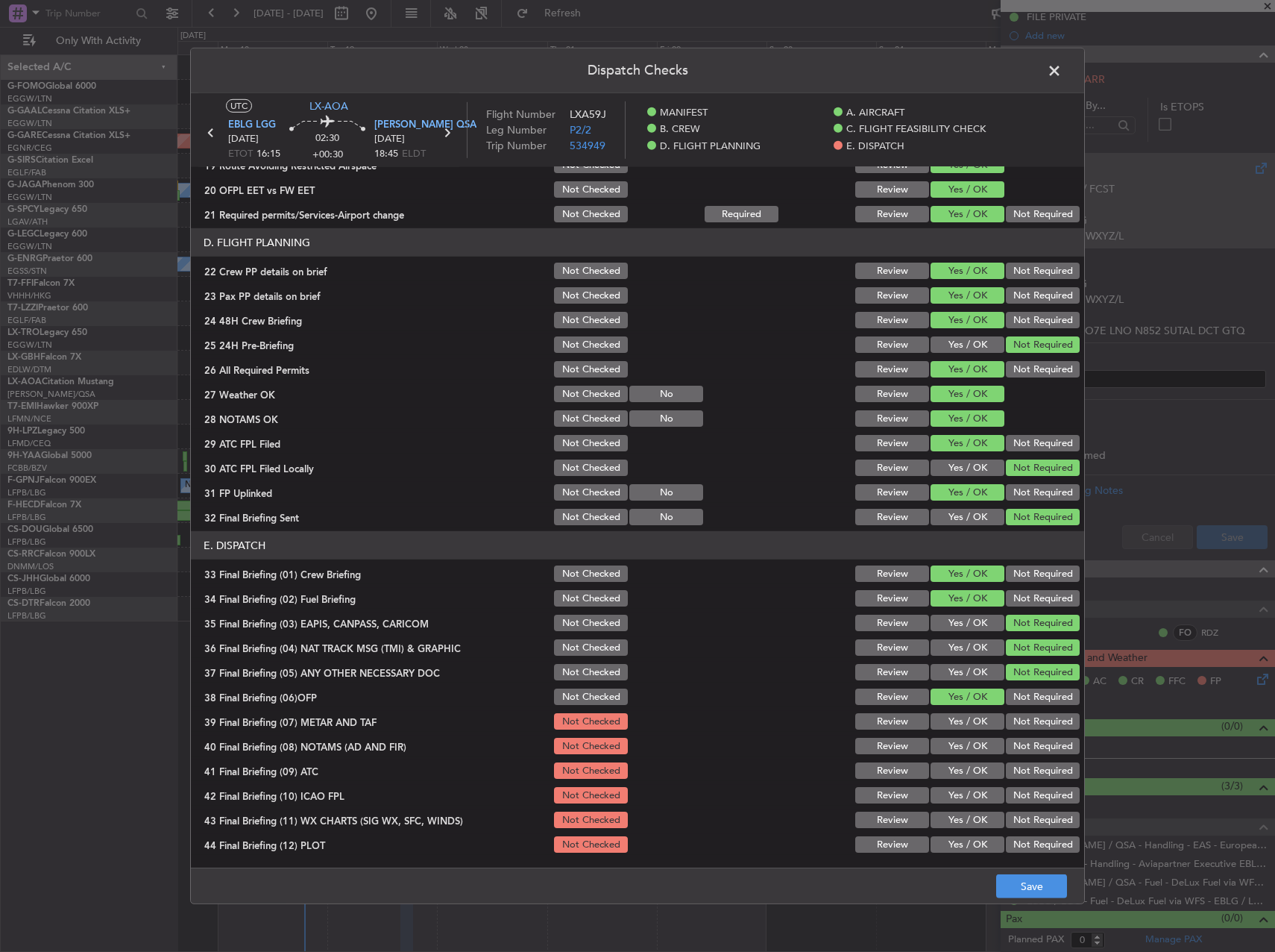
click at [942, 739] on button "Yes / OK" at bounding box center [967, 745] width 73 height 16
click at [949, 712] on div "Yes / OK" at bounding box center [967, 721] width 75 height 21
drag, startPoint x: 949, startPoint y: 718, endPoint x: 949, endPoint y: 758, distance: 40.0
click at [949, 720] on button "Yes / OK" at bounding box center [967, 720] width 73 height 16
click at [950, 759] on section "E. DISPATCH 33 Final Briefing (01) Crew Briefing Not Checked Review Yes / OK No…" at bounding box center [638, 692] width 894 height 324
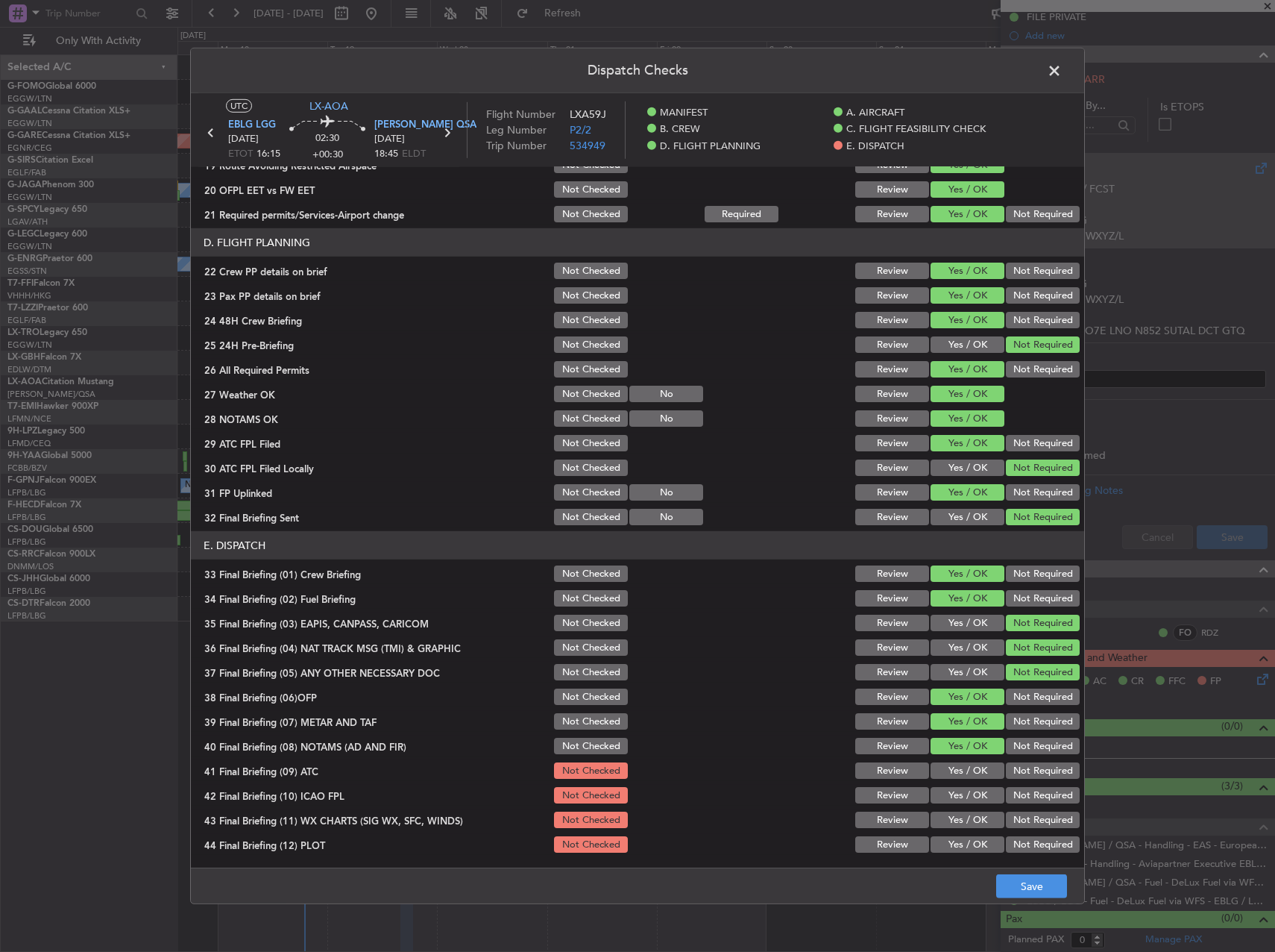
click at [952, 769] on button "Yes / OK" at bounding box center [967, 770] width 73 height 16
click at [956, 797] on button "Yes / OK" at bounding box center [967, 795] width 73 height 16
click at [964, 841] on button "Yes / OK" at bounding box center [967, 843] width 73 height 16
click at [959, 815] on button "Yes / OK" at bounding box center [967, 820] width 73 height 16
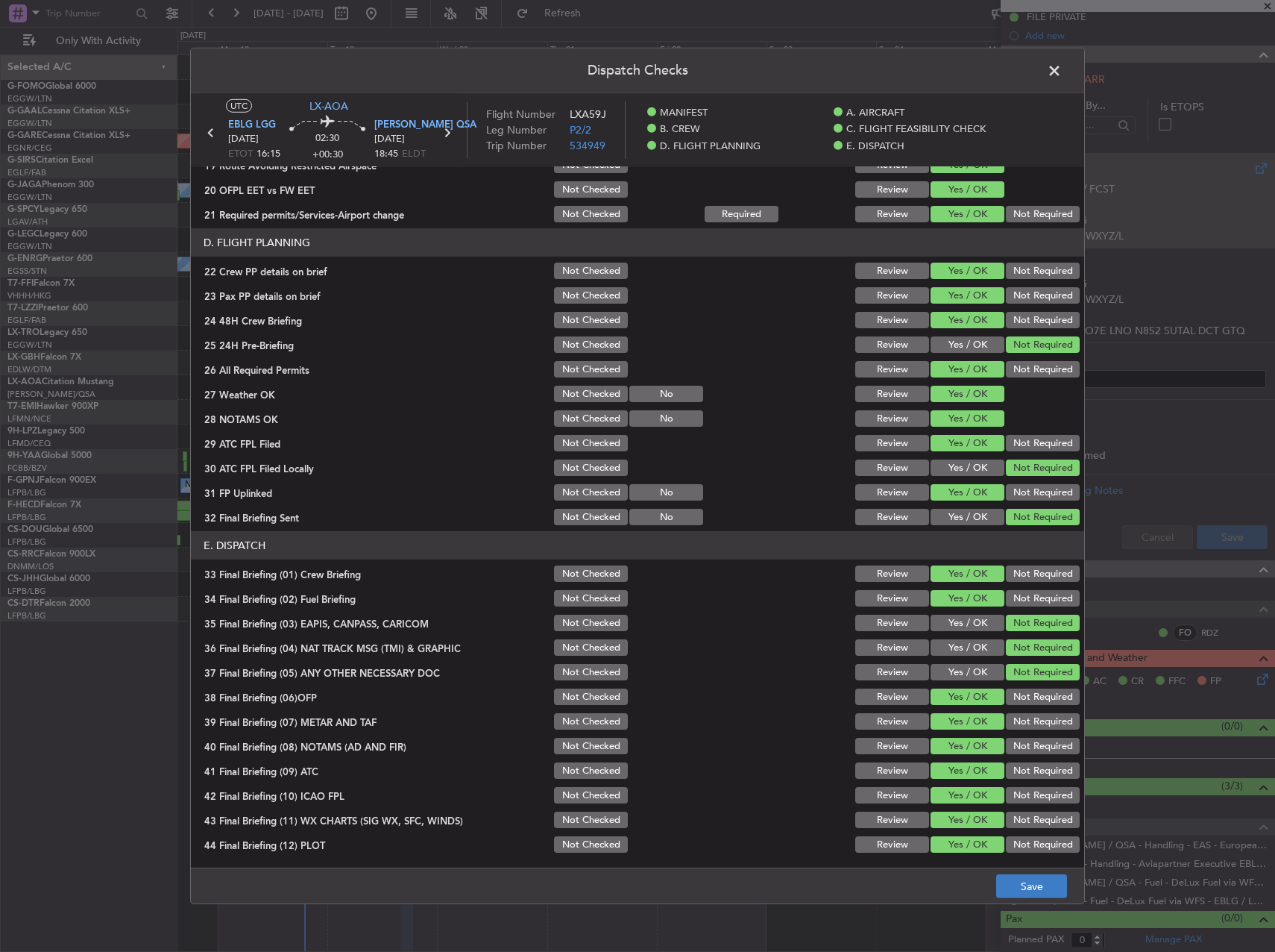
click at [1022, 866] on main "UTC LX-AOA EBLG LGG [DATE] ETOT 16:15 02:30 +00:30 [PERSON_NAME] QSA [DATE] 18:…" at bounding box center [638, 483] width 894 height 780
click at [1039, 894] on button "Save" at bounding box center [1031, 886] width 71 height 24
click at [1062, 65] on span at bounding box center [1062, 74] width 0 height 30
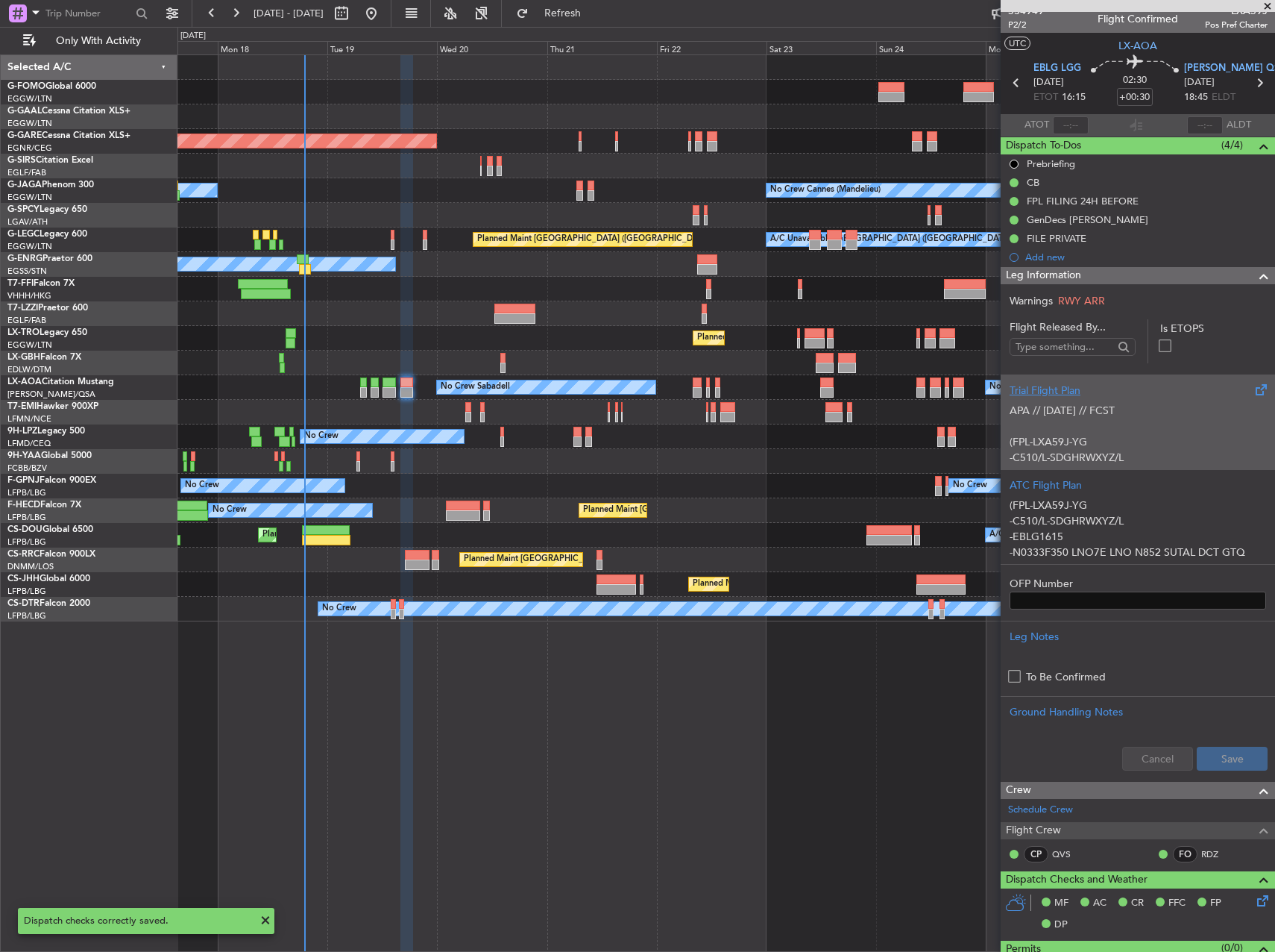
scroll to position [0, 0]
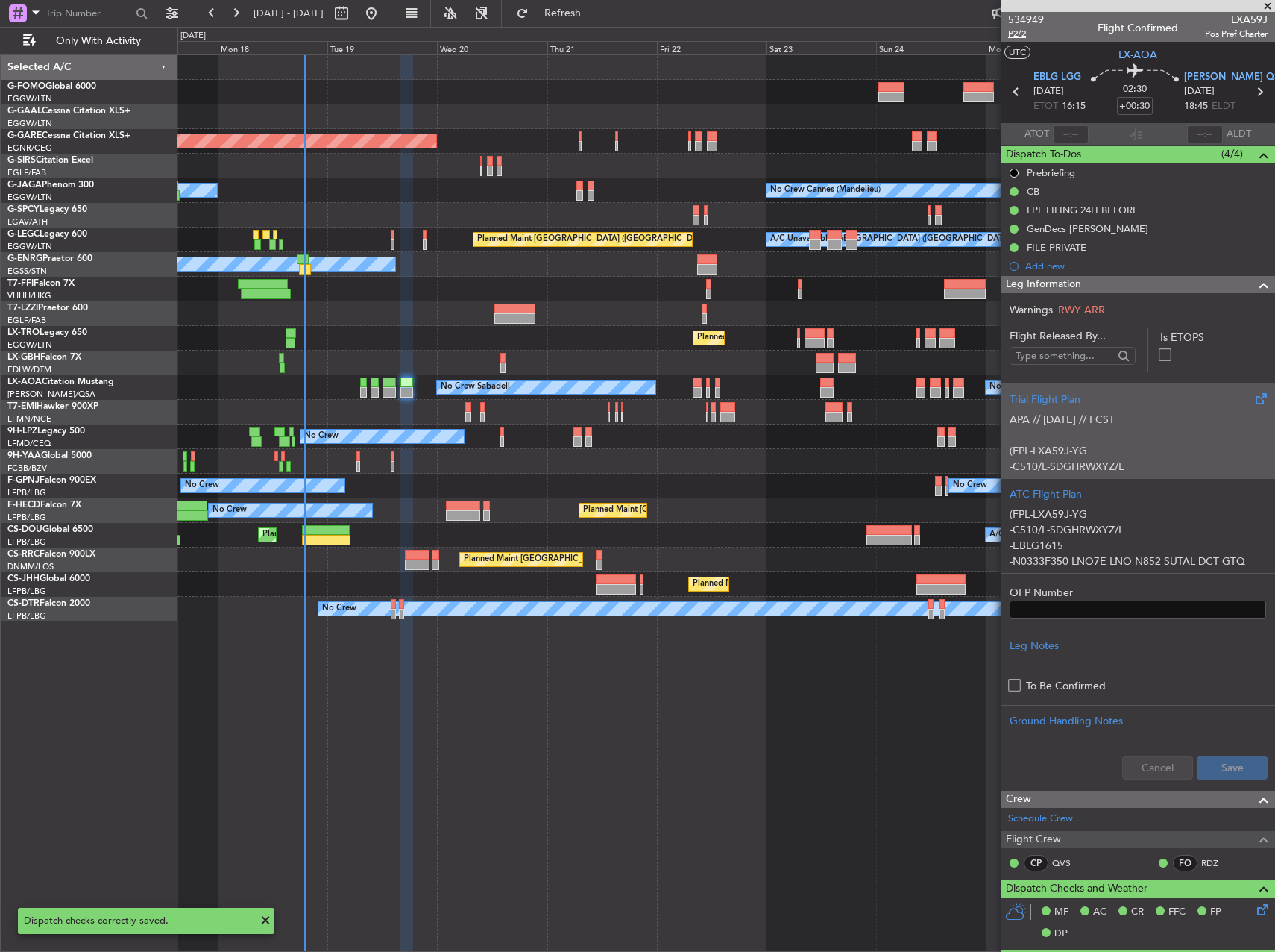
click at [1023, 32] on span "P2/2" at bounding box center [1026, 33] width 36 height 13
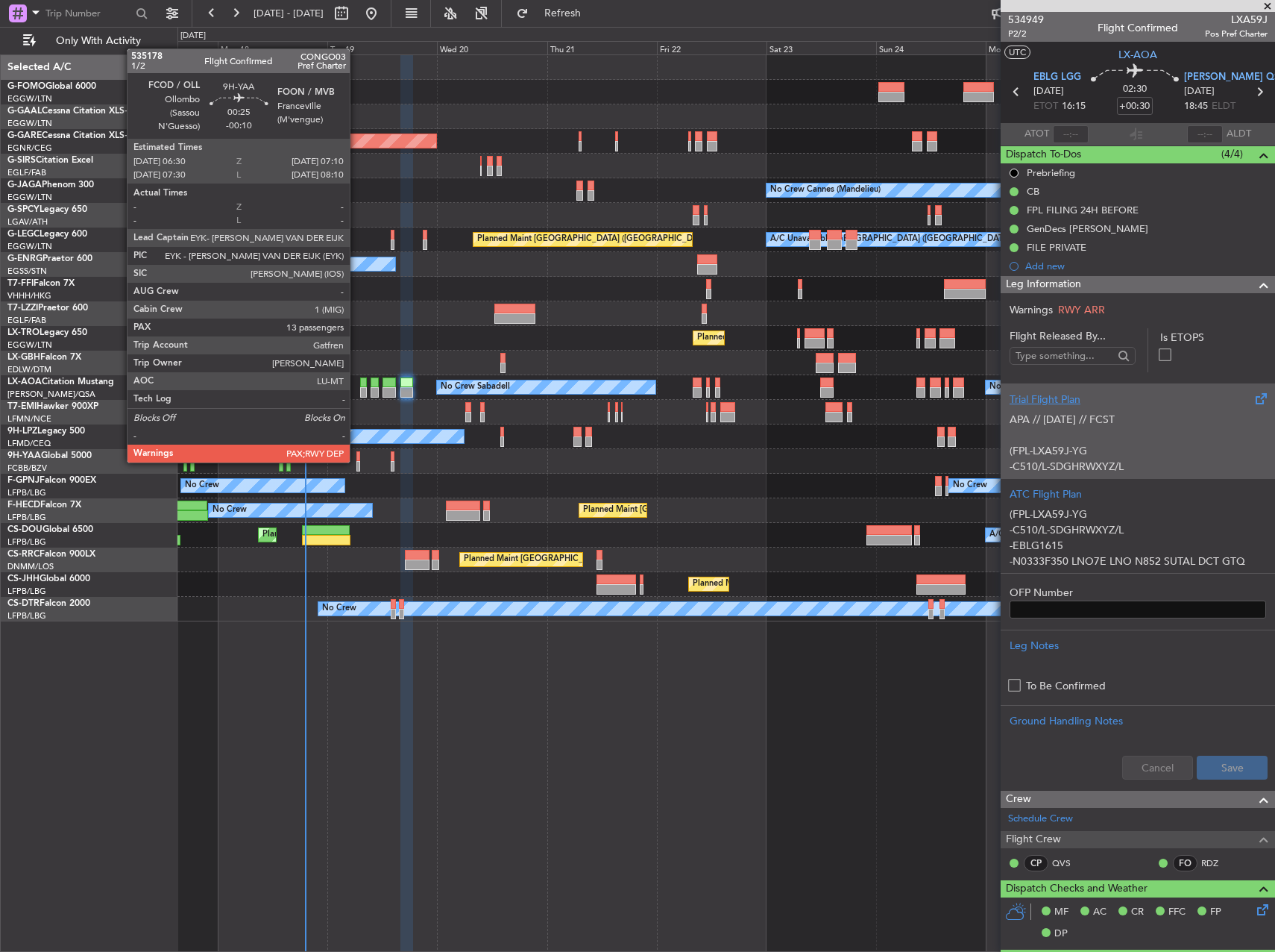
click at [356, 461] on div at bounding box center [358, 466] width 3 height 10
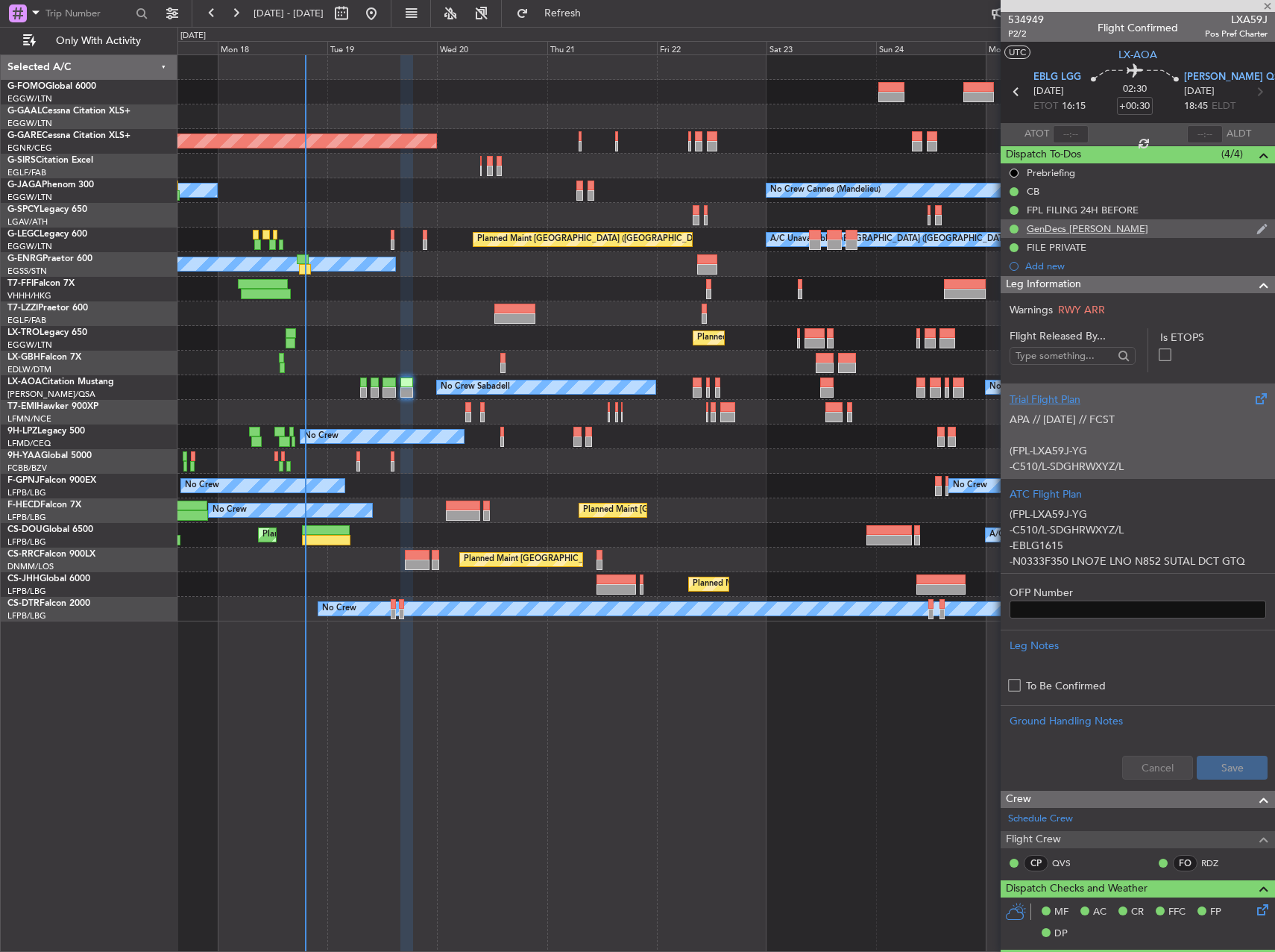
type input "-00:10"
type input "13"
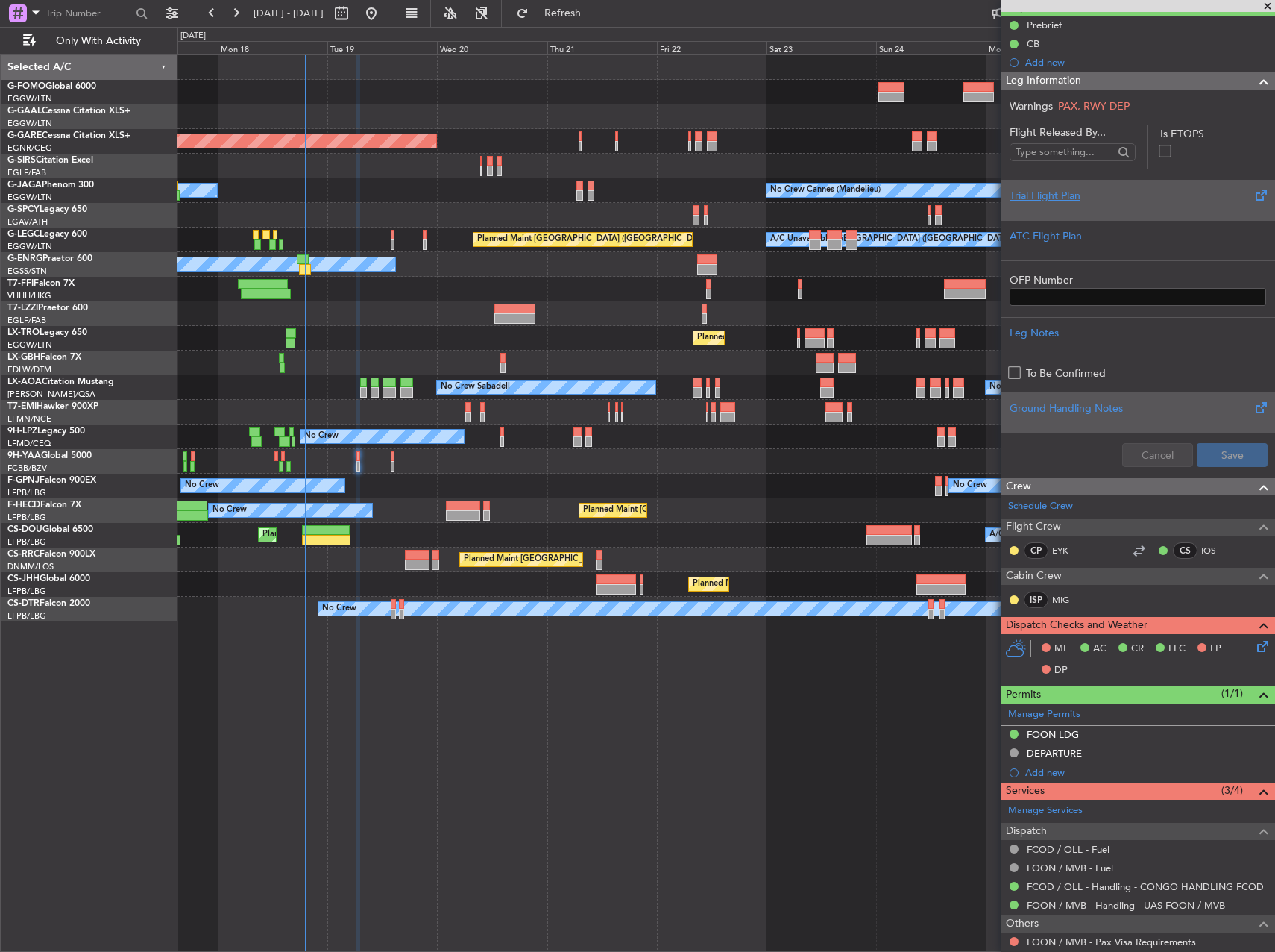
scroll to position [150, 0]
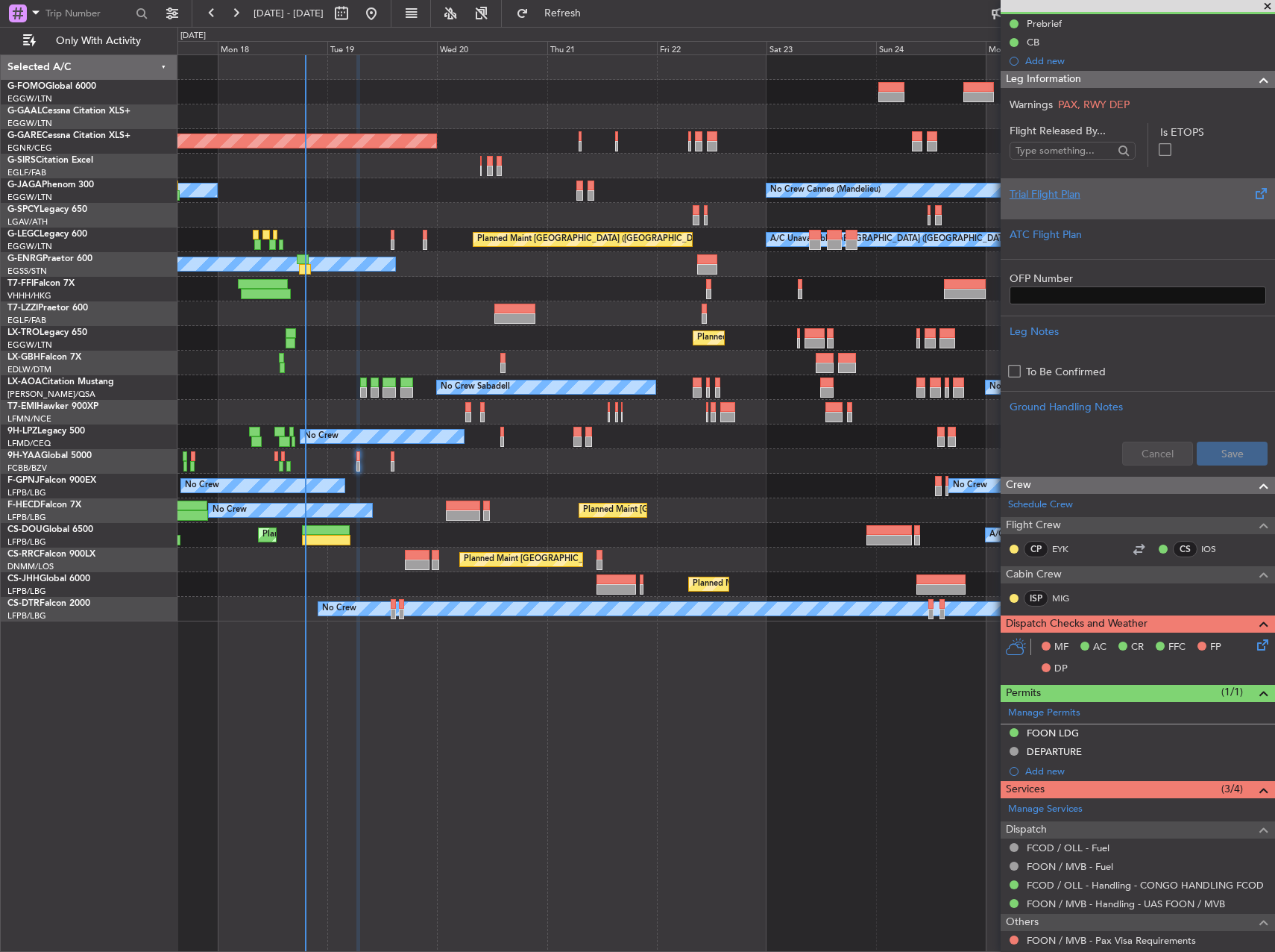
click at [1066, 605] on div "ISP MIG" at bounding box center [1047, 597] width 78 height 16
click at [1045, 591] on div "ISP MIG" at bounding box center [1138, 599] width 268 height 26
click at [1069, 596] on link "MIG" at bounding box center [1068, 598] width 33 height 14
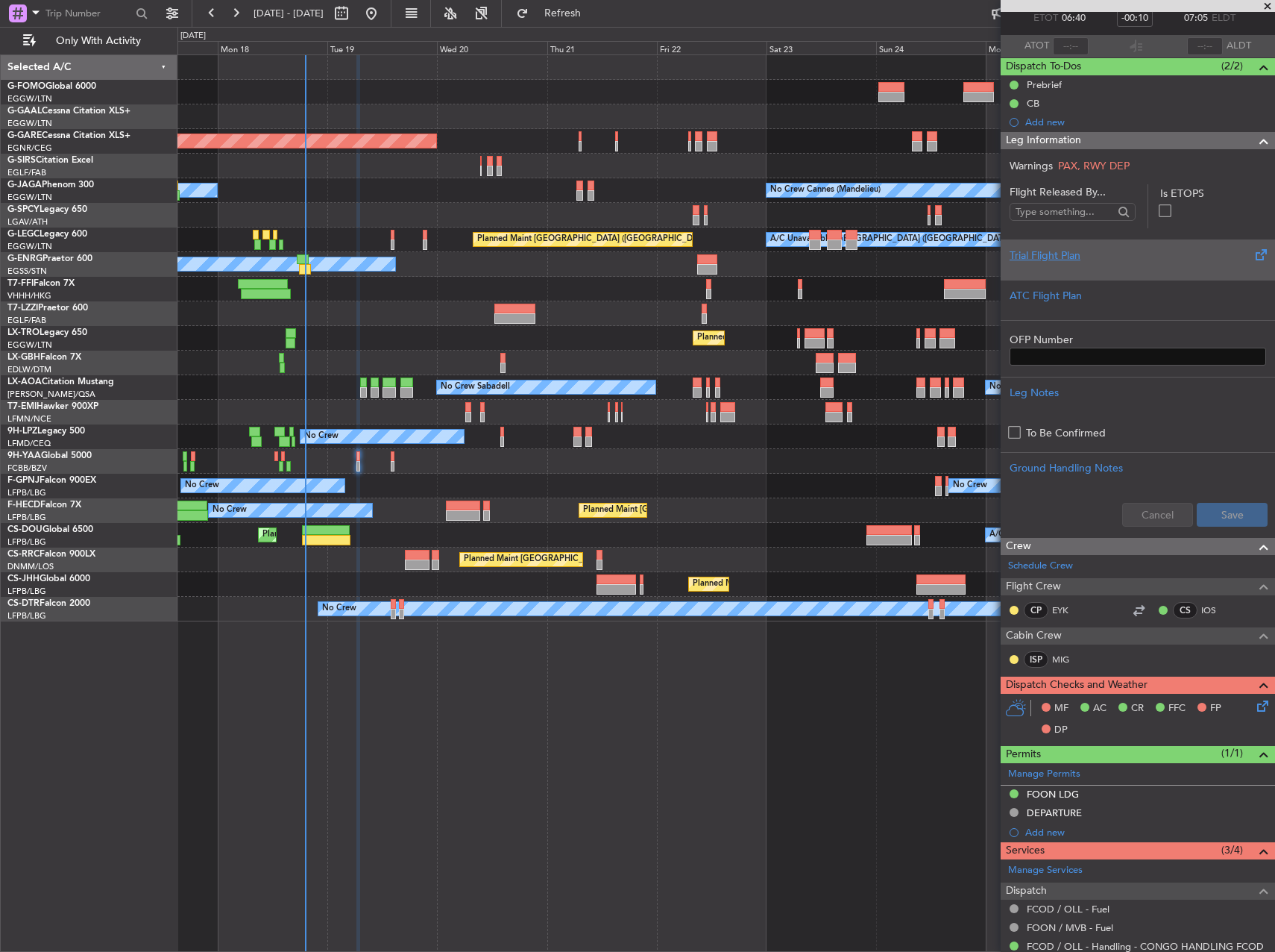
scroll to position [224, 0]
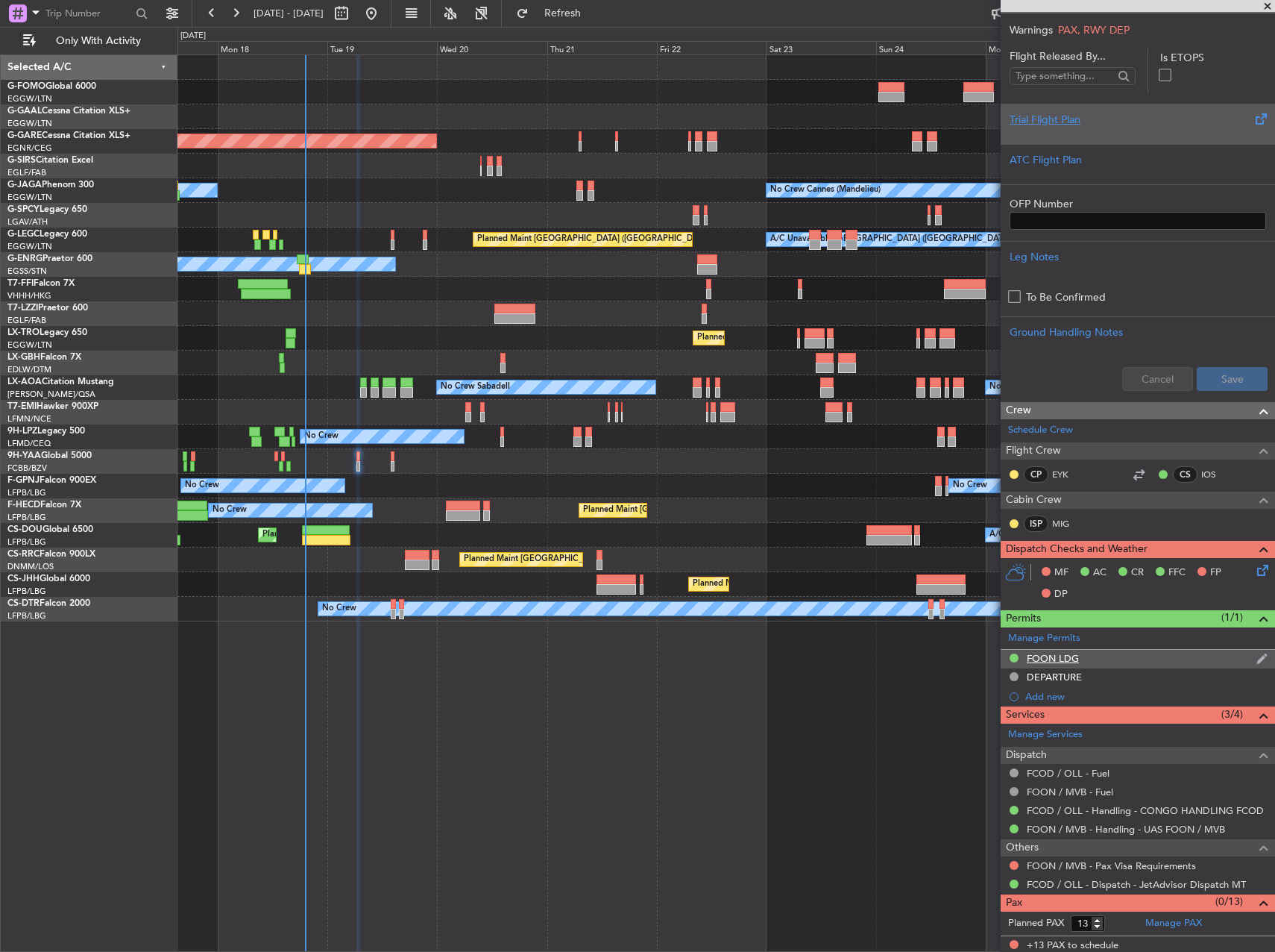
click at [1081, 662] on div "FOON LDG" at bounding box center [1137, 659] width 274 height 19
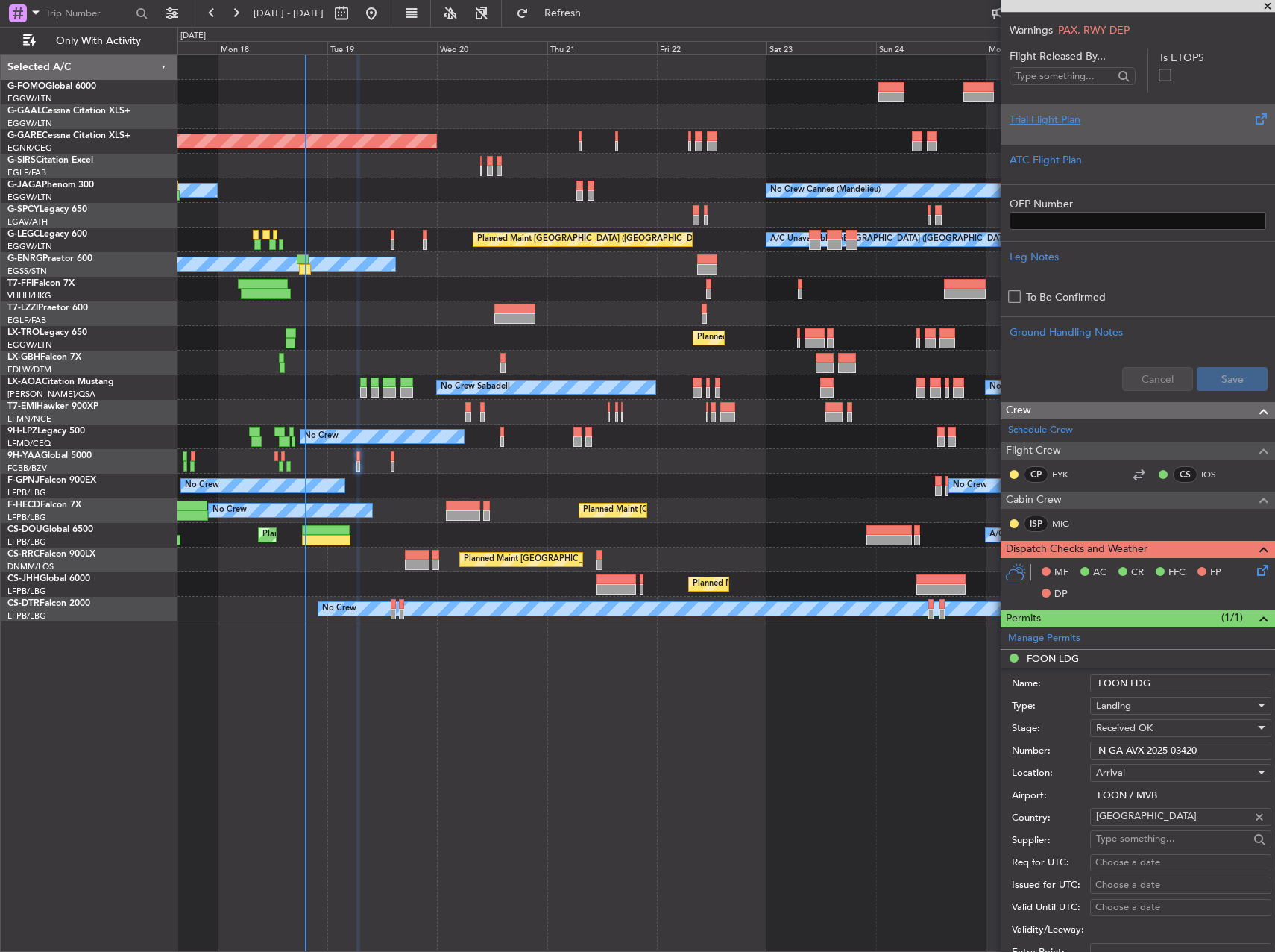
click at [1155, 748] on input "N GA AVX 2025 03420" at bounding box center [1181, 750] width 181 height 18
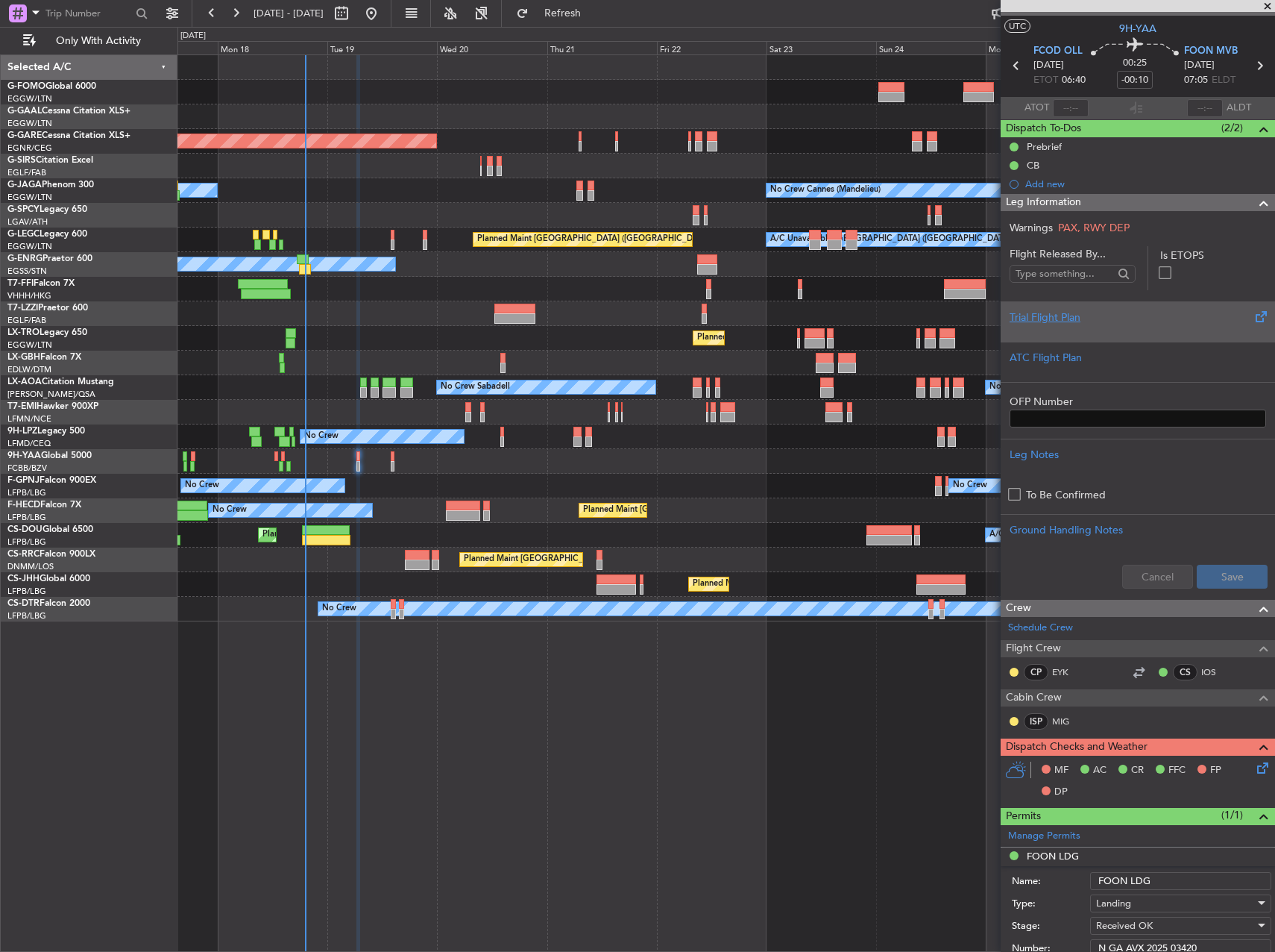
scroll to position [0, 0]
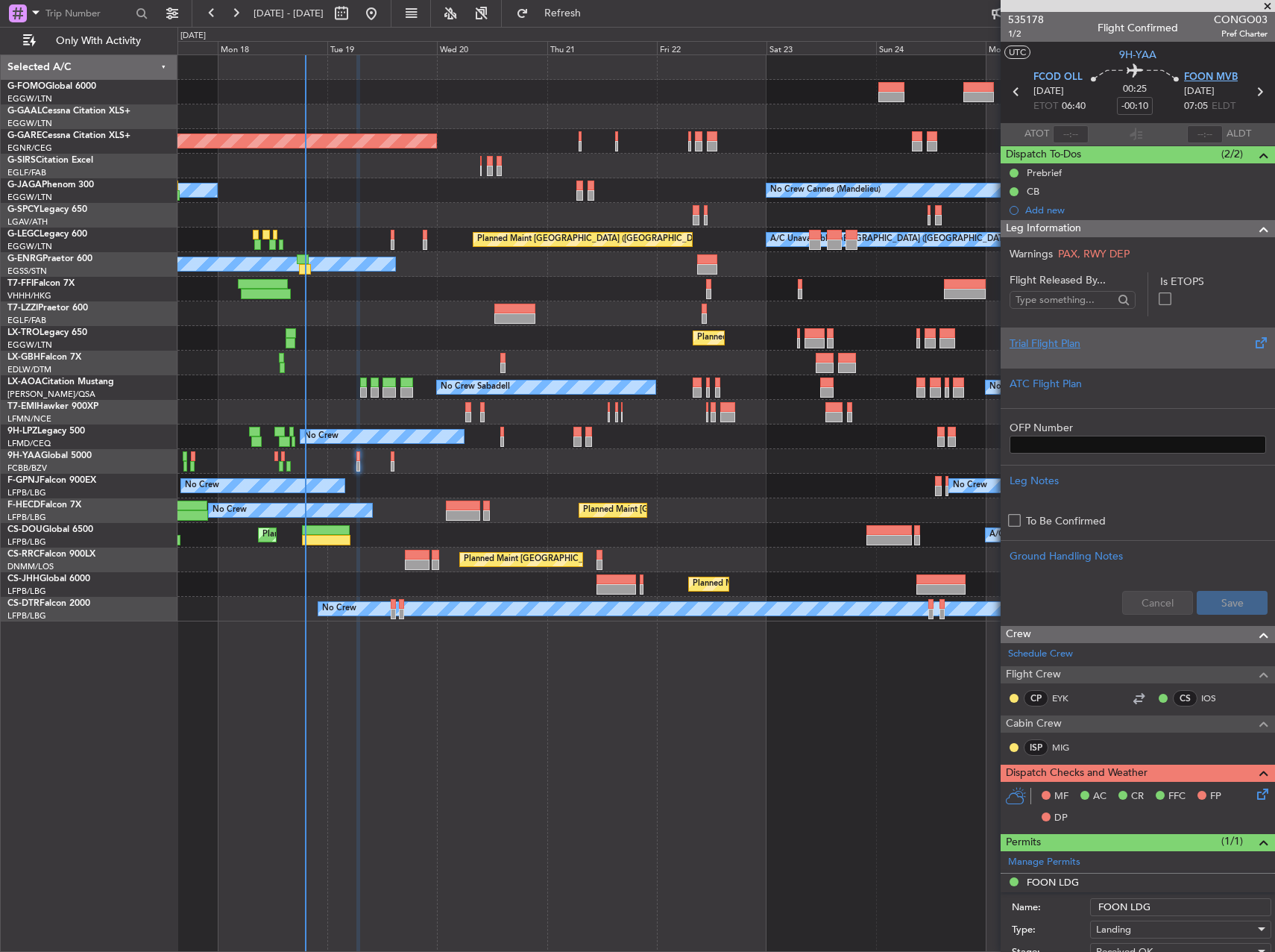
click at [1195, 79] on span "FOON MVB" at bounding box center [1211, 77] width 54 height 15
click at [1039, 372] on div "ATC Flight Plan" at bounding box center [1137, 387] width 274 height 40
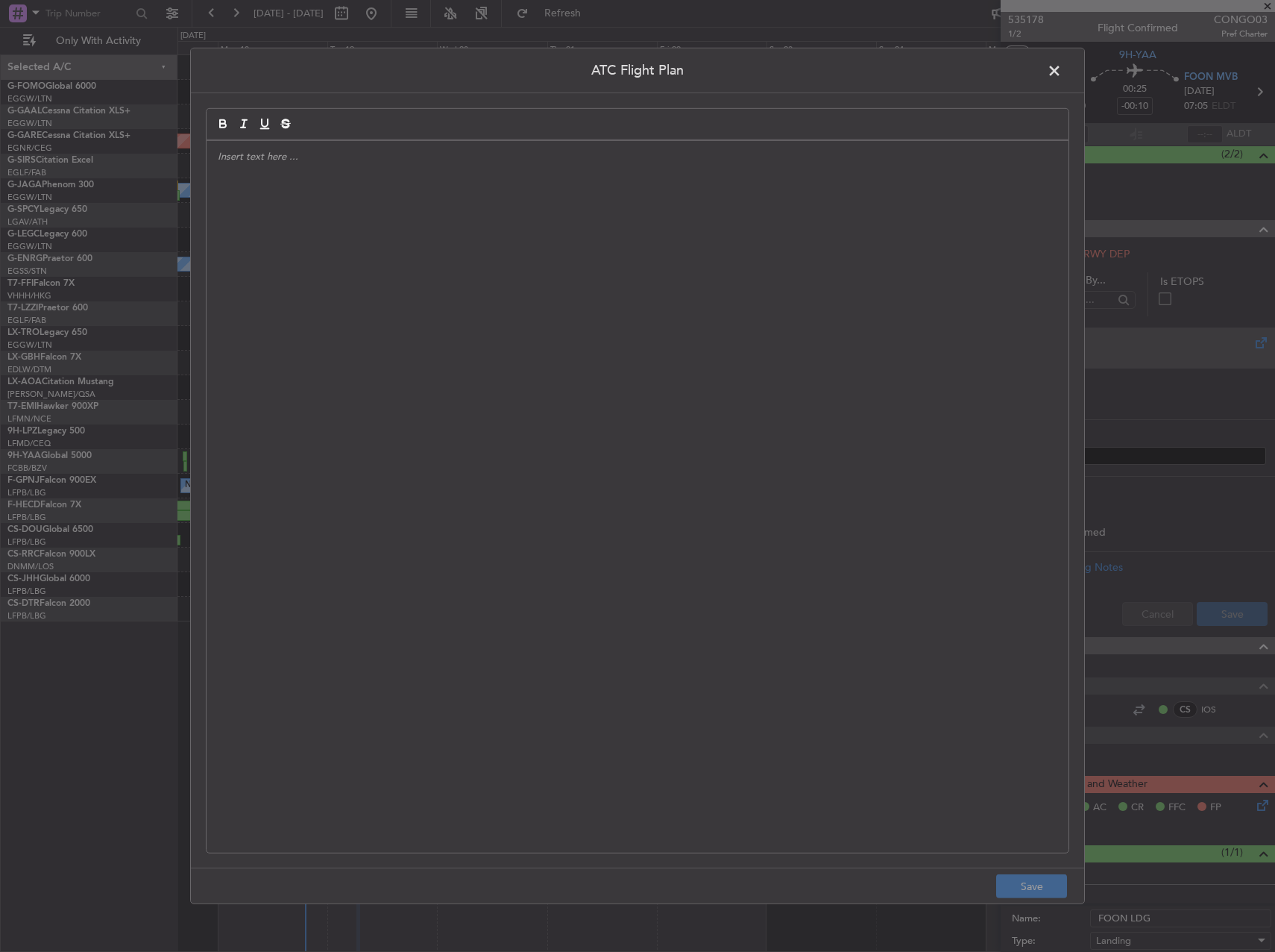
click at [584, 422] on div at bounding box center [638, 497] width 862 height 712
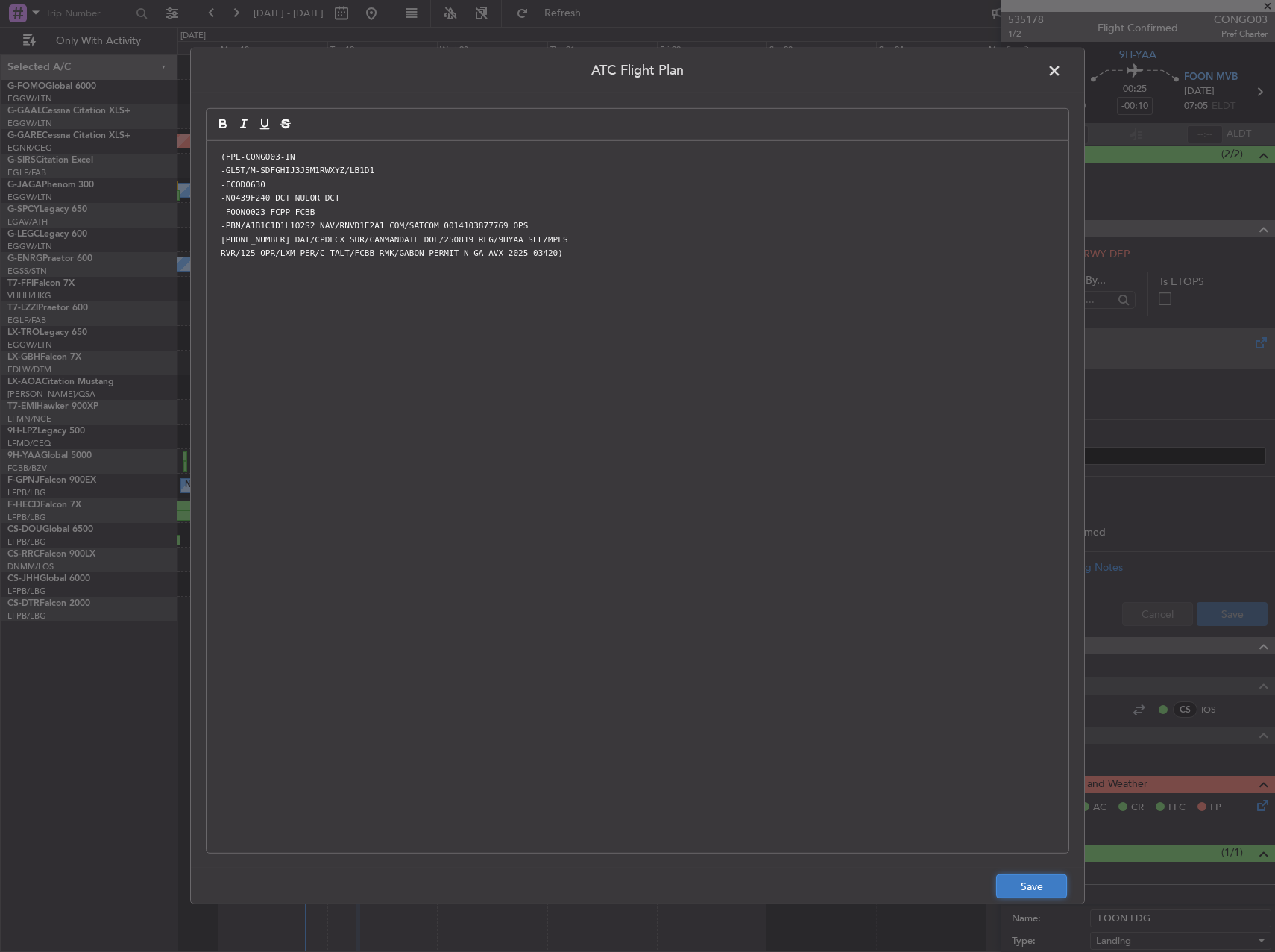
click at [1038, 883] on button "Save" at bounding box center [1031, 886] width 71 height 24
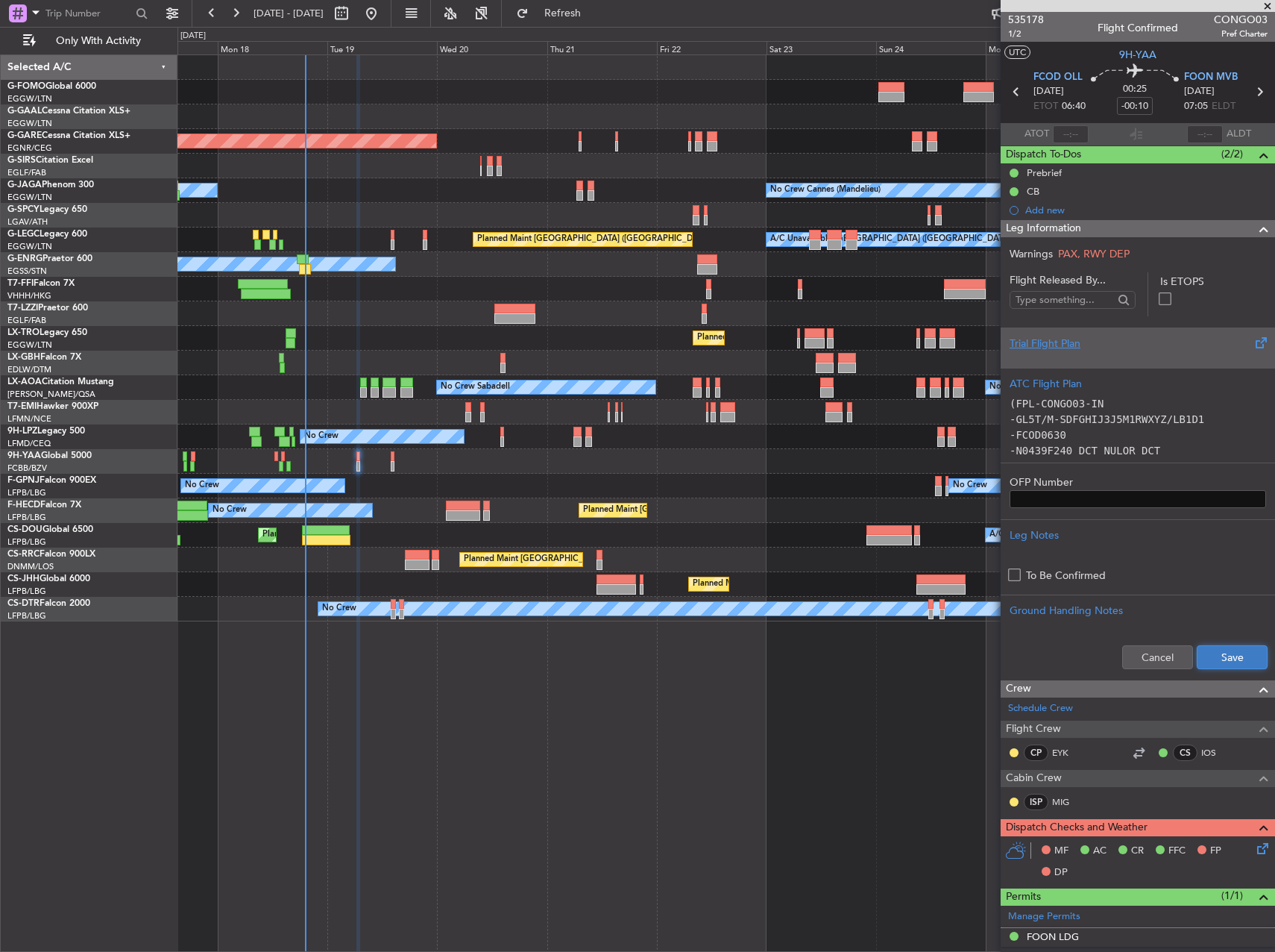
click at [1212, 666] on button "Save" at bounding box center [1232, 657] width 71 height 24
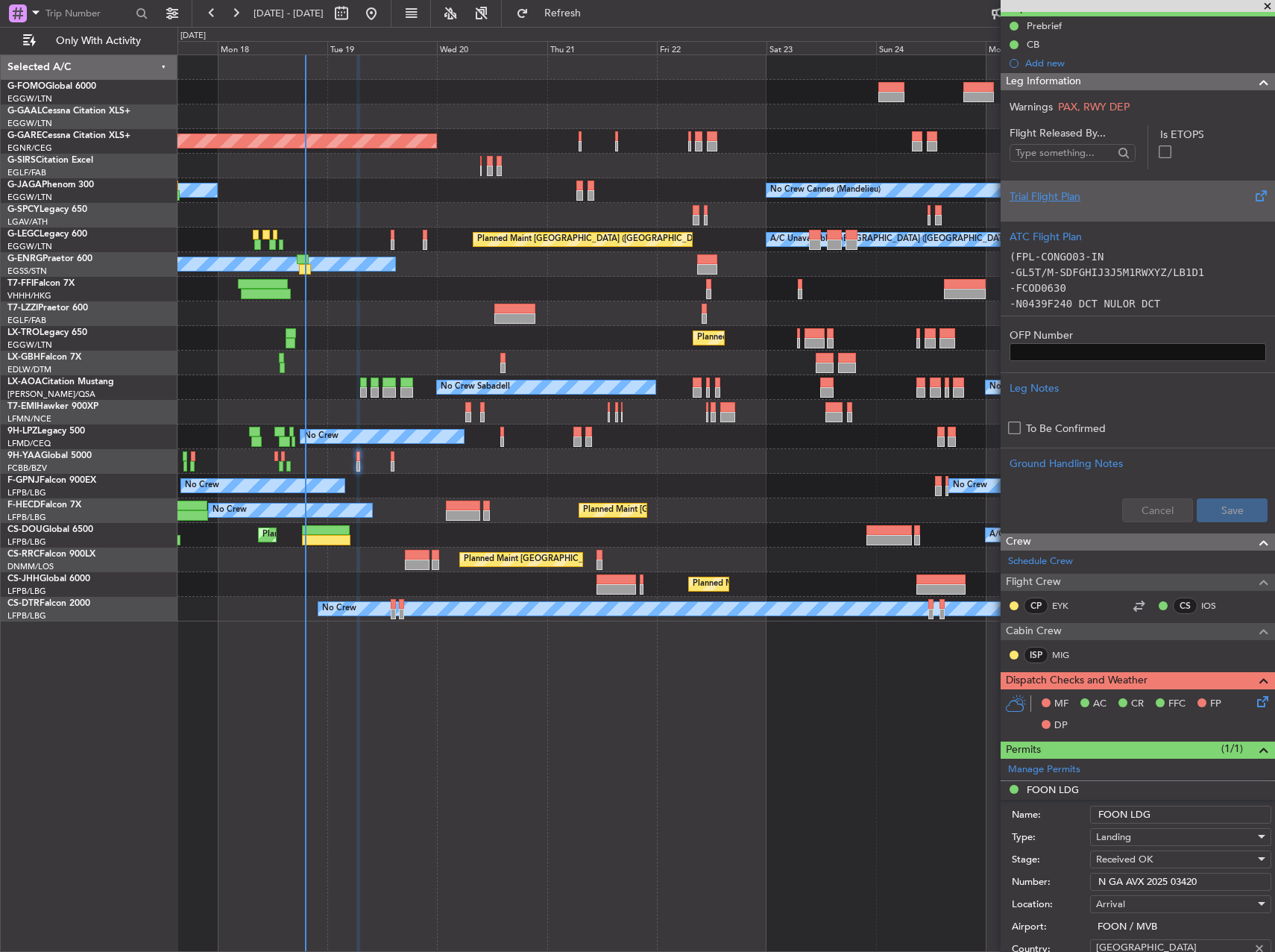
scroll to position [448, 0]
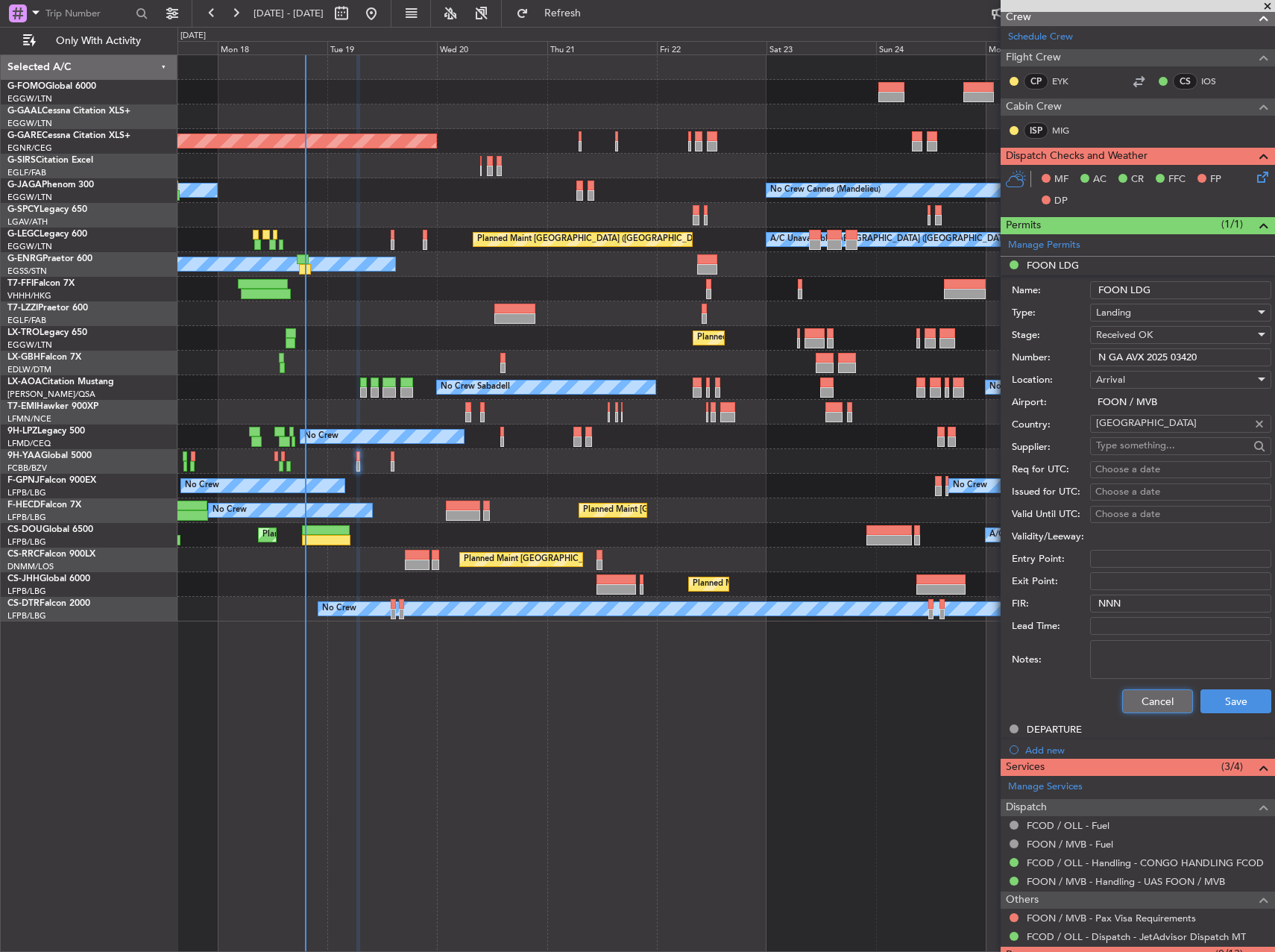
click at [1150, 696] on button "Cancel" at bounding box center [1158, 701] width 71 height 24
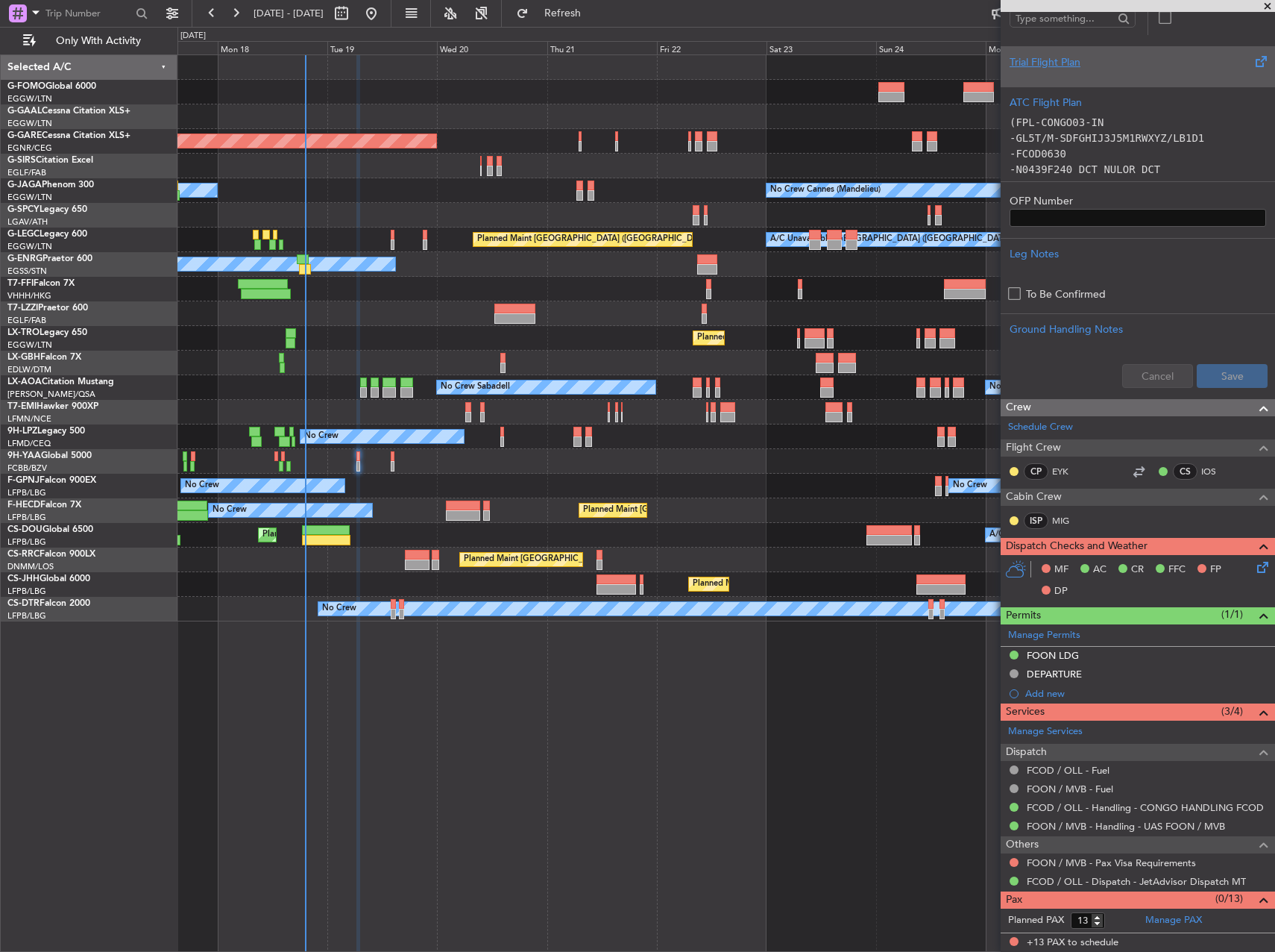
scroll to position [280, 0]
click at [1254, 561] on icon at bounding box center [1260, 566] width 12 height 12
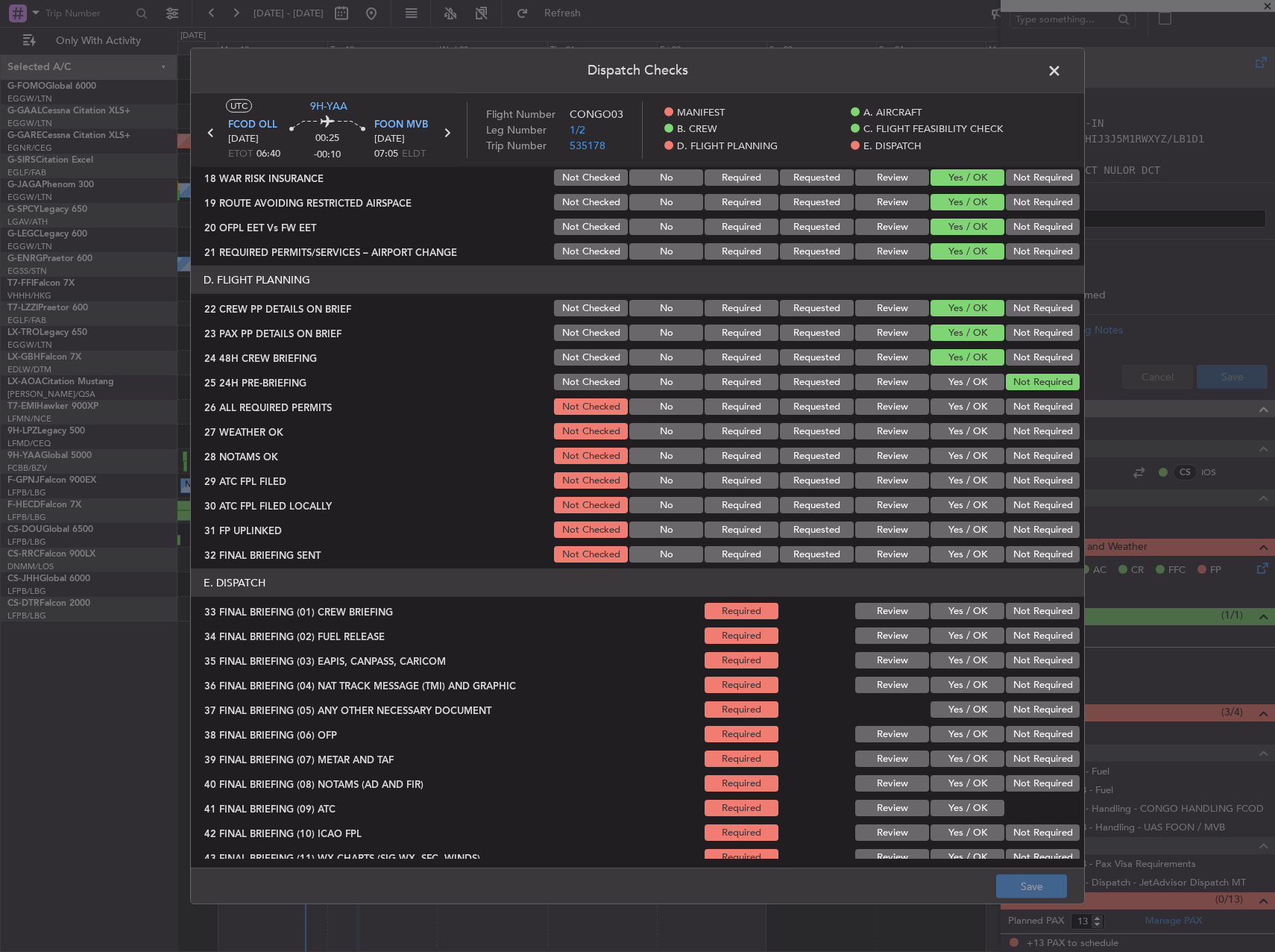
scroll to position [596, 0]
click at [978, 403] on button "Yes / OK" at bounding box center [967, 405] width 73 height 16
click at [964, 436] on button "Yes / OK" at bounding box center [967, 430] width 73 height 16
click at [900, 435] on button "Review" at bounding box center [892, 430] width 73 height 16
click at [887, 461] on button "Review" at bounding box center [892, 455] width 73 height 16
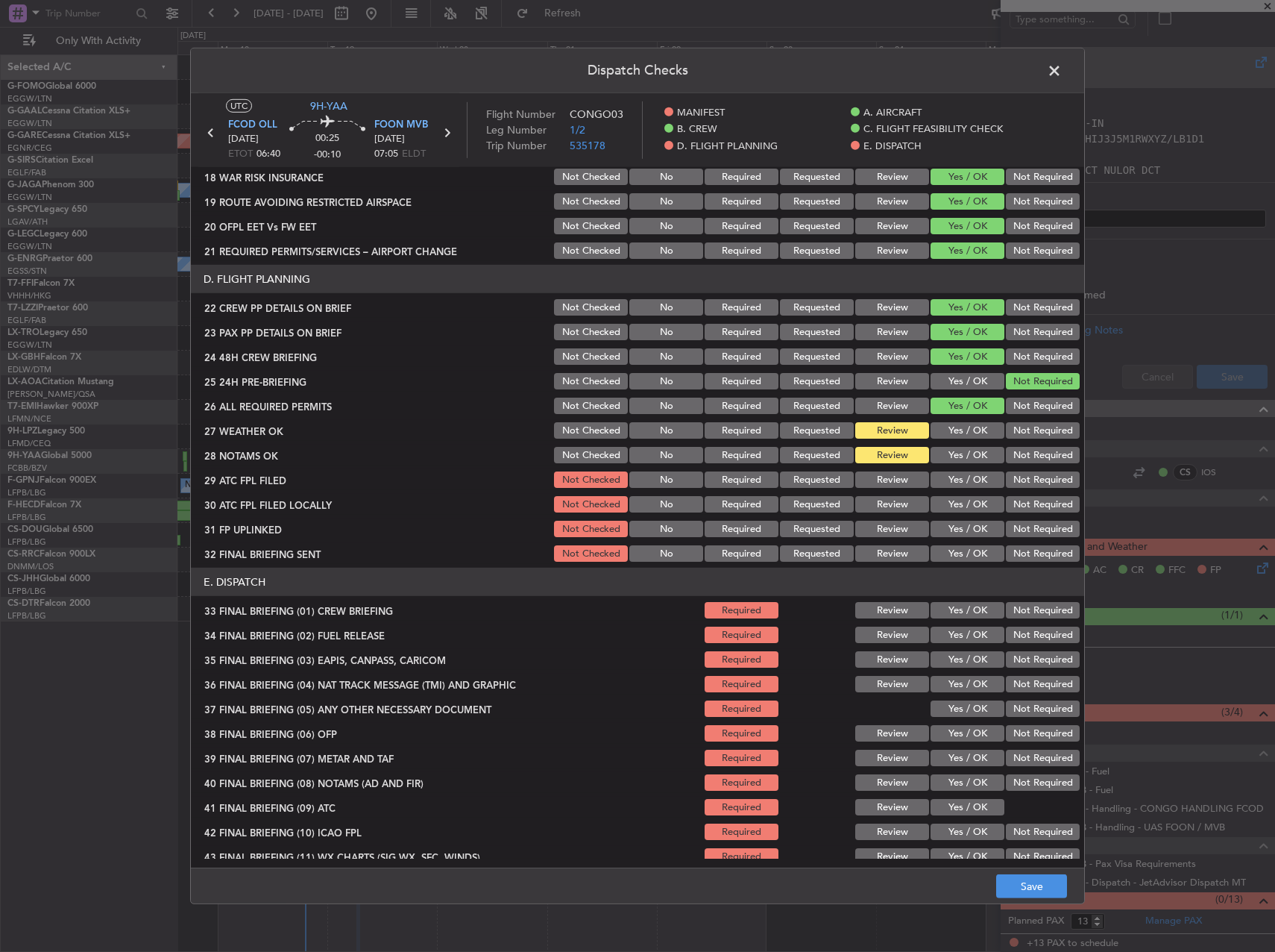
click at [955, 478] on button "Yes / OK" at bounding box center [967, 479] width 73 height 16
click at [887, 510] on button "Review" at bounding box center [892, 503] width 73 height 16
drag, startPoint x: 934, startPoint y: 497, endPoint x: 957, endPoint y: 501, distance: 23.3
click at [949, 501] on button "Yes / OK" at bounding box center [967, 503] width 73 height 16
click at [1013, 528] on button "Not Required" at bounding box center [1043, 528] width 73 height 16
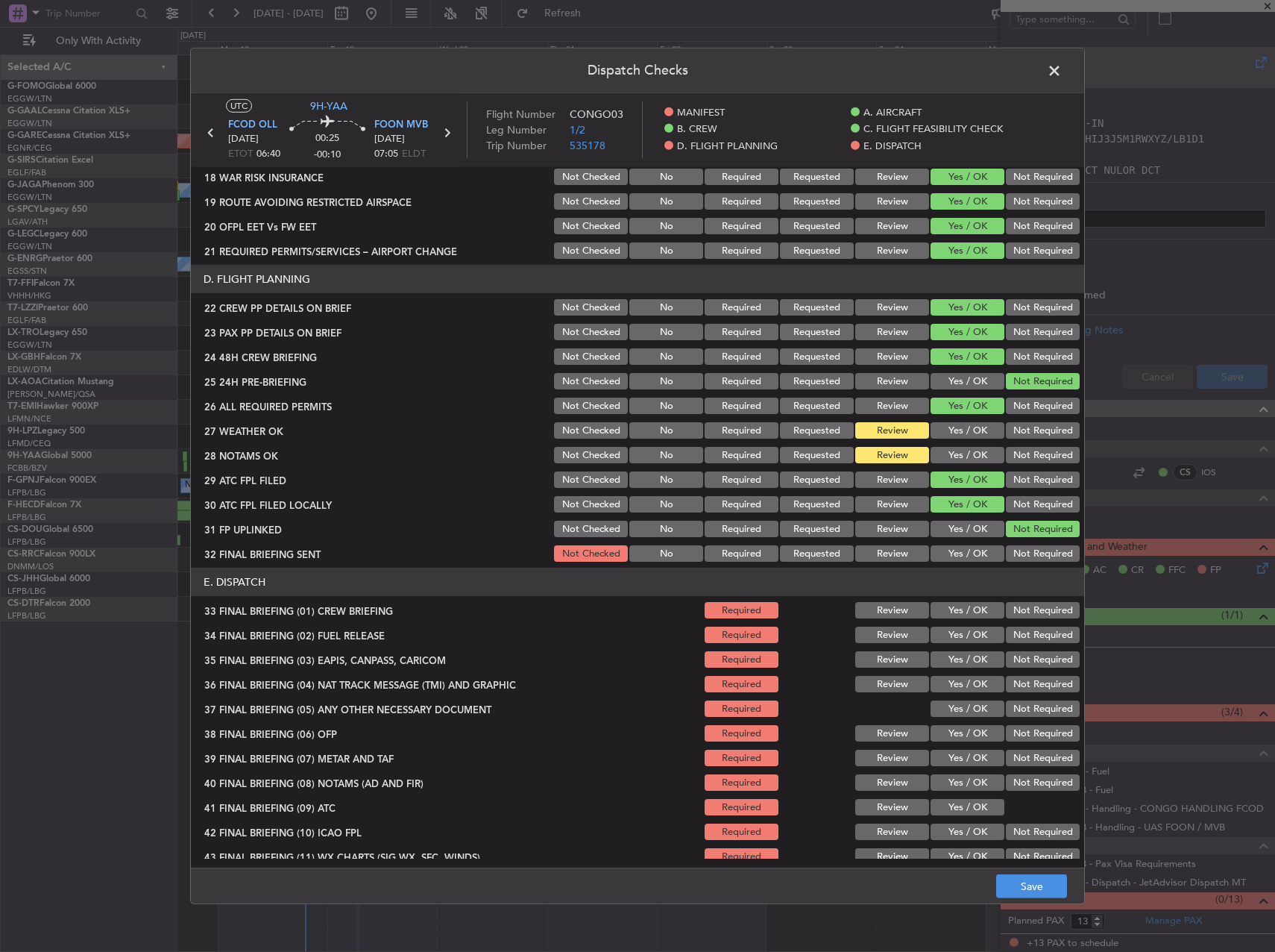
click at [963, 528] on button "Yes / OK" at bounding box center [967, 528] width 73 height 16
click at [1031, 557] on button "Not Required" at bounding box center [1043, 553] width 73 height 16
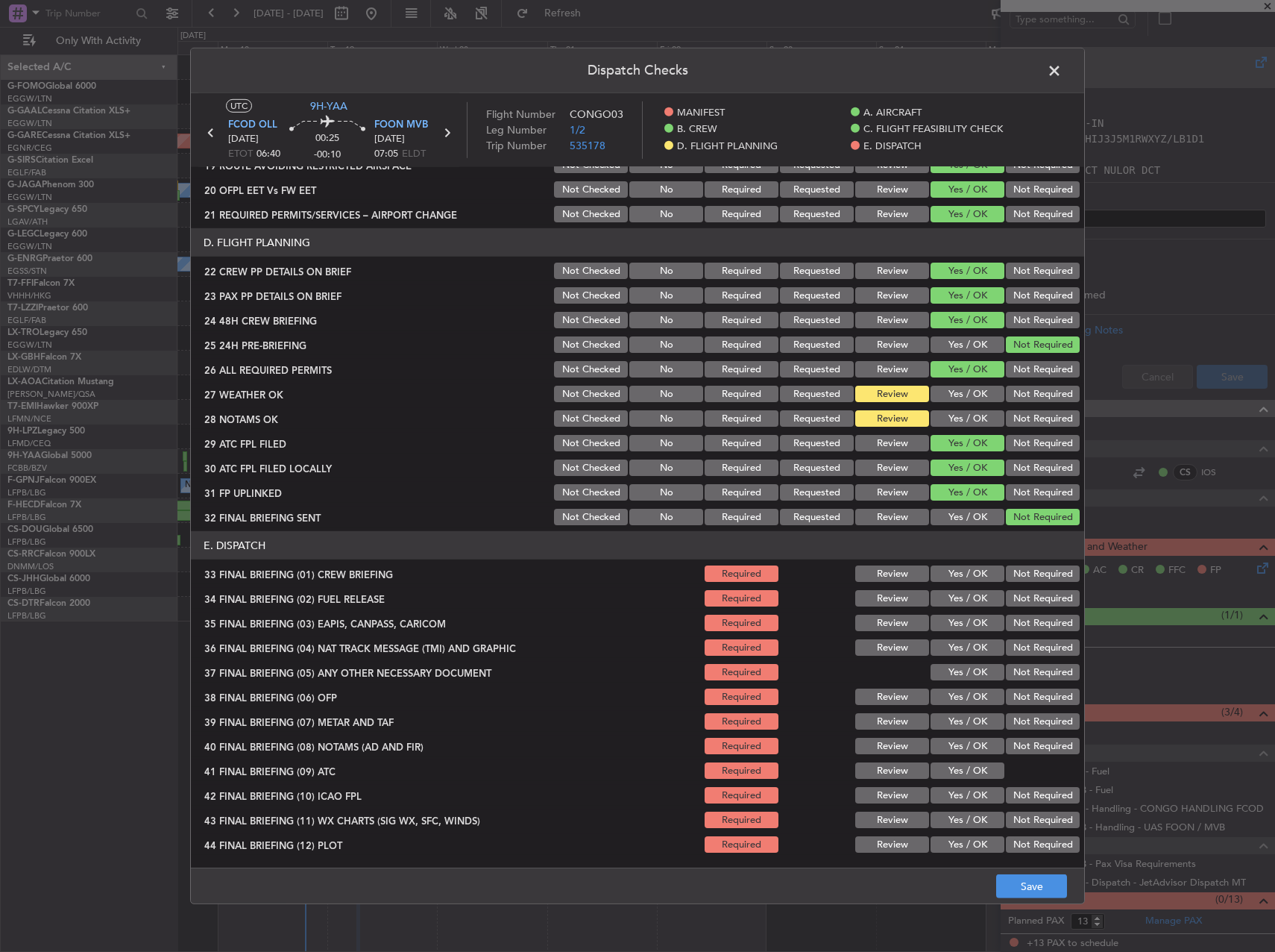
click at [964, 579] on button "Yes / OK" at bounding box center [967, 573] width 73 height 16
click at [962, 596] on button "Yes / OK" at bounding box center [967, 597] width 73 height 16
click at [1061, 619] on button "Not Required" at bounding box center [1043, 622] width 73 height 16
drag, startPoint x: 1042, startPoint y: 626, endPoint x: 1035, endPoint y: 633, distance: 9.9
click at [1037, 632] on div "Not Required" at bounding box center [1042, 623] width 75 height 21
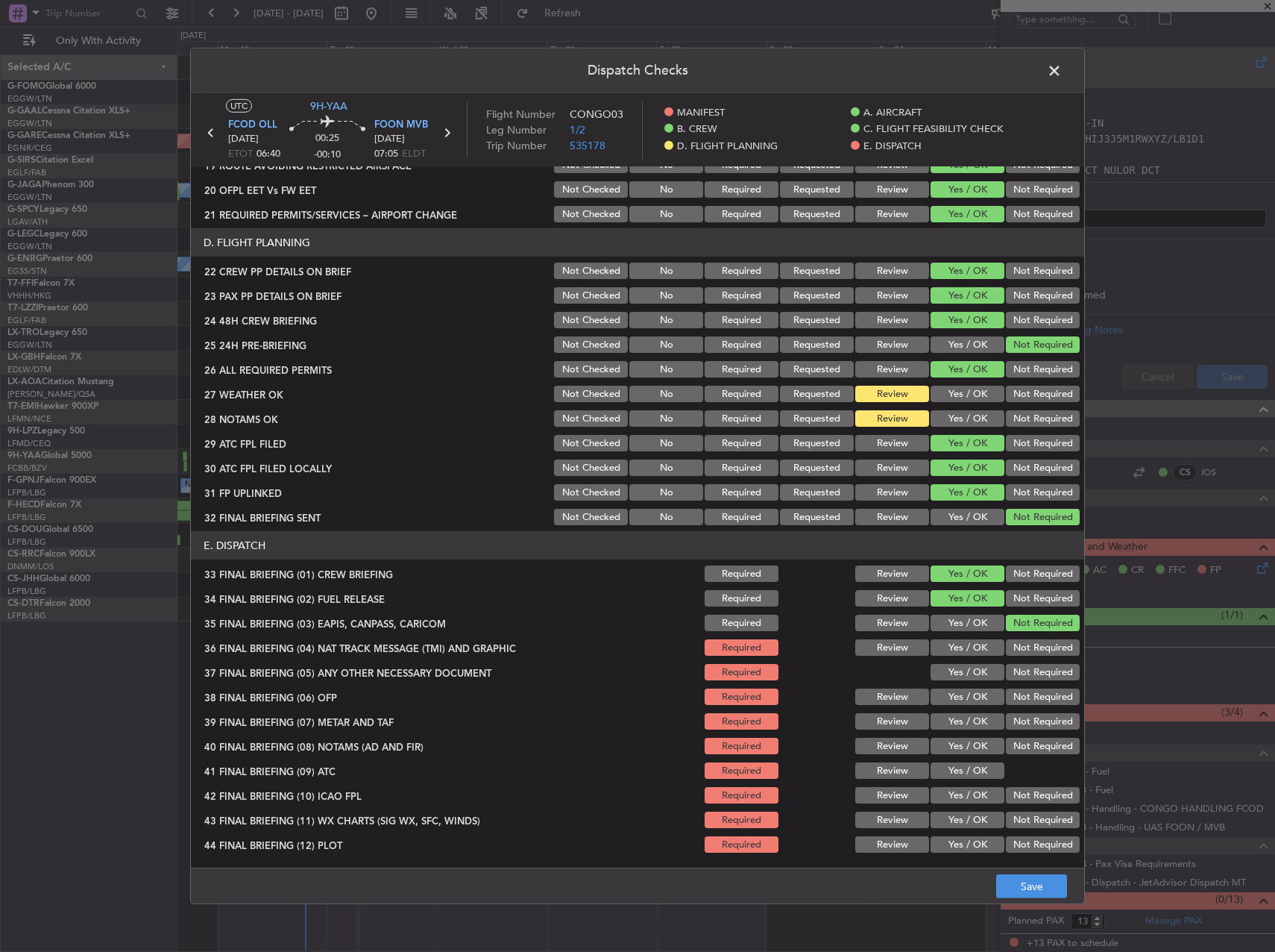
click at [1031, 642] on button "Not Required" at bounding box center [1043, 647] width 73 height 16
click at [1025, 661] on div "Not Required" at bounding box center [1042, 672] width 75 height 21
click at [1023, 673] on button "Not Required" at bounding box center [1043, 672] width 73 height 16
drag, startPoint x: 970, startPoint y: 707, endPoint x: 958, endPoint y: 719, distance: 17.0
click at [969, 707] on div "Yes / OK" at bounding box center [967, 696] width 75 height 21
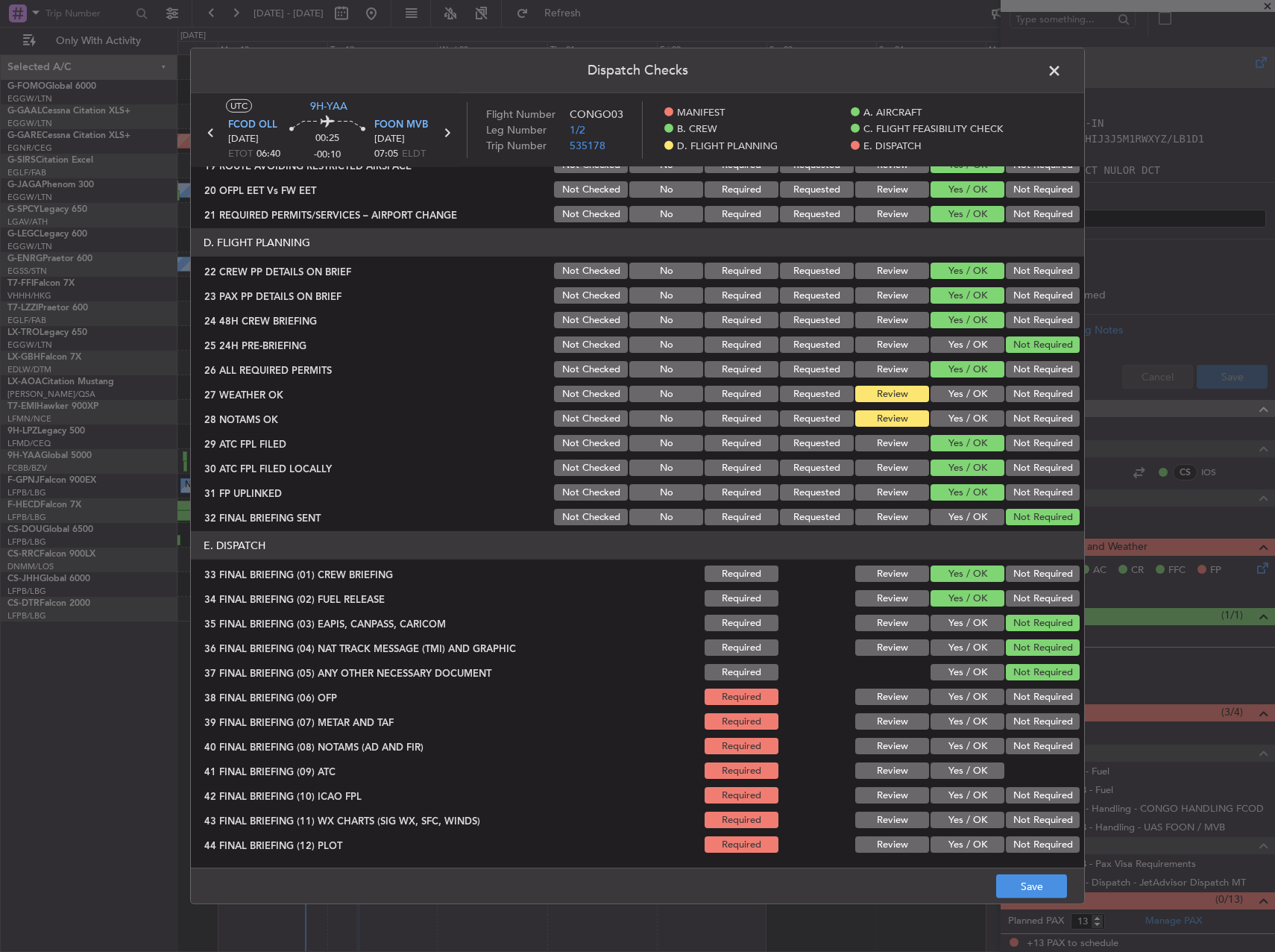
drag, startPoint x: 957, startPoint y: 719, endPoint x: 958, endPoint y: 704, distance: 15.0
click at [957, 718] on button "Yes / OK" at bounding box center [967, 720] width 73 height 16
click at [959, 701] on button "Yes / OK" at bounding box center [967, 696] width 73 height 16
click at [962, 728] on button "Yes / OK" at bounding box center [967, 720] width 73 height 16
drag, startPoint x: 964, startPoint y: 742, endPoint x: 967, endPoint y: 758, distance: 16.3
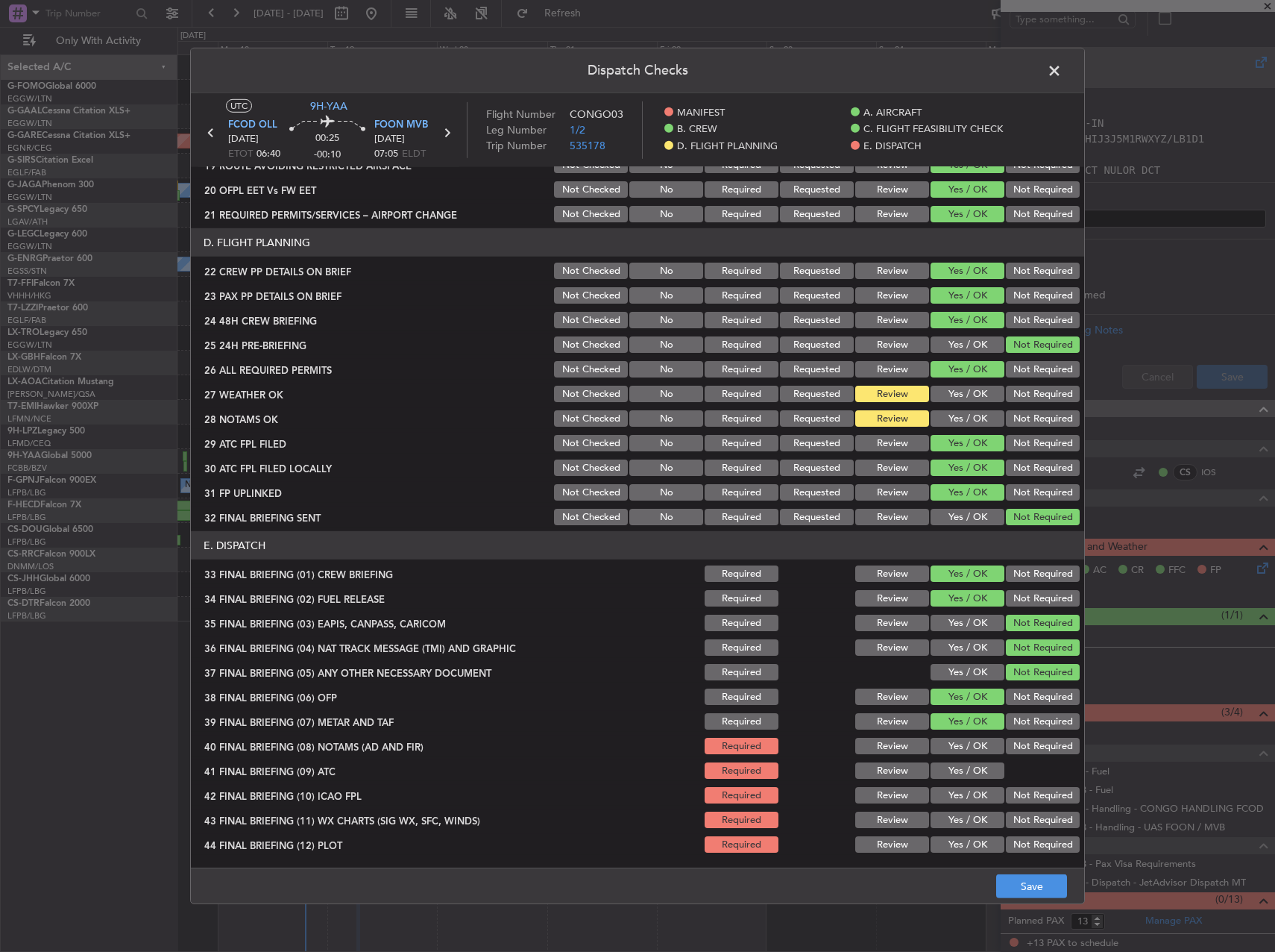
click at [964, 743] on button "Yes / OK" at bounding box center [967, 745] width 73 height 16
drag, startPoint x: 967, startPoint y: 761, endPoint x: 967, endPoint y: 770, distance: 9.0
click at [967, 761] on div "Yes / OK" at bounding box center [967, 770] width 75 height 21
click at [969, 775] on button "Yes / OK" at bounding box center [967, 770] width 73 height 16
click at [973, 800] on button "Yes / OK" at bounding box center [967, 795] width 73 height 16
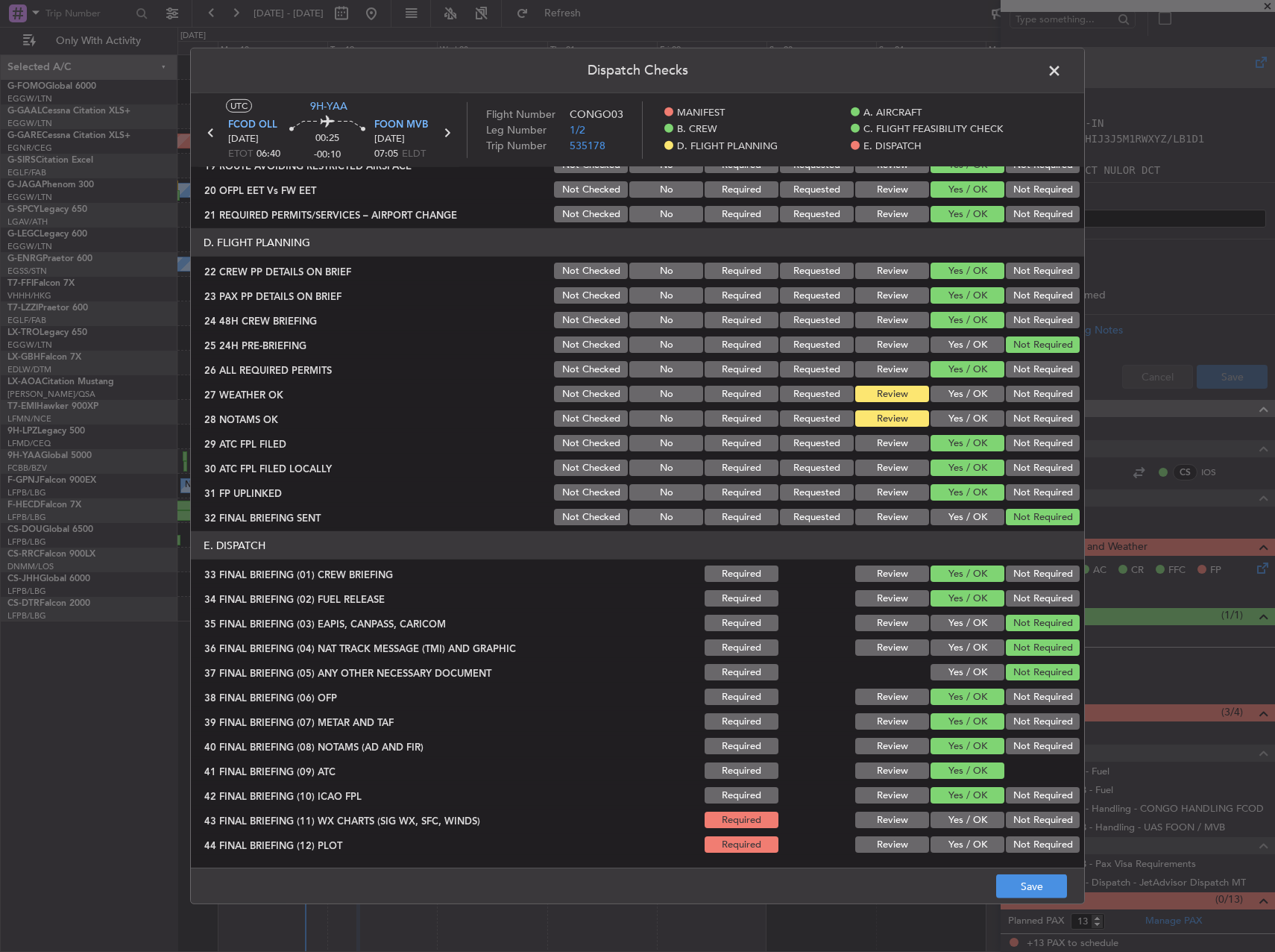
click at [977, 832] on section "E. DISPATCH 33 FINAL BRIEFING (01) CREW BRIEFING Required Review Yes / OK Not R…" at bounding box center [638, 692] width 894 height 324
click at [972, 843] on button "Yes / OK" at bounding box center [967, 843] width 73 height 16
click at [969, 826] on button "Yes / OK" at bounding box center [967, 820] width 73 height 16
click at [1028, 899] on footer "Save" at bounding box center [638, 885] width 894 height 36
click at [1025, 888] on button "Save" at bounding box center [1031, 886] width 71 height 24
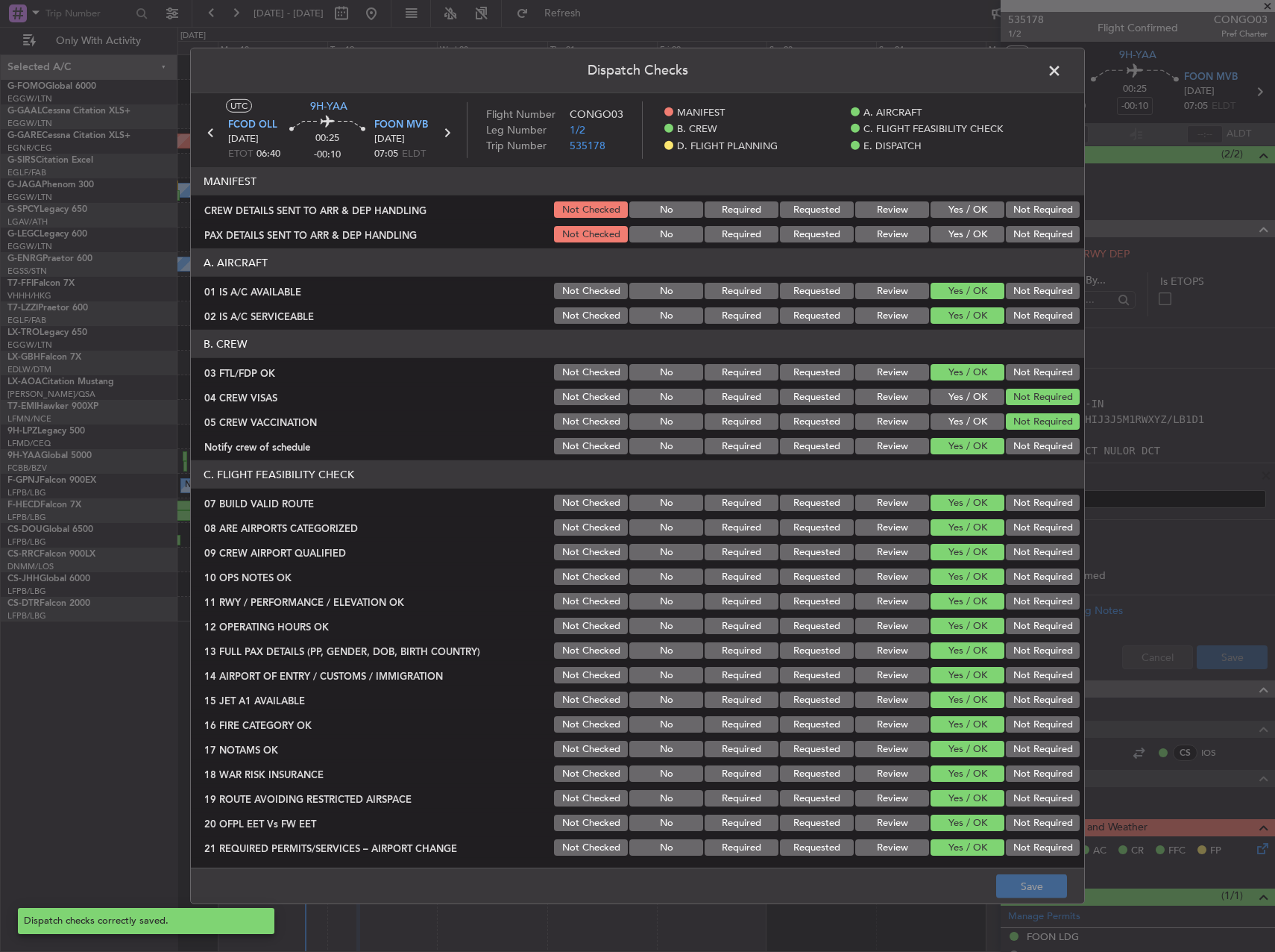
scroll to position [633, 0]
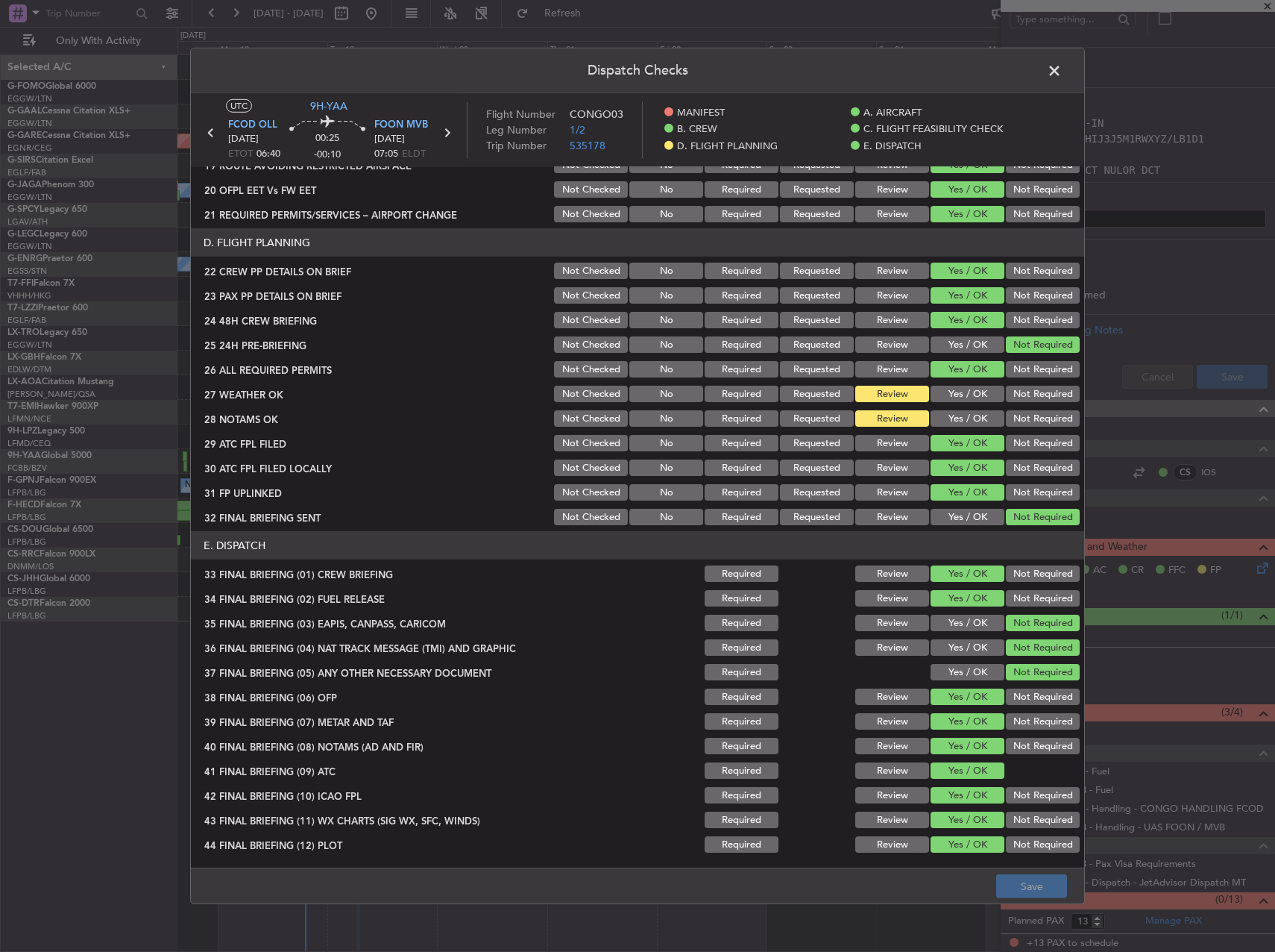
click at [1062, 79] on span at bounding box center [1062, 74] width 0 height 30
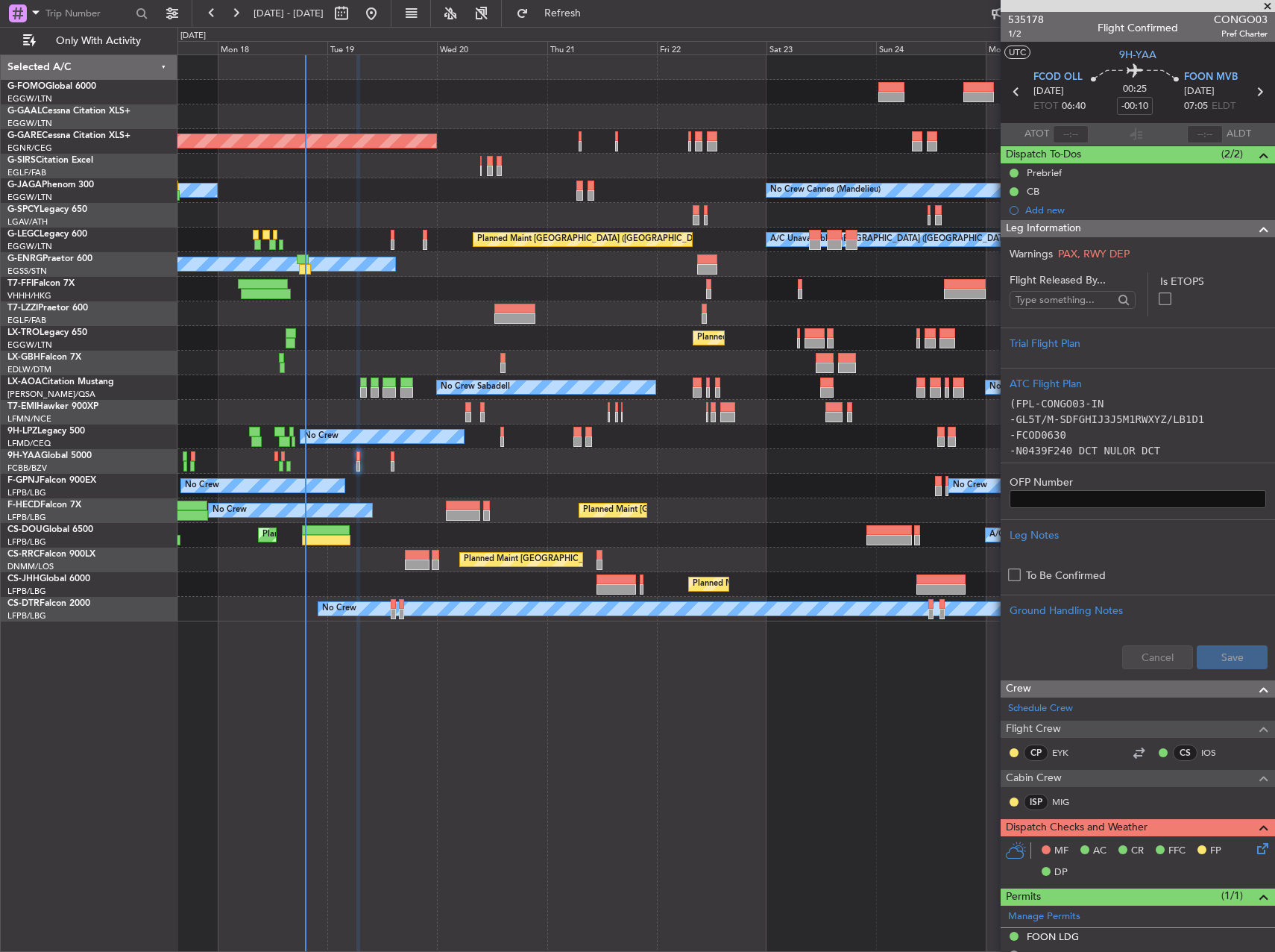
scroll to position [280, 0]
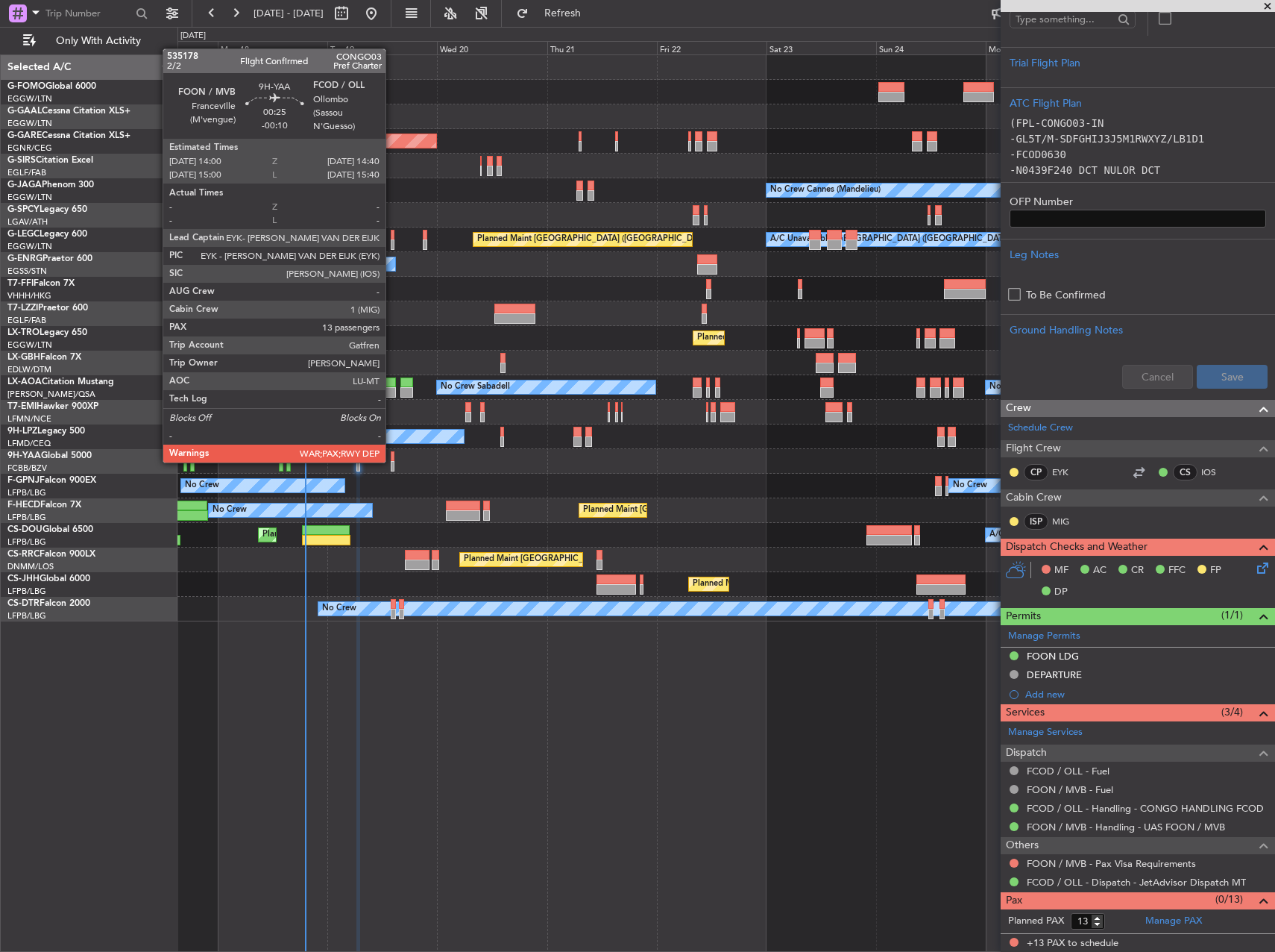
click at [392, 461] on div at bounding box center [392, 466] width 3 height 10
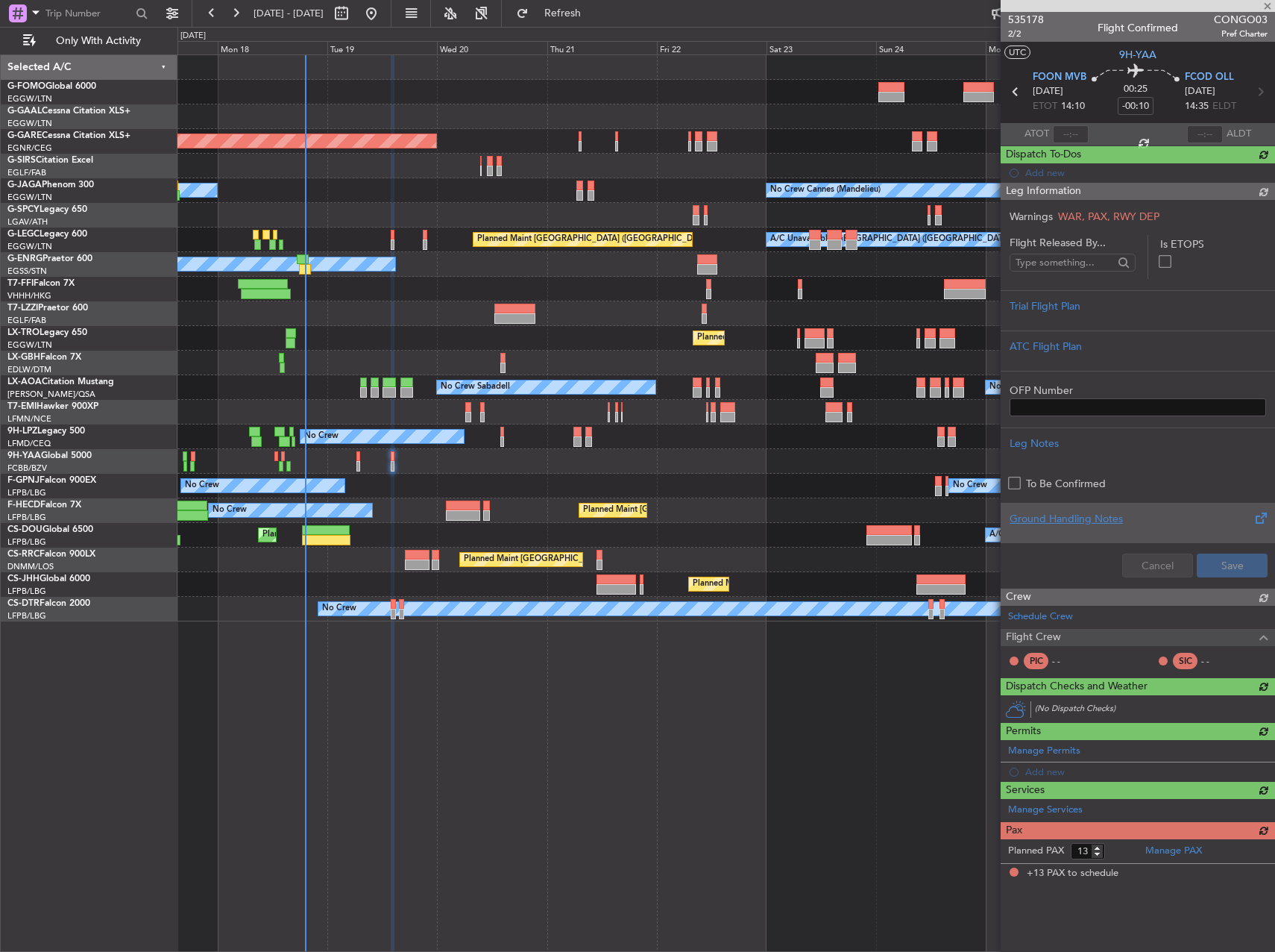
scroll to position [0, 0]
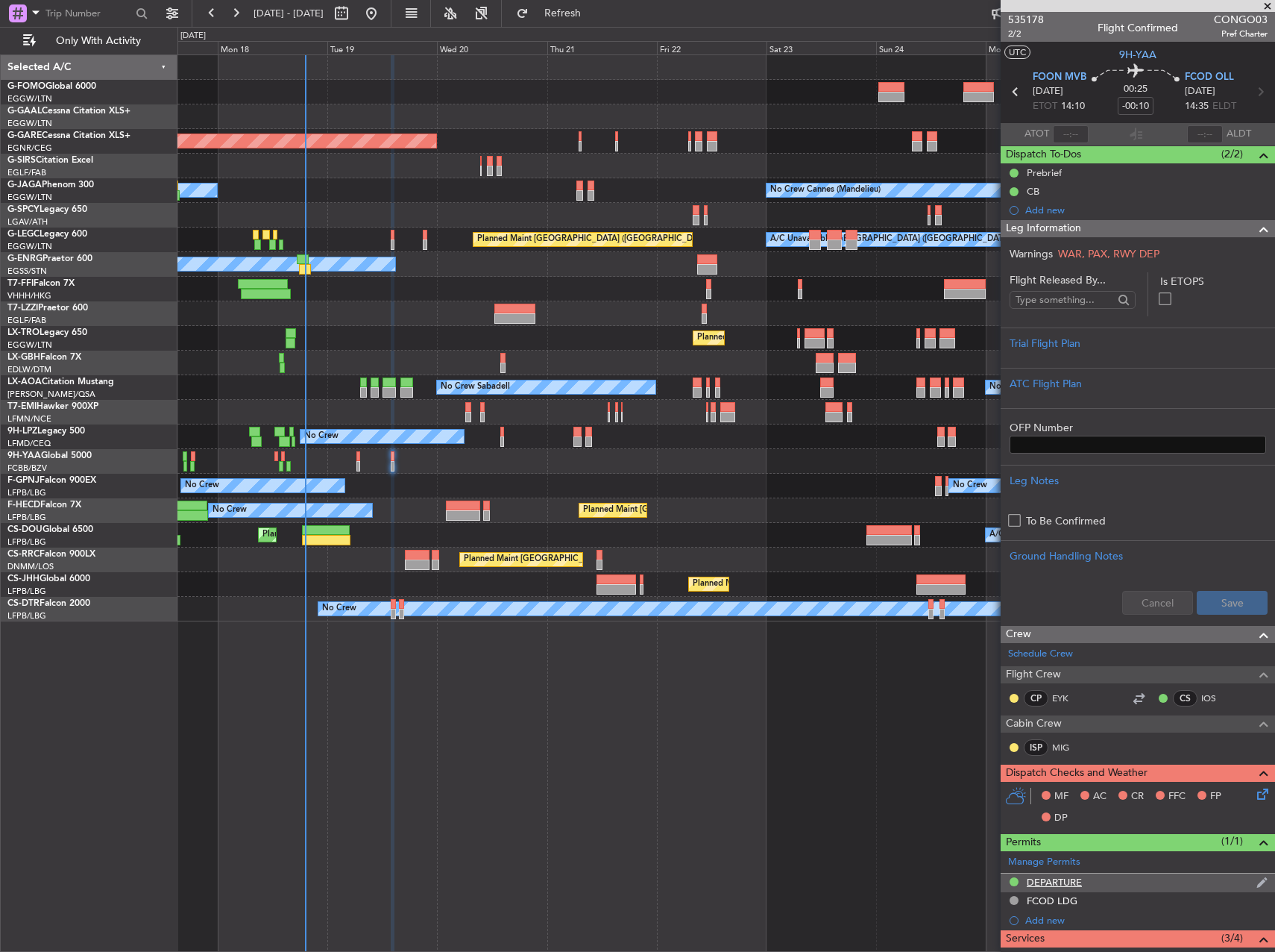
click at [1084, 878] on div "DEPARTURE" at bounding box center [1137, 883] width 274 height 19
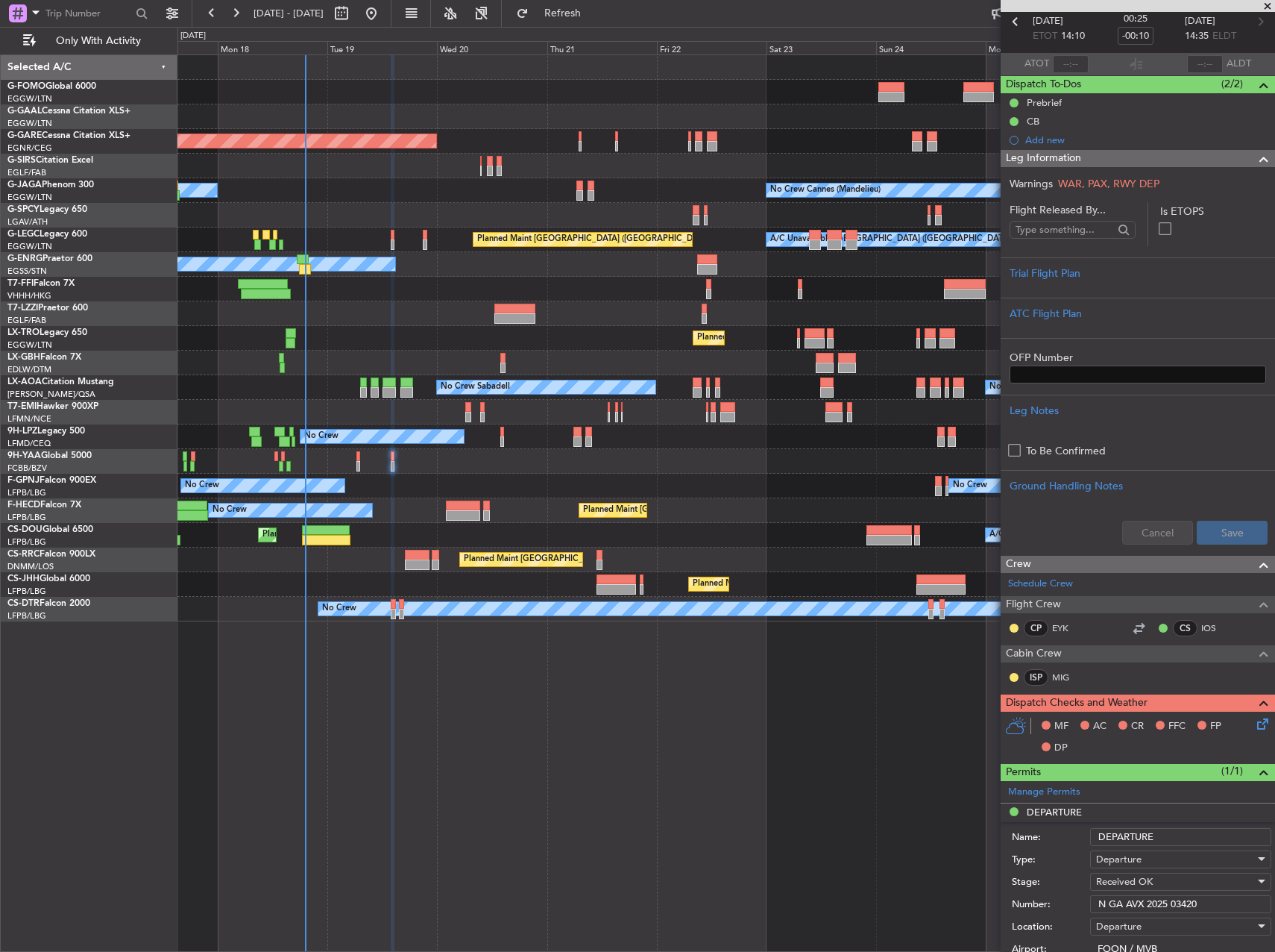
scroll to position [150, 0]
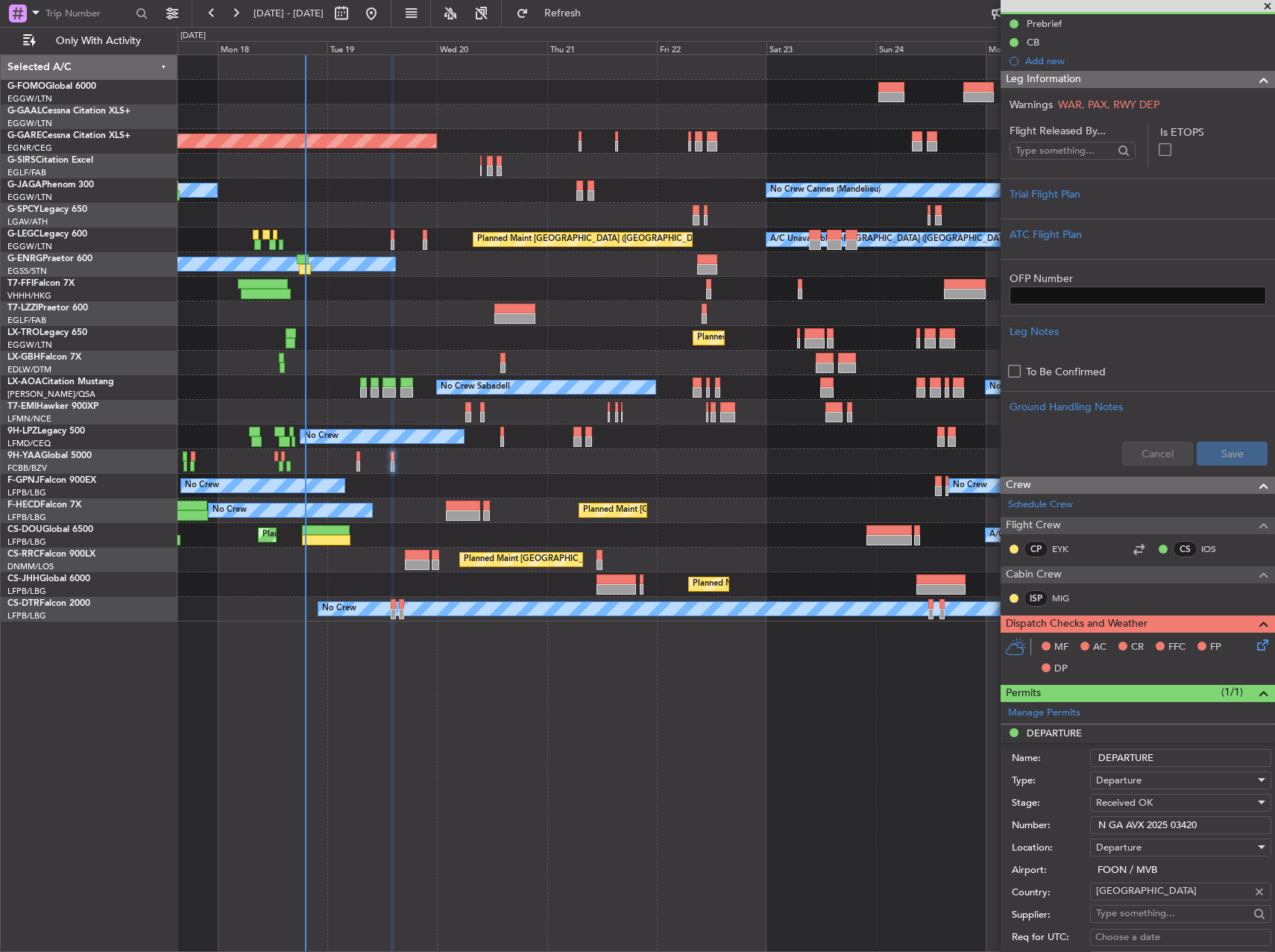
click at [1151, 814] on div "Number: N GA AVX 2025 03420" at bounding box center [1142, 825] width 260 height 22
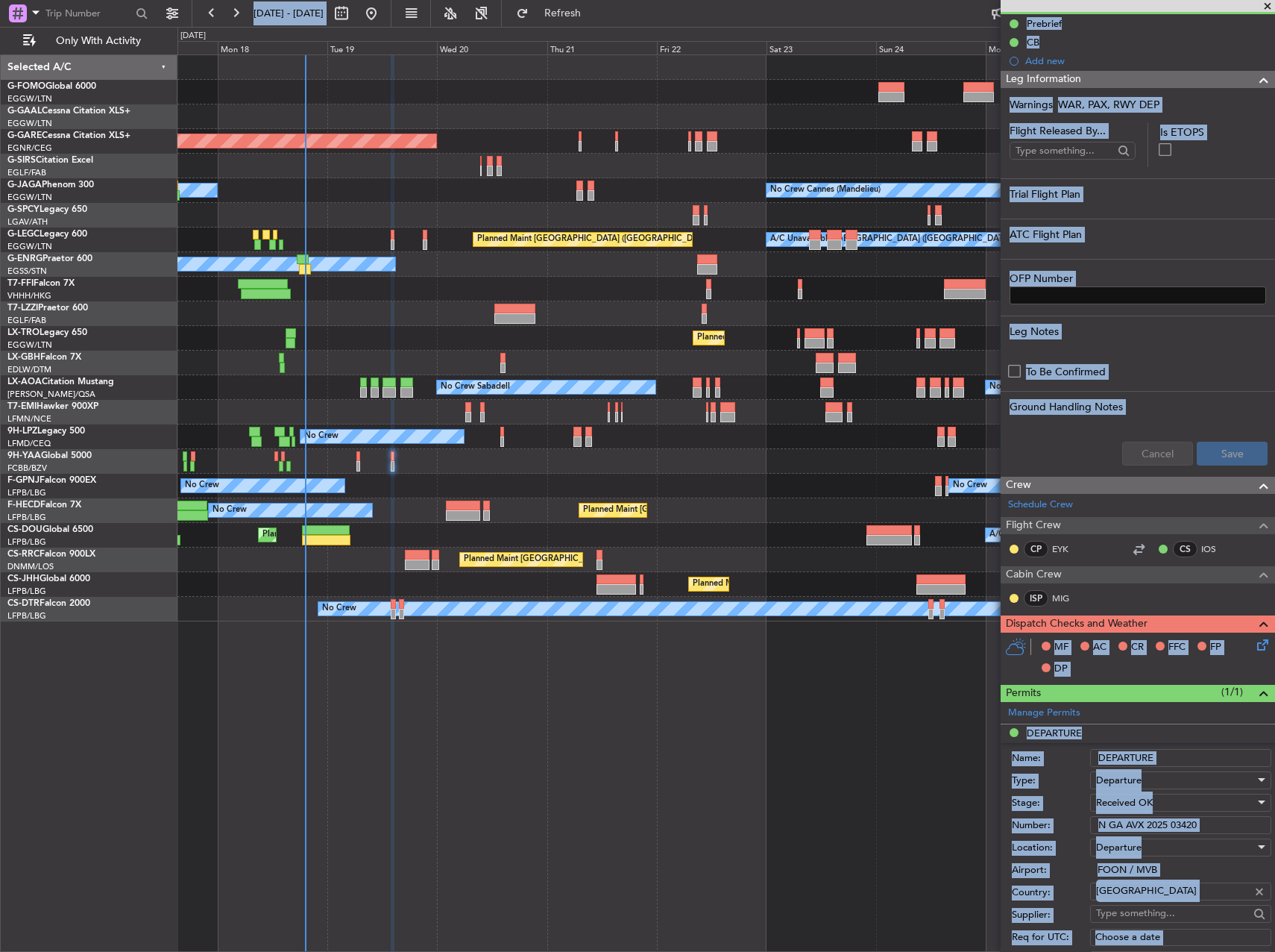
click at [1187, 816] on input "N GA AVX 2025 03420" at bounding box center [1181, 825] width 181 height 18
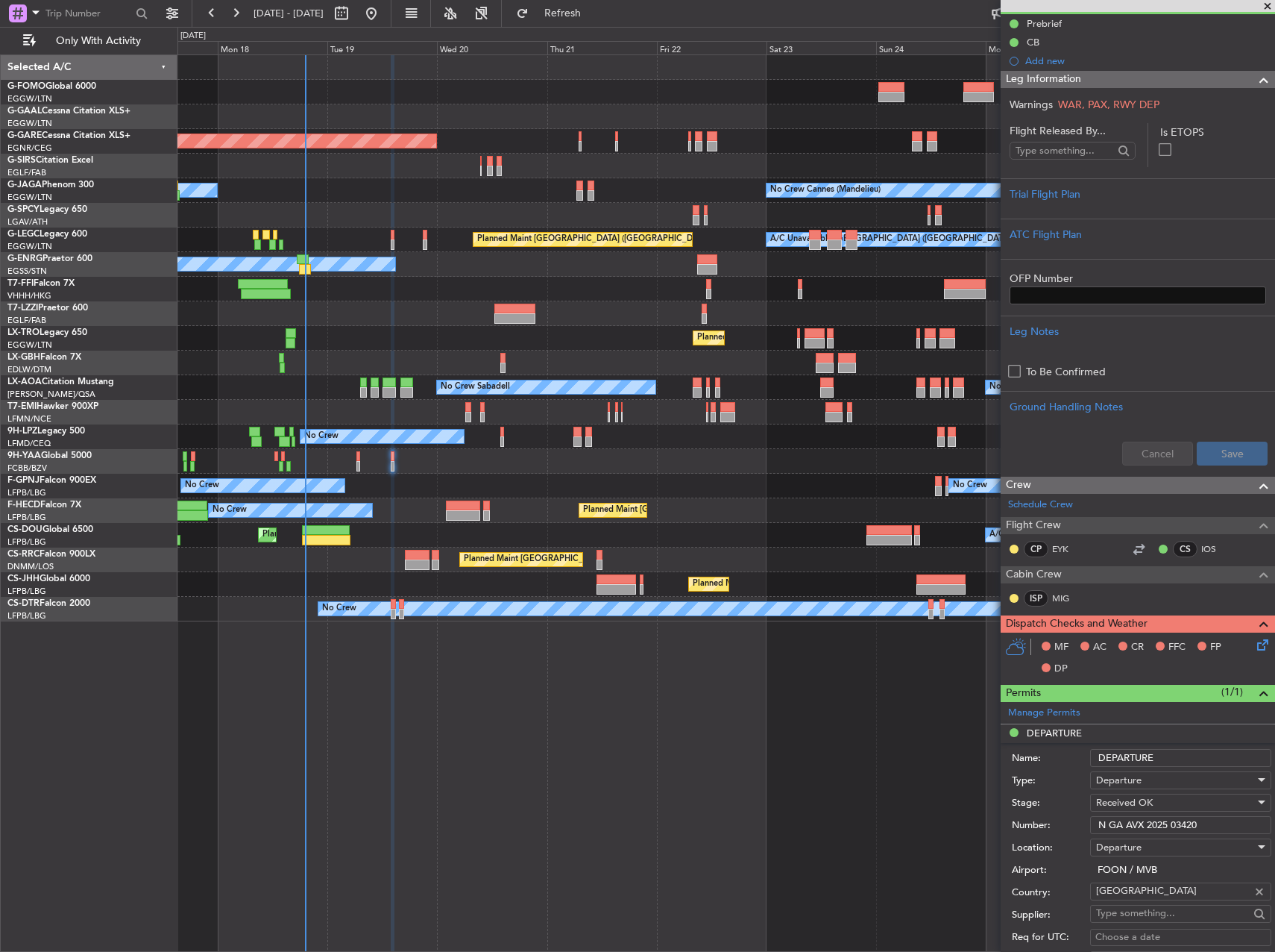
click at [1187, 816] on input "N GA AVX 2025 03420" at bounding box center [1181, 825] width 181 height 18
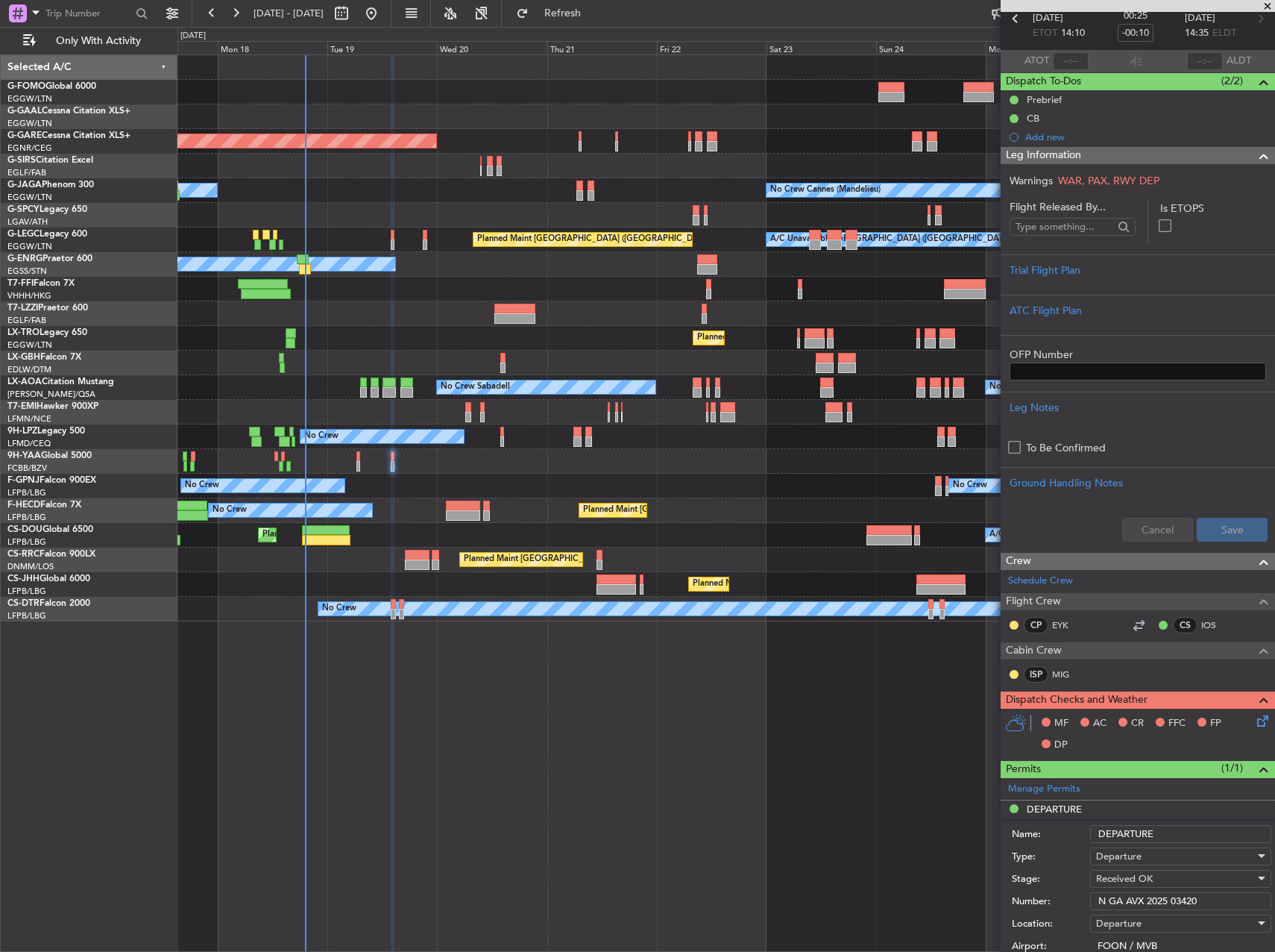
scroll to position [0, 0]
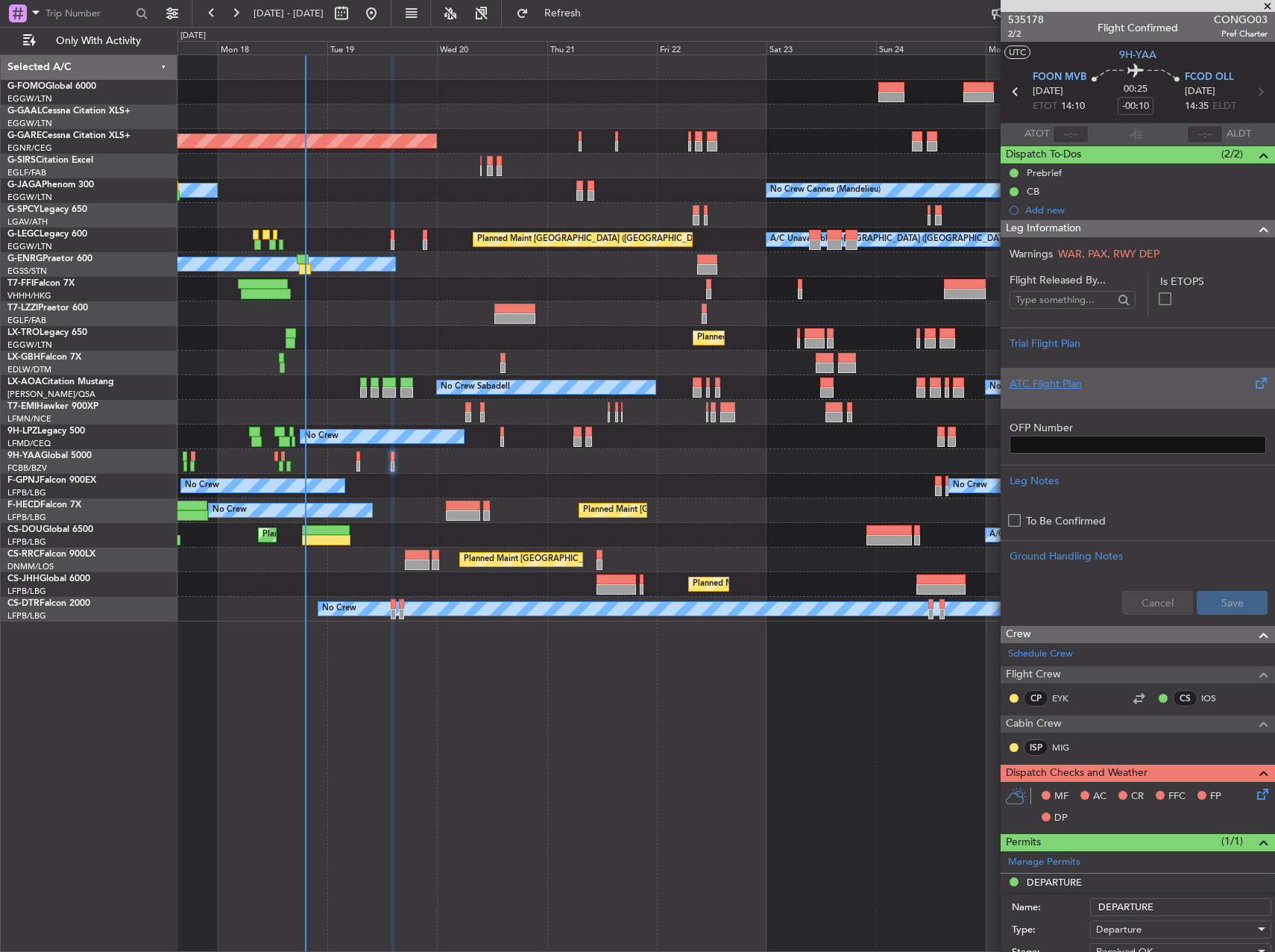
click at [1087, 370] on div "ATC Flight Plan" at bounding box center [1137, 387] width 274 height 40
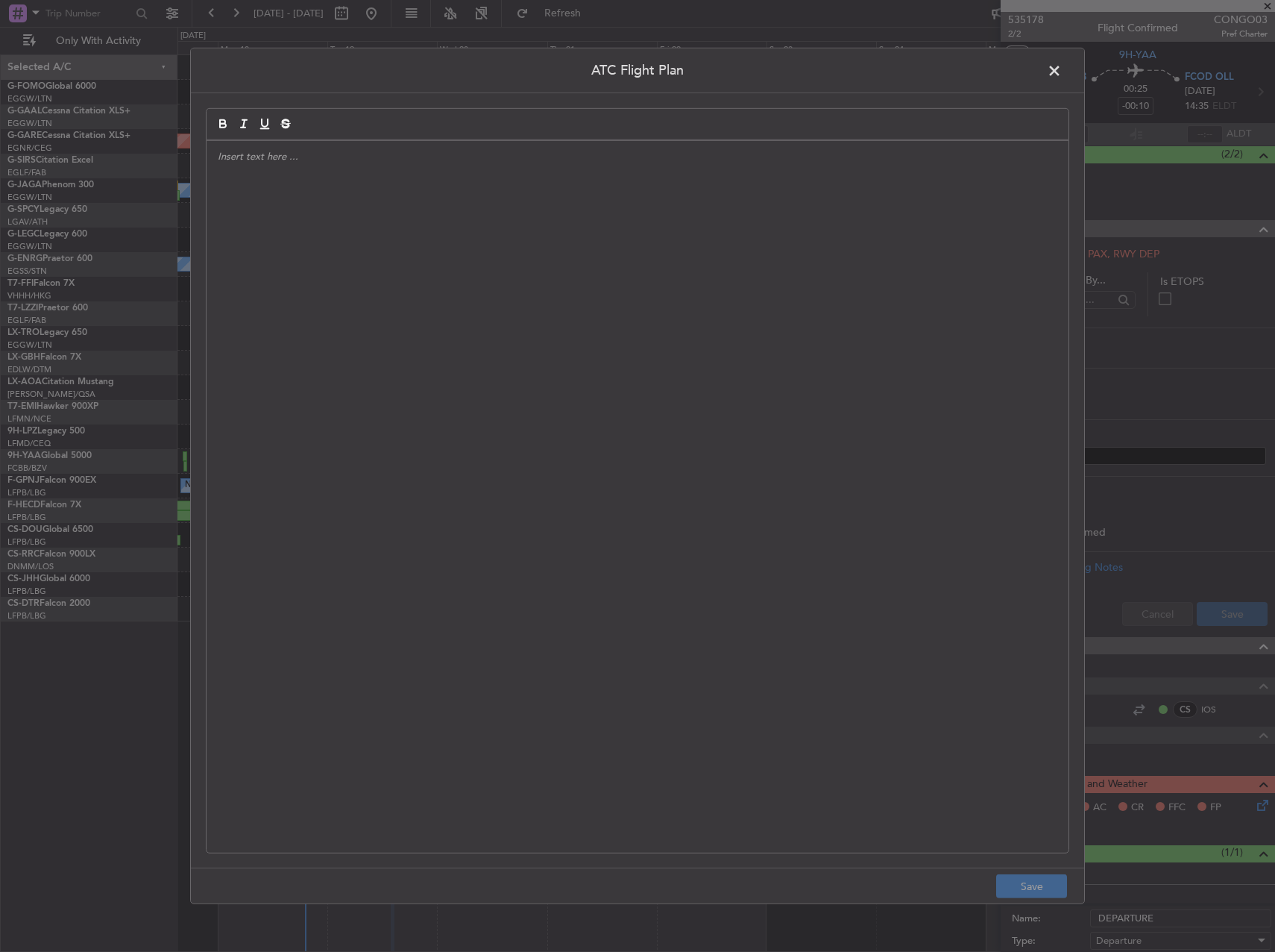
click at [560, 371] on div at bounding box center [638, 497] width 862 height 712
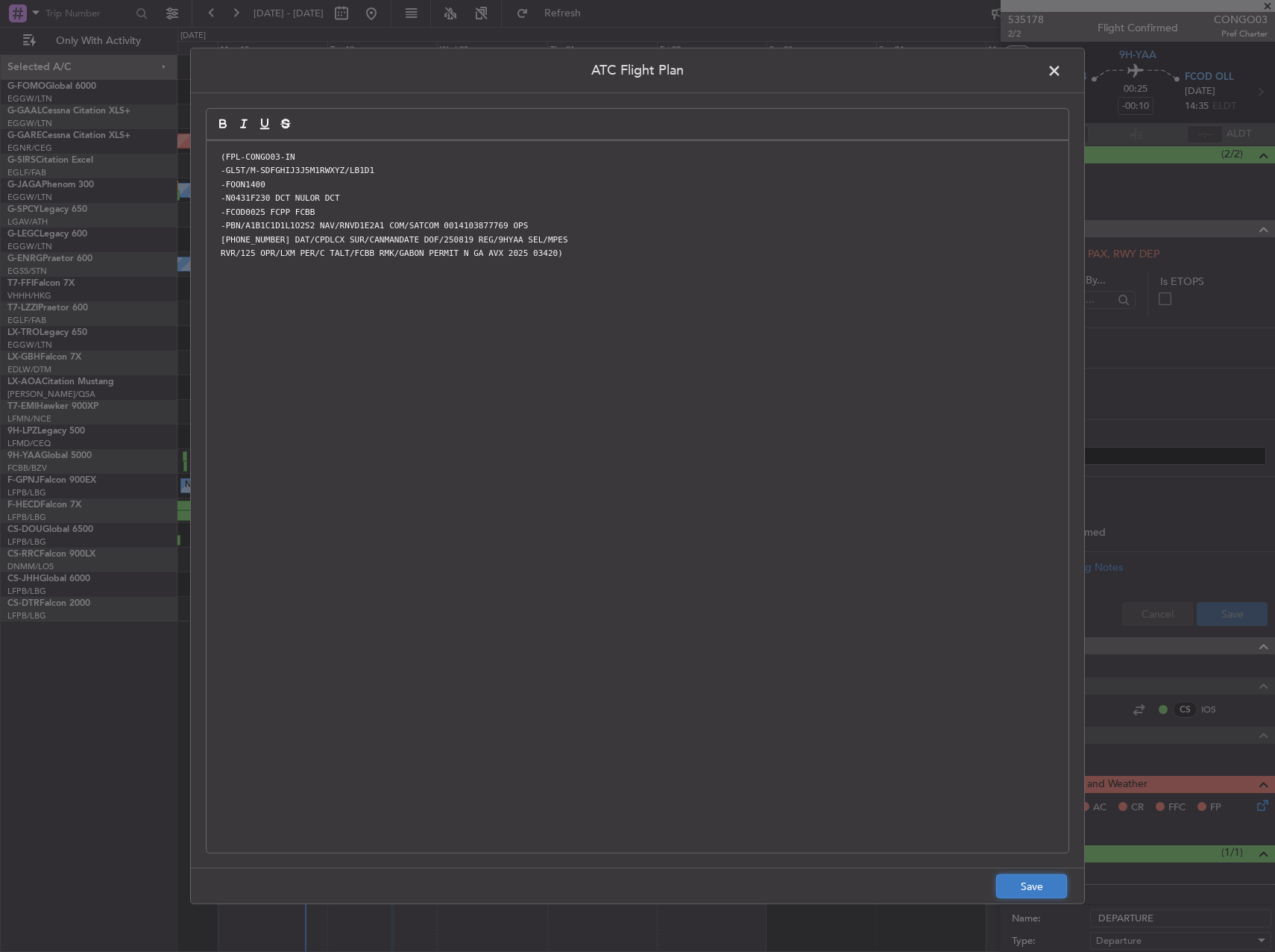
click at [1023, 887] on button "Save" at bounding box center [1031, 886] width 71 height 24
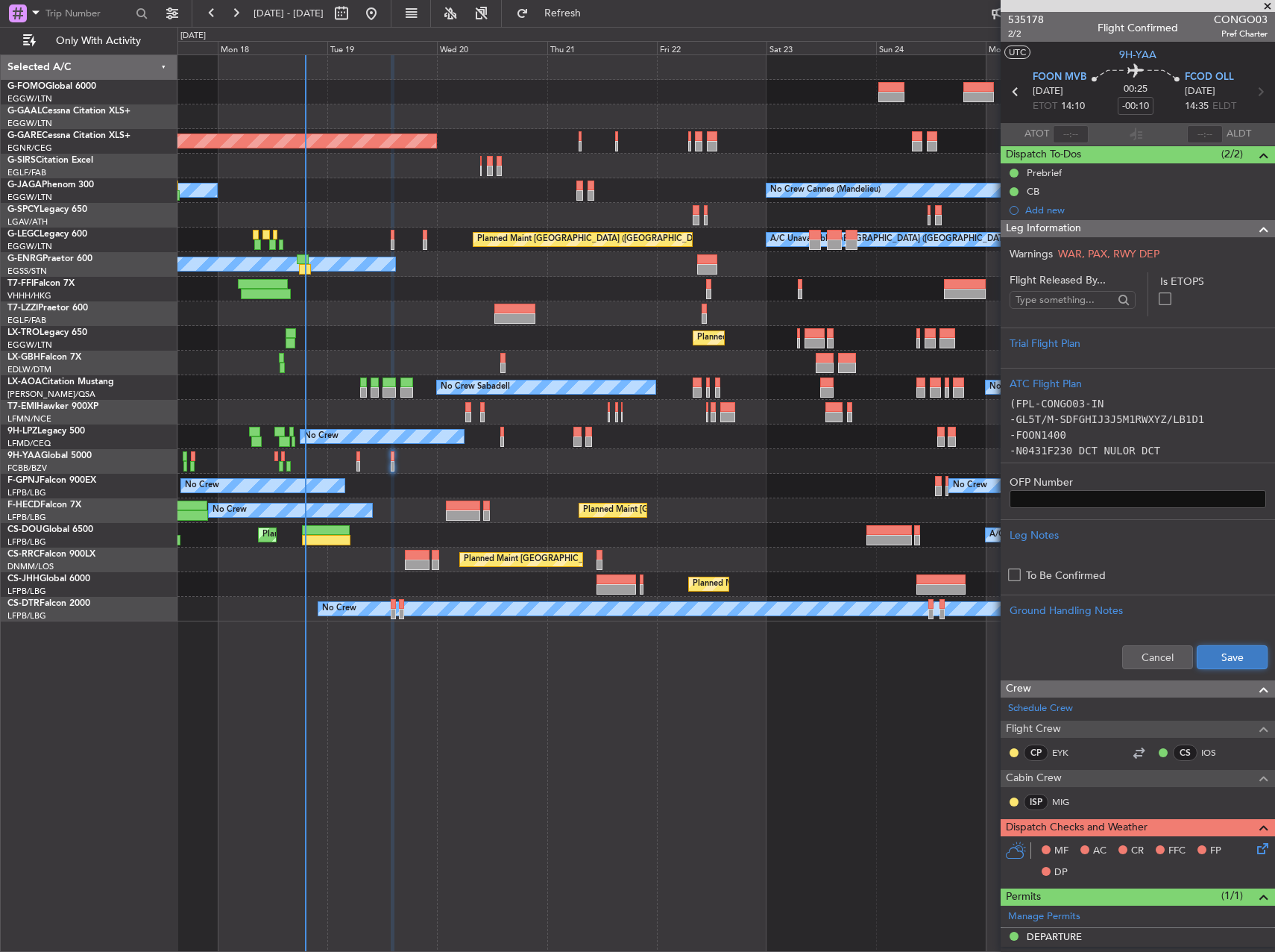
click at [1217, 660] on button "Save" at bounding box center [1232, 657] width 71 height 24
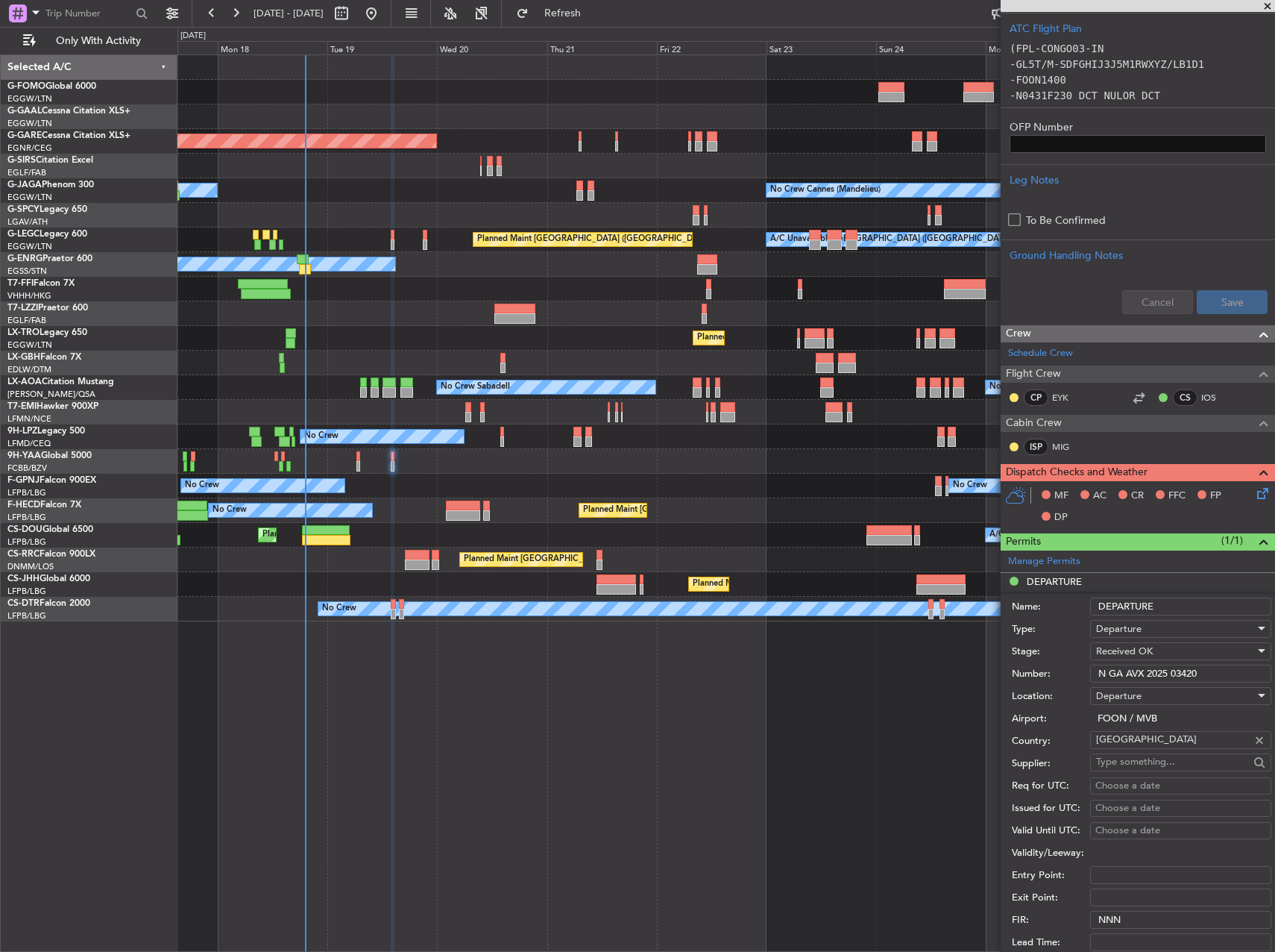
scroll to position [373, 0]
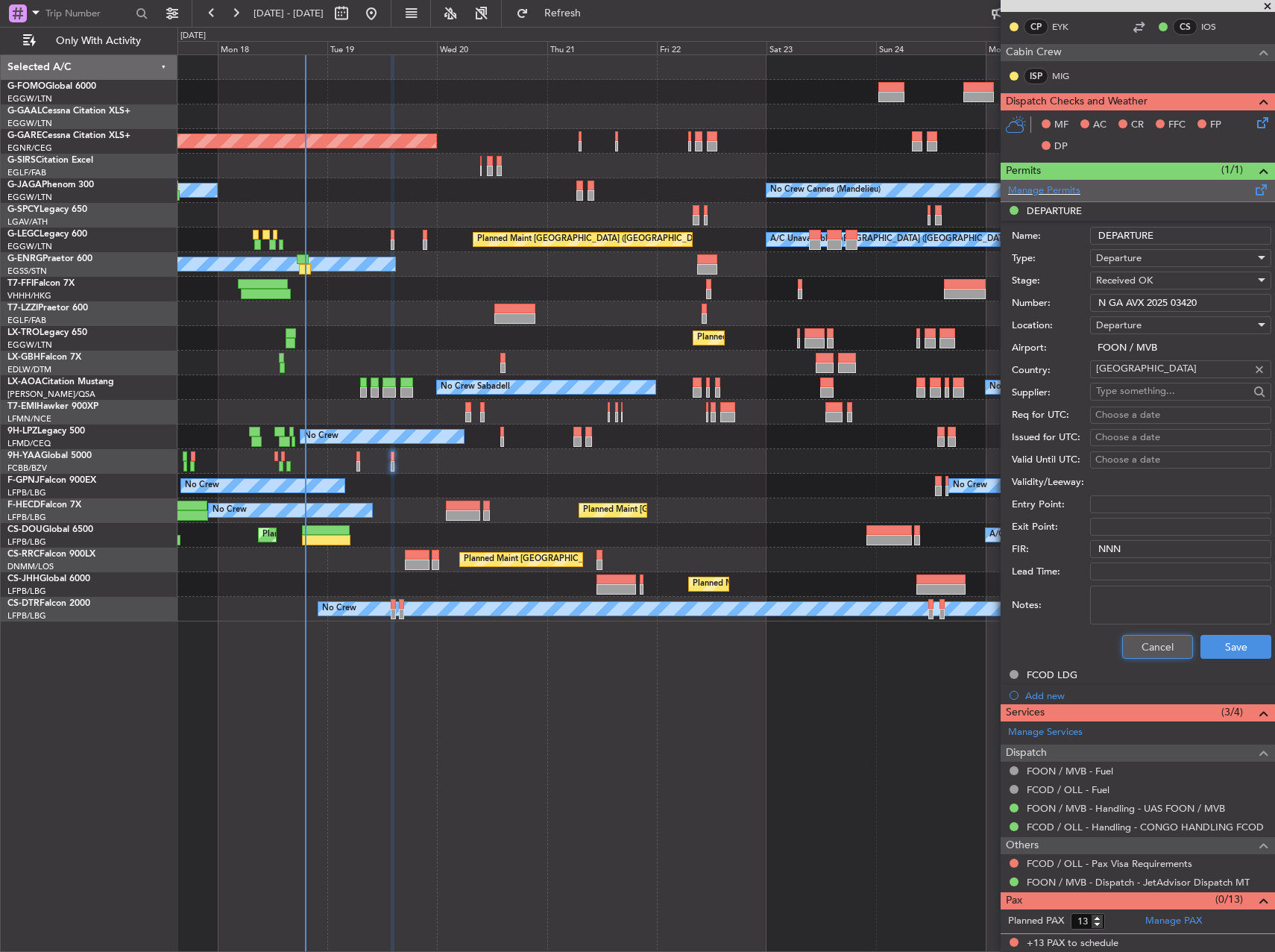
click at [1157, 642] on button "Cancel" at bounding box center [1158, 647] width 71 height 24
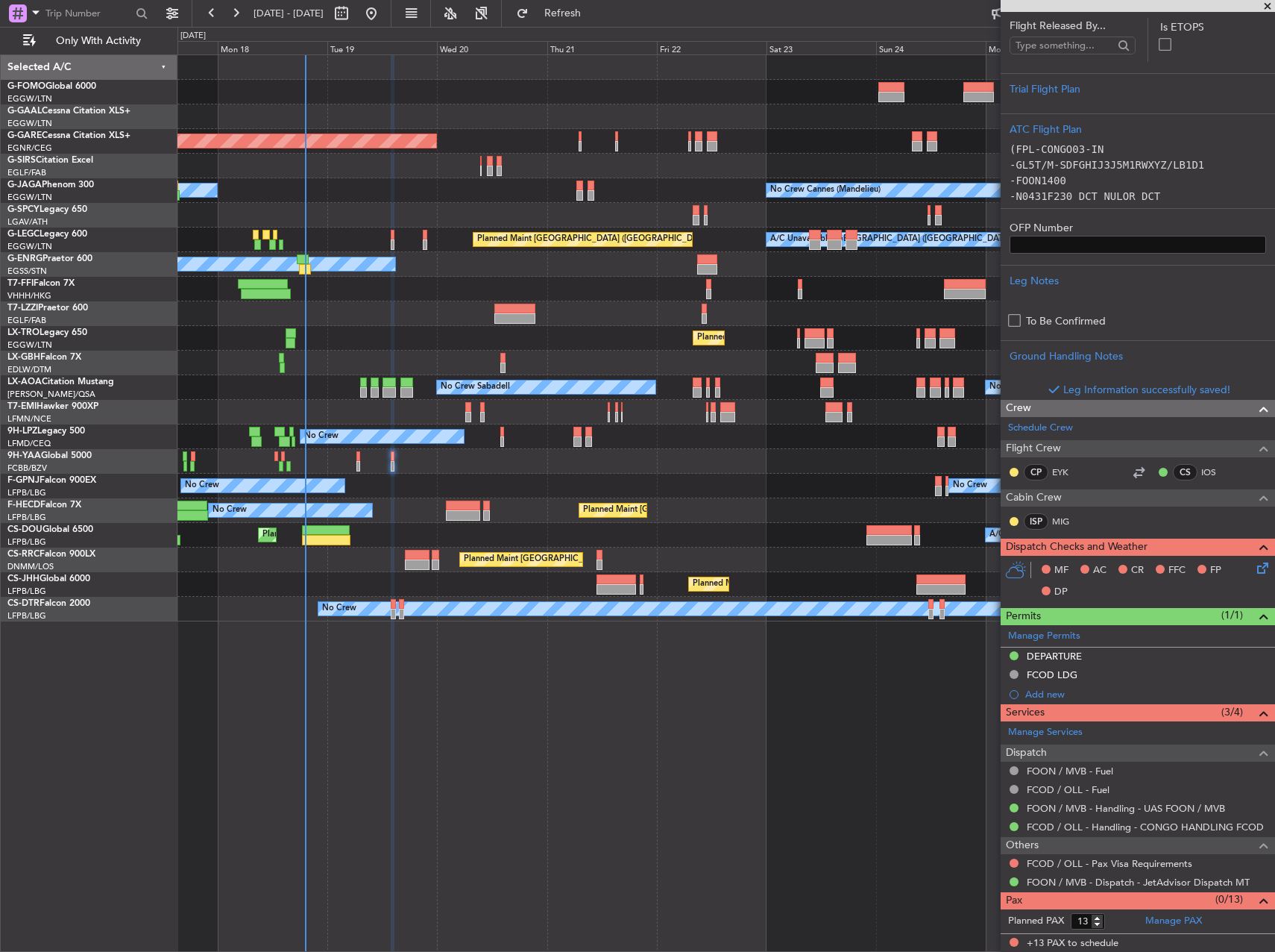
click at [1256, 564] on icon at bounding box center [1260, 566] width 12 height 12
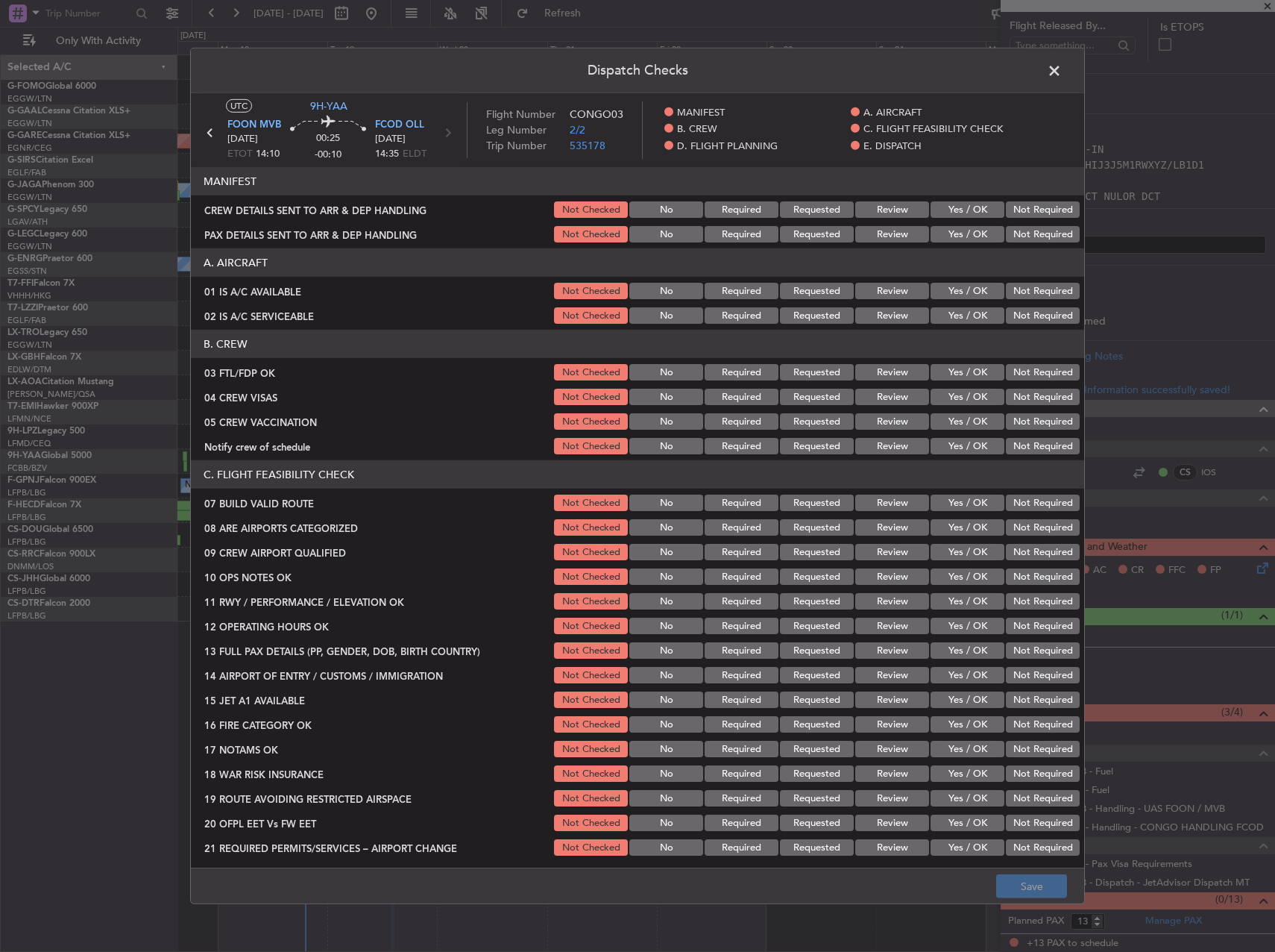
click at [979, 293] on button "Yes / OK" at bounding box center [967, 291] width 73 height 16
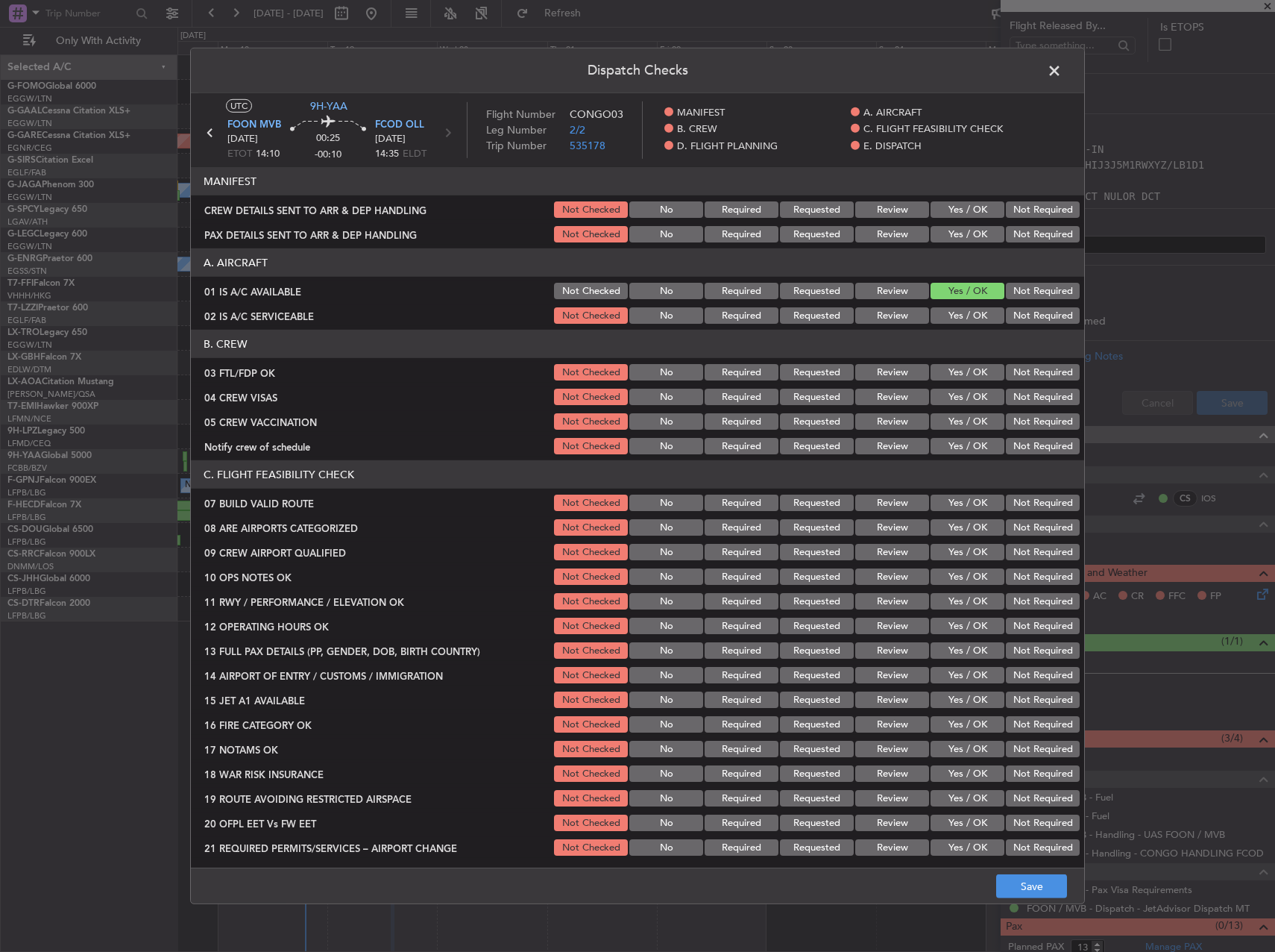
click at [976, 297] on button "Yes / OK" at bounding box center [967, 291] width 73 height 16
click at [970, 314] on button "Yes / OK" at bounding box center [967, 315] width 73 height 16
drag, startPoint x: 970, startPoint y: 373, endPoint x: 1002, endPoint y: 384, distance: 33.8
click at [972, 373] on button "Yes / OK" at bounding box center [967, 372] width 73 height 16
click at [1016, 390] on div "Not Required" at bounding box center [1042, 397] width 75 height 21
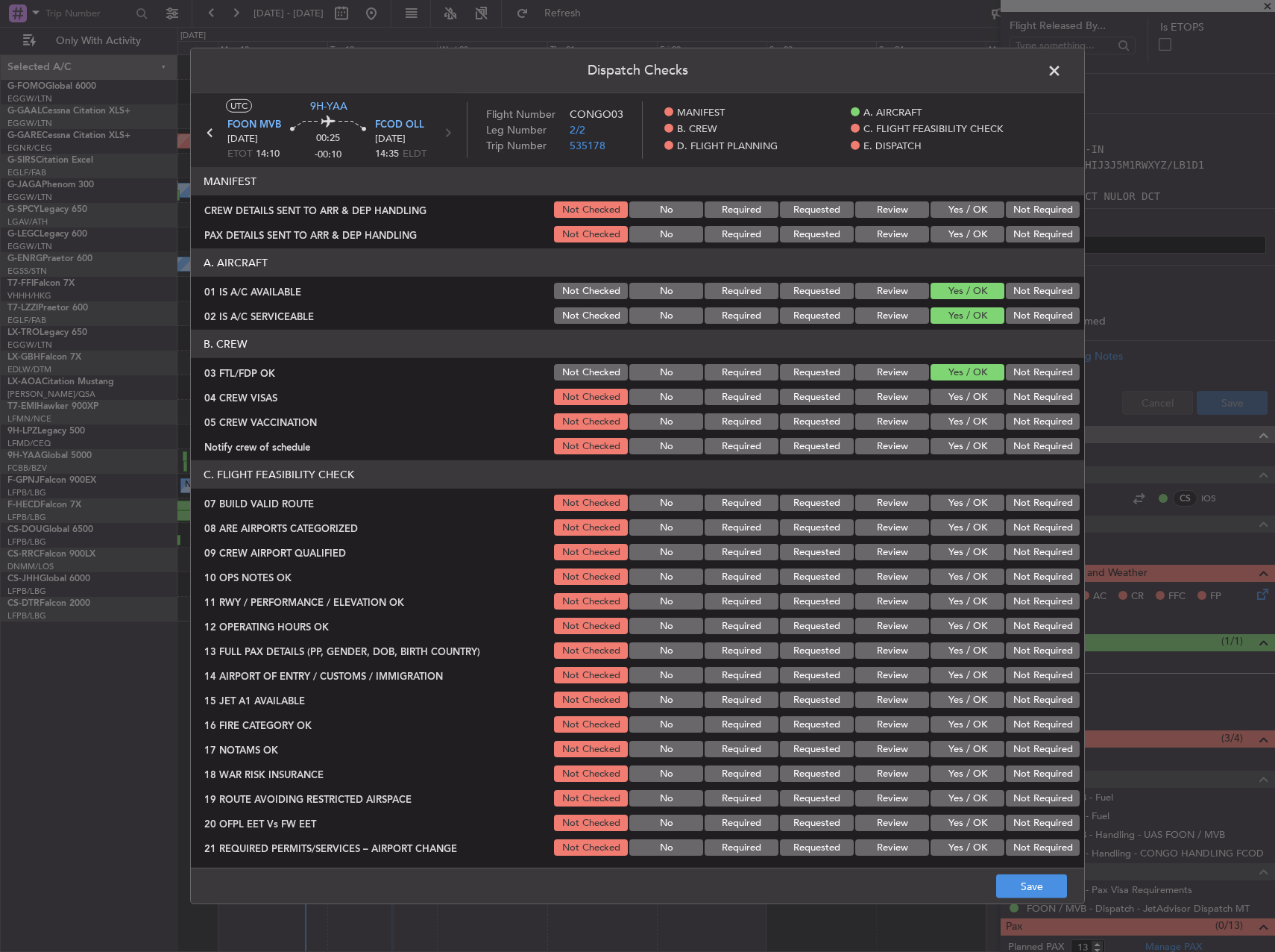
click at [1022, 403] on button "Not Required" at bounding box center [1043, 397] width 73 height 16
drag, startPoint x: 1023, startPoint y: 419, endPoint x: 1006, endPoint y: 437, distance: 24.8
click at [1020, 422] on button "Not Required" at bounding box center [1043, 421] width 73 height 16
click at [988, 448] on button "Yes / OK" at bounding box center [967, 445] width 73 height 16
drag, startPoint x: 967, startPoint y: 491, endPoint x: 966, endPoint y: 498, distance: 7.1
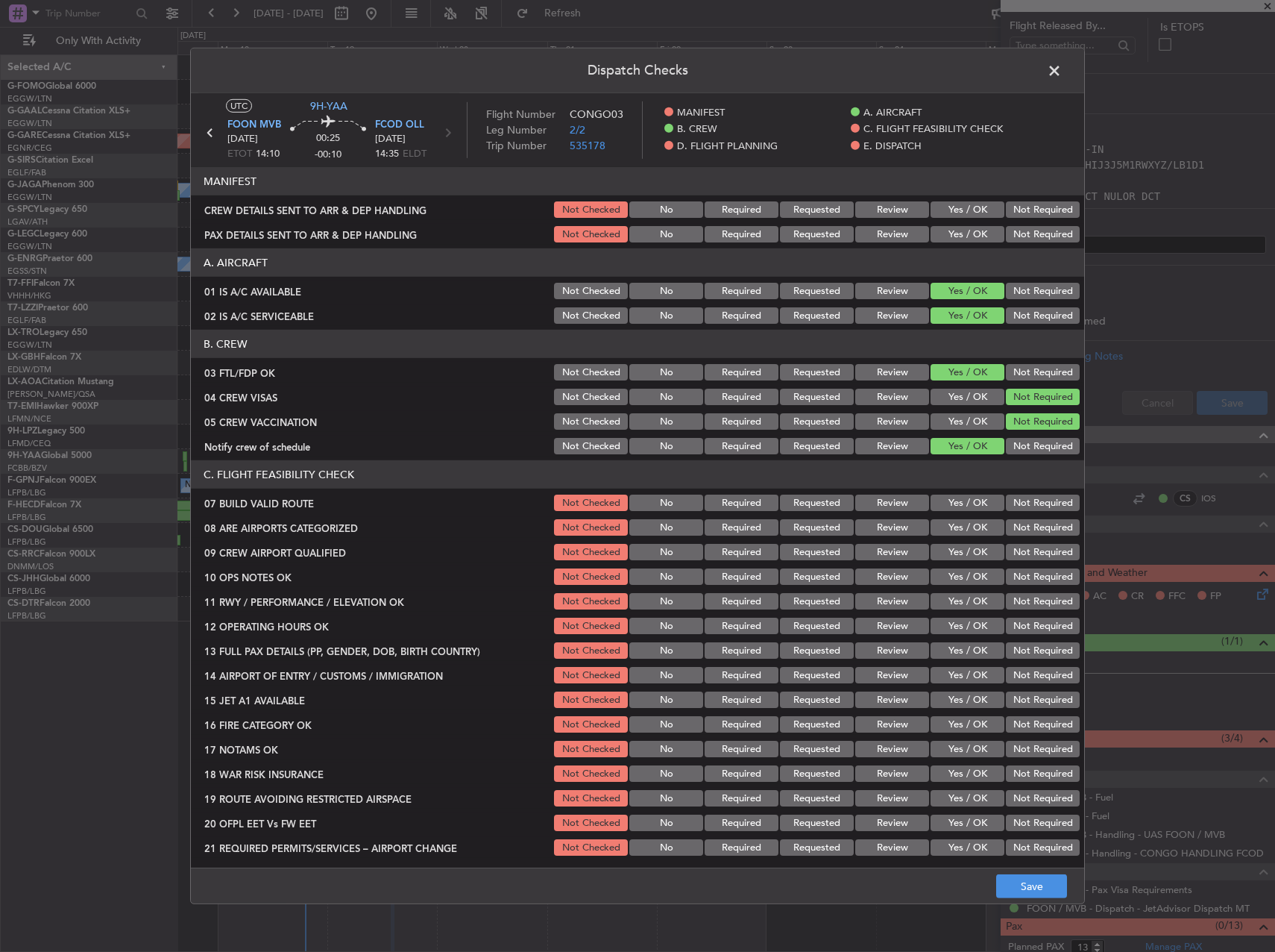
click at [966, 495] on section "C. FLIGHT FEASIBILITY CHECK 07 BUILD VALID ROUTE Not Checked No Required Reques…" at bounding box center [638, 658] width 894 height 397
click at [966, 498] on button "Yes / OK" at bounding box center [967, 502] width 73 height 16
drag, startPoint x: 966, startPoint y: 519, endPoint x: 965, endPoint y: 528, distance: 9.1
click at [966, 520] on div "Yes / OK" at bounding box center [967, 527] width 75 height 21
click at [964, 538] on div "Yes / OK" at bounding box center [967, 527] width 75 height 21
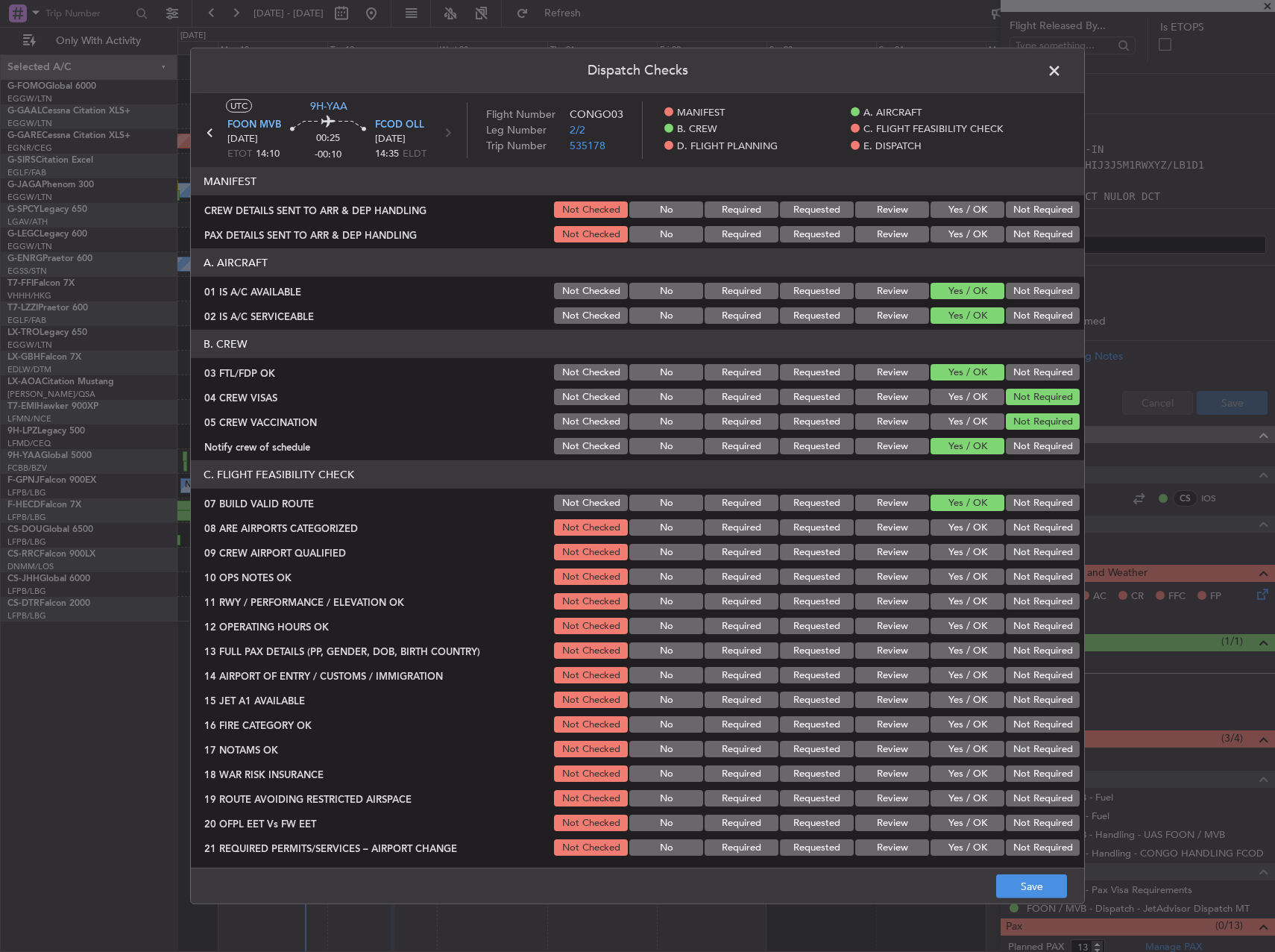
click at [964, 533] on button "Yes / OK" at bounding box center [967, 526] width 73 height 16
click at [967, 560] on button "Yes / OK" at bounding box center [967, 551] width 73 height 16
click at [968, 585] on div "Yes / OK" at bounding box center [967, 576] width 75 height 21
click at [964, 585] on div "Yes / OK" at bounding box center [967, 576] width 75 height 21
click at [955, 577] on button "Yes / OK" at bounding box center [967, 576] width 73 height 16
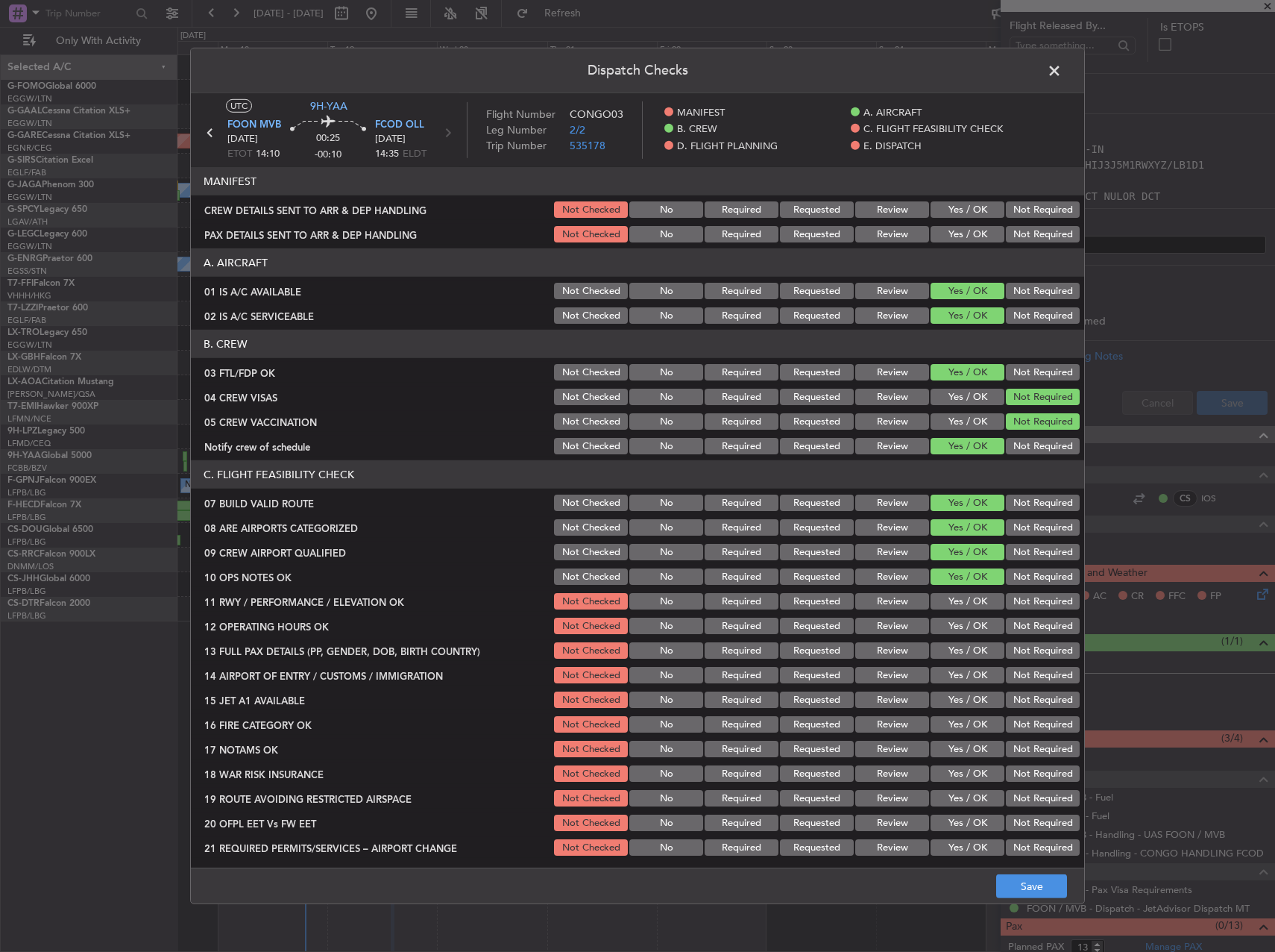
click at [955, 593] on div "Yes / OK" at bounding box center [967, 601] width 75 height 21
click at [955, 600] on button "Yes / OK" at bounding box center [967, 601] width 73 height 16
click at [959, 620] on button "Yes / OK" at bounding box center [967, 626] width 73 height 16
click at [959, 641] on div "Yes / OK" at bounding box center [967, 650] width 75 height 21
click at [959, 655] on button "Yes / OK" at bounding box center [967, 649] width 73 height 16
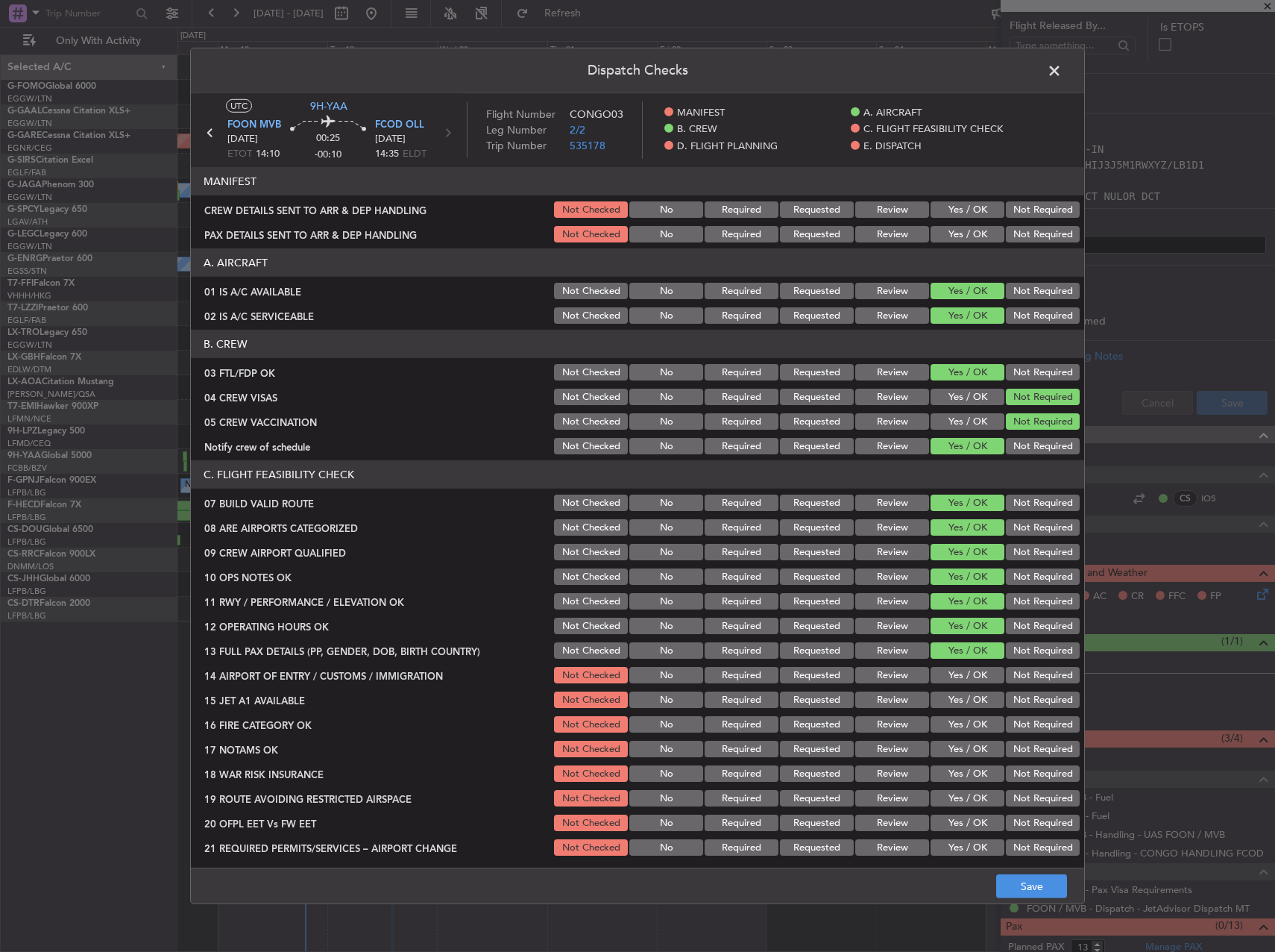
click at [956, 671] on button "Yes / OK" at bounding box center [967, 674] width 73 height 16
click at [964, 695] on button "Yes / OK" at bounding box center [967, 699] width 73 height 16
click at [965, 714] on div "Yes / OK" at bounding box center [967, 724] width 75 height 21
click at [964, 723] on button "Yes / OK" at bounding box center [967, 724] width 73 height 16
click at [968, 741] on button "Yes / OK" at bounding box center [967, 749] width 73 height 16
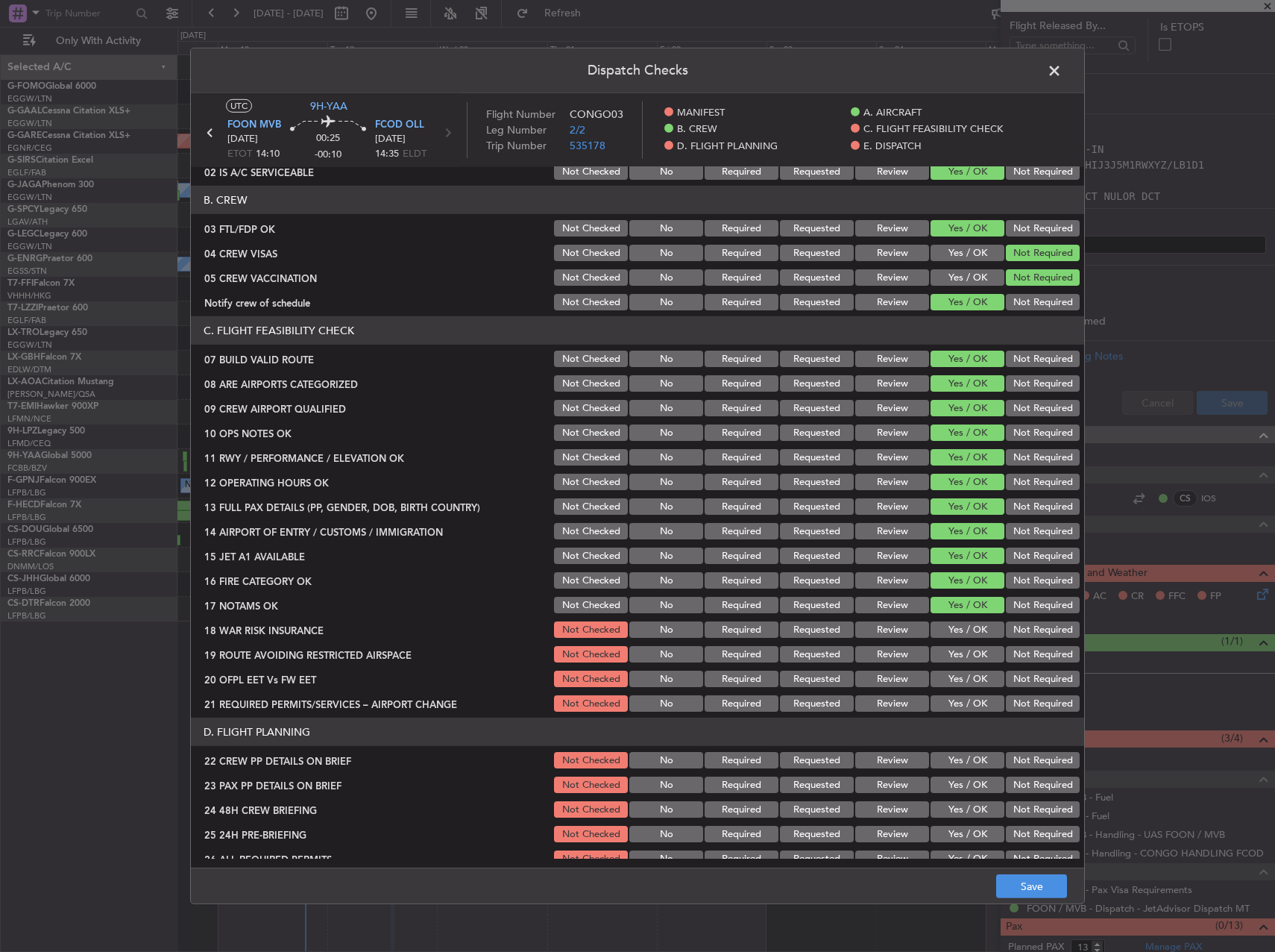
scroll to position [150, 0]
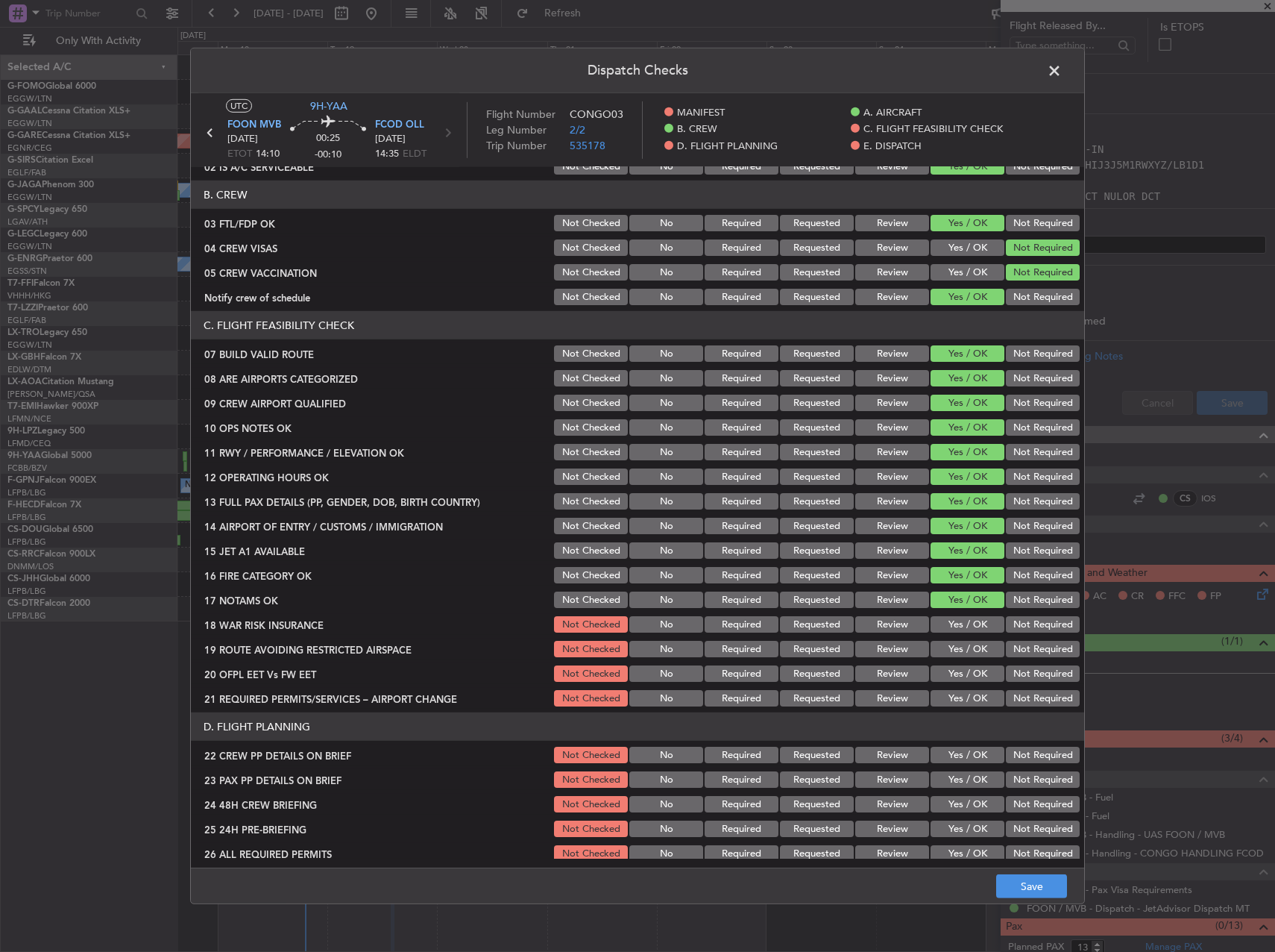
click at [957, 619] on button "Yes / OK" at bounding box center [967, 624] width 73 height 16
click at [957, 644] on button "Yes / OK" at bounding box center [967, 649] width 73 height 16
click at [958, 671] on button "Yes / OK" at bounding box center [967, 673] width 73 height 16
click at [961, 689] on div "Yes / OK" at bounding box center [967, 698] width 75 height 21
click at [967, 699] on button "Yes / OK" at bounding box center [967, 697] width 73 height 16
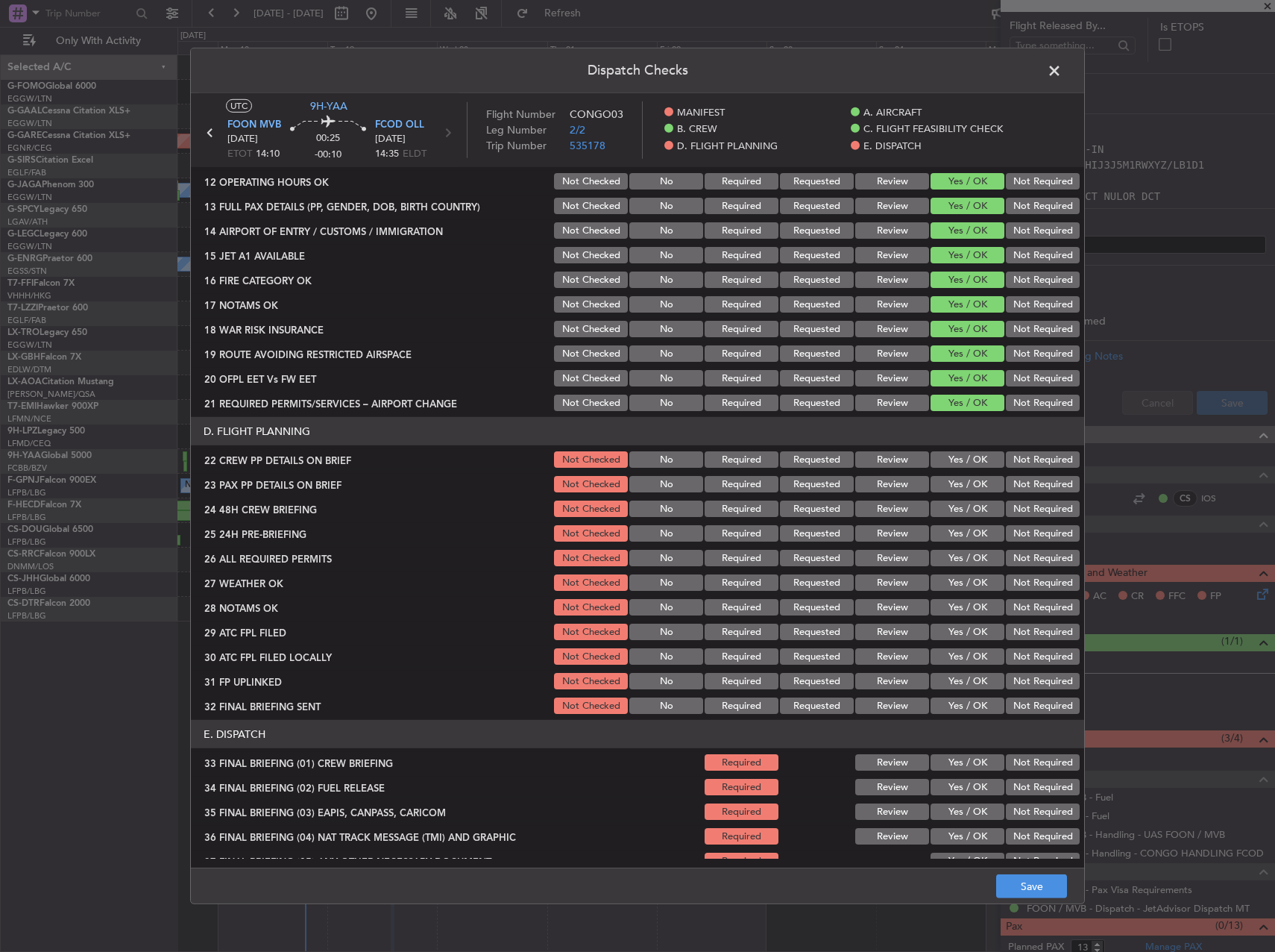
scroll to position [448, 0]
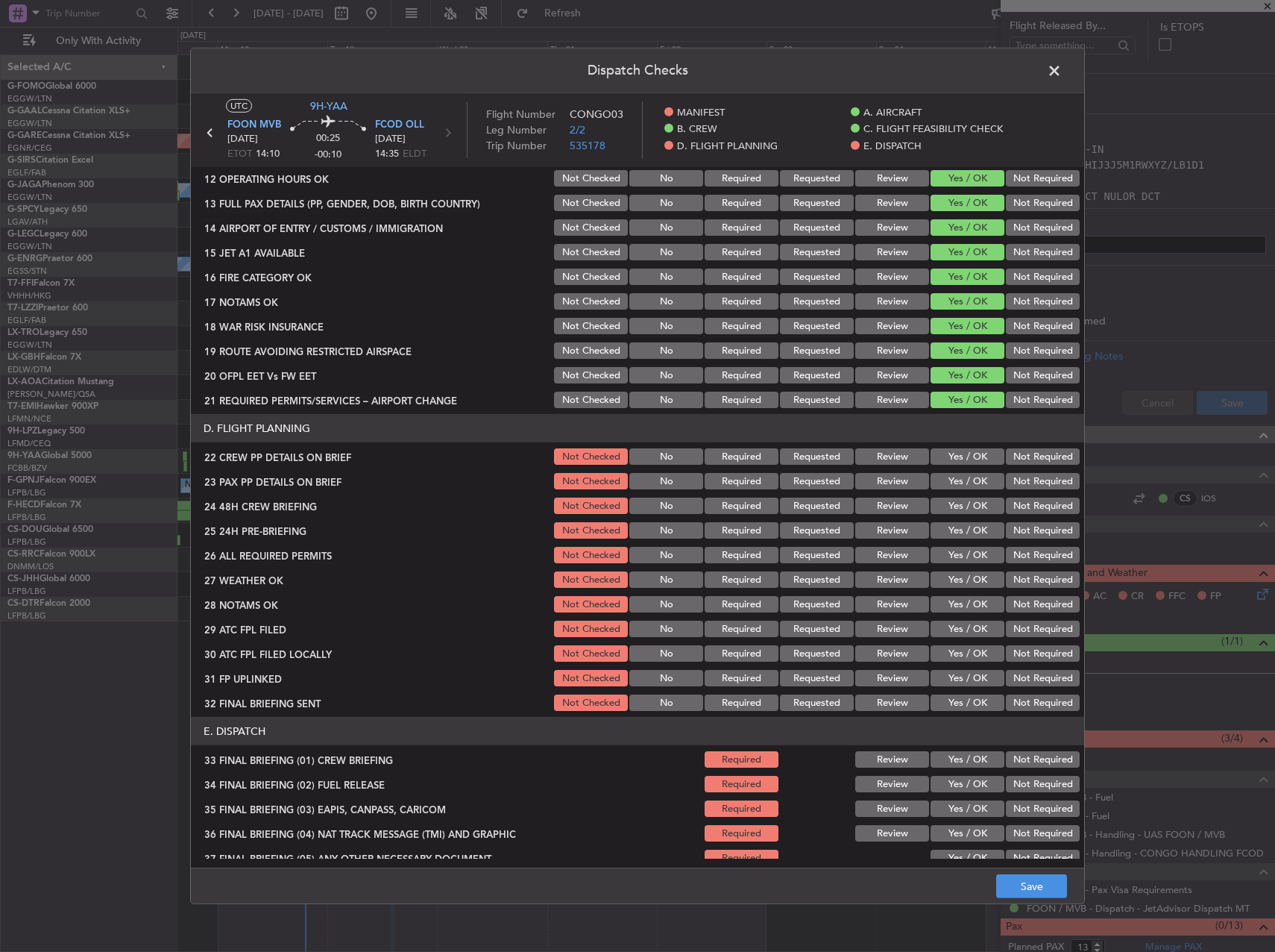
click at [964, 461] on button "Yes / OK" at bounding box center [967, 456] width 73 height 16
click at [962, 490] on div "Yes / OK" at bounding box center [967, 481] width 75 height 21
click at [966, 515] on div "Yes / OK" at bounding box center [967, 506] width 75 height 21
click at [964, 500] on button "Yes / OK" at bounding box center [967, 505] width 73 height 16
click at [960, 490] on div "Yes / OK" at bounding box center [967, 481] width 75 height 21
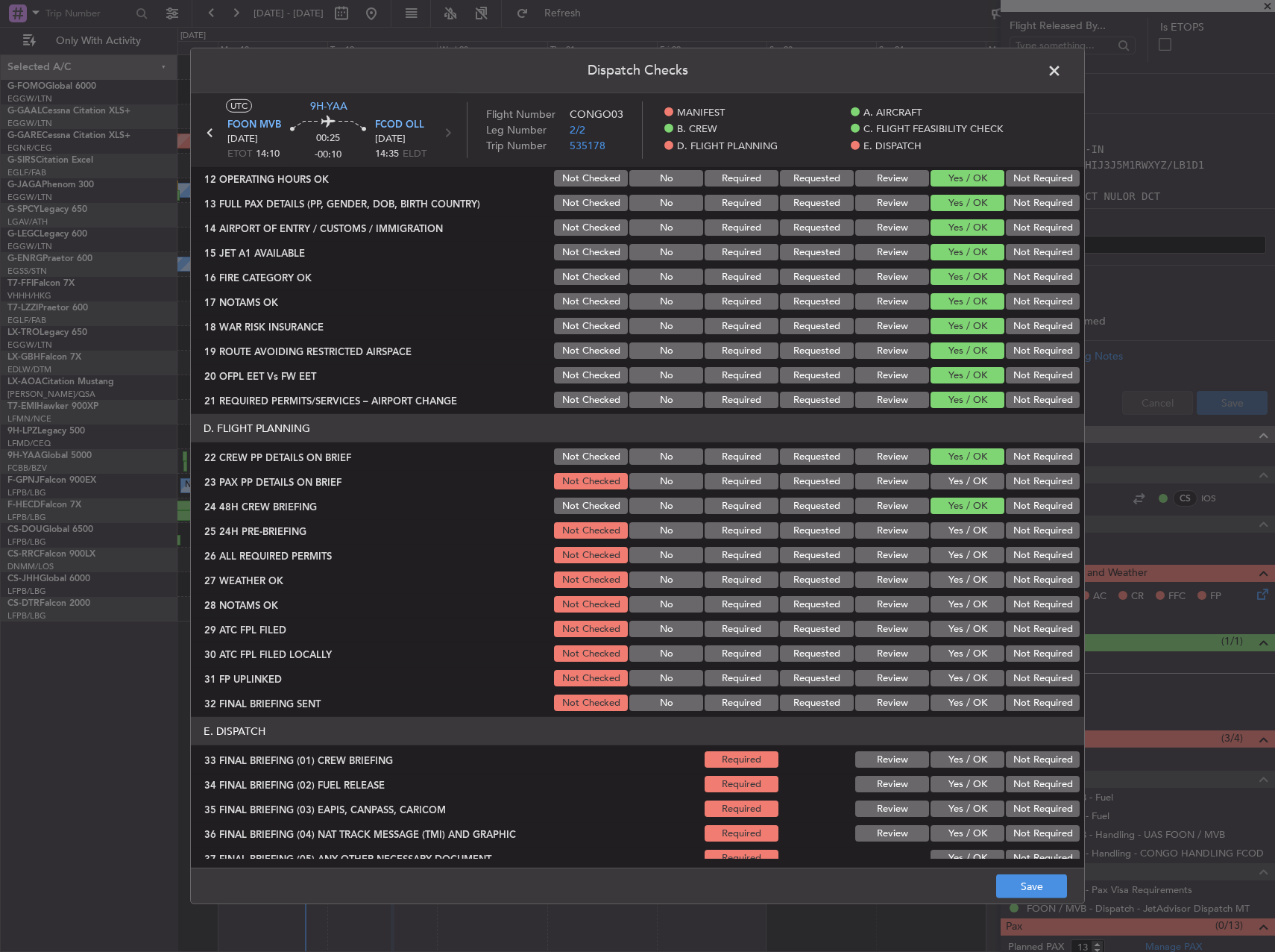
click at [962, 493] on section "D. FLIGHT PLANNING 22 CREW PP DETAILS ON BRIEF Not Checked No Required Requeste…" at bounding box center [638, 563] width 894 height 299
click at [960, 472] on div "Yes / OK" at bounding box center [967, 481] width 75 height 21
click at [959, 483] on button "Yes / OK" at bounding box center [967, 480] width 73 height 16
click at [960, 526] on button "Yes / OK" at bounding box center [967, 530] width 73 height 16
click at [962, 555] on button "Yes / OK" at bounding box center [967, 555] width 73 height 16
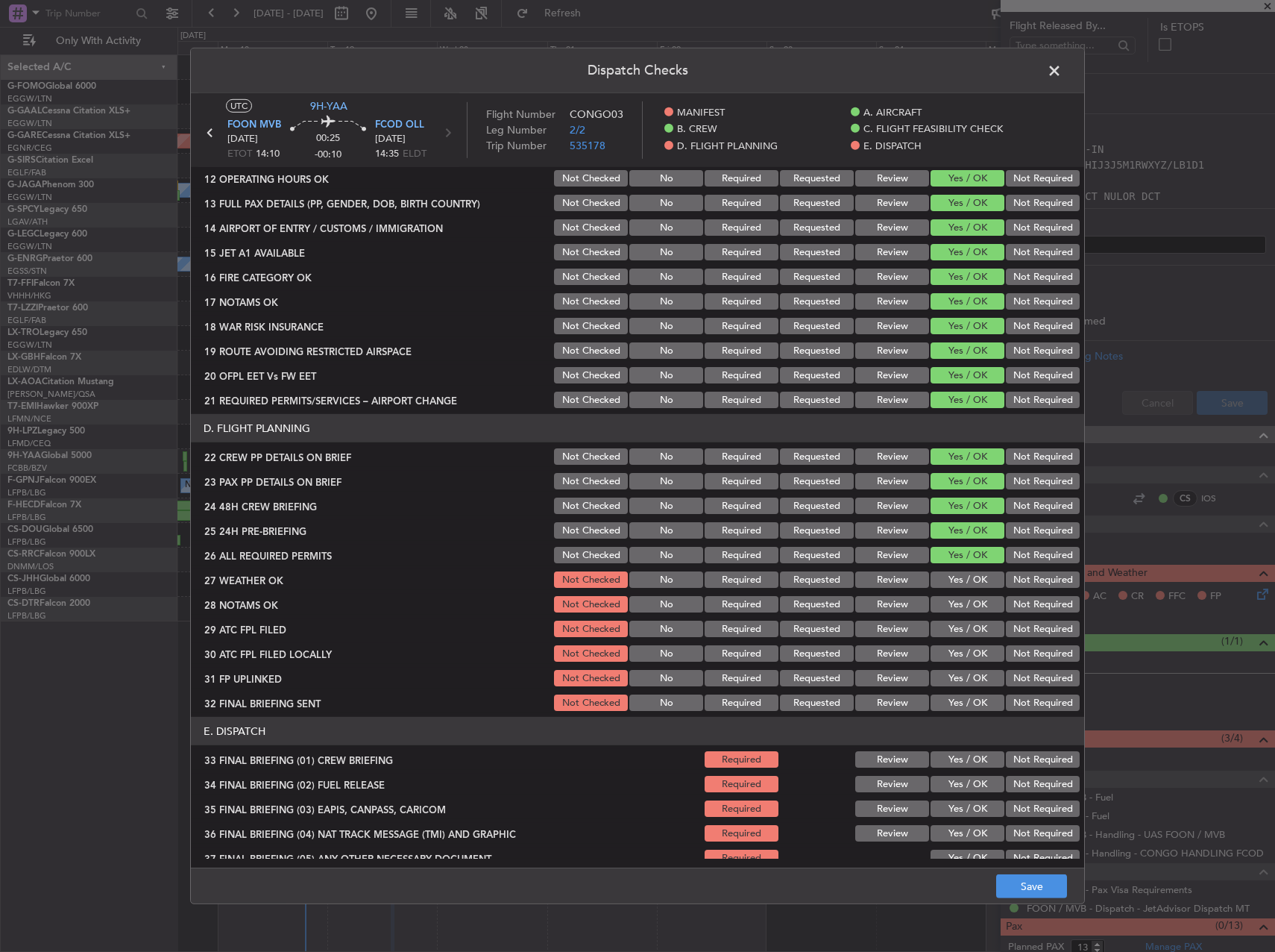
click at [960, 574] on button "Yes / OK" at bounding box center [967, 579] width 73 height 16
click at [956, 594] on div "Yes / OK" at bounding box center [967, 604] width 75 height 21
click at [956, 603] on button "Yes / OK" at bounding box center [967, 603] width 73 height 16
click at [950, 625] on button "Yes / OK" at bounding box center [967, 628] width 73 height 16
click at [959, 650] on button "Yes / OK" at bounding box center [967, 653] width 73 height 16
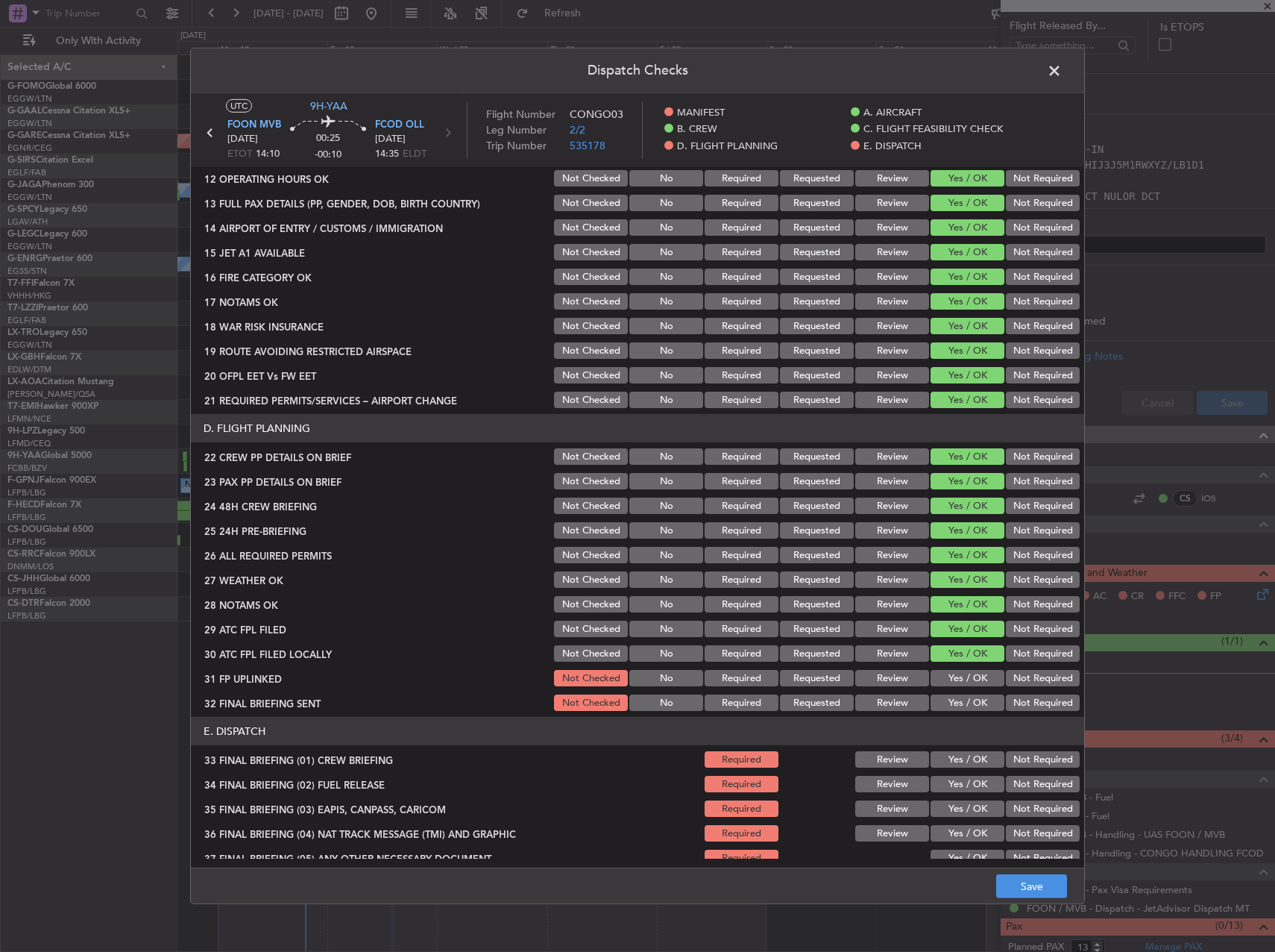
click at [1033, 676] on button "Not Required" at bounding box center [1043, 678] width 73 height 16
click at [948, 677] on button "Yes / OK" at bounding box center [967, 678] width 73 height 16
click at [1030, 706] on button "Not Required" at bounding box center [1043, 702] width 73 height 16
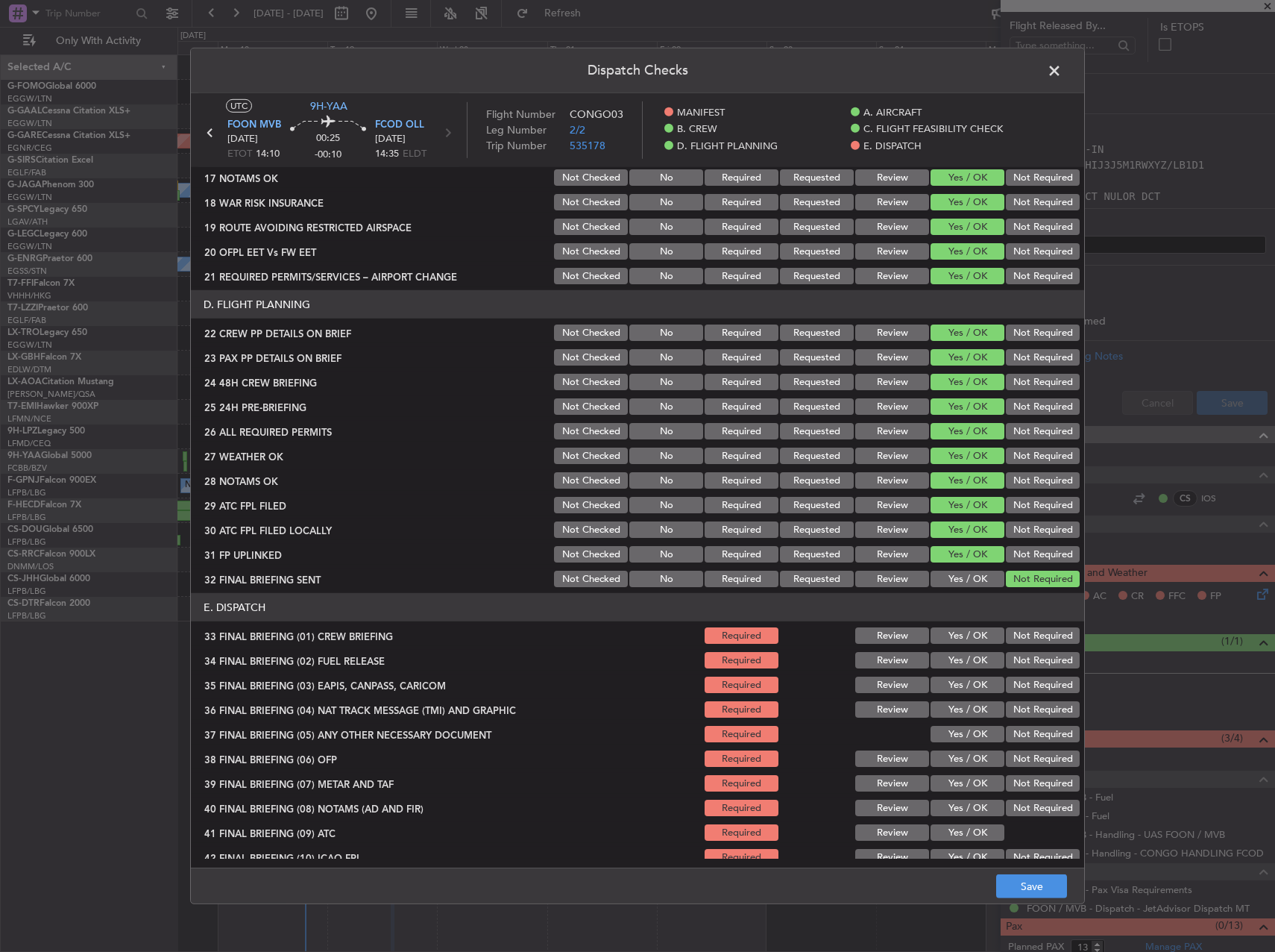
scroll to position [633, 0]
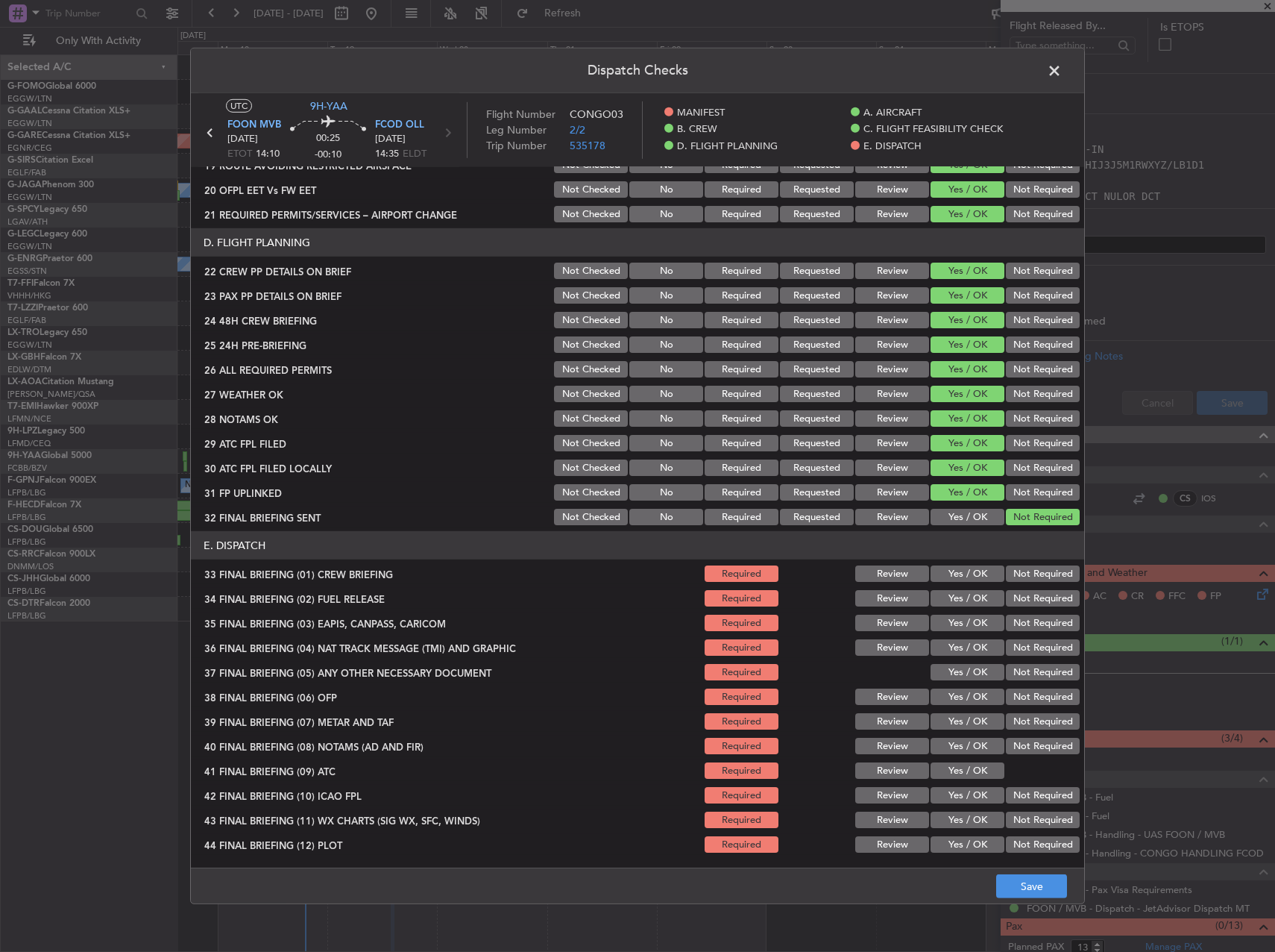
click at [967, 578] on button "Yes / OK" at bounding box center [967, 573] width 73 height 16
click at [967, 606] on button "Yes / OK" at bounding box center [967, 597] width 73 height 16
click at [1006, 623] on button "Not Required" at bounding box center [1043, 622] width 73 height 16
click at [1012, 649] on button "Not Required" at bounding box center [1043, 647] width 73 height 16
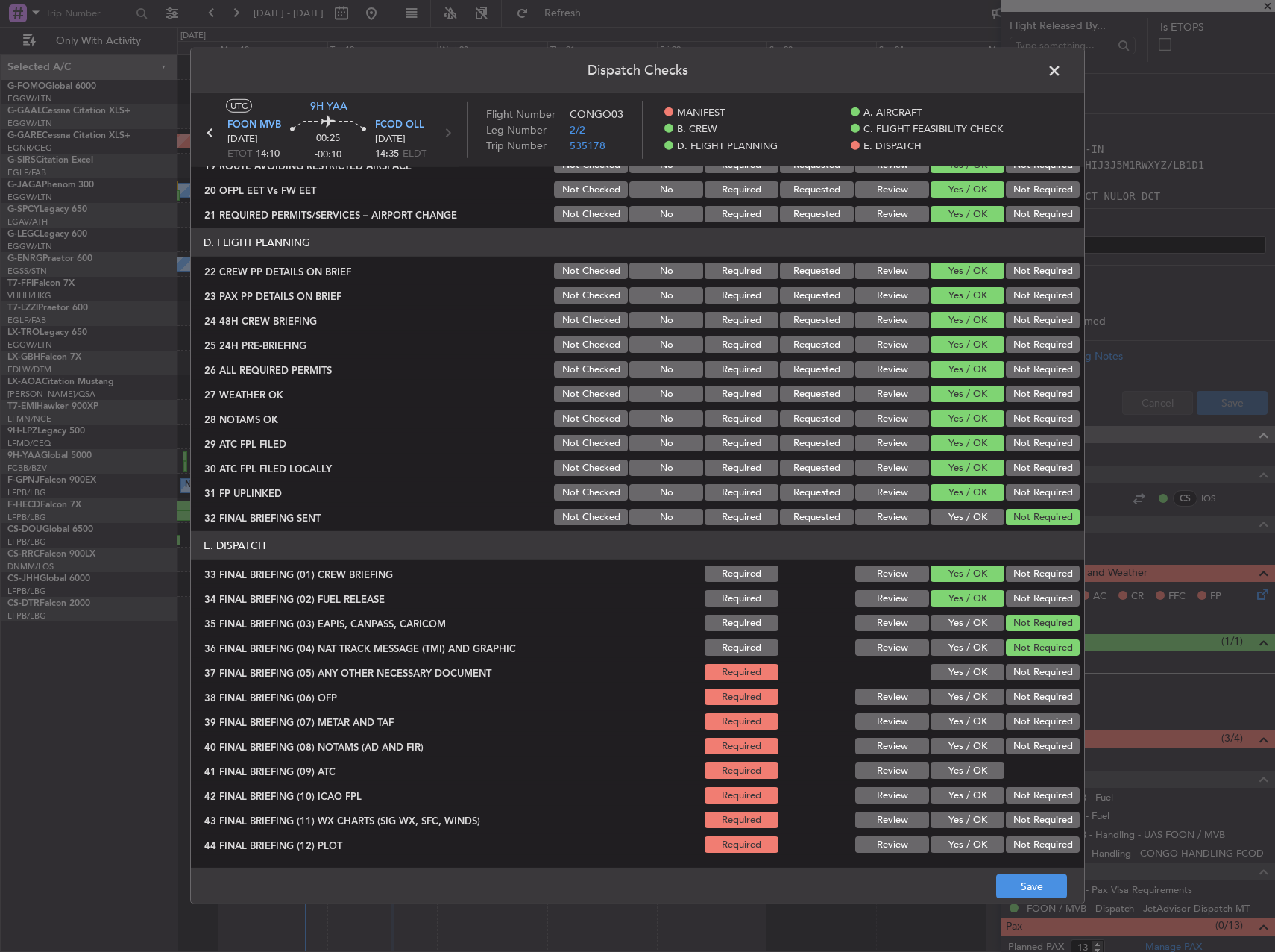
drag, startPoint x: 999, startPoint y: 690, endPoint x: 1000, endPoint y: 680, distance: 10.0
click at [1004, 688] on div "Not Required" at bounding box center [1042, 696] width 75 height 21
click at [1011, 677] on button "Not Required" at bounding box center [1043, 672] width 73 height 16
click at [934, 716] on button "Yes / OK" at bounding box center [967, 720] width 73 height 16
click at [941, 696] on button "Yes / OK" at bounding box center [967, 696] width 73 height 16
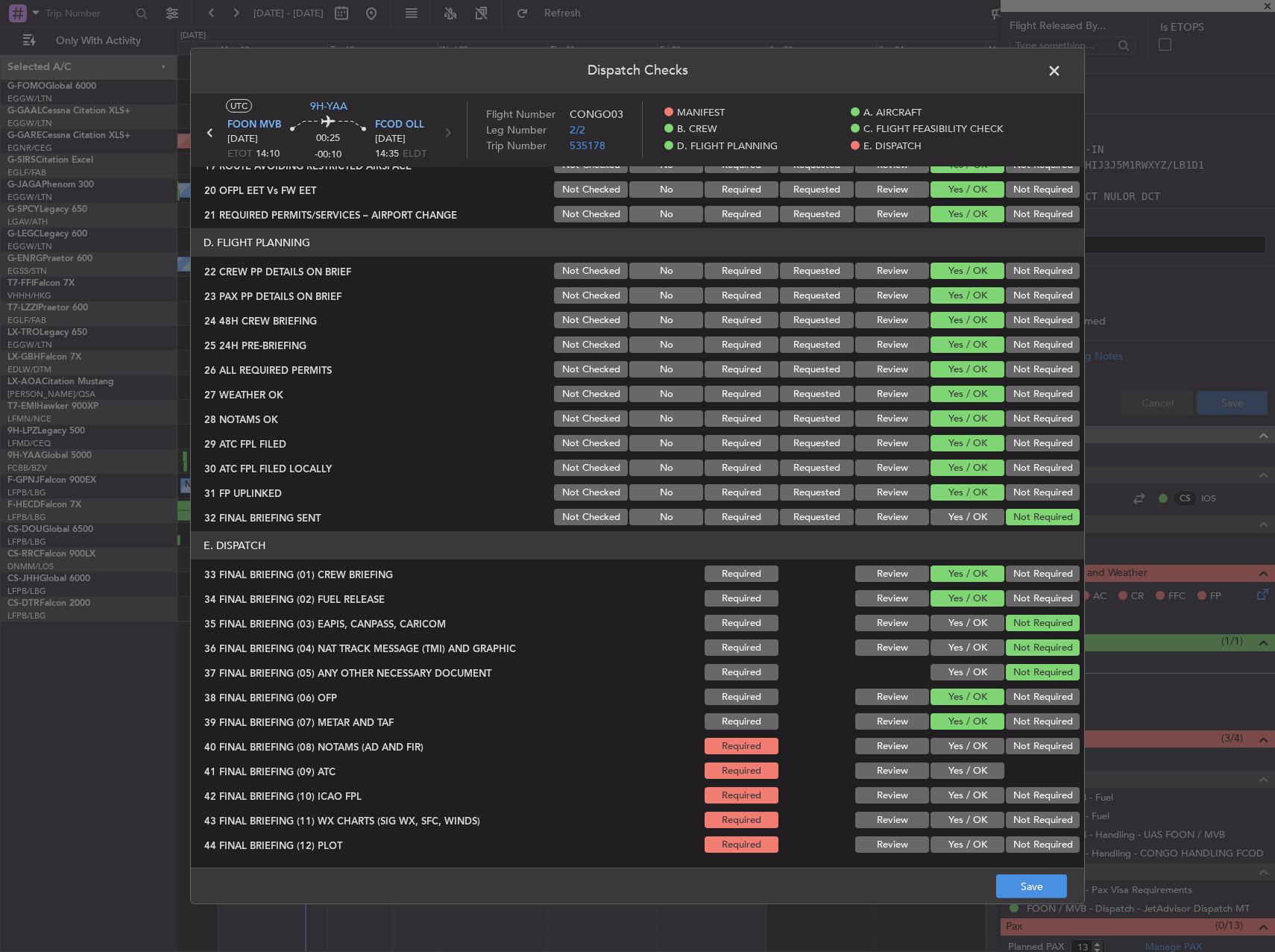
click at [961, 749] on button "Yes / OK" at bounding box center [967, 745] width 73 height 16
click at [961, 759] on section "E. DISPATCH 33 FINAL BRIEFING (01) CREW BRIEFING Required Review Yes / OK Not R…" at bounding box center [638, 692] width 894 height 324
click at [961, 773] on button "Yes / OK" at bounding box center [967, 770] width 73 height 16
click at [961, 795] on button "Yes / OK" at bounding box center [967, 795] width 73 height 16
click at [959, 815] on button "Yes / OK" at bounding box center [967, 820] width 73 height 16
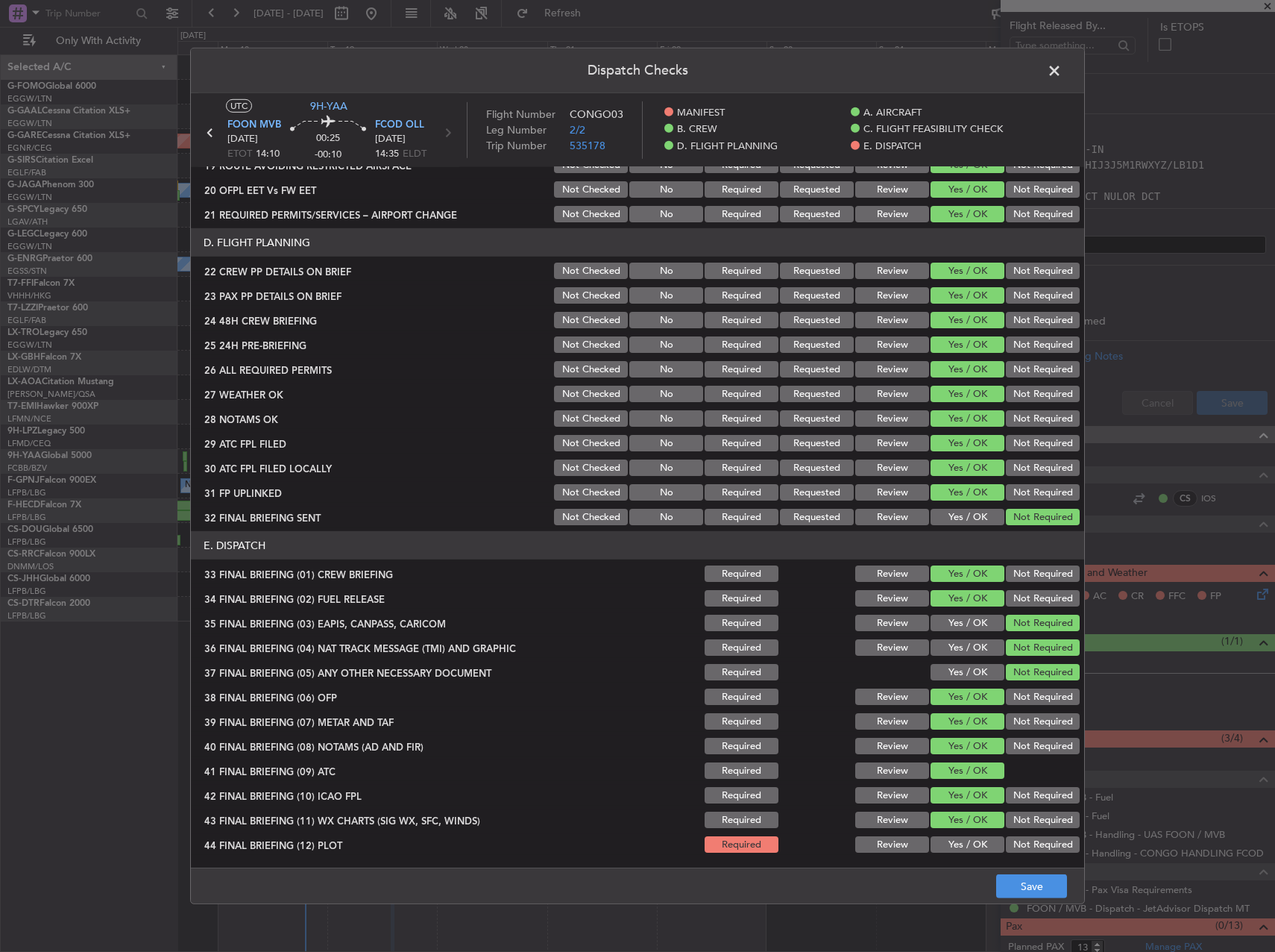
click at [953, 837] on button "Yes / OK" at bounding box center [967, 843] width 73 height 16
click at [1043, 890] on button "Save" at bounding box center [1031, 886] width 71 height 24
click at [1064, 82] on header "Dispatch Checks" at bounding box center [638, 71] width 894 height 44
click at [1062, 82] on header "Dispatch Checks" at bounding box center [638, 71] width 894 height 44
click at [1062, 75] on span at bounding box center [1062, 74] width 0 height 30
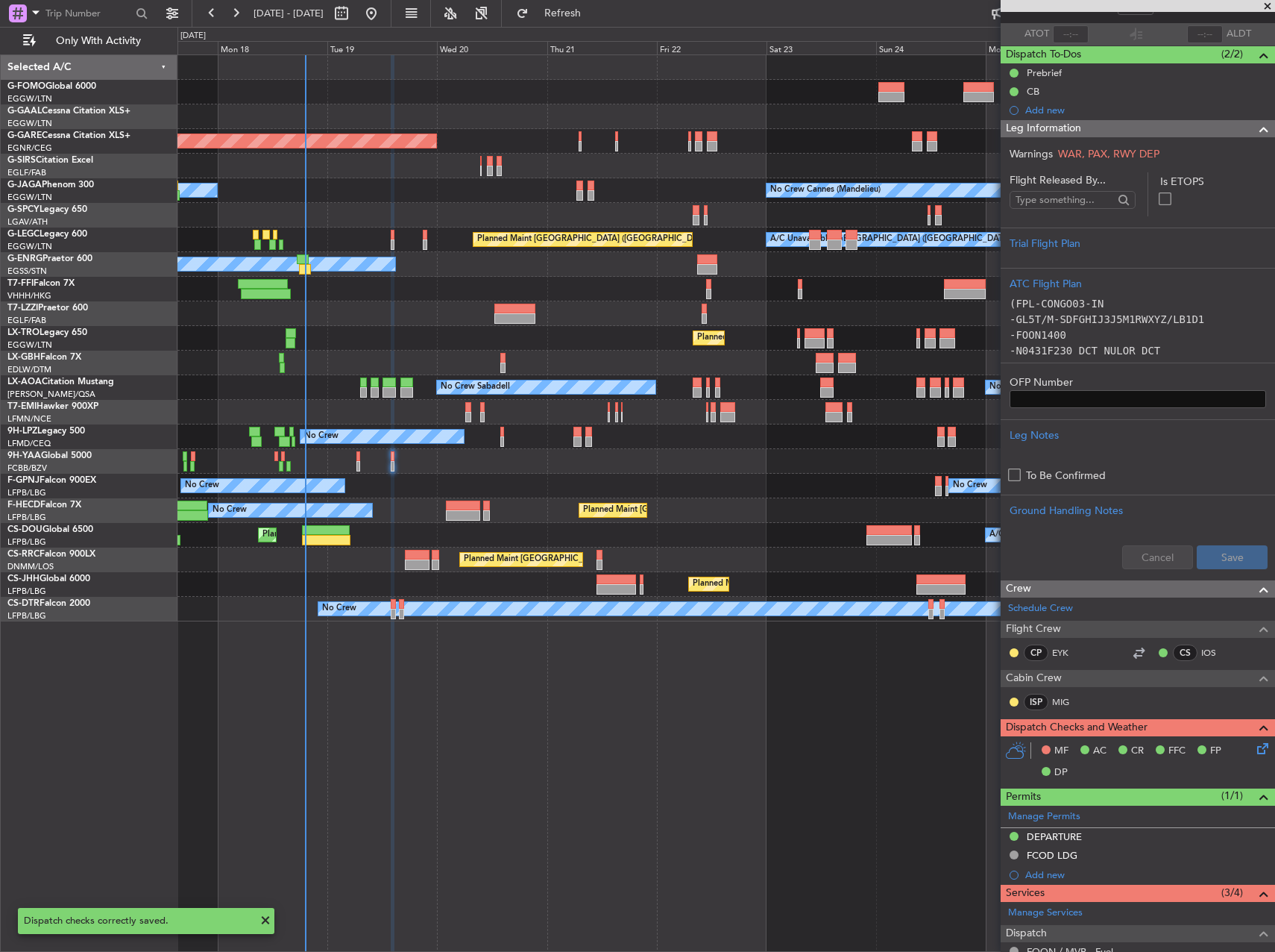
scroll to position [0, 0]
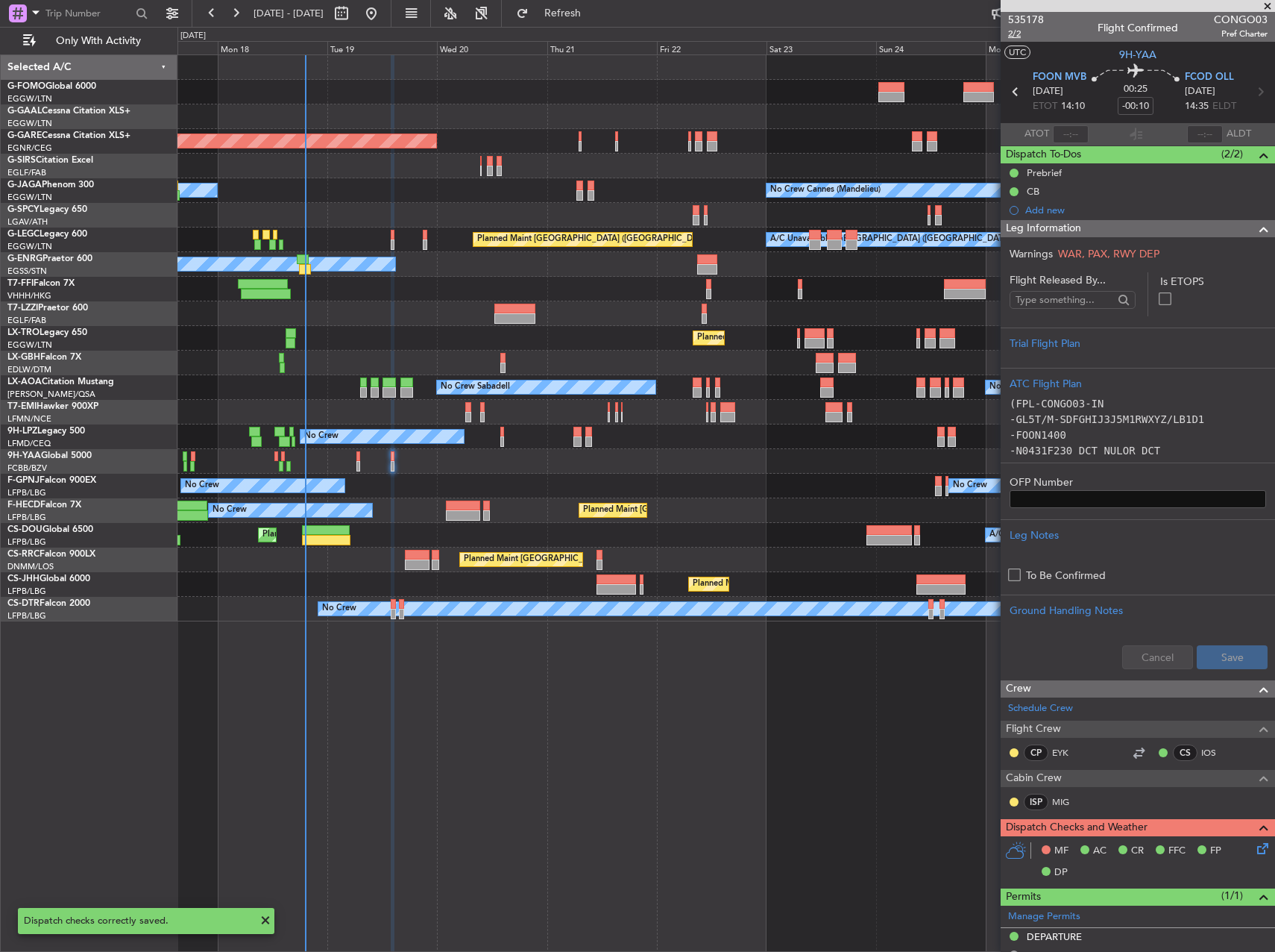
click at [1020, 38] on span "2/2" at bounding box center [1026, 33] width 36 height 13
